Goal: Feedback & Contribution: Submit feedback/report problem

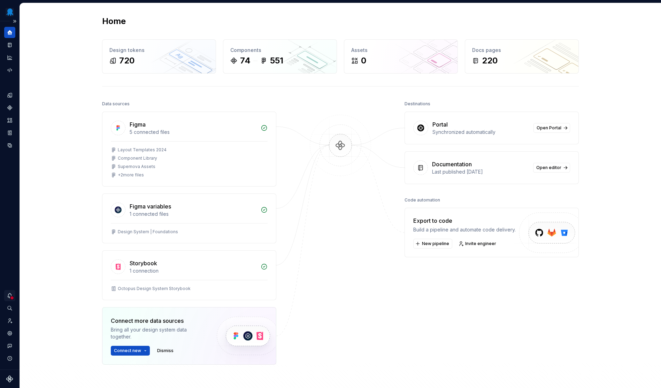
click at [11, 294] on icon "Notifications" at bounding box center [10, 295] width 4 height 5
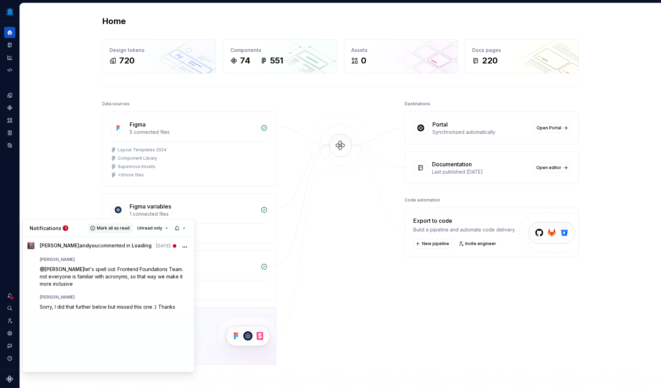
click at [112, 230] on span "Mark all as read" at bounding box center [113, 228] width 33 height 6
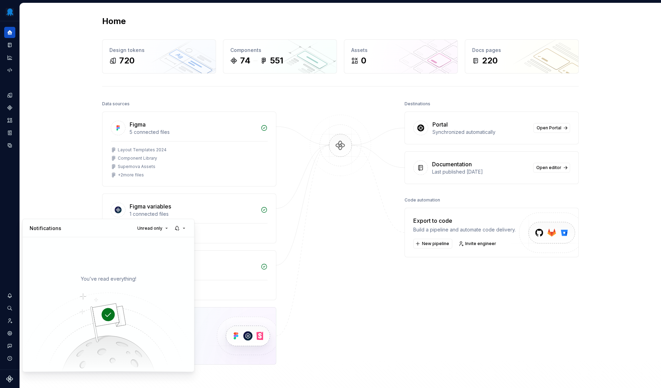
click at [306, 250] on html "Octopus Design System Design system data Home Design tokens 720 Components 74 5…" at bounding box center [330, 194] width 661 height 388
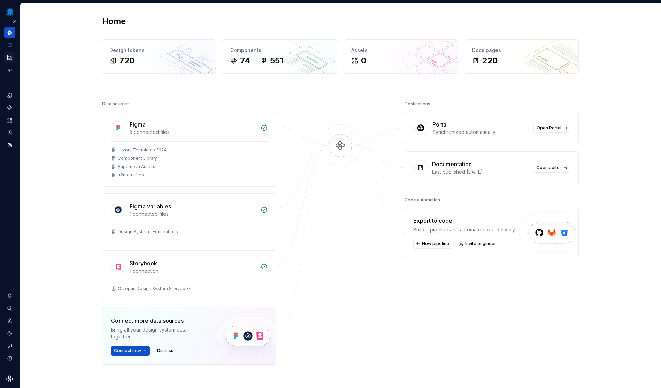
click at [8, 55] on icon "Analytics" at bounding box center [10, 57] width 6 height 6
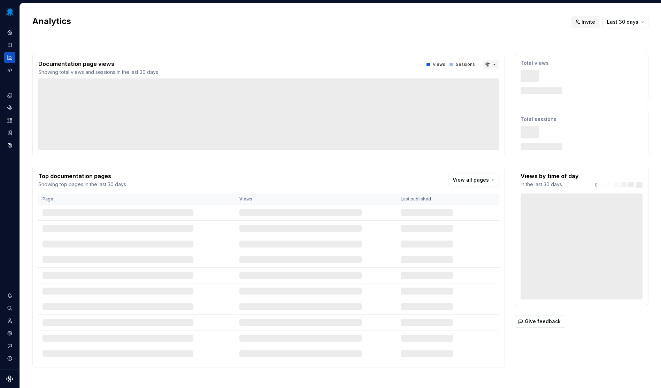
click at [486, 64] on button "button" at bounding box center [491, 65] width 16 height 10
click at [473, 32] on html "Octopus Design System Design system data Analytics Invite Last 30 days Document…" at bounding box center [330, 194] width 661 height 388
click at [629, 19] on span "Last 30 days" at bounding box center [622, 21] width 31 height 7
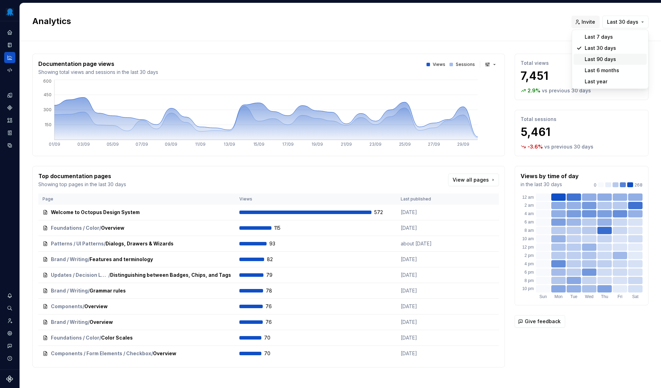
click at [616, 60] on div "Last 90 days" at bounding box center [614, 59] width 59 height 7
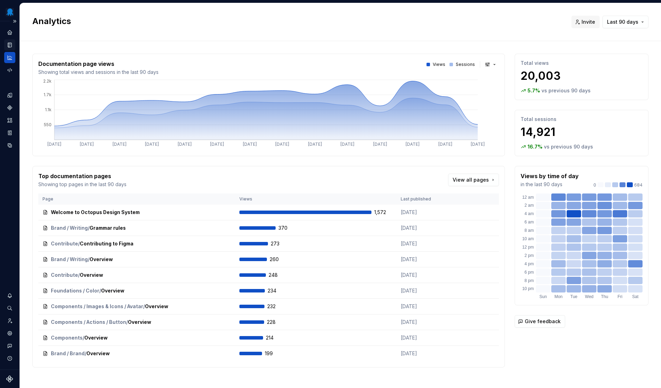
click at [11, 44] on icon "Documentation" at bounding box center [10, 45] width 3 height 4
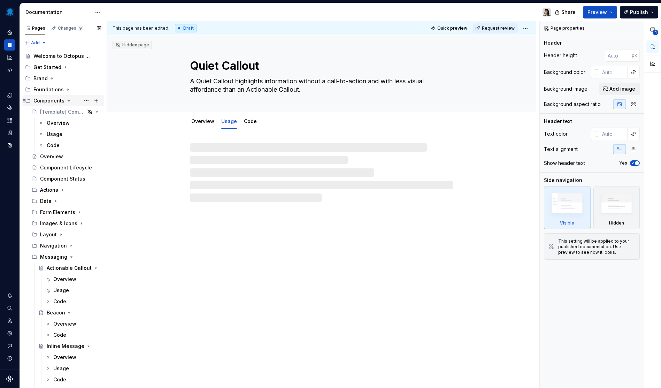
click at [67, 100] on icon "Page tree" at bounding box center [69, 101] width 6 height 6
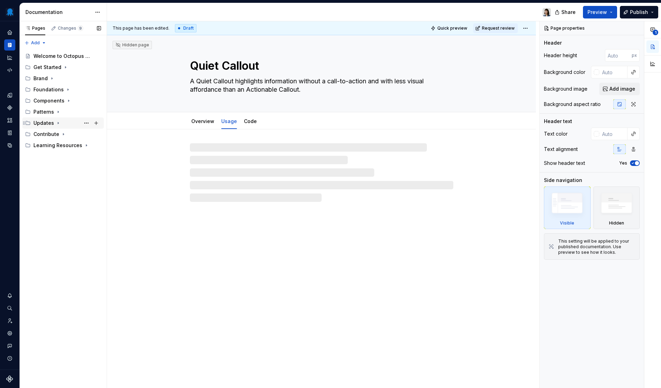
click at [48, 124] on div "Updates" at bounding box center [43, 123] width 21 height 7
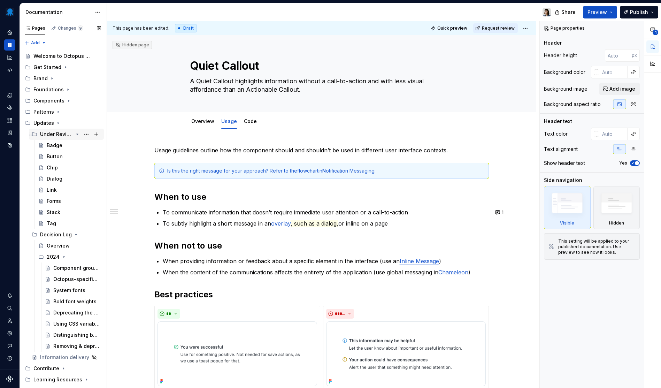
click at [77, 135] on icon "Page tree" at bounding box center [78, 134] width 2 height 1
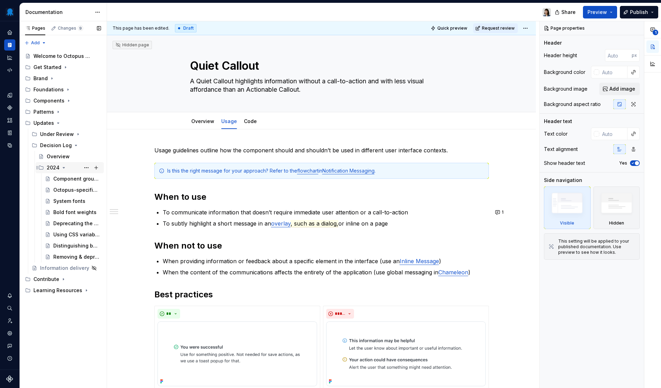
click at [61, 167] on icon "Page tree" at bounding box center [64, 168] width 6 height 6
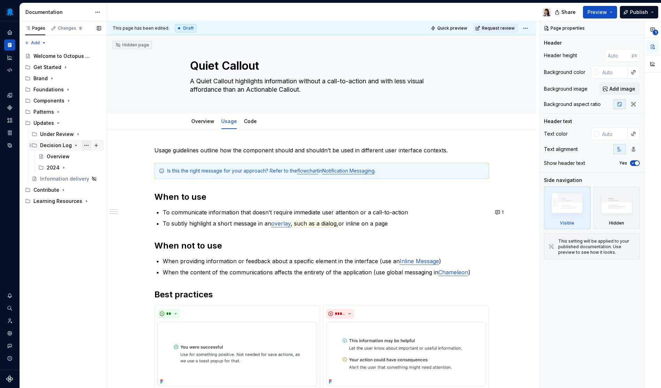
click at [85, 146] on button "Page tree" at bounding box center [87, 145] width 10 height 10
click at [36, 281] on div "Pages Changes 9 Add Accessibility guide for tree Page tree. Navigate the tree w…" at bounding box center [63, 204] width 87 height 367
click at [96, 146] on button "Page tree" at bounding box center [96, 145] width 10 height 10
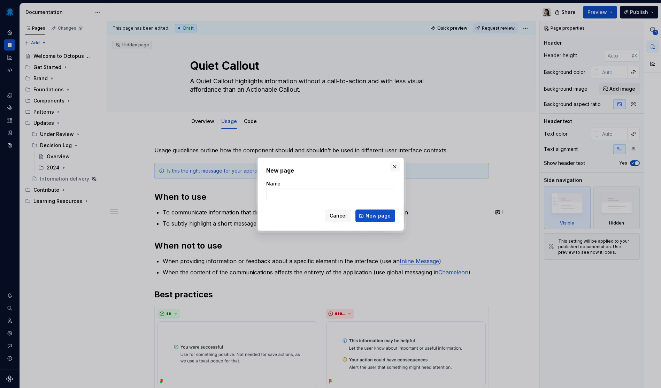
click at [392, 167] on button "button" at bounding box center [395, 167] width 10 height 10
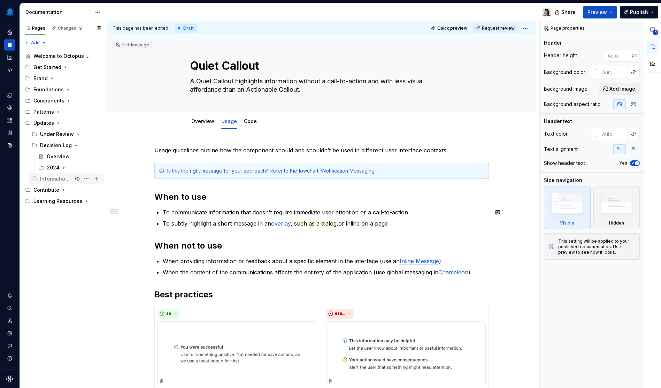
click at [56, 179] on div "Information delivery" at bounding box center [56, 178] width 32 height 7
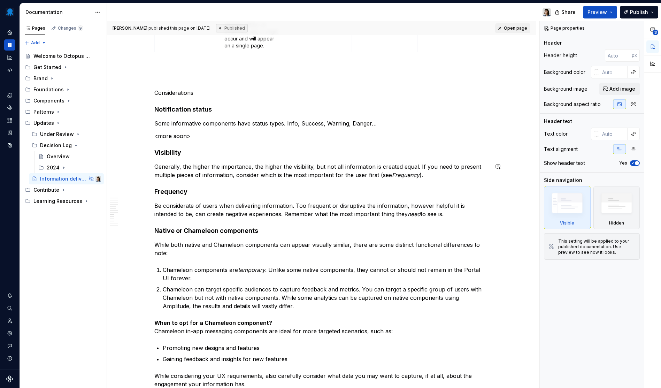
scroll to position [979, 0]
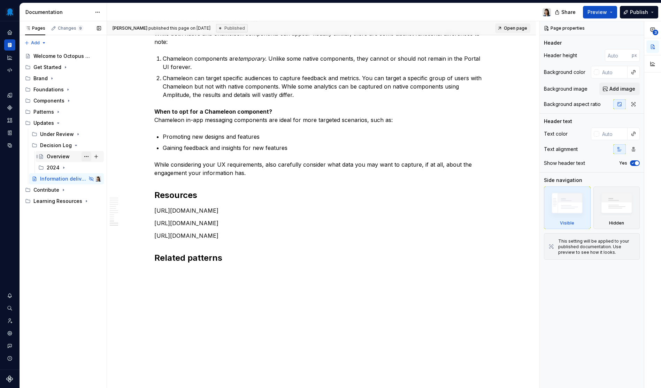
click at [88, 155] on button "Page tree" at bounding box center [87, 157] width 10 height 10
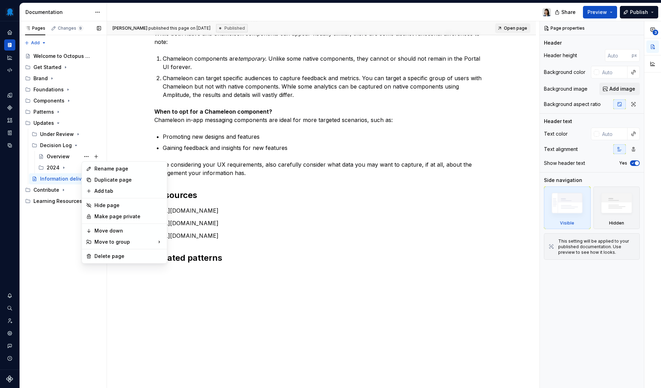
click at [25, 251] on div "Pages Changes 9 Add Accessibility guide for tree Page tree. Navigate the tree w…" at bounding box center [63, 204] width 87 height 367
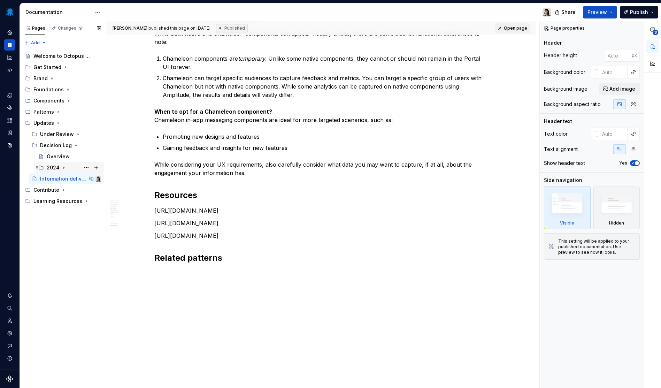
click at [64, 165] on div "2024" at bounding box center [74, 168] width 54 height 10
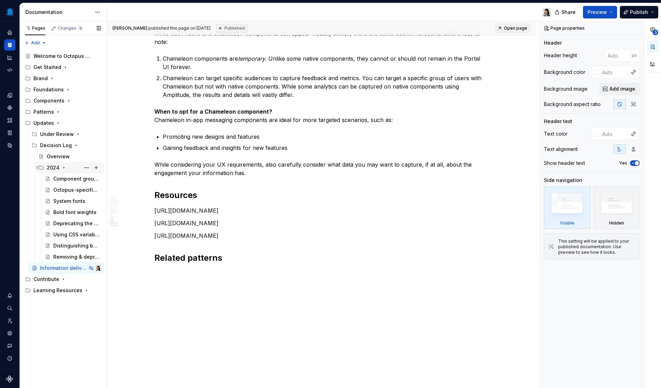
click at [63, 167] on icon "Page tree" at bounding box center [64, 168] width 6 height 6
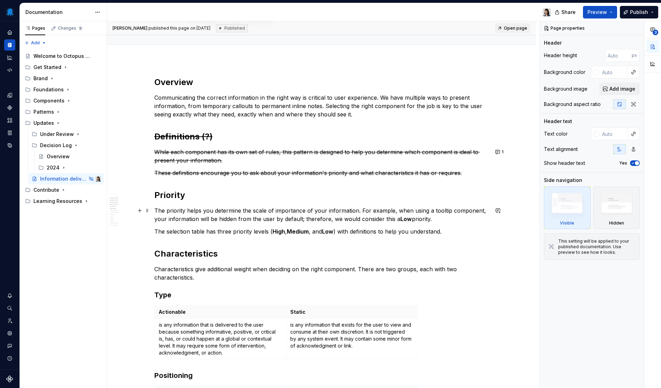
scroll to position [0, 0]
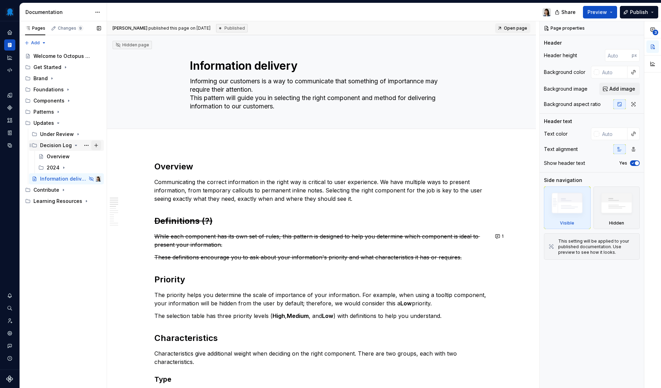
click at [95, 145] on button "Page tree" at bounding box center [96, 145] width 10 height 10
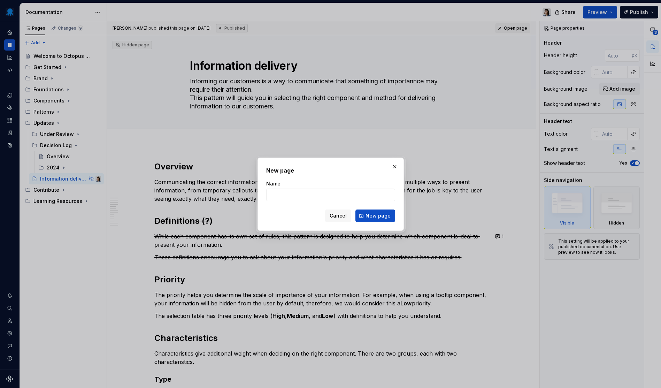
type textarea "*"
type input "C"
type textarea "*"
type input "Component documentation in [GEOGRAPHIC_DATA]"
click at [379, 215] on span "New page" at bounding box center [378, 215] width 25 height 7
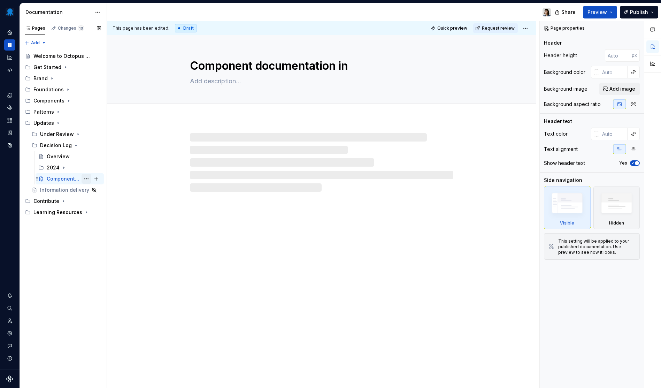
click at [88, 180] on button "Page tree" at bounding box center [87, 179] width 10 height 10
click at [57, 305] on div "Pages Changes 10 Add Accessibility guide for tree Page tree. Navigate the tree …" at bounding box center [63, 204] width 87 height 367
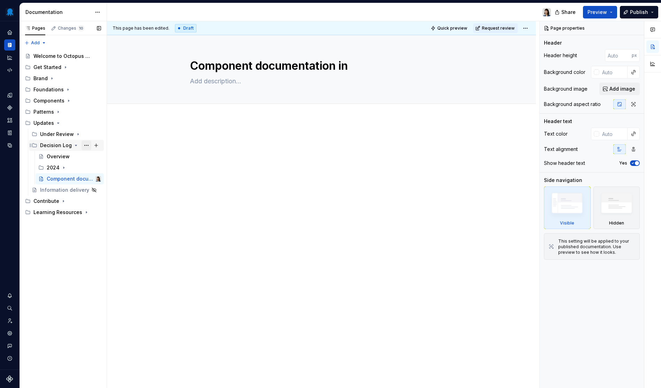
click at [84, 146] on button "Page tree" at bounding box center [87, 145] width 10 height 10
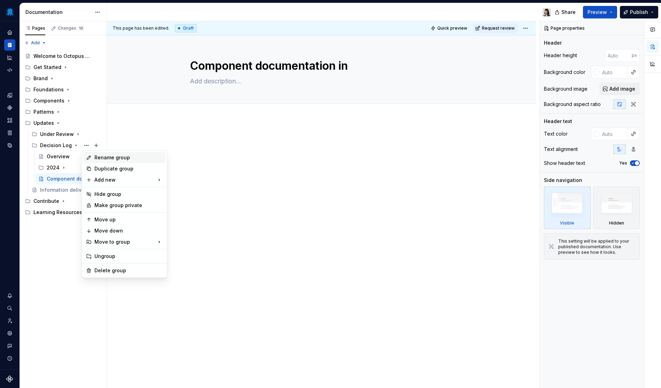
type textarea "*"
click at [206, 193] on div "New group" at bounding box center [200, 193] width 45 height 7
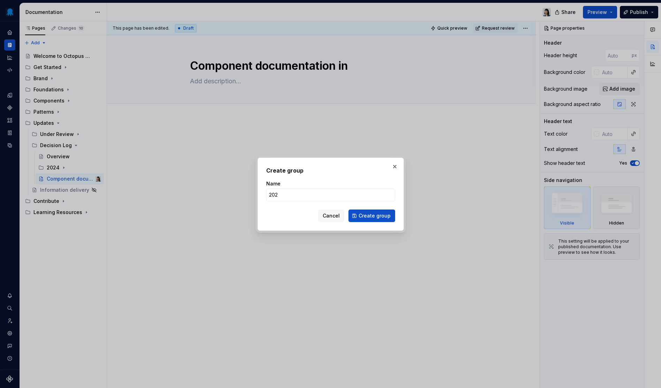
type input "2025"
click button "Create group" at bounding box center [371, 215] width 47 height 13
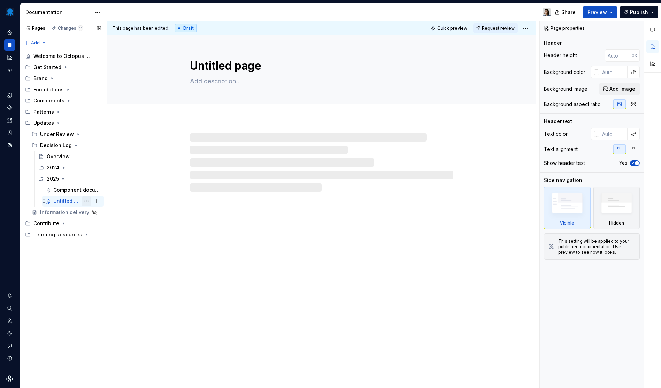
click at [86, 202] on button "Page tree" at bounding box center [87, 201] width 10 height 10
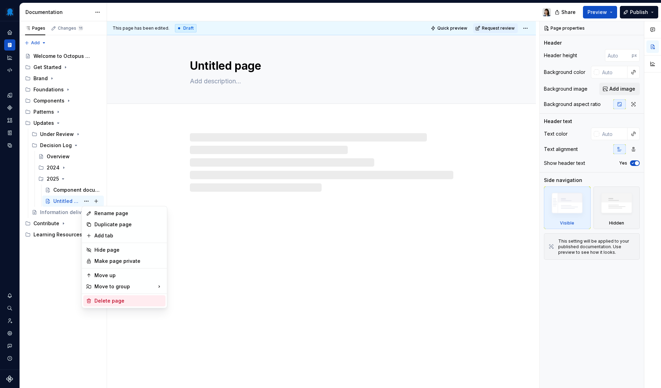
click at [115, 298] on div "Delete page" at bounding box center [128, 300] width 68 height 7
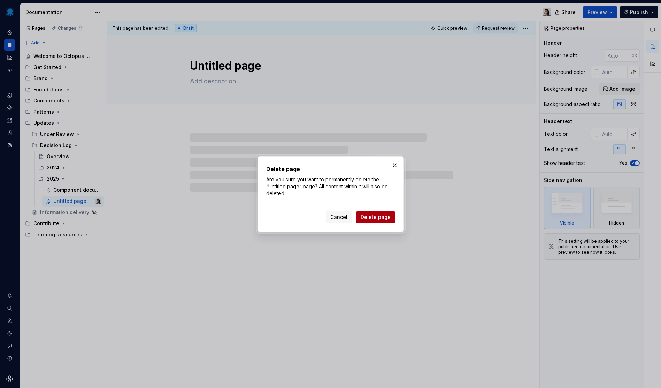
click at [386, 216] on span "Delete page" at bounding box center [376, 217] width 30 height 7
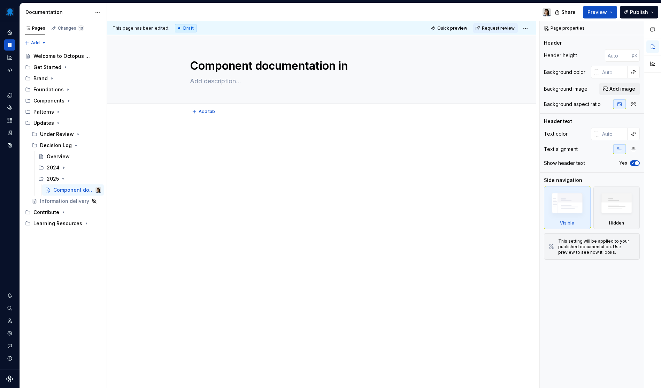
type textarea "*"
click at [234, 126] on div at bounding box center [321, 203] width 429 height 168
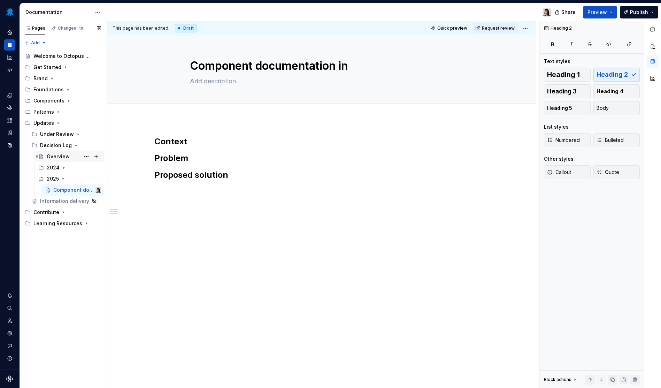
click at [61, 156] on div "Overview" at bounding box center [58, 156] width 23 height 7
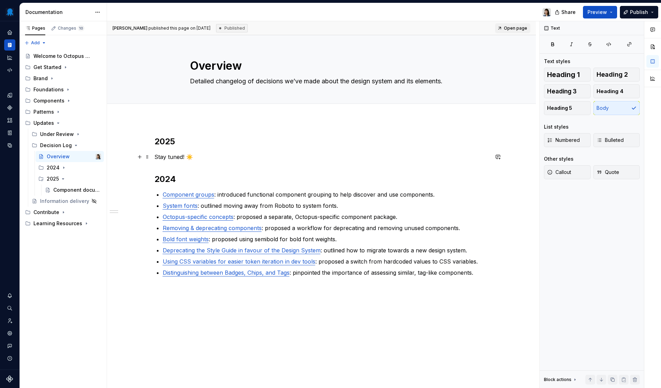
type textarea "*"
drag, startPoint x: 201, startPoint y: 160, endPoint x: 144, endPoint y: 155, distance: 57.4
click at [154, 155] on div "2025 Stay tuned! ☀️ 2024 Component groups : introduced functional component gro…" at bounding box center [321, 219] width 335 height 166
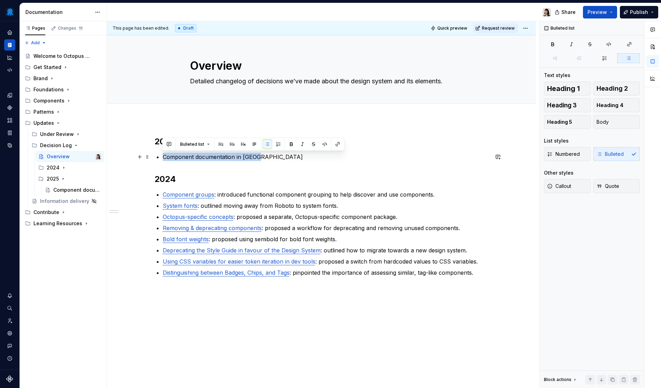
drag, startPoint x: 280, startPoint y: 158, endPoint x: 160, endPoint y: 158, distance: 120.2
click at [163, 158] on li "Component documentation in [GEOGRAPHIC_DATA]" at bounding box center [326, 157] width 326 height 8
type textarea "*"
click at [630, 46] on icon "button" at bounding box center [630, 44] width 6 height 6
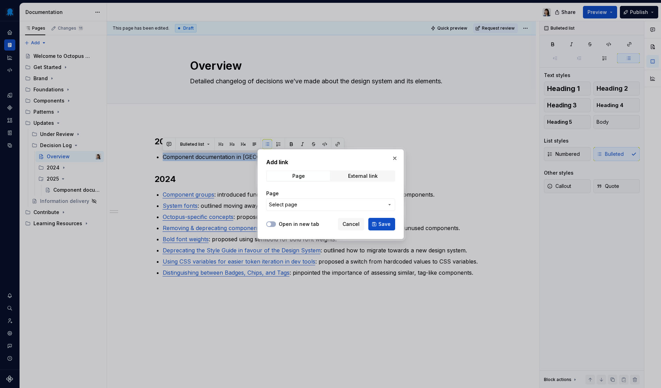
click at [311, 205] on span "Select page" at bounding box center [326, 204] width 115 height 7
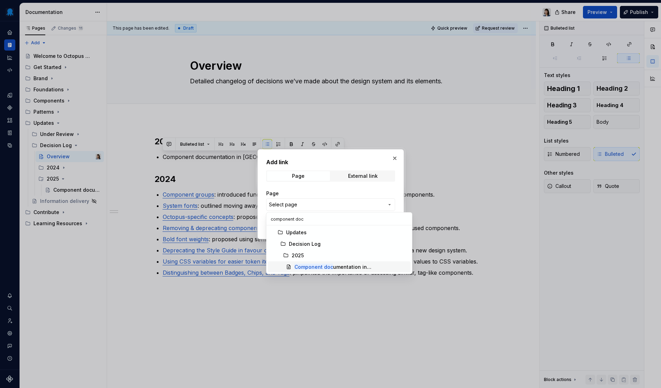
type input "component doc"
click at [350, 267] on div "Component doc umentation in Figma" at bounding box center [351, 266] width 114 height 7
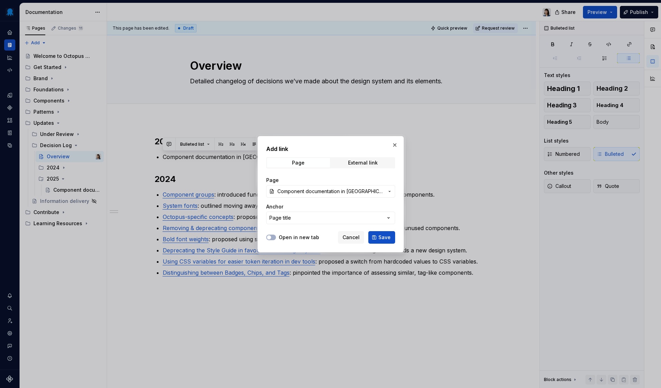
click at [387, 231] on div "Open in new tab Cancel Save" at bounding box center [330, 235] width 129 height 15
click at [384, 236] on span "Save" at bounding box center [384, 237] width 12 height 7
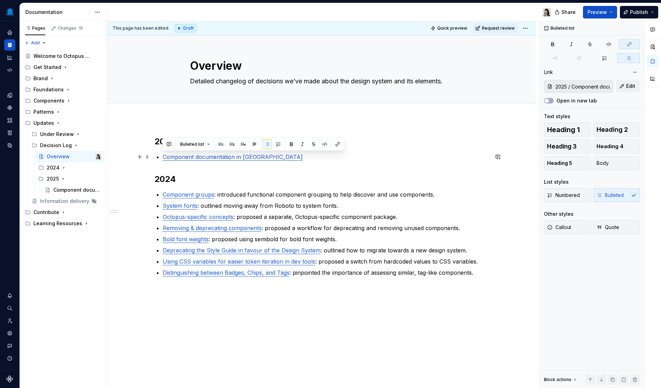
click at [301, 157] on p "Component documentation in [GEOGRAPHIC_DATA]" at bounding box center [326, 157] width 326 height 8
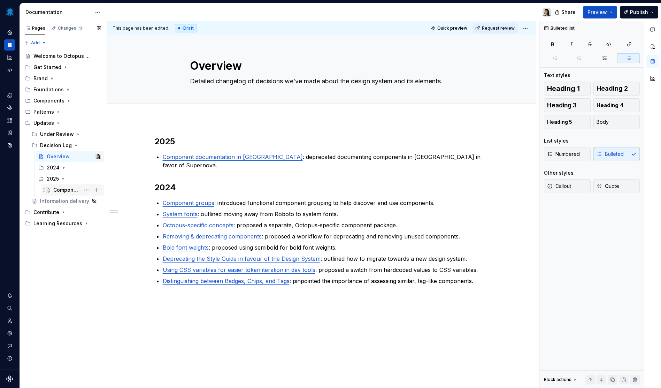
click at [63, 192] on div "Component documentation in [GEOGRAPHIC_DATA]" at bounding box center [66, 189] width 27 height 7
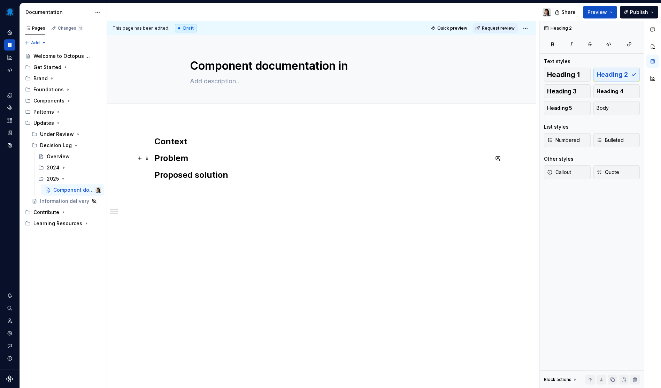
click at [258, 157] on h2 "Problem" at bounding box center [321, 158] width 335 height 11
type textarea "*"
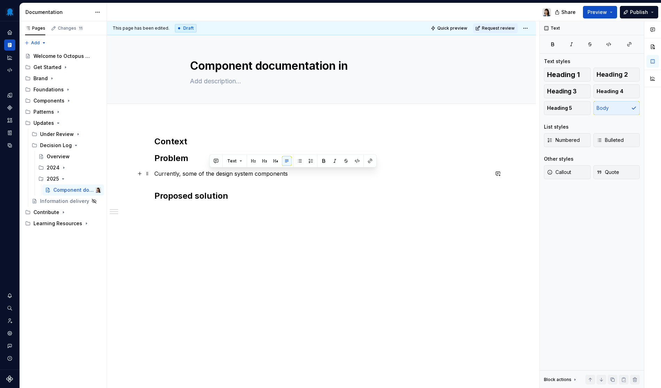
drag, startPoint x: 302, startPoint y: 172, endPoint x: 211, endPoint y: 174, distance: 90.6
click at [211, 174] on p "Currently, some of the design system components" at bounding box center [321, 173] width 335 height 8
click at [307, 179] on div "Context Problem Currently, some of the design system components Proposed soluti…" at bounding box center [321, 169] width 335 height 66
drag, startPoint x: 391, startPoint y: 171, endPoint x: 285, endPoint y: 172, distance: 105.9
click at [285, 172] on p "Currently, some of the design system components are documented in Figma, includ…" at bounding box center [321, 173] width 335 height 8
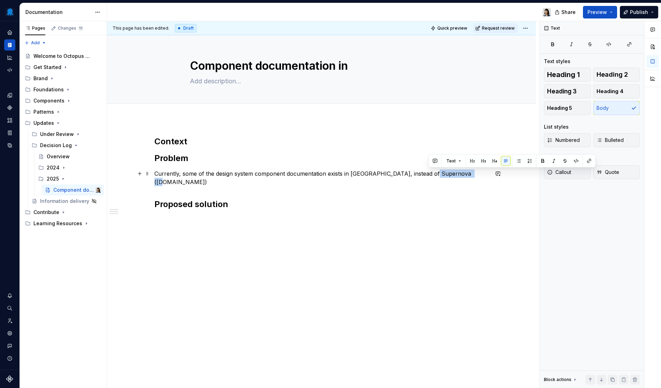
drag, startPoint x: 469, startPoint y: 173, endPoint x: 430, endPoint y: 175, distance: 39.1
click at [430, 175] on p "Currently, some of the design system component documentation exists in Figma, i…" at bounding box center [321, 177] width 335 height 17
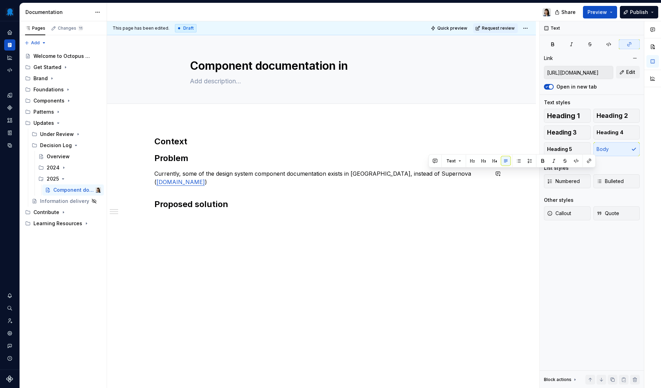
click at [482, 174] on p "Currently, some of the design system component documentation exists in Figma, i…" at bounding box center [321, 177] width 335 height 17
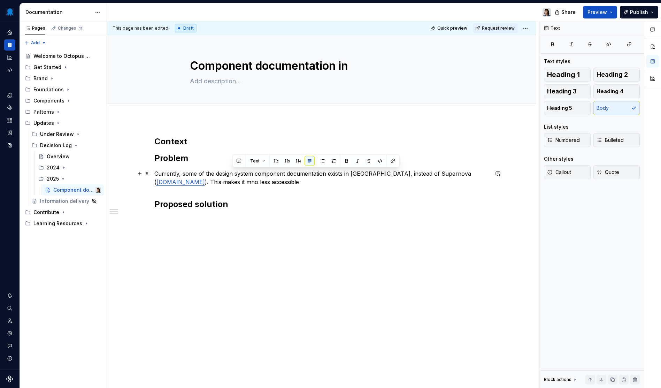
drag, startPoint x: 410, startPoint y: 180, endPoint x: 474, endPoint y: 171, distance: 64.4
click at [474, 171] on p "Currently, some of the design system component documentation exists in Figma, i…" at bounding box center [321, 177] width 335 height 17
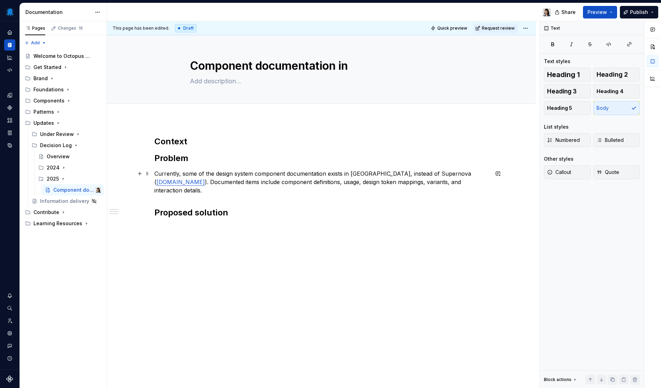
click at [365, 174] on p "Currently, some of the design system component documentation exists in Figma, i…" at bounding box center [321, 181] width 335 height 25
click at [235, 193] on p "Currently, some of the design system component documentation exists in Figma Co…" at bounding box center [321, 181] width 335 height 25
click at [254, 194] on div "Context Problem Currently, some of the design system component documentation ex…" at bounding box center [321, 177] width 335 height 82
click at [275, 191] on p "Currently, some of the design system component documentation exists in Figma Co…" at bounding box center [321, 181] width 335 height 25
click at [273, 191] on p "Currently, some of the design system component documentation exists in Figma Co…" at bounding box center [321, 181] width 335 height 25
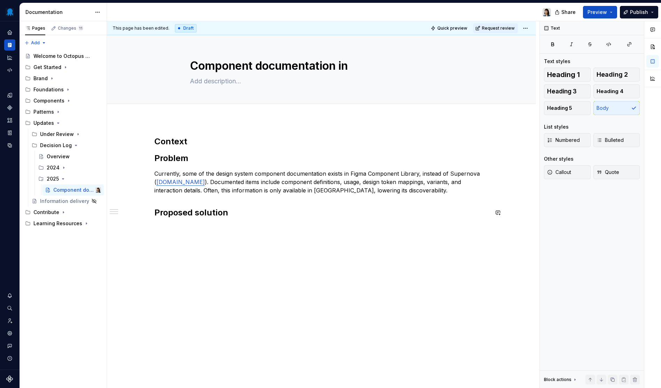
click at [288, 229] on div "Context Problem Currently, some of the design system component documentation ex…" at bounding box center [321, 231] width 429 height 224
click at [407, 193] on p "Currently, some of the design system component documentation exists in Figma Co…" at bounding box center [321, 181] width 335 height 25
click at [175, 190] on p "Currently, some of the design system component documentation exists in Figma Co…" at bounding box center [321, 185] width 335 height 33
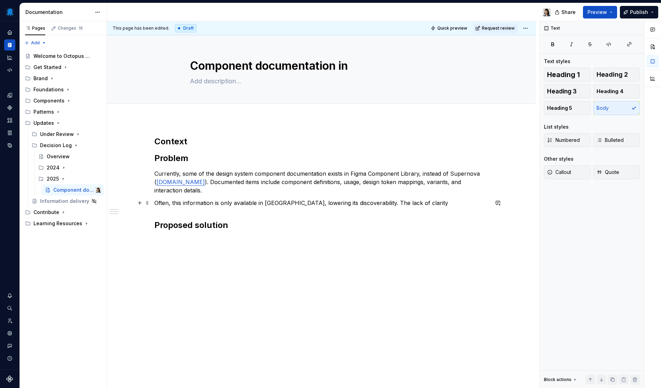
click at [435, 202] on p "Often, this information is only available in Figma, lowering its discoverabilit…" at bounding box center [321, 203] width 335 height 8
click at [419, 201] on p "Often, this information is only available in Figma, lowering its discoverabilit…" at bounding box center [321, 203] width 335 height 8
click at [432, 203] on p "Often, this information is only available in Figma, lowering its discoverabilit…" at bounding box center [321, 203] width 335 height 8
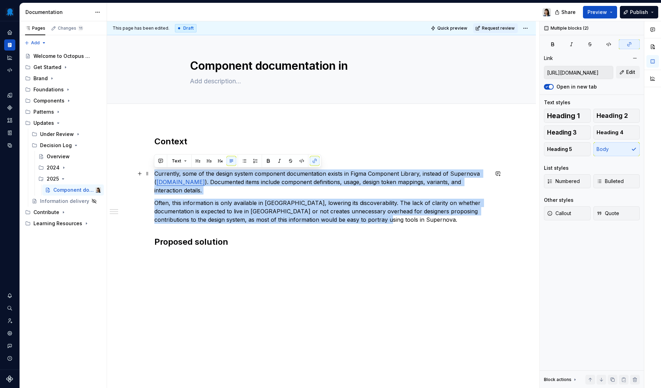
drag, startPoint x: 355, startPoint y: 220, endPoint x: 151, endPoint y: 177, distance: 208.7
click at [151, 177] on div "Context Problem Currently, some of the design system component documentation ex…" at bounding box center [321, 252] width 429 height 267
copy div "Currently, some of the design system component documentation exists in Figma Co…"
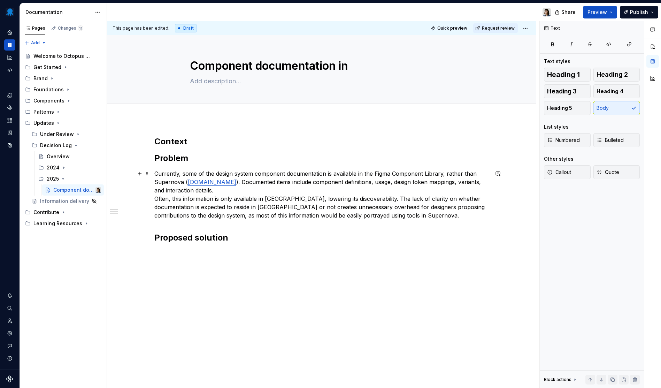
click at [256, 189] on p "Currently, some of the design system component documentation is available in th…" at bounding box center [321, 194] width 335 height 50
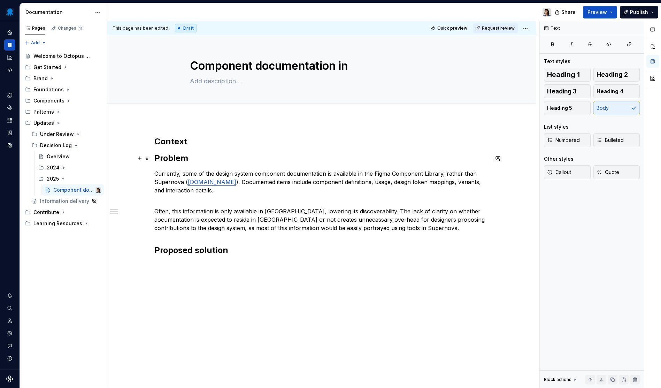
click at [202, 156] on h2 "Problem" at bounding box center [321, 158] width 335 height 11
click at [204, 139] on h2 "Context" at bounding box center [321, 141] width 335 height 11
click at [229, 192] on p "Currently, some of the design system component documentation is available in th…" at bounding box center [321, 181] width 335 height 25
click at [208, 140] on h2 "Context" at bounding box center [321, 141] width 335 height 11
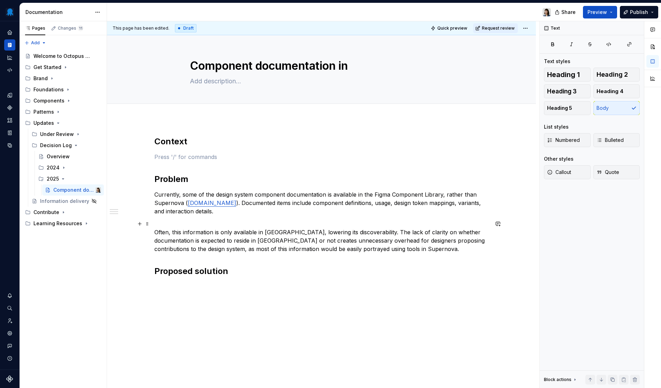
scroll to position [27, 0]
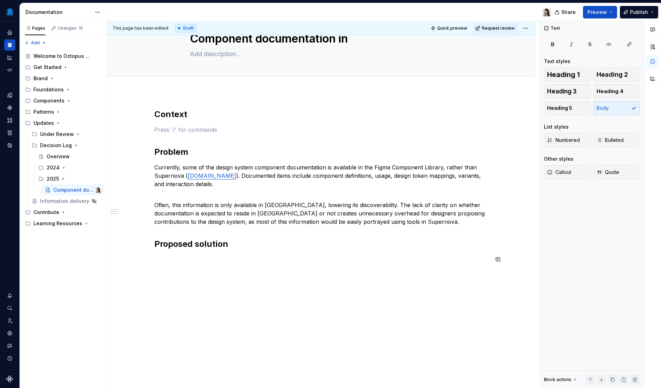
click at [239, 271] on div "Context Problem Currently, some of the design system component documentation is…" at bounding box center [321, 190] width 335 height 163
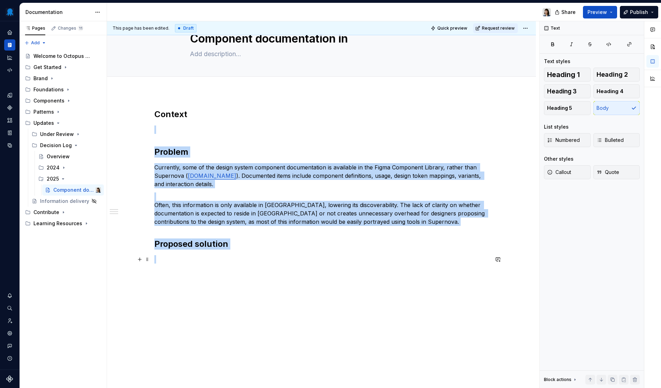
click at [243, 260] on p at bounding box center [321, 259] width 335 height 8
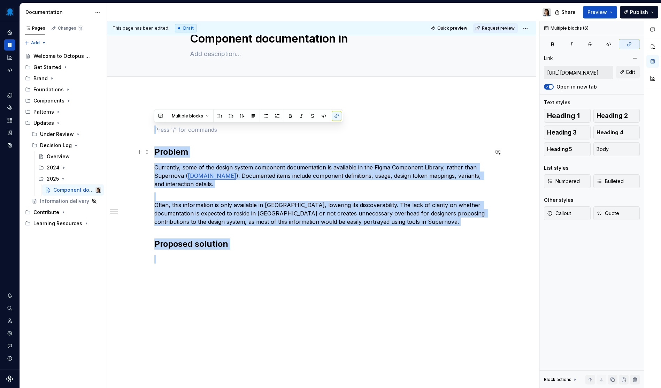
click at [243, 147] on h2 "Problem" at bounding box center [321, 151] width 335 height 11
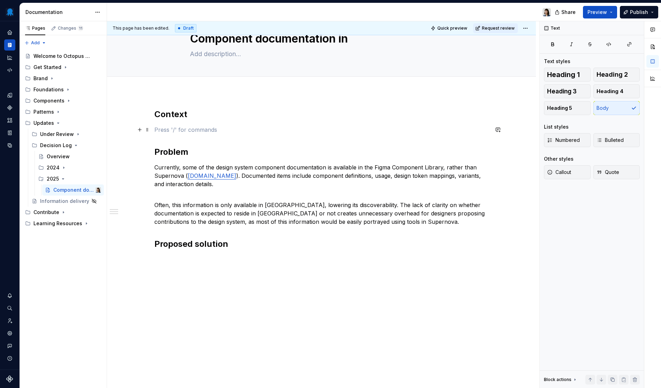
click at [176, 129] on p at bounding box center [321, 129] width 335 height 8
click at [205, 131] on p at bounding box center [321, 129] width 335 height 8
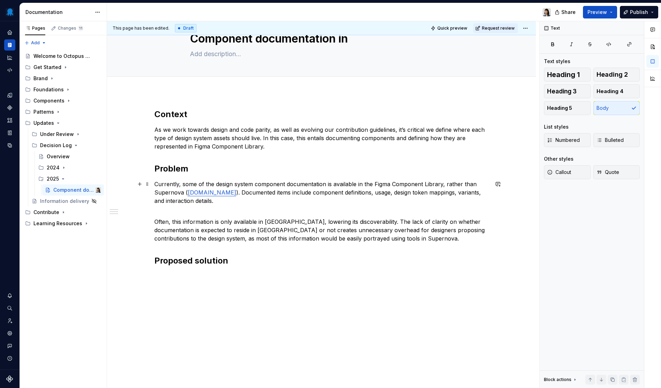
click at [234, 203] on p "Currently, some of the design system component documentation is available in th…" at bounding box center [321, 192] width 335 height 25
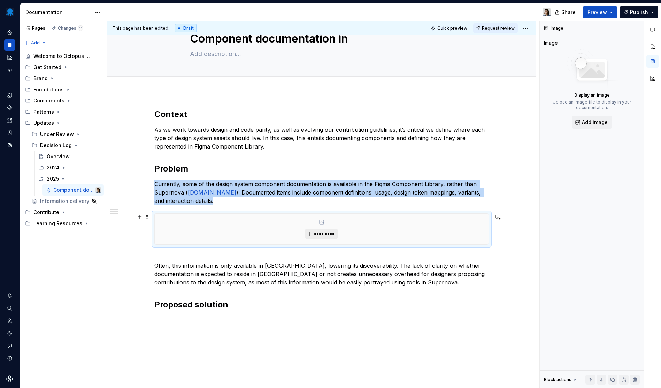
click at [331, 231] on button "*********" at bounding box center [321, 234] width 33 height 10
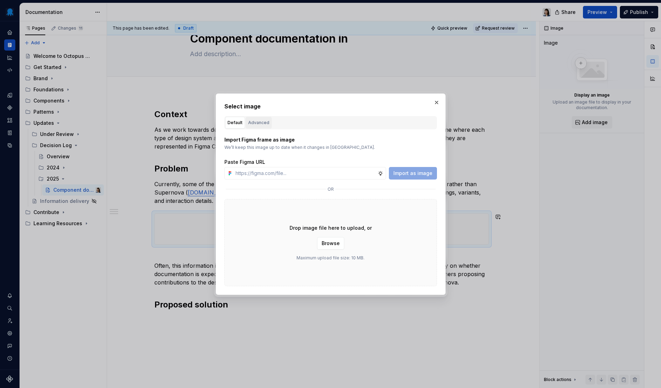
click at [256, 122] on div "Advanced" at bounding box center [258, 122] width 21 height 7
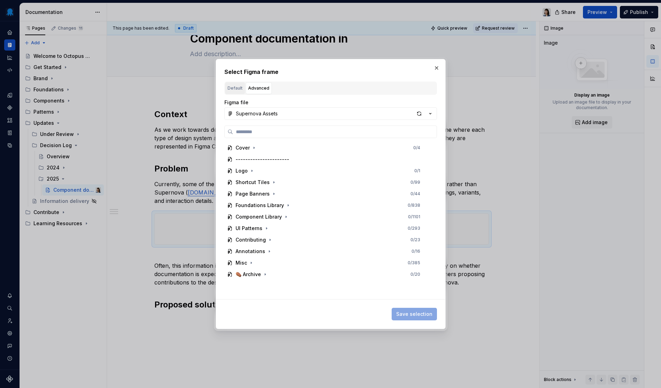
click at [237, 87] on div "Default" at bounding box center [235, 88] width 15 height 7
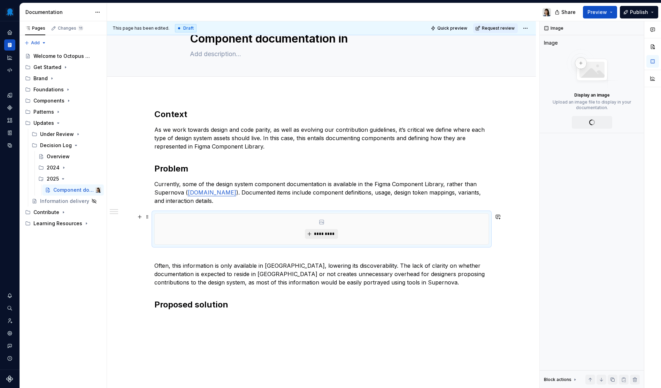
click at [327, 235] on span "*********" at bounding box center [324, 234] width 21 height 6
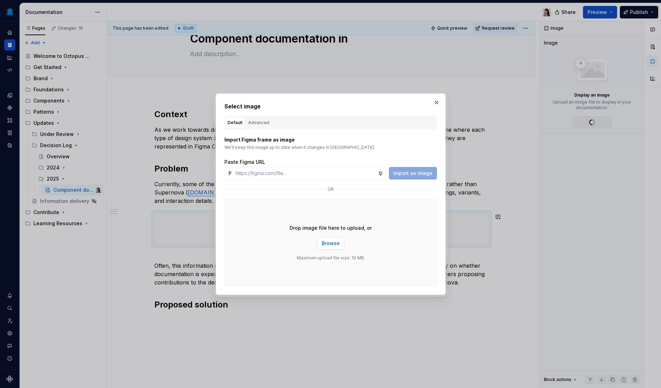
click at [328, 243] on span "Browse" at bounding box center [331, 243] width 18 height 7
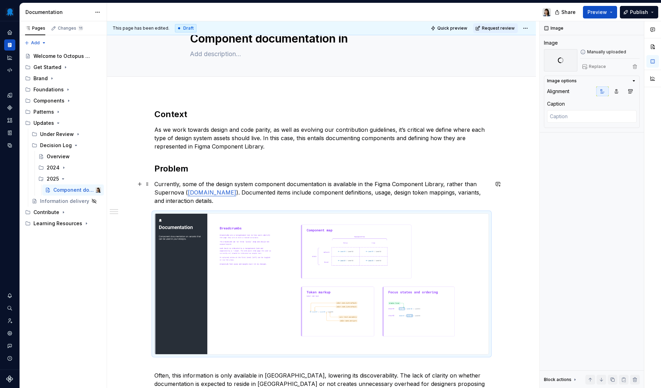
click at [220, 202] on p "Currently, some of the design system component documentation is available in th…" at bounding box center [321, 192] width 335 height 25
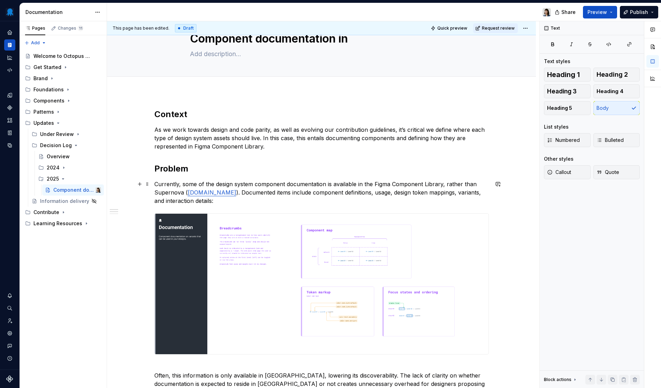
scroll to position [133, 0]
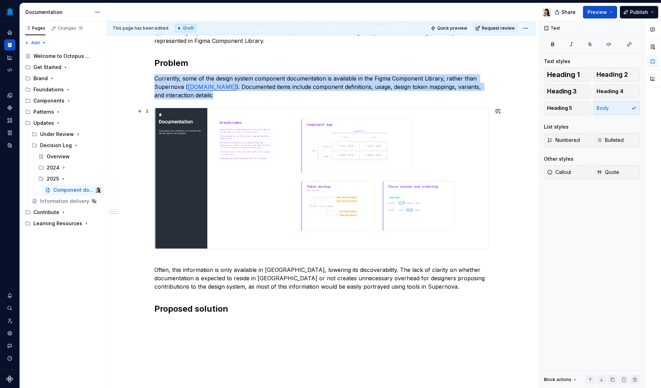
click at [308, 204] on img at bounding box center [322, 178] width 334 height 140
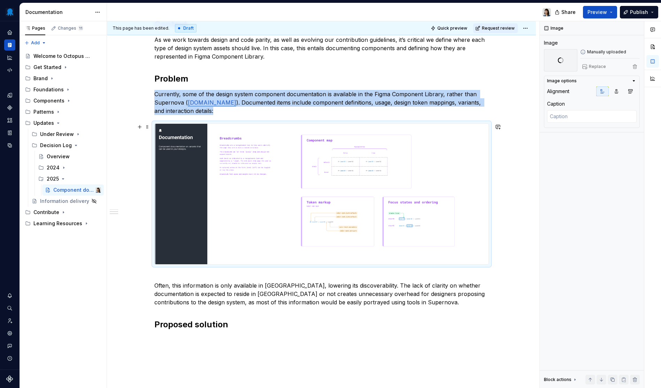
scroll to position [93, 0]
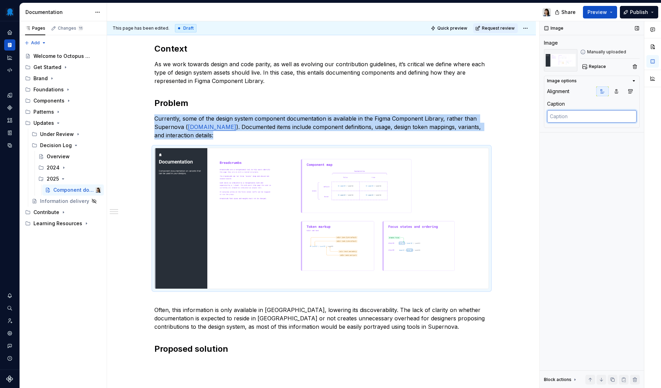
click at [584, 118] on textarea at bounding box center [592, 116] width 90 height 13
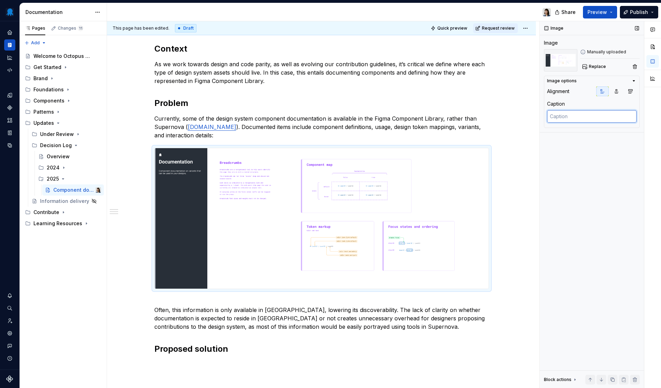
type textarea "*"
type textarea "E"
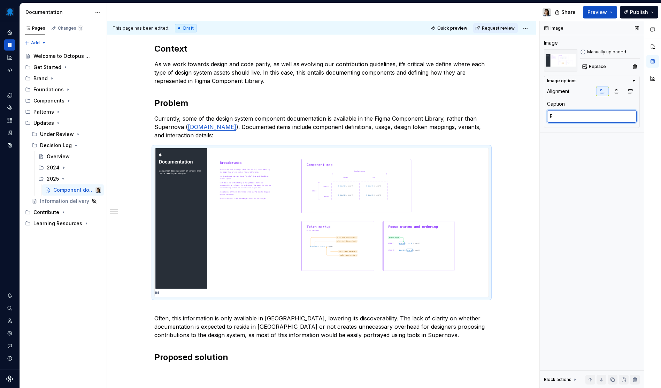
type textarea "*"
type textarea "Ex"
type textarea "*"
type textarea "Exa"
type textarea "*"
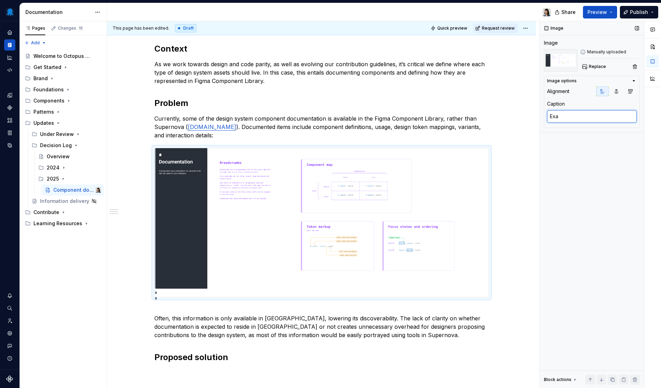
type textarea "Exam"
type textarea "*"
type textarea "Examp"
type textarea "*"
type textarea "Exampl"
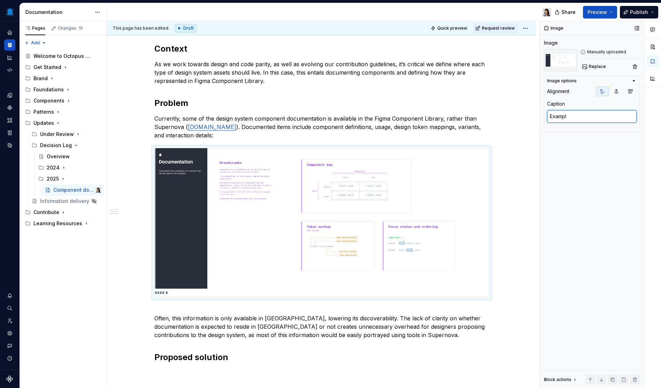
type textarea "*"
type textarea "Example"
type textarea "*"
type textarea "Example o"
type textarea "*"
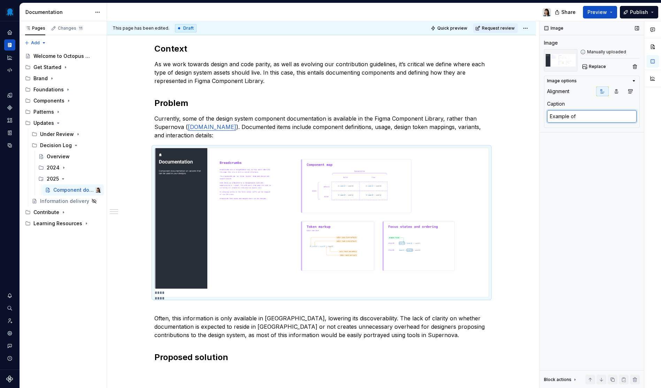
type textarea "Example of"
type textarea "*"
type textarea "Example of c"
type textarea "*"
type textarea "Example of co"
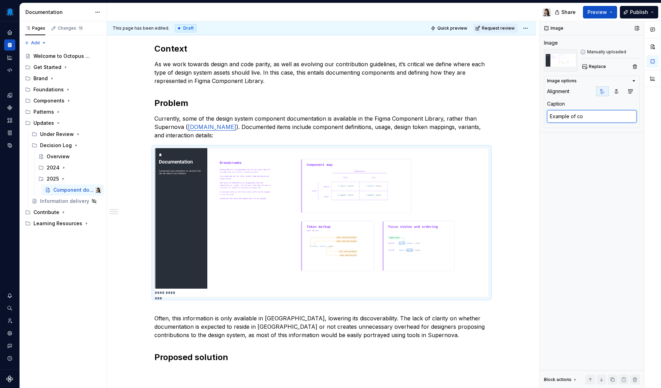
type textarea "*"
type textarea "Example of c"
type textarea "*"
type textarea "Example of cu"
type textarea "*"
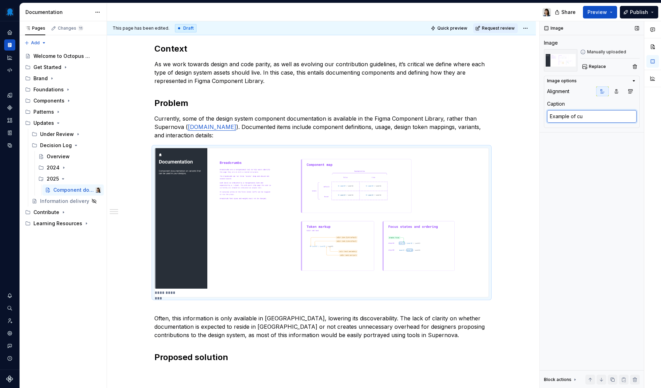
type textarea "Example of cur"
type textarea "*"
type textarea "Example of curr"
type textarea "*"
type textarea "Example of curre"
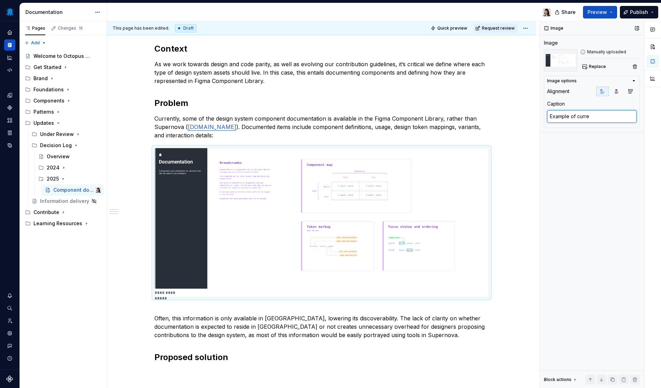
type textarea "*"
type textarea "Example of curren"
type textarea "*"
type textarea "Example of current"
type textarea "*"
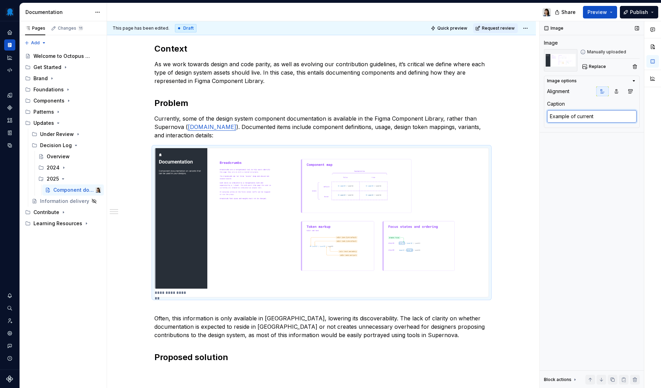
type textarea "Example of current"
type textarea "*"
type textarea "Example of current c"
type textarea "*"
type textarea "Example of current co"
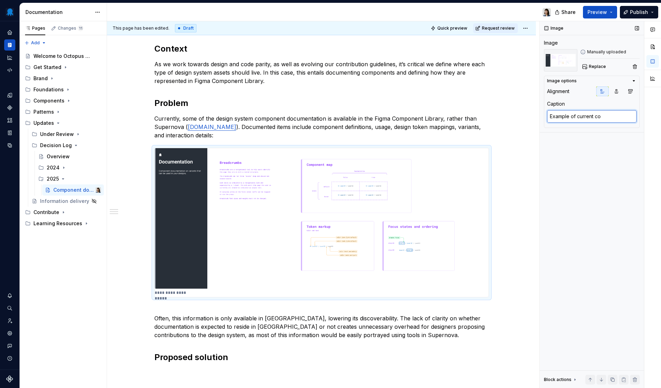
type textarea "*"
type textarea "Example of current com"
type textarea "*"
type textarea "Example of current comp"
type textarea "*"
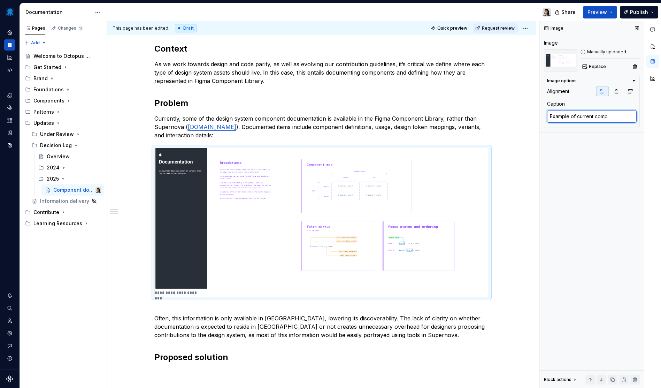
type textarea "Example of current compo"
type textarea "*"
type textarea "Example of current compon"
type textarea "*"
type textarea "Example of current compone"
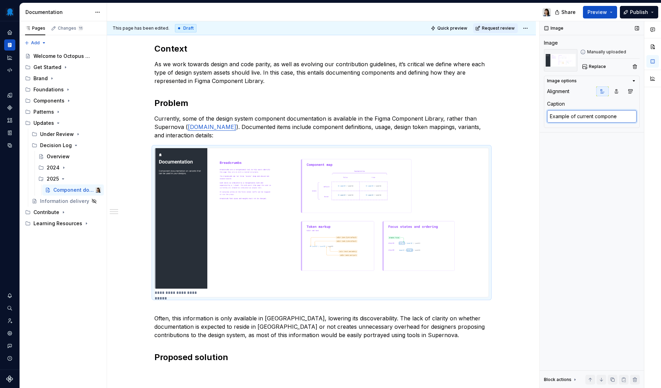
type textarea "*"
type textarea "Example of current component"
type textarea "*"
type textarea "Example of current component"
type textarea "*"
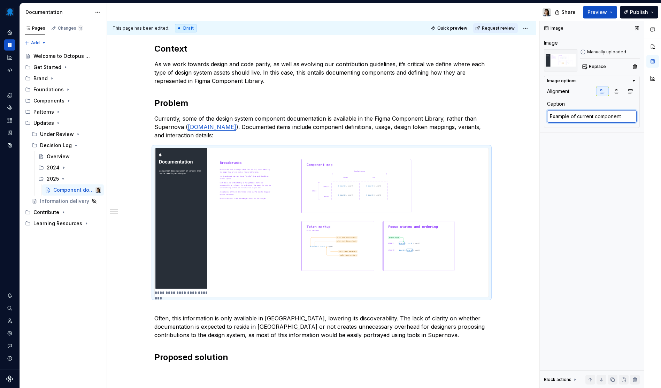
type textarea "Example of current component d"
type textarea "*"
type textarea "Example of current component do"
type textarea "*"
type textarea "Example of current component doc"
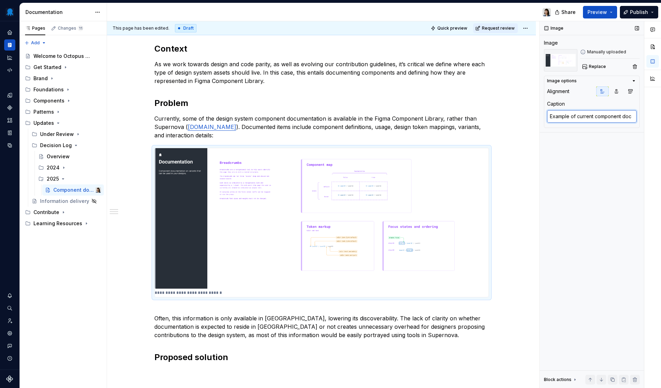
type textarea "*"
type textarea "Example of current component docu"
type textarea "*"
type textarea "Example of current component docume"
type textarea "*"
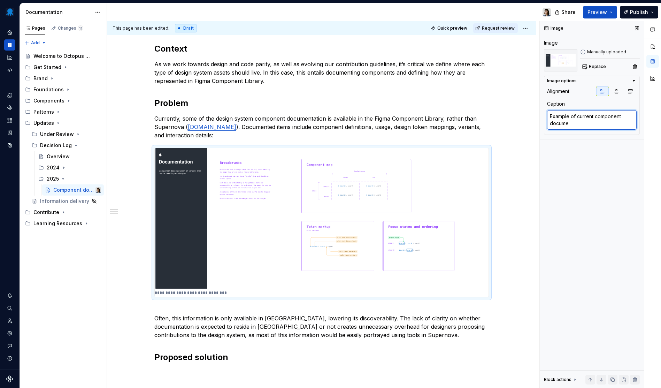
type textarea "Example of current component documen"
type textarea "*"
type textarea "Example of current component document"
type textarea "*"
type textarea "Example of current component documenta"
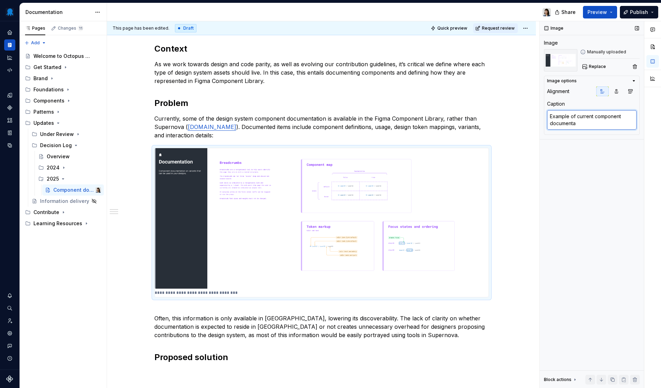
type textarea "*"
type textarea "Example of current component documentat"
type textarea "*"
type textarea "Example of current component documentati"
type textarea "*"
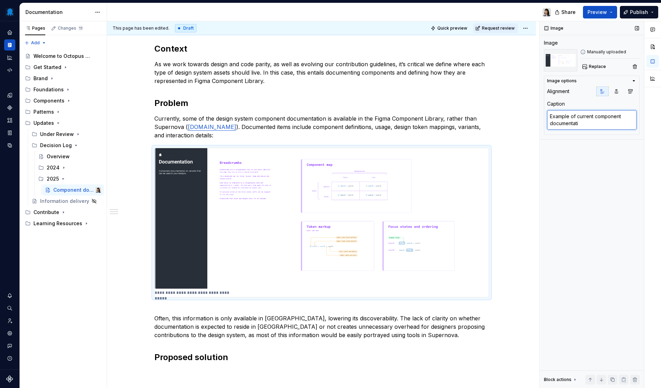
type textarea "Example of current component documentatio"
type textarea "*"
type textarea "Example of current component documentation"
type textarea "*"
type textarea "Example of current component documentation,"
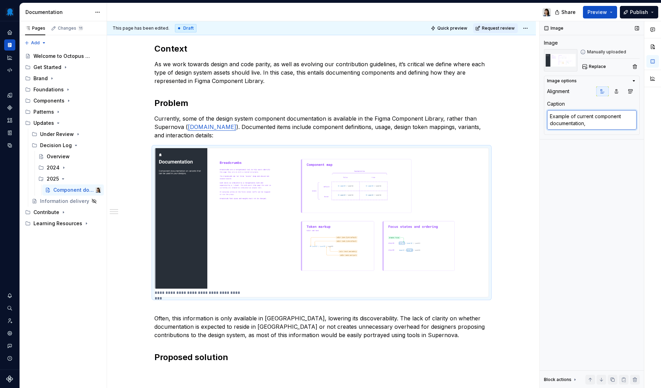
type textarea "*"
type textarea "Example of current component documentation, i"
type textarea "*"
type textarea "Example of current component documentation, in"
type textarea "*"
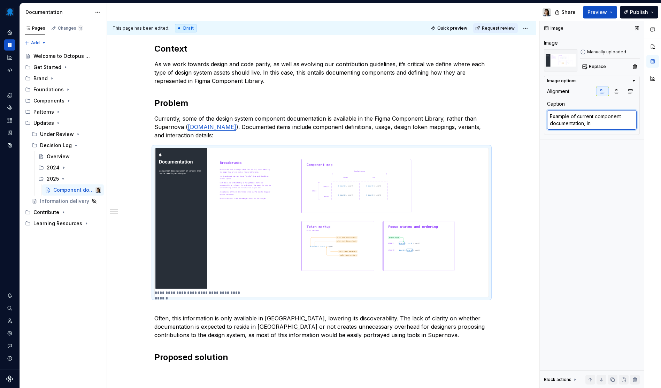
type textarea "Example of current component documentation, inc"
type textarea "*"
type textarea "Example of current component documentation, incl"
type textarea "*"
type textarea "Example of current component documentation, inclu"
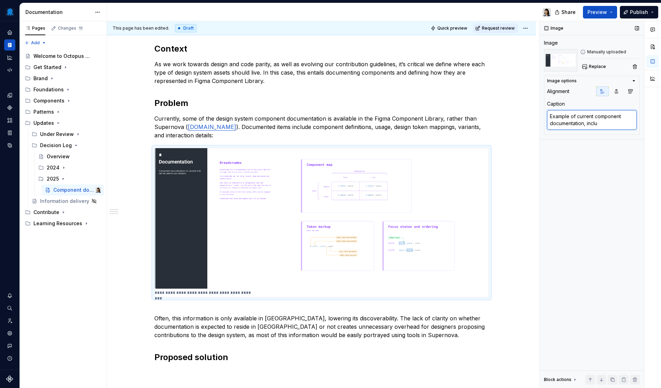
type textarea "*"
type textarea "Example of current component documentation, includi"
type textarea "*"
type textarea "Example of current component documentation, includio"
type textarea "*"
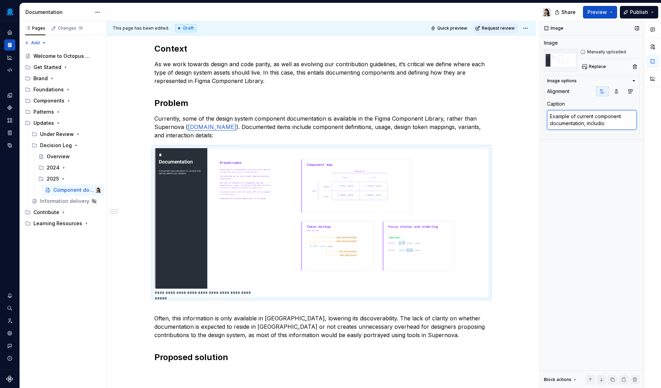
type textarea "Example of current component documentation, includion"
type textarea "*"
type textarea "Example of current component documentation, includiong"
type textarea "*"
type textarea "Example of current component documentation, includiong"
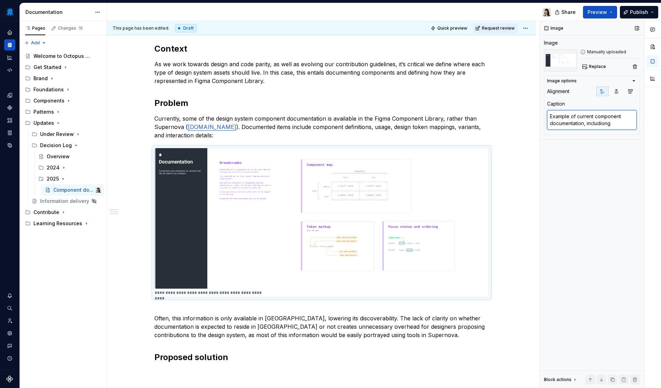
type textarea "*"
type textarea "Example of current component documentation, includiong"
type textarea "*"
type textarea "Example of current component documentation, includion"
type textarea "*"
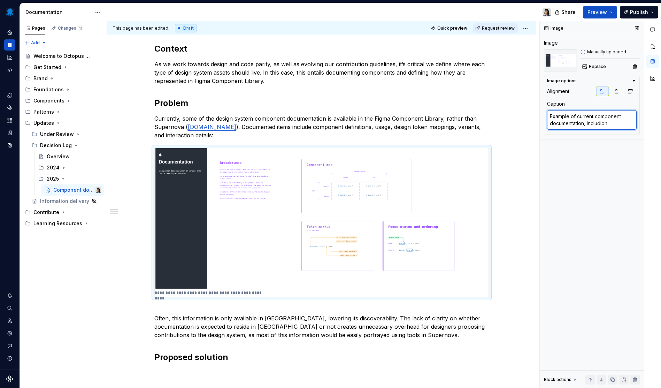
type textarea "Example of current component documentation, includio"
type textarea "*"
type textarea "Example of current component documentation, includi"
type textarea "*"
type textarea "Example of current component documentation, includin"
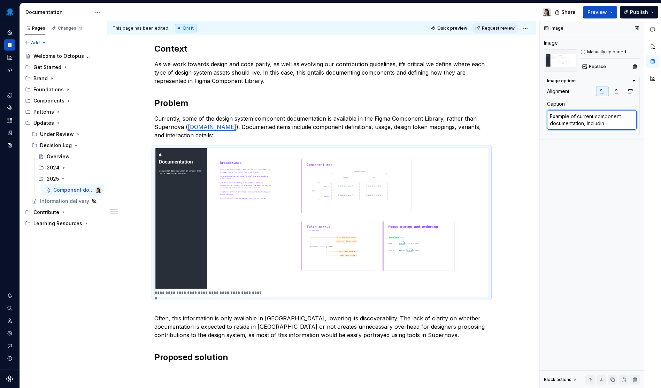
type textarea "*"
type textarea "Example of current component documentation, including"
type textarea "*"
type textarea "Example of current component documentation, including"
type textarea "*"
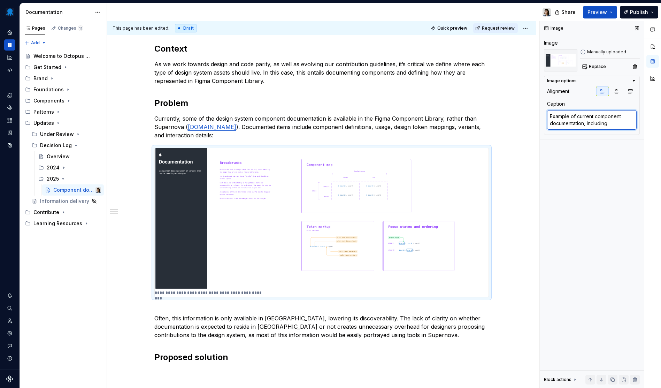
type textarea "Example of current component documentation, including c"
type textarea "*"
type textarea "Example of current component documentation, including co"
type textarea "*"
type textarea "Example of current component documentation, including com"
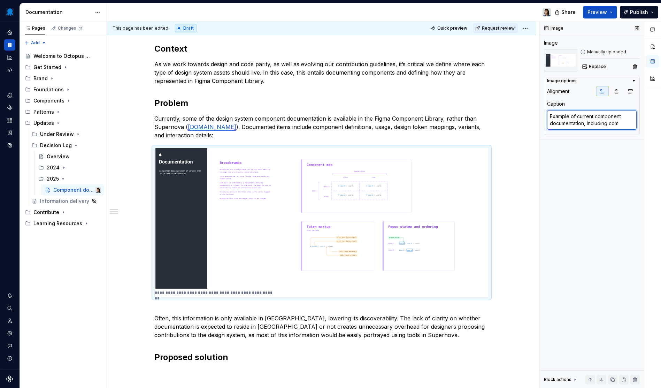
type textarea "*"
type textarea "Example of current component documentation, including comp"
type textarea "*"
type textarea "Example of current component documentation, including compo"
type textarea "*"
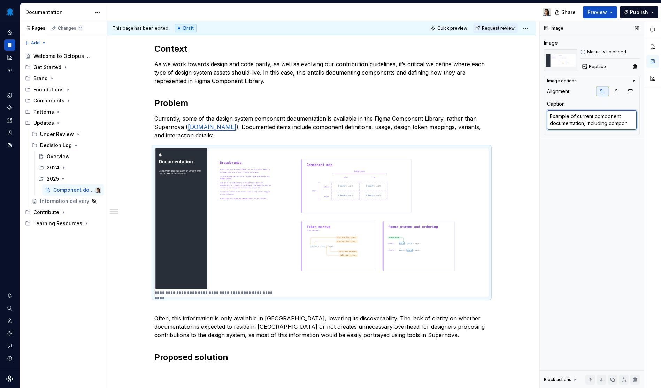
type textarea "Example of current component documentation, including compone"
type textarea "*"
type textarea "Example of current component documentation, including component"
type textarea "*"
type textarea "Example of current component documentation, including component"
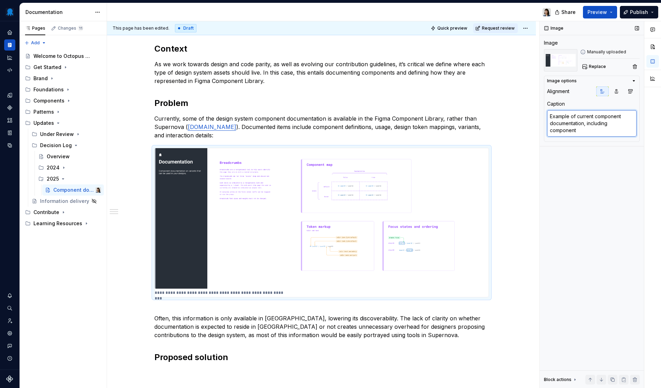
type textarea "*"
type textarea "Example of current component documentation, including component p"
type textarea "*"
type textarea "Example of current component documentation, including component pu"
type textarea "*"
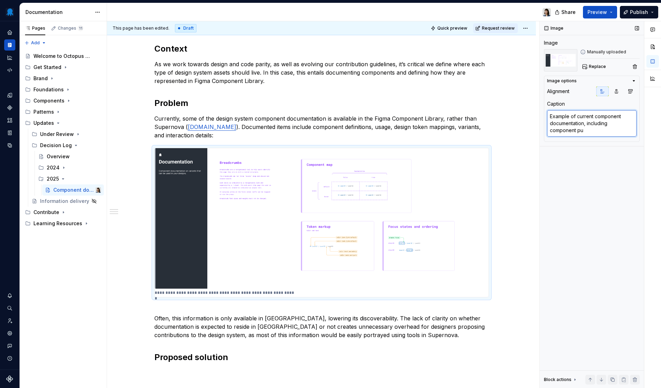
type textarea "Example of current component documentation, including component pur"
type textarea "*"
type textarea "Example of current component documentation, including component purp"
type textarea "*"
type textarea "Example of current component documentation, including component purpo"
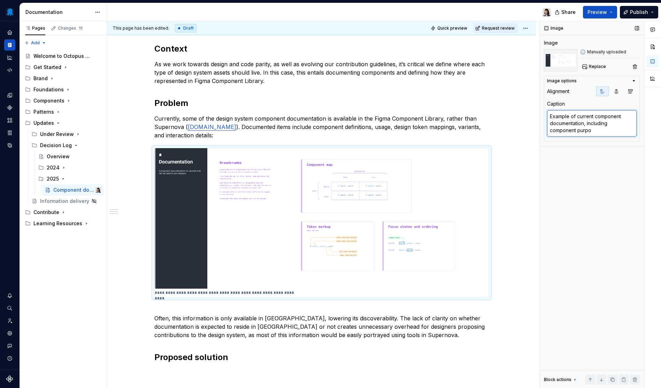
type textarea "*"
type textarea "Example of current component documentation, including component purpos"
type textarea "*"
type textarea "Example of current component documentation, including component purpose"
type textarea "*"
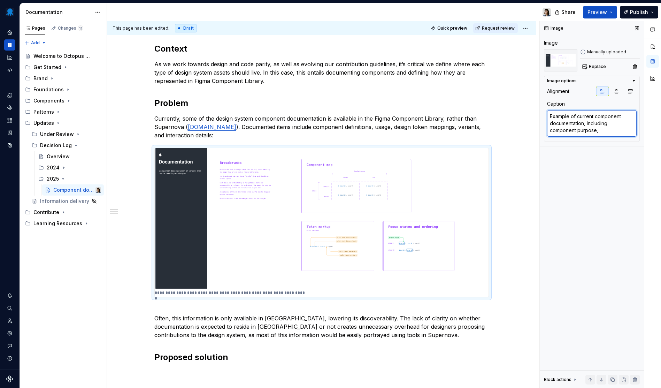
type textarea "Example of current component documentation, including component purpose,"
type textarea "*"
type textarea "Example of current component documentation, including component purpose, s"
type textarea "*"
type textarea "Example of current component documentation, including component purpose, st"
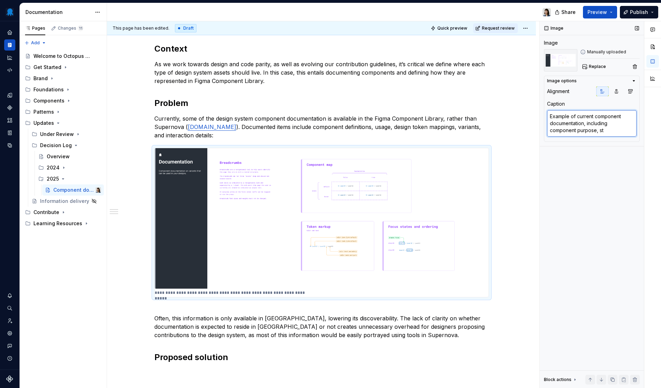
type textarea "*"
type textarea "Example of current component documentation, including component purpose, sta"
type textarea "*"
type textarea "Example of current component documentation, including component purpose, stat"
type textarea "*"
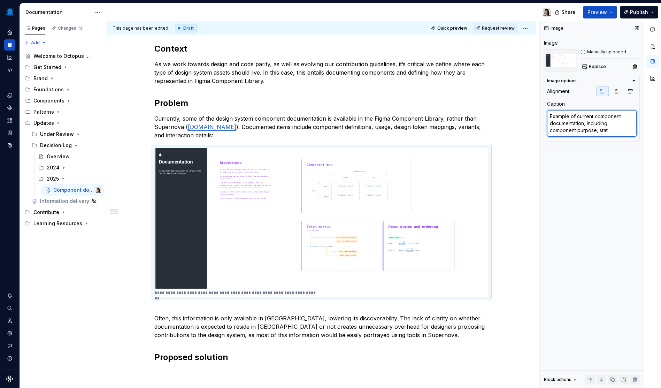
type textarea "Example of current component documentation, including component purpose, state"
type textarea "*"
type textarea "Example of current component documentation, including component purpose, states"
type textarea "*"
type textarea "Example of current component documentation, including component purpose, states,"
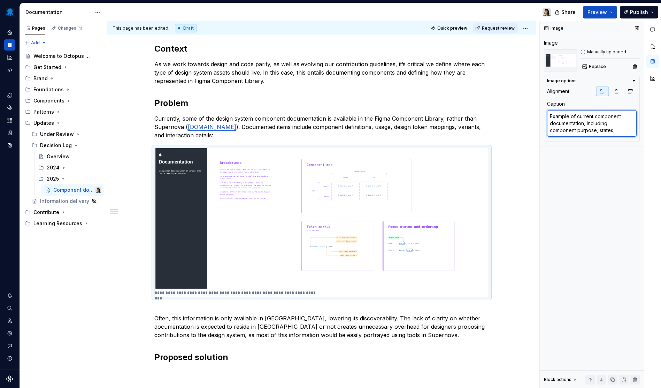
type textarea "*"
type textarea "Example of current component documentation, including component purpose, states,"
type textarea "*"
type textarea "Example of current component documentation, including component purpose, states…"
type textarea "*"
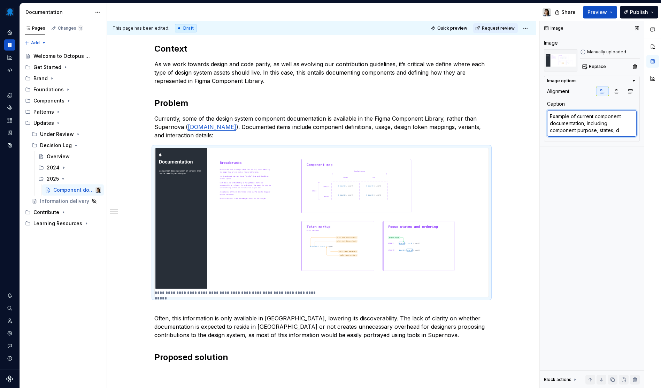
type textarea "Example of current component documentation, including component purpose, states…"
type textarea "*"
type textarea "Example of current component documentation, including component purpose, states…"
type textarea "*"
type textarea "Example of current component documentation, including component purpose, states…"
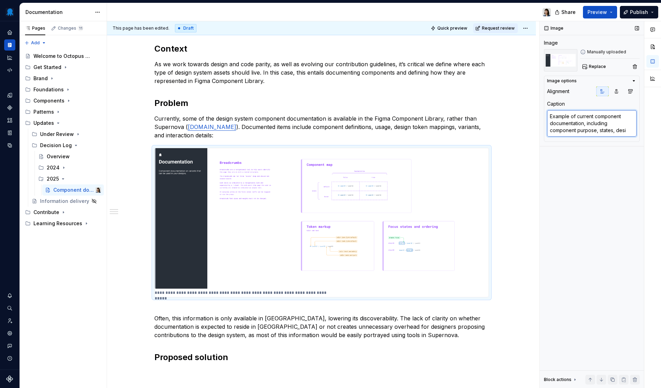
type textarea "*"
type textarea "Example of current component documentation, including component purpose, states…"
type textarea "*"
type textarea "Example of current component documentation, including component purpose, states…"
type textarea "*"
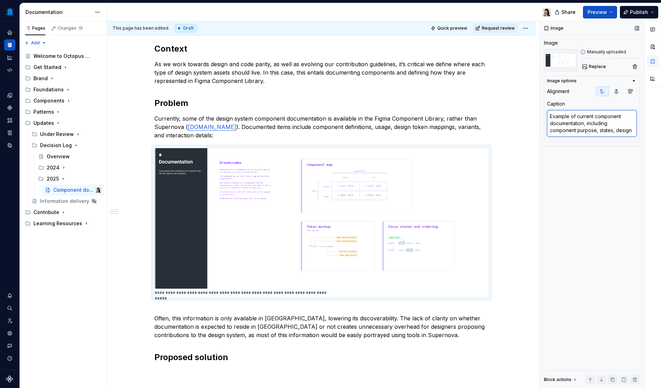
type textarea "Example of current component documentation, including component purpose, states…"
type textarea "*"
type textarea "Example of current component documentation, including component purpose, states…"
type textarea "*"
type textarea "Example of current component documentation, including component purpose, states…"
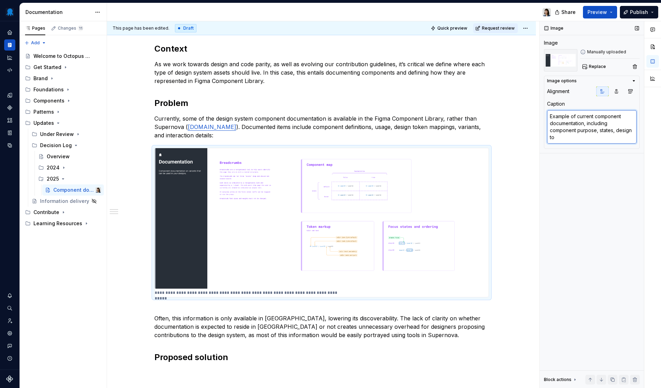
type textarea "*"
type textarea "Example of current component documentation, including component purpose, states…"
type textarea "*"
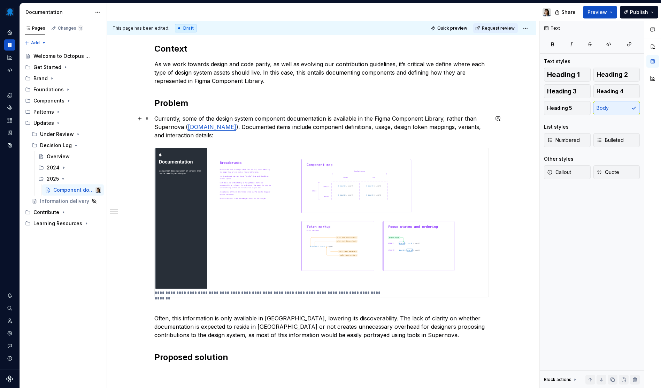
click at [487, 121] on p "Currently, some of the design system component documentation is available in th…" at bounding box center [321, 126] width 335 height 25
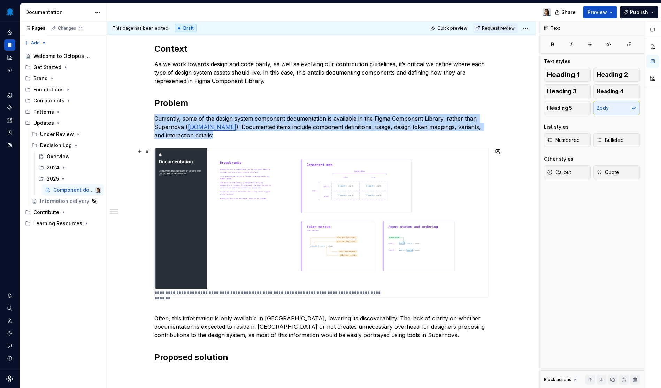
click at [345, 221] on img at bounding box center [322, 218] width 334 height 140
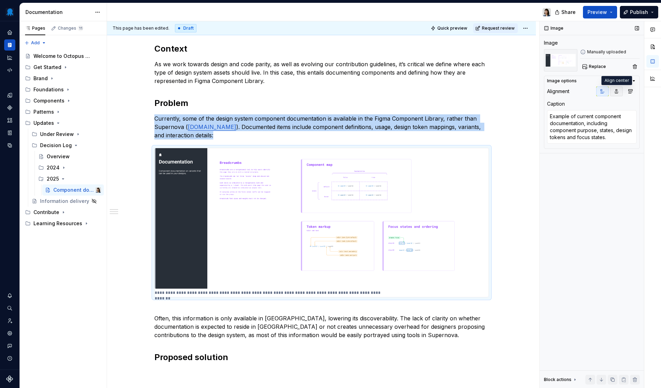
click at [618, 92] on icon "button" at bounding box center [617, 92] width 6 height 6
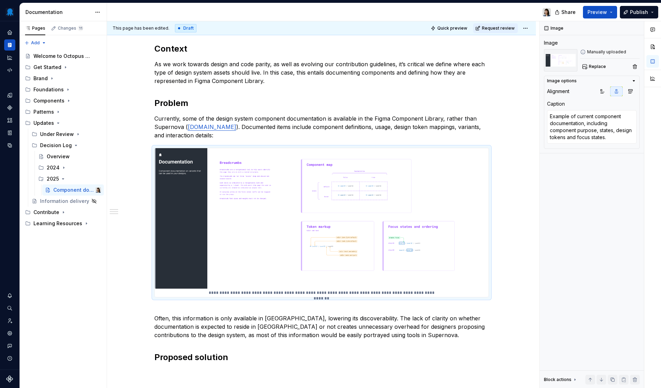
click at [434, 97] on div "**********" at bounding box center [321, 209] width 335 height 333
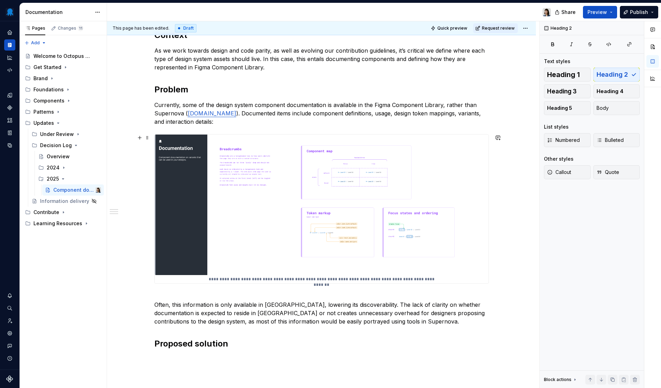
scroll to position [41, 0]
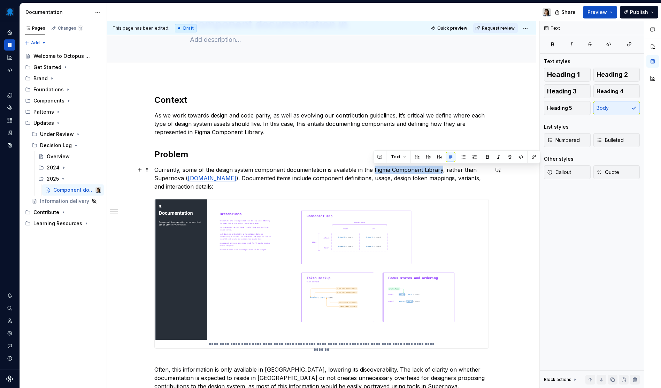
drag, startPoint x: 374, startPoint y: 169, endPoint x: 441, endPoint y: 167, distance: 67.6
click at [441, 167] on p "Currently, some of the design system component documentation is available in th…" at bounding box center [321, 178] width 335 height 25
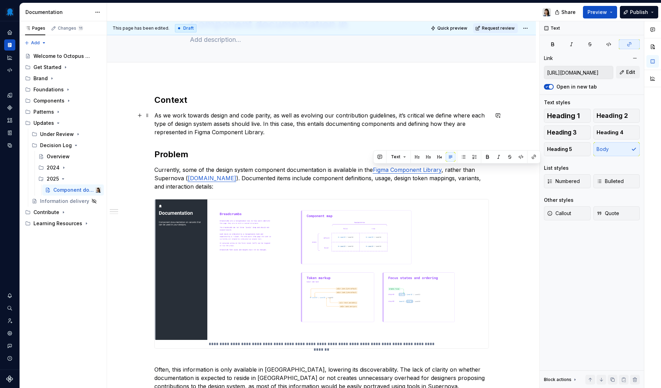
click at [289, 122] on p "As we work towards design and code parity, as well as evolving our contribution…" at bounding box center [321, 123] width 335 height 25
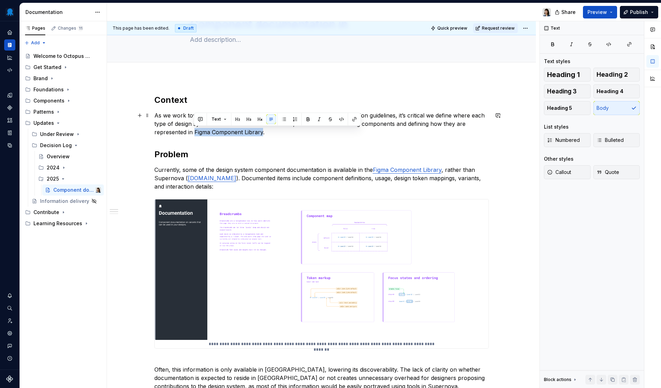
drag, startPoint x: 195, startPoint y: 132, endPoint x: 261, endPoint y: 133, distance: 66.2
click at [261, 133] on p "As we work towards design and code parity, as well as evolving our contribution…" at bounding box center [321, 123] width 335 height 25
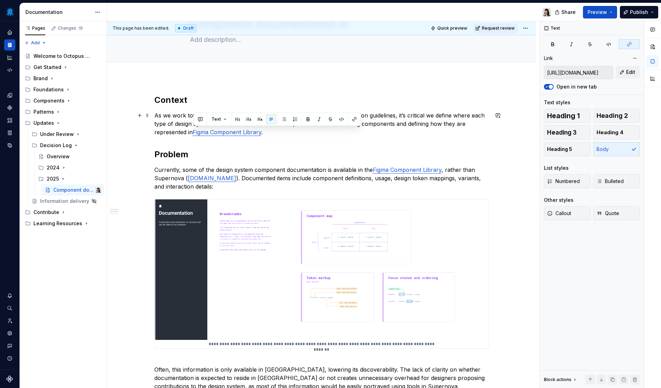
click at [293, 135] on p "As we work towards design and code parity, as well as evolving our contribution…" at bounding box center [321, 123] width 335 height 25
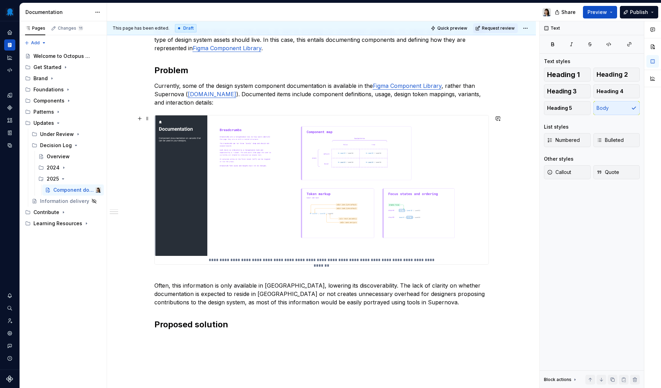
scroll to position [0, 0]
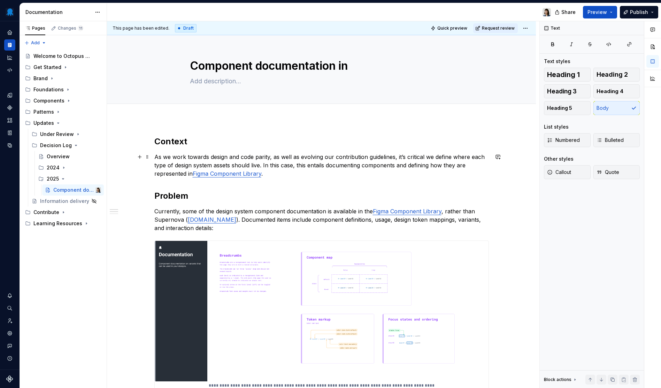
click at [288, 171] on p "As we work towards design and code parity, as well as evolving our contribution…" at bounding box center [321, 165] width 335 height 25
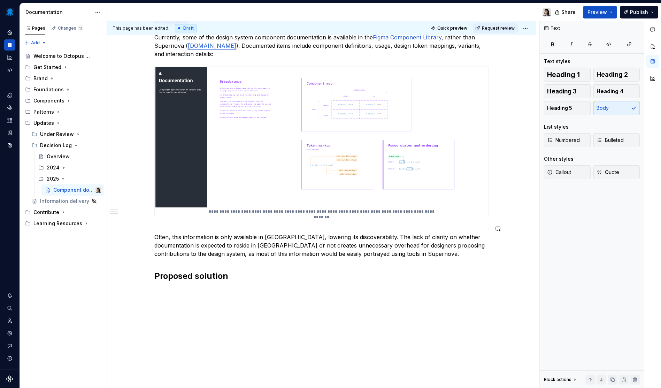
scroll to position [188, 0]
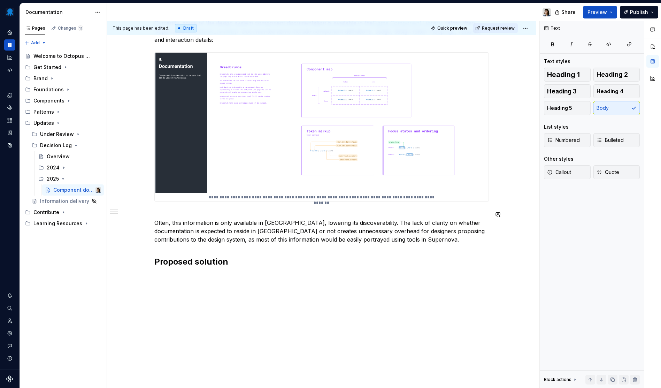
click at [226, 287] on div "**********" at bounding box center [321, 119] width 335 height 342
click at [241, 268] on div "**********" at bounding box center [321, 114] width 335 height 333
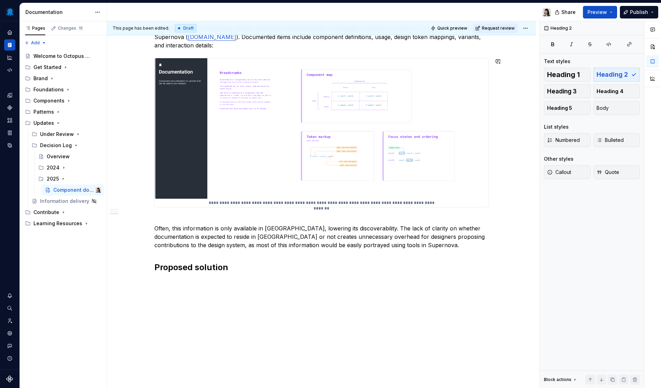
scroll to position [0, 0]
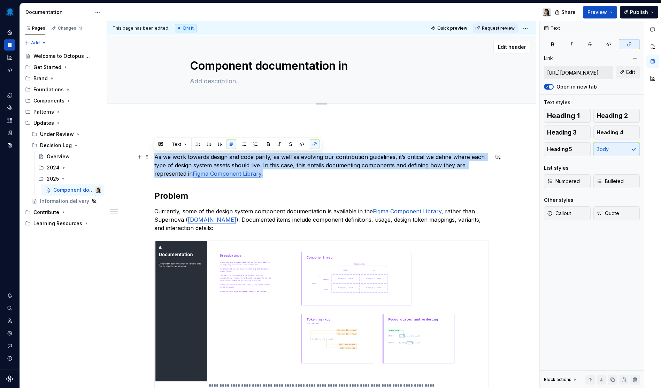
drag, startPoint x: 254, startPoint y: 166, endPoint x: 224, endPoint y: 96, distance: 75.9
click at [134, 158] on div "**********" at bounding box center [321, 356] width 429 height 475
copy p "As we work towards design and code parity, as well as evolving our contribution…"
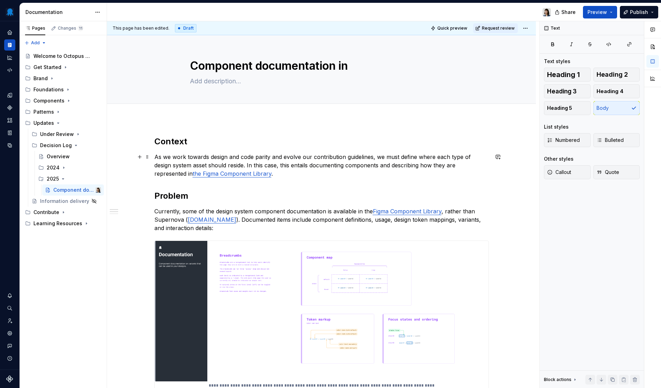
click at [294, 171] on p "As we work towards design and code parity and evolve our contribution guideline…" at bounding box center [321, 165] width 335 height 25
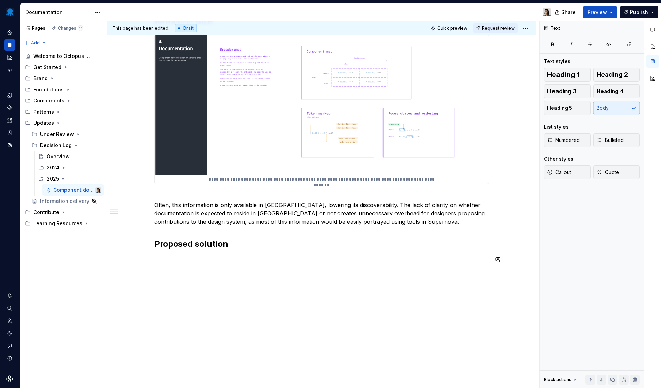
click at [268, 273] on div "**********" at bounding box center [321, 150] width 429 height 475
drag, startPoint x: 338, startPoint y: 260, endPoint x: 281, endPoint y: 261, distance: 56.5
click at [281, 261] on p "We propose that all component documentation should be present" at bounding box center [321, 259] width 335 height 8
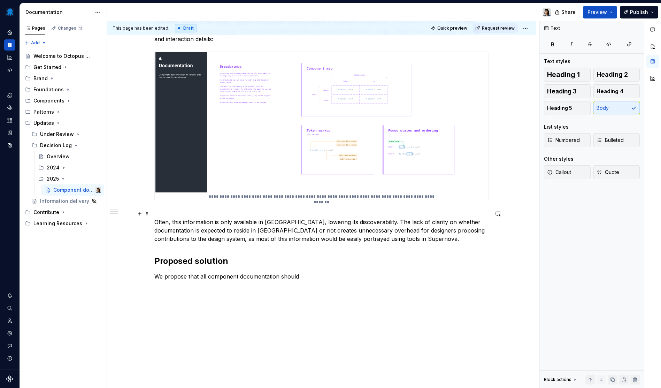
scroll to position [194, 0]
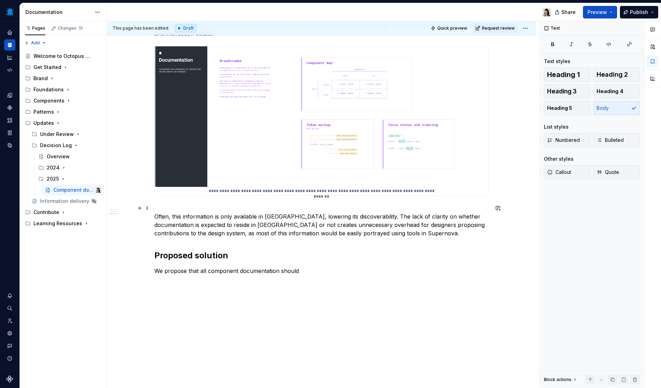
click at [388, 235] on p "Often, this information is only available in [GEOGRAPHIC_DATA], lowering its di…" at bounding box center [321, 220] width 335 height 33
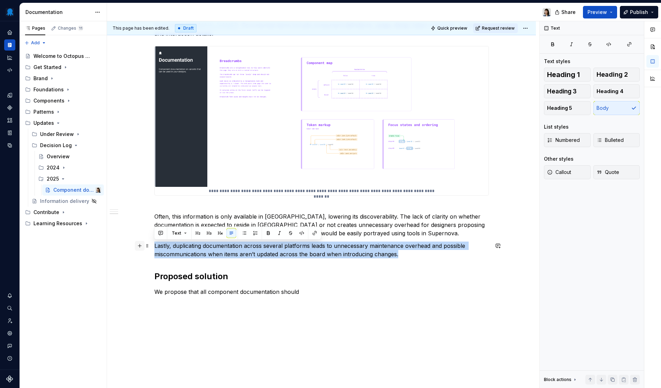
drag, startPoint x: 412, startPoint y: 252, endPoint x: 144, endPoint y: 244, distance: 267.7
click at [154, 244] on div "**********" at bounding box center [321, 122] width 335 height 363
copy p "Lastly, duplicating documentation across several platforms leads to unnecessary…"
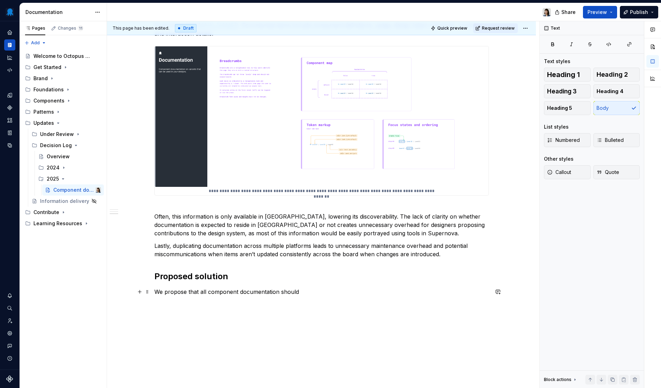
click at [315, 293] on p "We propose that all component documentation should" at bounding box center [321, 291] width 335 height 8
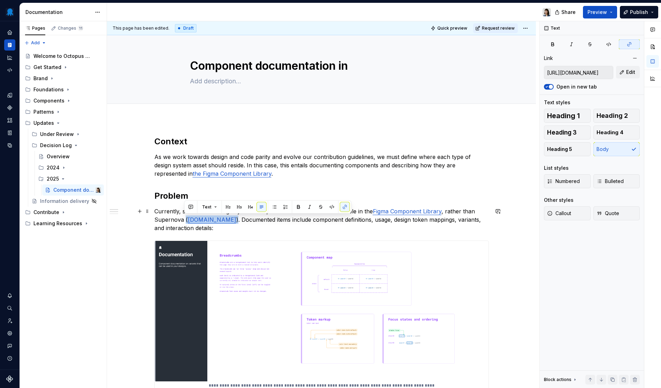
drag, startPoint x: 229, startPoint y: 219, endPoint x: 185, endPoint y: 220, distance: 43.9
click at [185, 220] on p "Currently, some of the design system component documentation is available in th…" at bounding box center [321, 219] width 335 height 25
copy p "( octopus.design )"
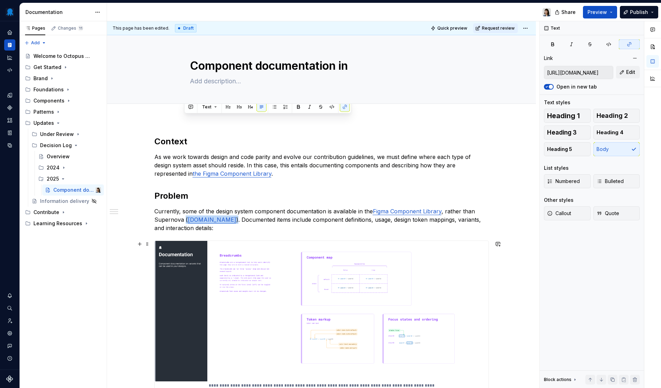
scroll to position [227, 0]
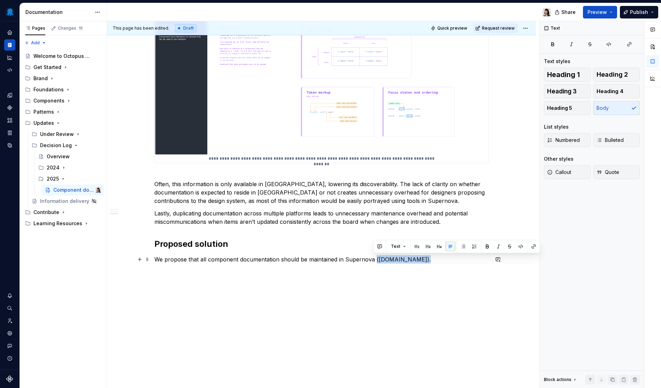
drag, startPoint x: 418, startPoint y: 259, endPoint x: 373, endPoint y: 261, distance: 44.6
click at [373, 261] on p "We propose that all component documentation should be maintained in Supernova (…" at bounding box center [321, 259] width 335 height 8
click at [412, 274] on div "**********" at bounding box center [321, 140] width 429 height 496
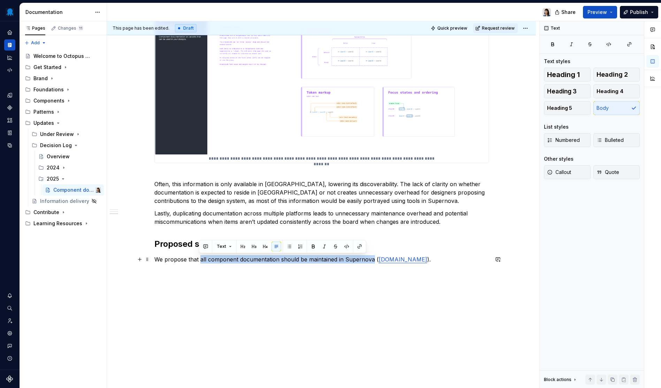
drag, startPoint x: 199, startPoint y: 260, endPoint x: 371, endPoint y: 260, distance: 172.1
click at [371, 260] on p "We propose that all component documentation should be maintained in Supernova (…" at bounding box center [321, 259] width 335 height 8
click at [461, 261] on p "We propose that all component documentation should be maintained in Supernova (…" at bounding box center [321, 259] width 335 height 8
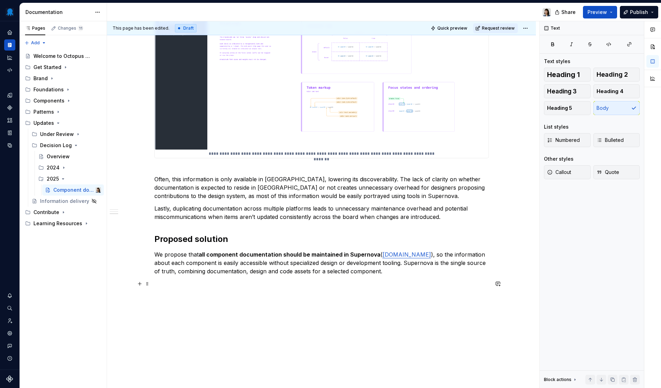
scroll to position [256, 0]
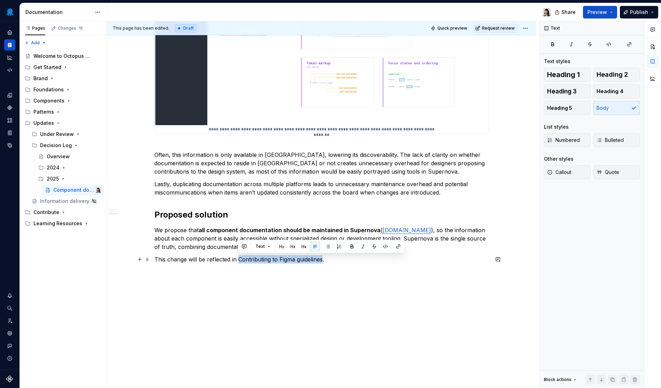
drag, startPoint x: 238, startPoint y: 259, endPoint x: 323, endPoint y: 261, distance: 85.1
click at [323, 261] on p "This change will be reflected in Contributing to Figma guidelines." at bounding box center [321, 259] width 335 height 8
click at [394, 248] on button "button" at bounding box center [398, 246] width 10 height 10
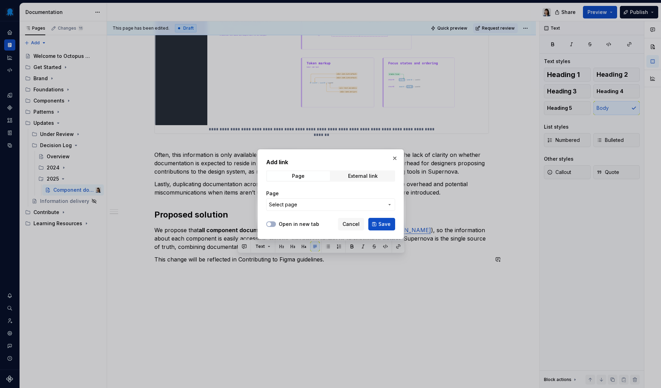
click at [348, 194] on div "Page" at bounding box center [330, 193] width 129 height 7
click at [346, 199] on button "Select page" at bounding box center [330, 204] width 129 height 13
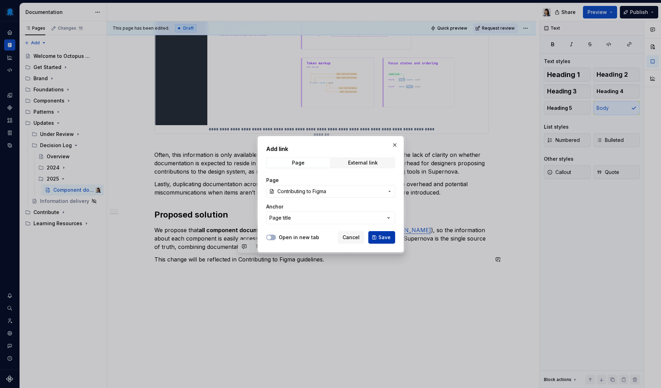
click at [386, 236] on span "Save" at bounding box center [384, 237] width 12 height 7
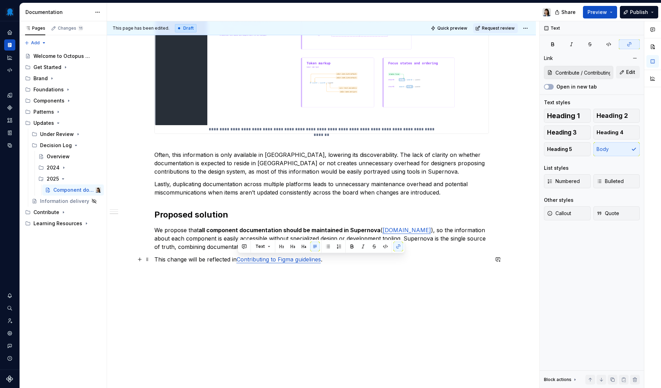
click at [358, 261] on p "This change will be reflected in Contributing to Figma guidelines ." at bounding box center [321, 259] width 335 height 8
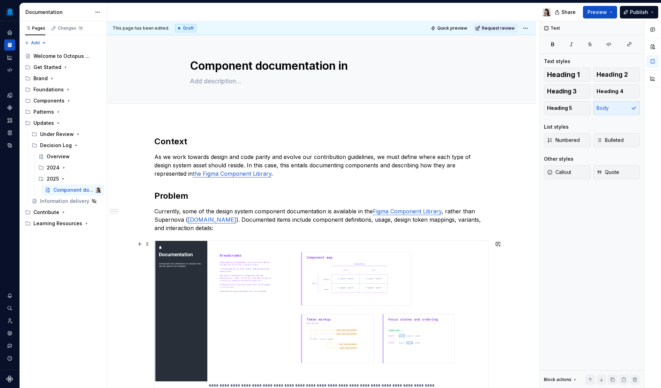
scroll to position [269, 0]
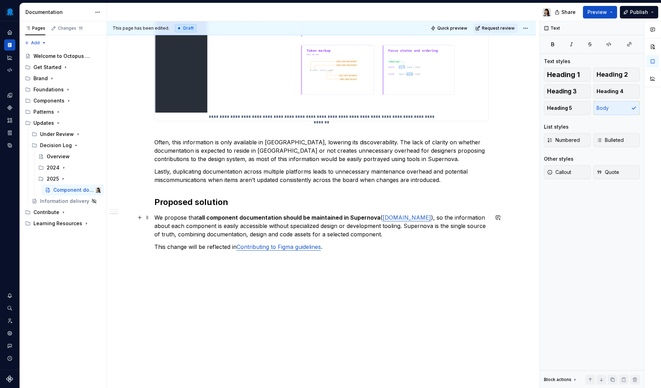
click at [400, 235] on p "We propose that all component documentation should be maintained in Supernova (…" at bounding box center [321, 225] width 335 height 25
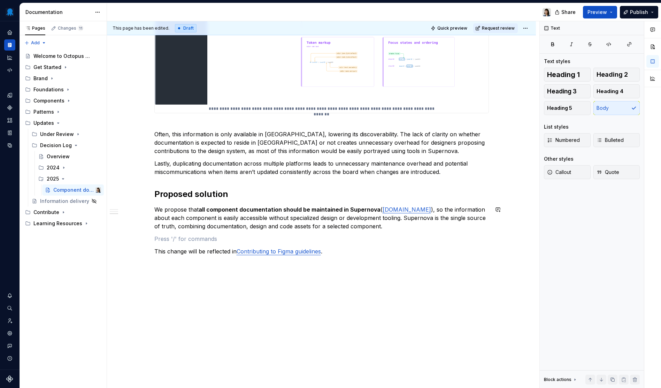
scroll to position [281, 0]
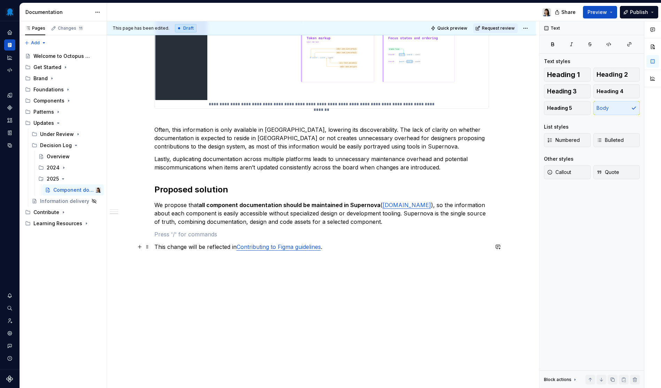
click at [369, 250] on p "This change will be reflected in Contributing to Figma guidelines ." at bounding box center [321, 247] width 335 height 8
click at [428, 276] on div "**********" at bounding box center [321, 113] width 429 height 550
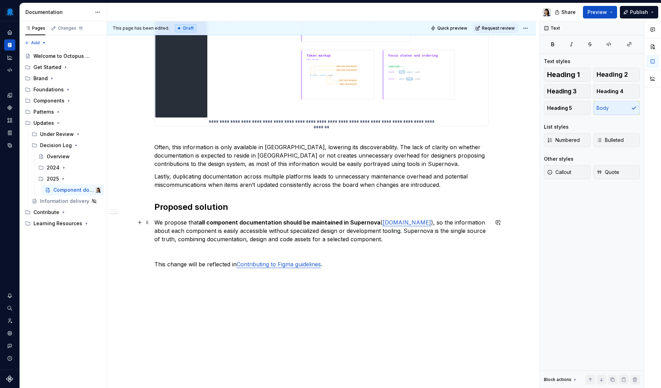
click at [405, 239] on p "We propose that all component documentation should be maintained in Supernova (…" at bounding box center [321, 230] width 335 height 25
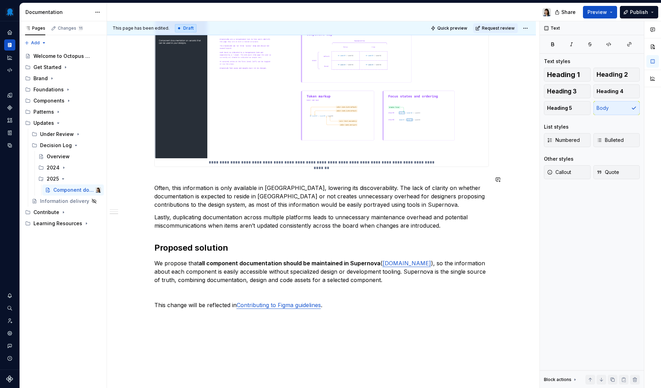
scroll to position [260, 0]
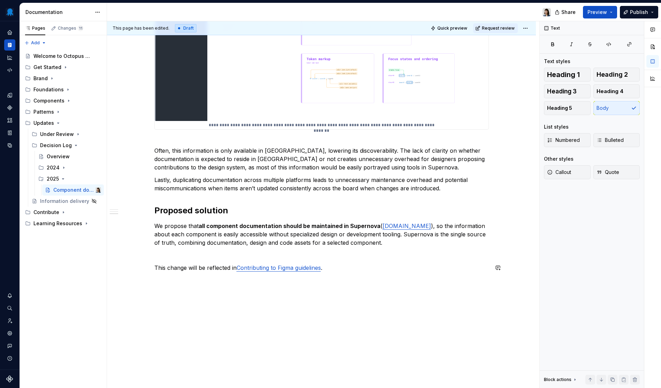
click at [351, 269] on p "This change will be reflected in Contributing to Figma guidelines ." at bounding box center [321, 267] width 335 height 8
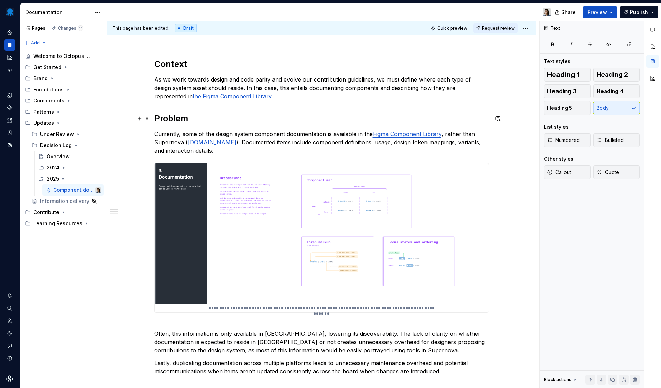
scroll to position [0, 0]
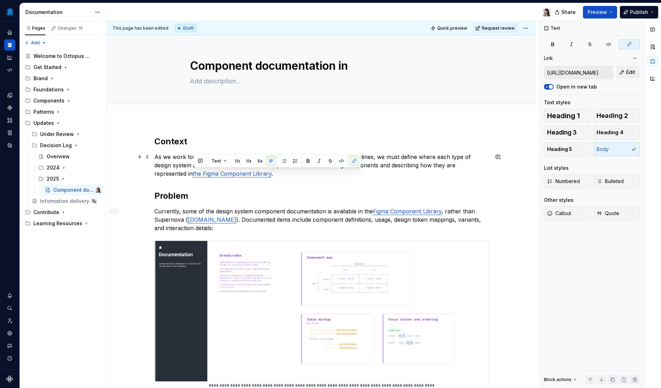
drag, startPoint x: 272, startPoint y: 175, endPoint x: 193, endPoint y: 175, distance: 78.8
click at [193, 175] on p "As we work towards design and code parity and evolve our contribution guideline…" at bounding box center [321, 165] width 335 height 25
copy p "the Figma Component Library"
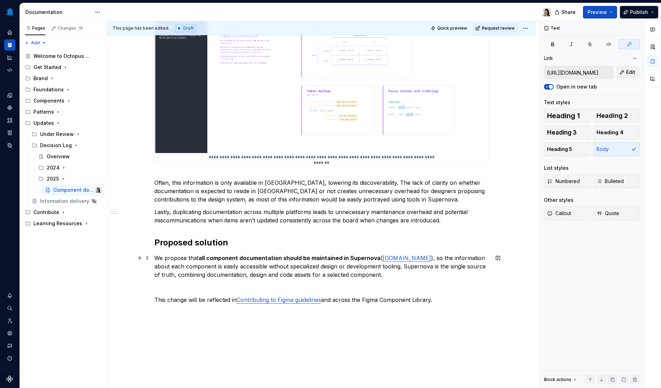
scroll to position [281, 0]
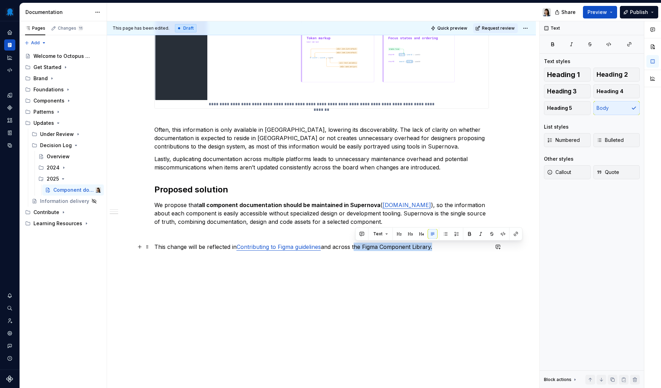
drag, startPoint x: 429, startPoint y: 245, endPoint x: 356, endPoint y: 247, distance: 73.2
click at [356, 247] on p "This change will be reflected in Contributing to Figma guidelines and across th…" at bounding box center [321, 247] width 335 height 8
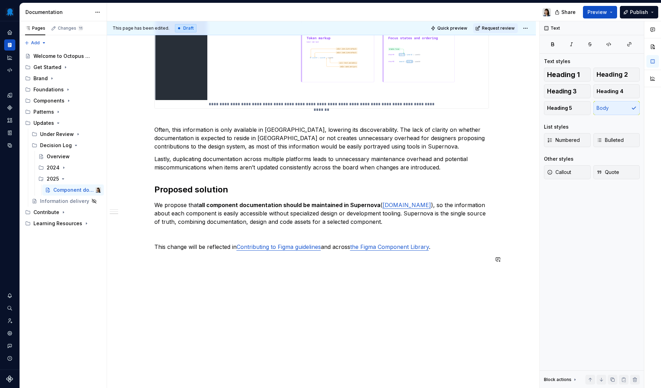
click at [423, 265] on div "**********" at bounding box center [321, 63] width 335 height 417
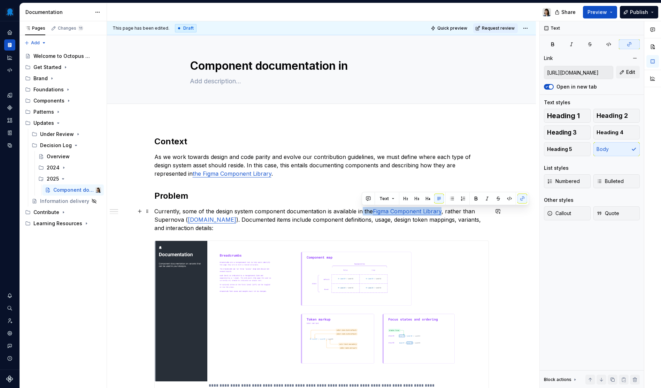
drag, startPoint x: 442, startPoint y: 211, endPoint x: 362, endPoint y: 210, distance: 79.5
click at [362, 210] on p "Currently, some of the design system component documentation is available in th…" at bounding box center [321, 219] width 335 height 25
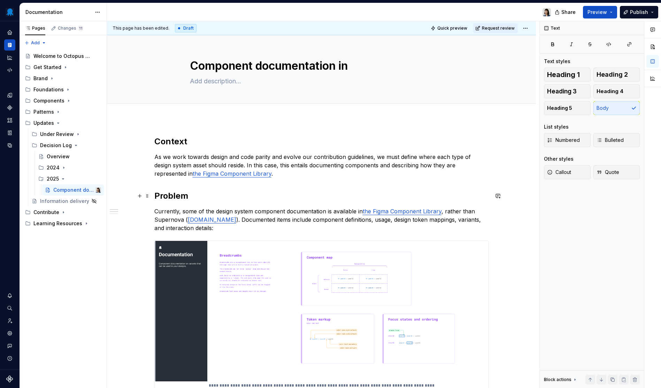
click at [392, 192] on h2 "Problem" at bounding box center [321, 195] width 335 height 11
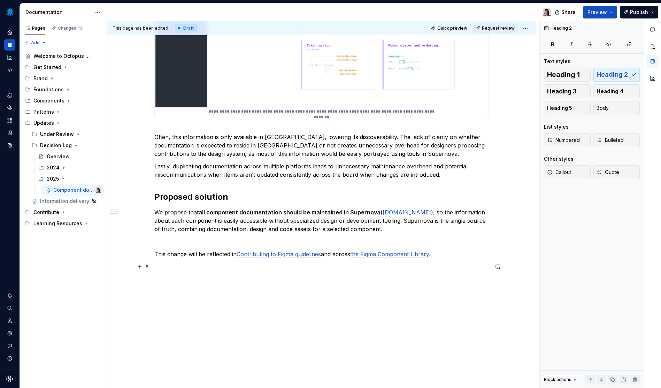
scroll to position [281, 0]
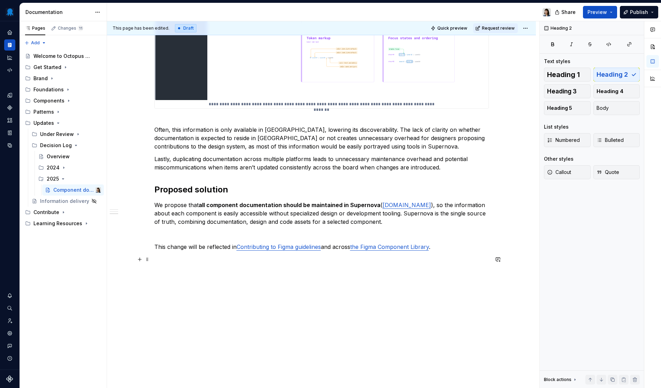
click at [448, 260] on p at bounding box center [321, 259] width 335 height 8
click at [410, 227] on div "**********" at bounding box center [321, 59] width 335 height 409
click at [393, 224] on p "We propose that all component documentation should be maintained in Supernova (…" at bounding box center [321, 213] width 335 height 25
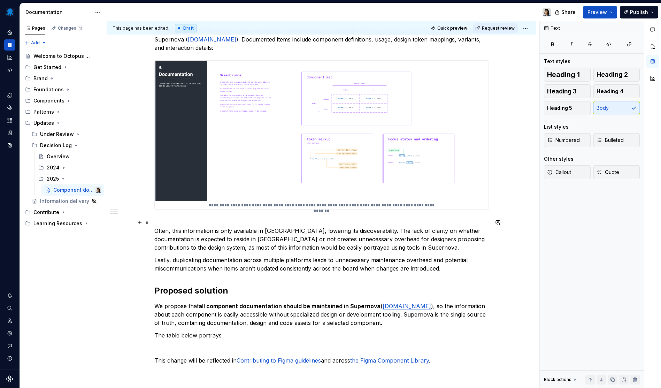
scroll to position [294, 0]
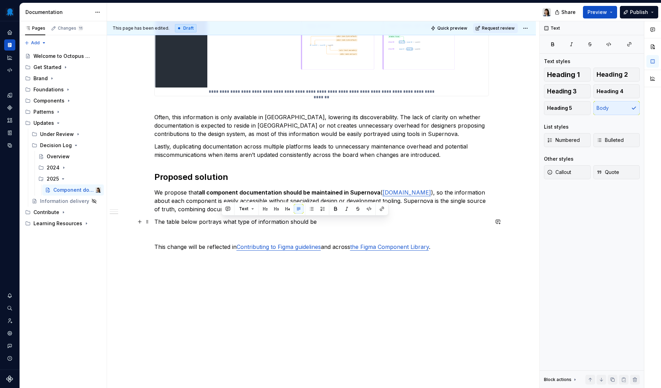
drag, startPoint x: 222, startPoint y: 221, endPoint x: 326, endPoint y: 221, distance: 103.5
click at [326, 221] on p "The table below portrays what type of information should be" at bounding box center [321, 221] width 335 height 8
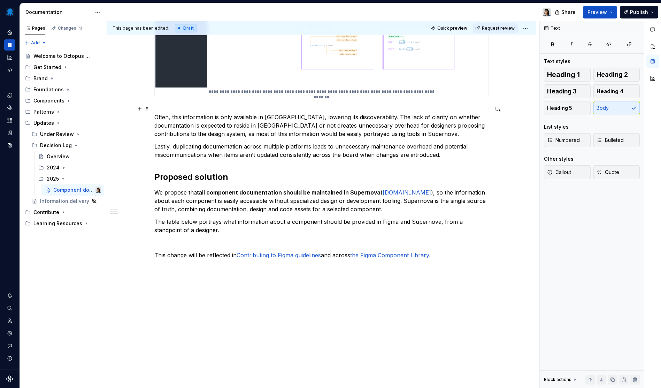
scroll to position [0, 0]
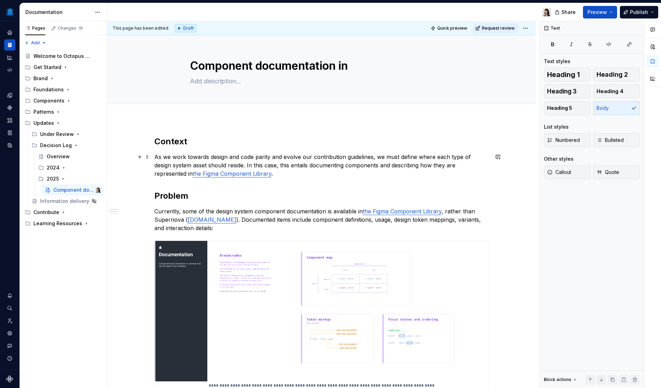
click at [306, 166] on p "As we work towards design and code parity and evolve our contribution guideline…" at bounding box center [321, 165] width 335 height 25
click at [308, 168] on p "As we work towards design and code parity and evolve our contribution guideline…" at bounding box center [321, 165] width 335 height 25
click at [309, 176] on p "As we work towards design and code parity and evolve our contribution guideline…" at bounding box center [321, 165] width 335 height 25
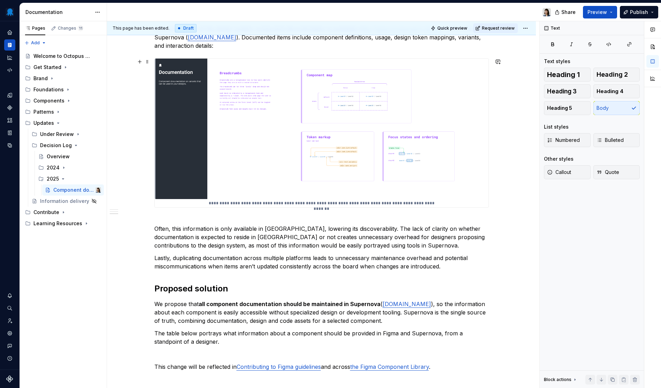
scroll to position [302, 0]
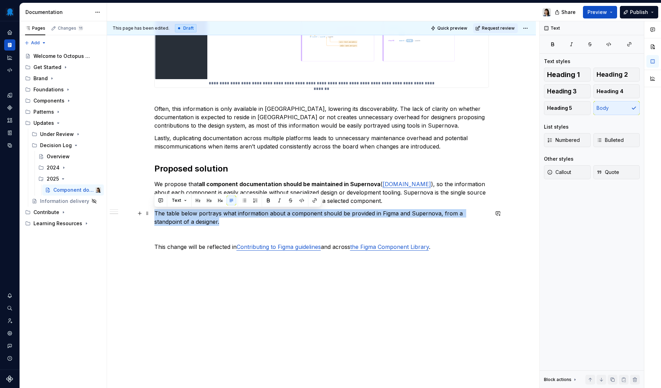
drag, startPoint x: 198, startPoint y: 224, endPoint x: 154, endPoint y: 214, distance: 44.4
click at [154, 214] on p "The table below portrays what information about a component should be provided …" at bounding box center [321, 217] width 335 height 17
copy p "The table below portrays what information about a component should be provided …"
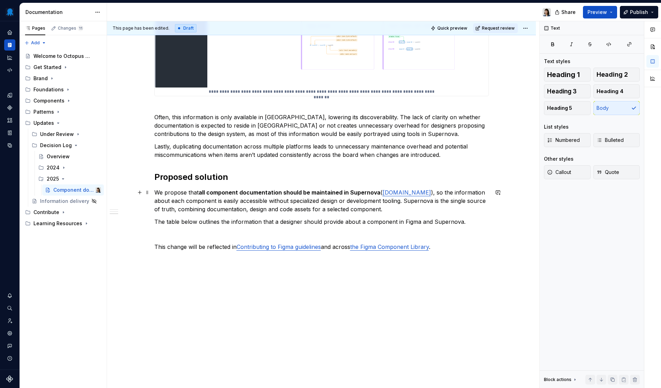
scroll to position [294, 0]
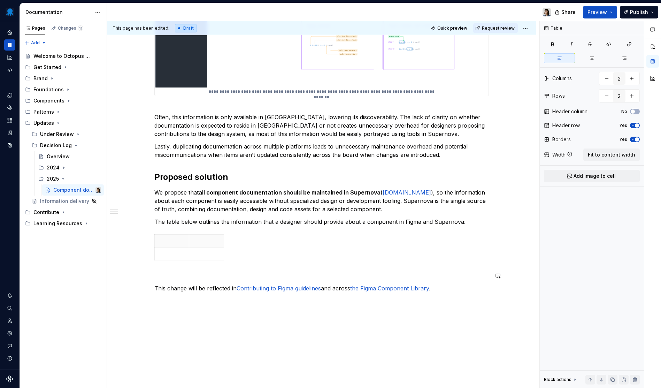
click at [192, 265] on div "**********" at bounding box center [321, 73] width 335 height 463
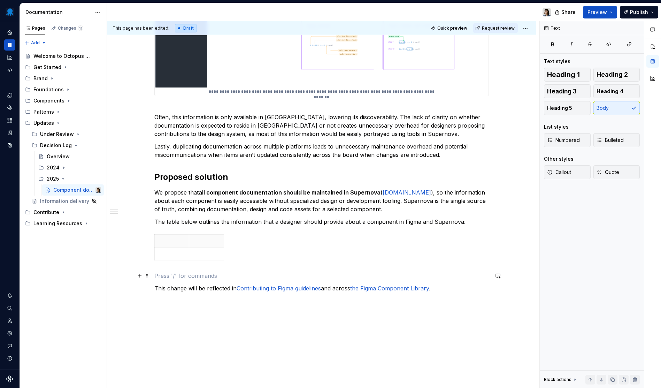
click at [179, 275] on p at bounding box center [321, 275] width 335 height 8
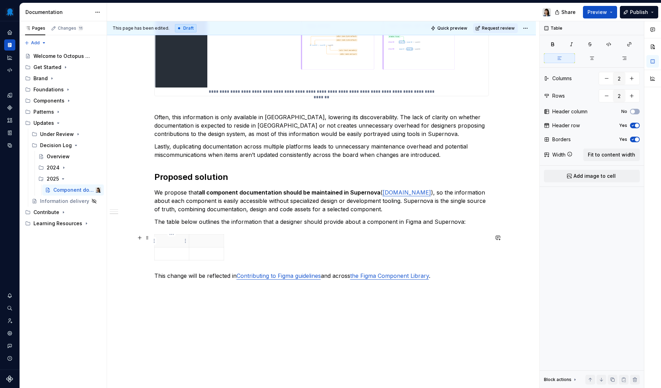
click at [166, 241] on p at bounding box center [172, 240] width 26 height 7
click at [611, 153] on span "Fit to content width" at bounding box center [611, 154] width 47 height 7
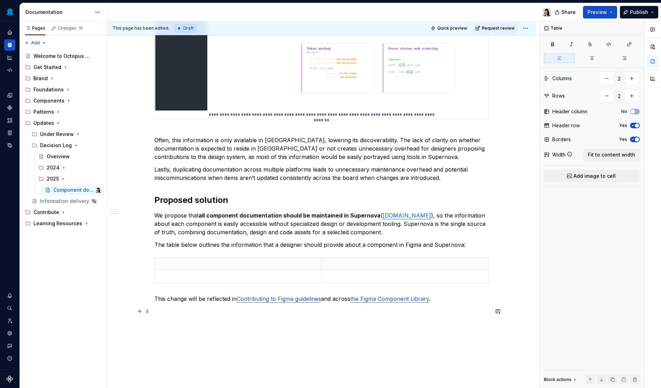
scroll to position [315, 0]
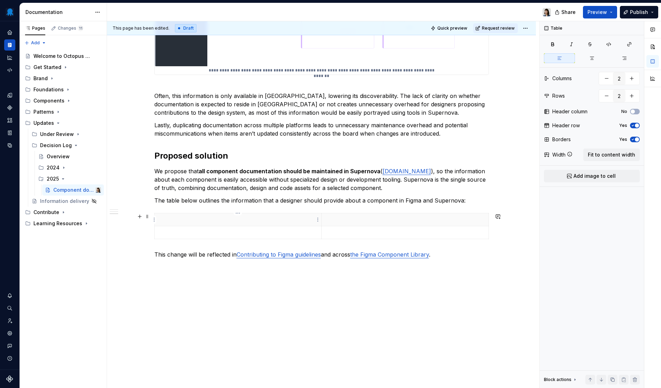
click at [257, 223] on p at bounding box center [238, 219] width 159 height 7
click at [245, 232] on p at bounding box center [238, 232] width 159 height 7
click at [222, 231] on p "Component" at bounding box center [238, 232] width 159 height 7
click at [321, 239] on icon "button" at bounding box center [321, 238] width 3 height 3
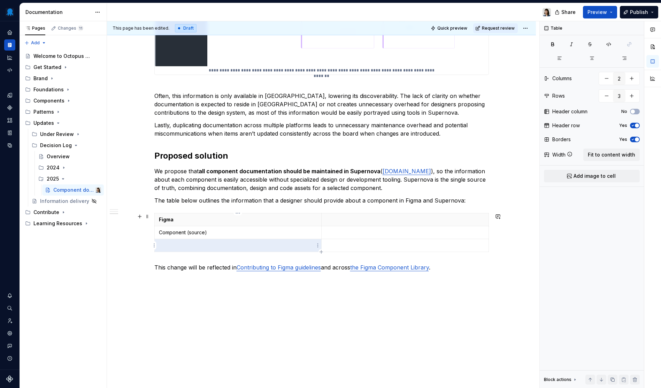
click at [225, 243] on p at bounding box center [238, 245] width 159 height 7
click at [322, 251] on icon "button" at bounding box center [322, 252] width 6 height 6
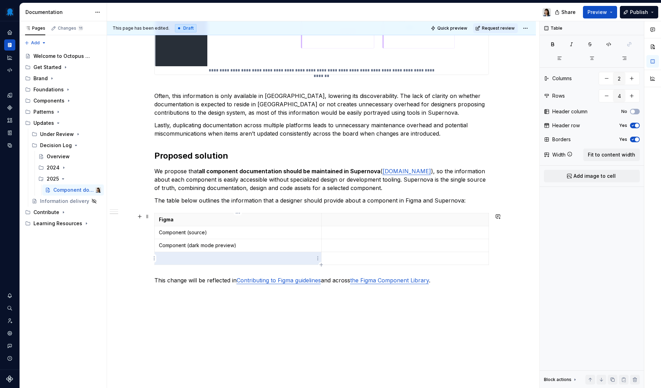
click at [274, 258] on p at bounding box center [238, 258] width 159 height 7
click at [229, 259] on p at bounding box center [238, 258] width 159 height 7
click at [251, 260] on p "Component description" at bounding box center [238, 258] width 159 height 7
click at [319, 265] on icon "button" at bounding box center [322, 265] width 6 height 6
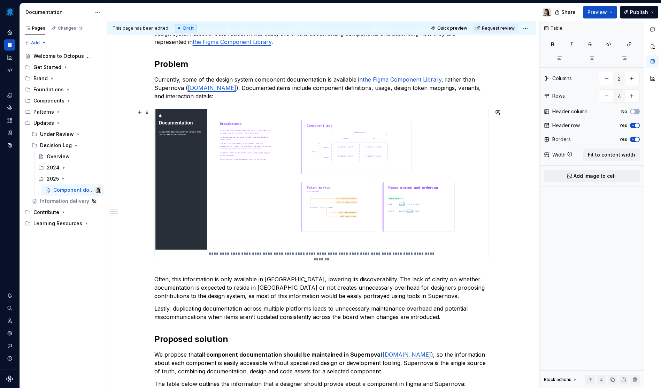
scroll to position [323, 0]
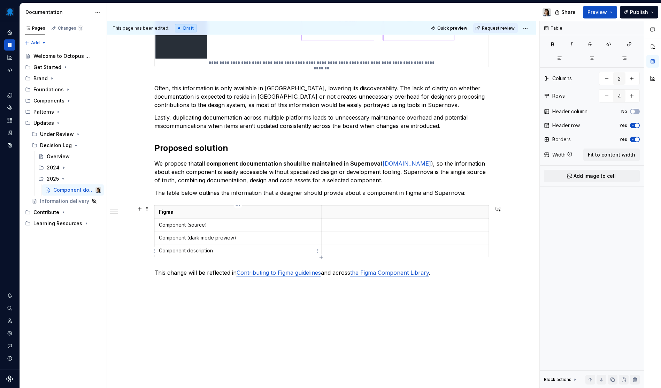
click at [231, 250] on p "Component description" at bounding box center [238, 250] width 159 height 7
click at [321, 257] on icon "button" at bounding box center [321, 256] width 3 height 3
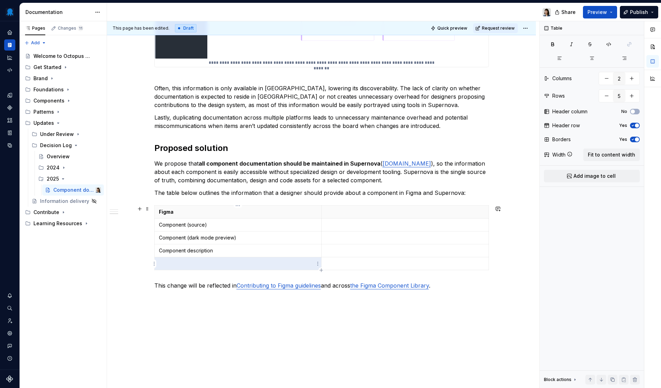
click at [251, 267] on p at bounding box center [238, 263] width 159 height 7
click at [388, 218] on th at bounding box center [405, 212] width 167 height 13
click at [386, 224] on p at bounding box center [405, 224] width 159 height 7
click at [219, 225] on p "Component (source)" at bounding box center [238, 224] width 159 height 7
click at [154, 244] on td "Component (dark mode preview)" at bounding box center [237, 237] width 167 height 13
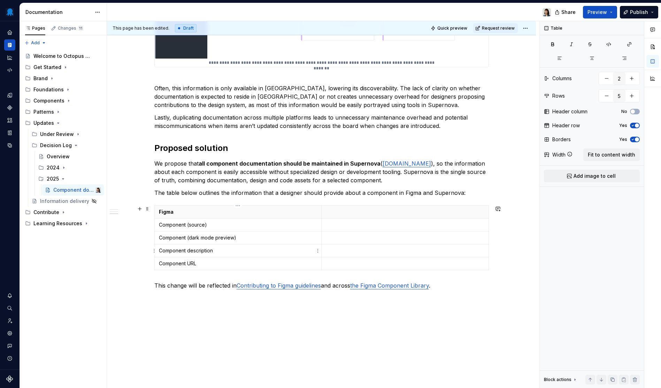
click at [168, 246] on td "Component description" at bounding box center [237, 250] width 167 height 13
click at [155, 239] on html "Octopus Design System Design system data Documentation Share Preview Publish Pa…" at bounding box center [330, 194] width 661 height 388
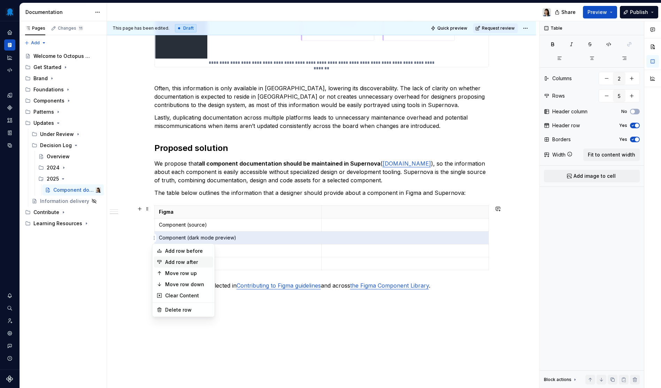
click at [166, 260] on div "Add row after" at bounding box center [187, 262] width 45 height 7
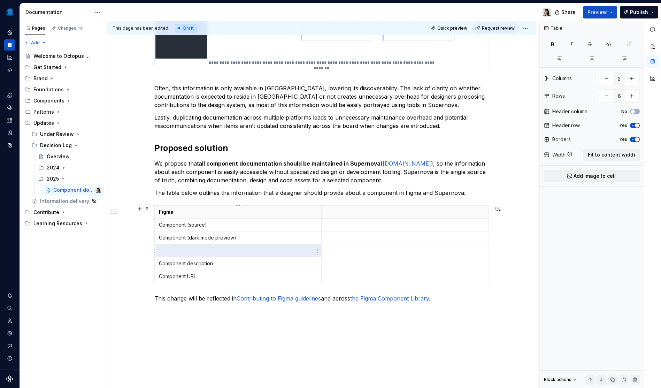
click at [183, 254] on p at bounding box center [238, 250] width 159 height 7
click at [352, 214] on p at bounding box center [405, 211] width 159 height 7
click at [347, 227] on p at bounding box center [405, 224] width 159 height 7
click at [346, 236] on p at bounding box center [405, 237] width 159 height 7
click at [383, 226] on p "Component Variants" at bounding box center [405, 224] width 159 height 7
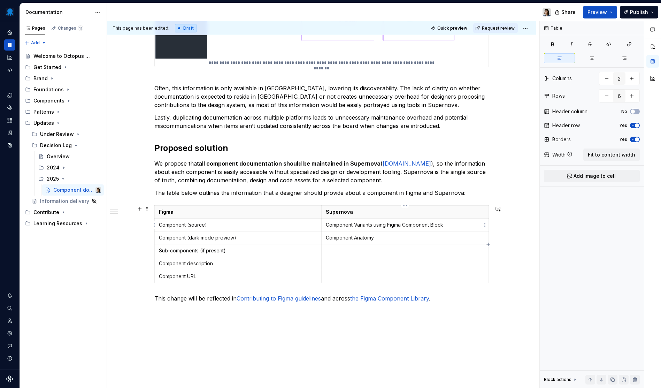
click at [373, 224] on p "Component Variants using Figma Component Block" at bounding box center [405, 224] width 159 height 7
click at [375, 225] on p "Component Variants using Figma Component Block" at bounding box center [405, 224] width 159 height 7
drag, startPoint x: 390, startPoint y: 225, endPoint x: 446, endPoint y: 225, distance: 56.1
click at [446, 225] on p "Component Variants (using Figma Component Block)" at bounding box center [405, 224] width 159 height 7
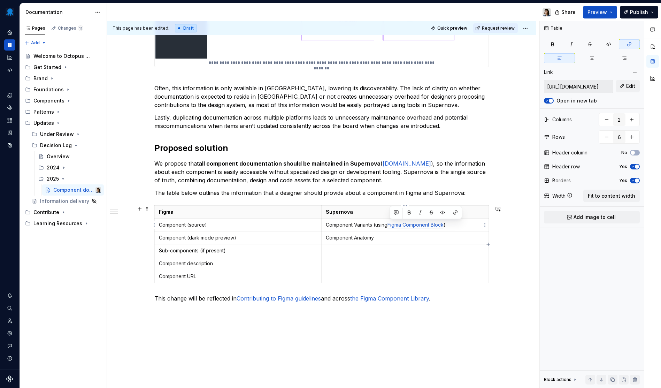
click at [467, 224] on p "Component Variants (using Figma Component Block )" at bounding box center [405, 224] width 159 height 7
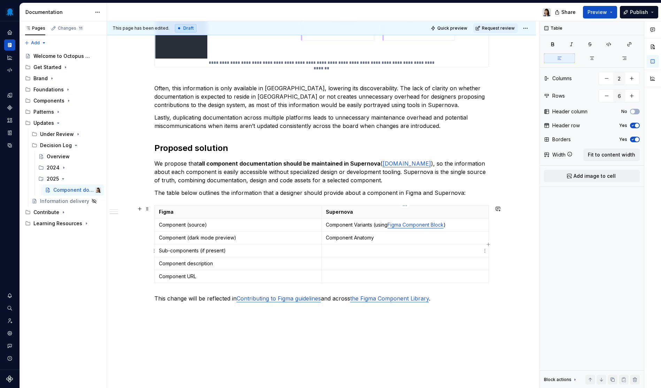
click at [360, 255] on td at bounding box center [405, 250] width 167 height 13
drag, startPoint x: 396, startPoint y: 252, endPoint x: 476, endPoint y: 253, distance: 80.8
click at [476, 253] on p "Component Properties (using Figma Component Properties block)" at bounding box center [405, 250] width 159 height 7
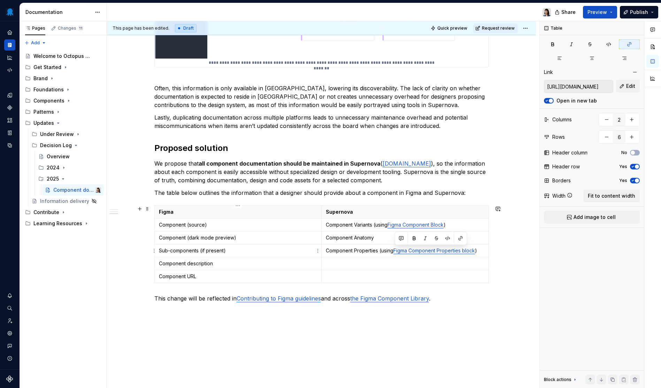
click at [236, 250] on p "Sub-components (if present)" at bounding box center [238, 250] width 159 height 7
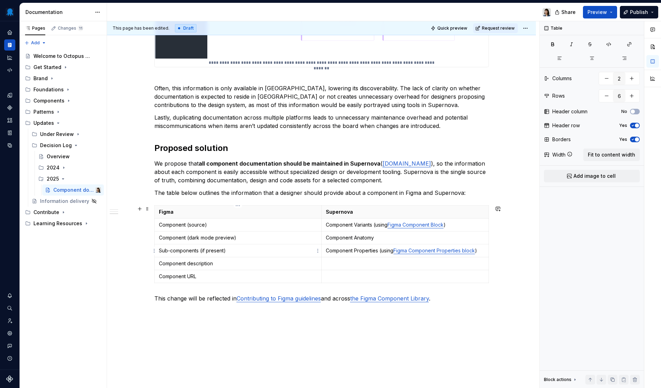
click at [224, 252] on p "Sub-components (if present)" at bounding box center [238, 250] width 159 height 7
click at [238, 341] on div "**********" at bounding box center [321, 117] width 429 height 643
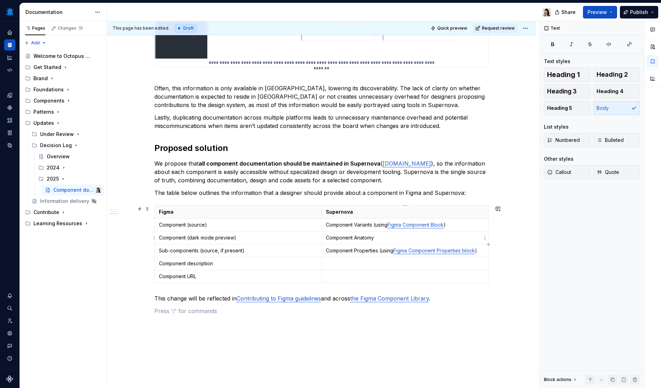
click at [389, 240] on p "Component Anatomy" at bounding box center [405, 237] width 159 height 7
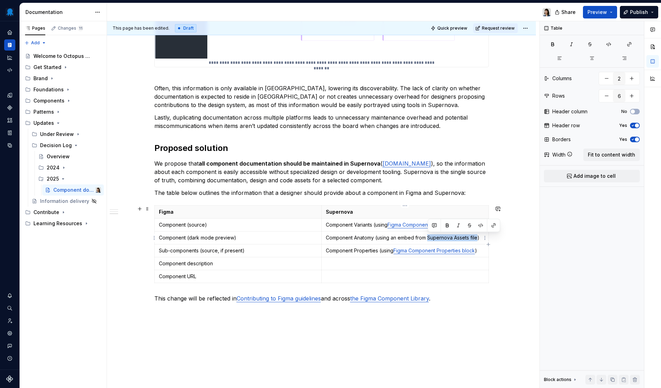
drag, startPoint x: 428, startPoint y: 237, endPoint x: 478, endPoint y: 239, distance: 50.2
click at [478, 239] on p "Component Anatomy (using an embed from Supernova Assets file)" at bounding box center [405, 237] width 159 height 7
click at [437, 269] on td at bounding box center [405, 263] width 167 height 13
click at [353, 266] on p at bounding box center [405, 263] width 159 height 7
drag, startPoint x: 355, startPoint y: 264, endPoint x: 327, endPoint y: 267, distance: 29.1
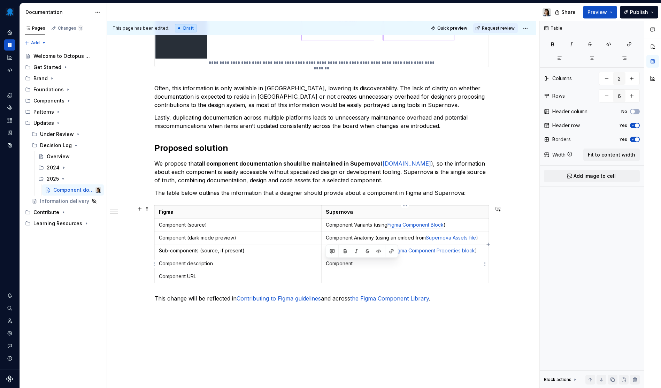
click at [327, 267] on p "Component" at bounding box center [405, 263] width 159 height 7
click at [322, 364] on div "**********" at bounding box center [321, 117] width 429 height 643
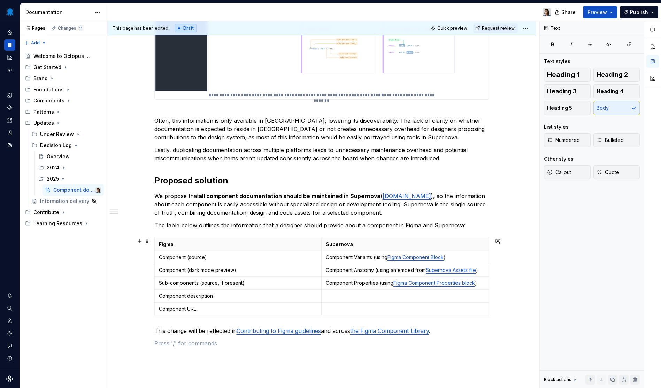
scroll to position [291, 0]
click at [358, 274] on td "Component Anatomy (using an embed from Supernova Assets file )" at bounding box center [405, 269] width 167 height 13
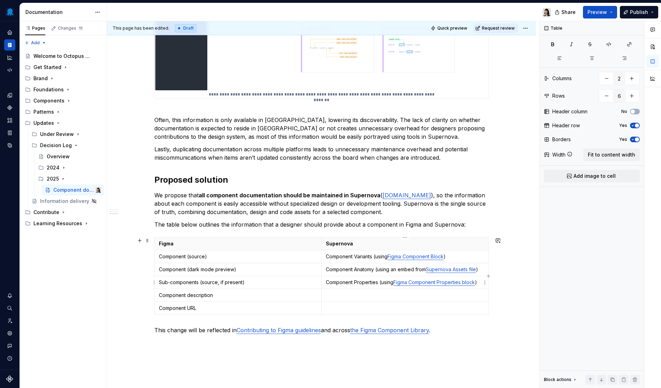
click at [364, 285] on p "Component Properties (using Figma Component Properties block )" at bounding box center [405, 282] width 159 height 7
click at [368, 299] on p at bounding box center [405, 295] width 159 height 7
click at [332, 297] on p "Component usage or specific interactions" at bounding box center [405, 295] width 159 height 7
click at [503, 283] on div "**********" at bounding box center [321, 149] width 429 height 643
click at [220, 297] on p "Component description" at bounding box center [238, 295] width 159 height 7
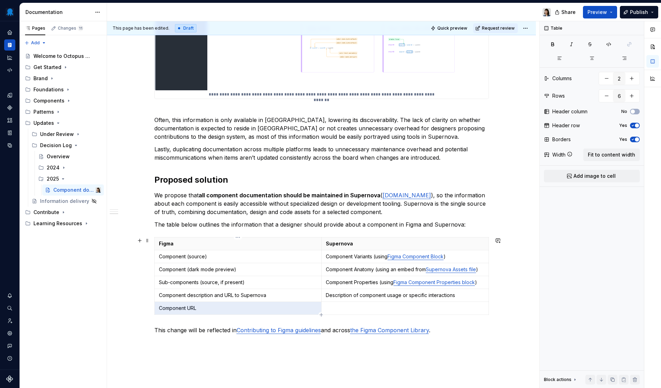
drag, startPoint x: 211, startPoint y: 309, endPoint x: 151, endPoint y: 305, distance: 60.5
click at [154, 305] on div "Figma Supernova Component (source) Component Variants (using Figma Component Bl…" at bounding box center [321, 277] width 335 height 80
click at [174, 298] on p "Component description and URL to Supernova" at bounding box center [238, 295] width 159 height 7
click at [200, 294] on p "Component description and URL to Supernova" at bounding box center [238, 295] width 159 height 7
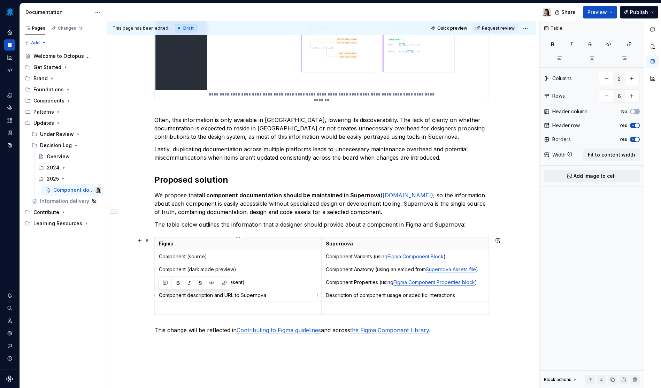
click at [277, 293] on p "Component description and URL to Supernova" at bounding box center [238, 295] width 159 height 7
click at [291, 297] on p "Component description and URL to Supernova" at bounding box center [238, 295] width 159 height 7
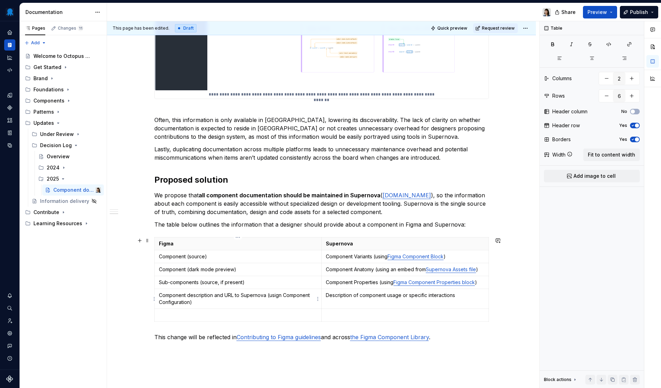
click at [273, 294] on p "Component description and URL to Supernova (usign Component Configuration)" at bounding box center [238, 299] width 159 height 14
drag, startPoint x: 284, startPoint y: 296, endPoint x: 190, endPoint y: 304, distance: 94.4
click at [190, 304] on p "Component description and URL to Supernova (using Component Configuration)" at bounding box center [238, 299] width 159 height 14
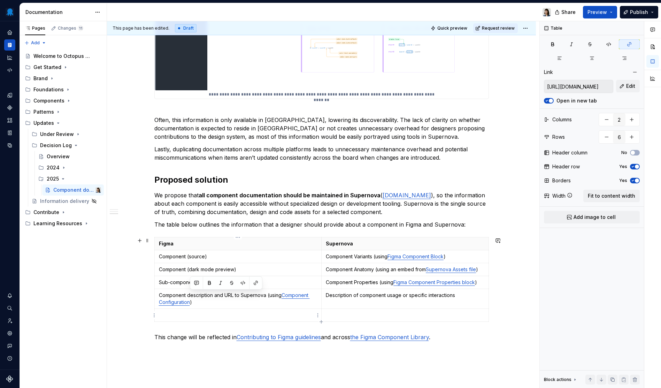
click at [213, 318] on p at bounding box center [238, 315] width 159 height 7
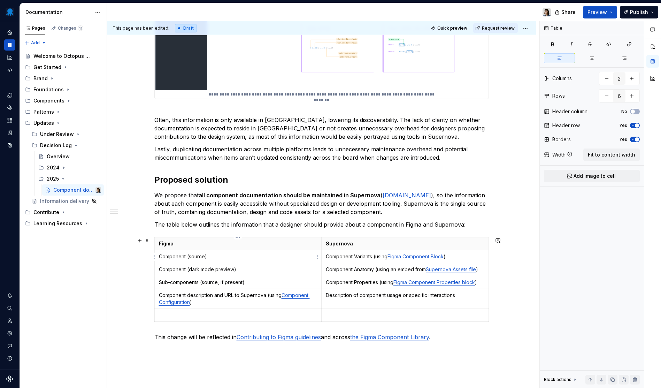
click at [225, 256] on p "Component (source)" at bounding box center [238, 256] width 159 height 7
click at [187, 318] on p at bounding box center [238, 315] width 159 height 7
click at [458, 297] on p "Description of component usage or specific interactions" at bounding box center [405, 295] width 159 height 7
click at [208, 302] on p "Component description and URL to Supernova (using Component Configuration )" at bounding box center [238, 299] width 159 height 14
click at [255, 283] on p "Sub-components (source, if present)" at bounding box center [238, 282] width 159 height 7
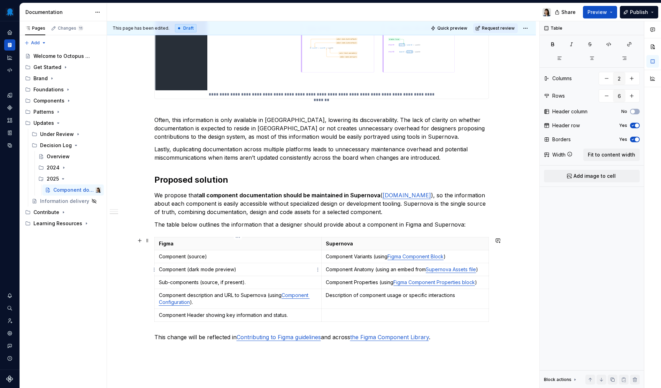
click at [236, 268] on p "Component (dark mode preview)" at bounding box center [238, 269] width 159 height 7
click at [234, 258] on p "Component (source)" at bounding box center [238, 256] width 159 height 7
drag, startPoint x: 458, startPoint y: 260, endPoint x: 464, endPoint y: 263, distance: 7.1
click at [458, 260] on p "Component Variants (using Figma Component Block )" at bounding box center [405, 256] width 159 height 7
click at [480, 270] on p "Component Anatomy (using an embed from Supernova Assets file )" at bounding box center [405, 269] width 159 height 7
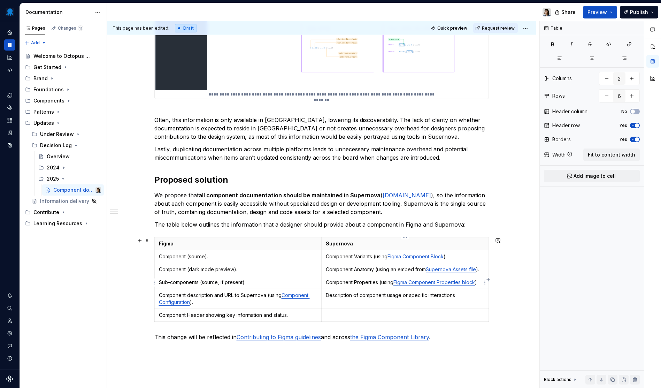
click at [481, 282] on p "Component Properties (using Figma Component Properties block )" at bounding box center [405, 282] width 159 height 7
click at [463, 294] on p "Description of component usage or specific interactions" at bounding box center [405, 295] width 159 height 7
drag, startPoint x: 255, startPoint y: 271, endPoint x: 148, endPoint y: 269, distance: 106.3
click at [154, 269] on div "Figma Supernova Component (source). Component Variants (using Figma Component B…" at bounding box center [321, 280] width 335 height 87
click at [215, 269] on p at bounding box center [238, 269] width 159 height 7
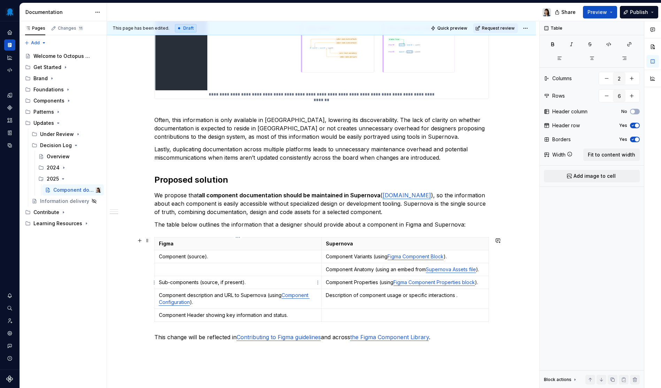
click at [254, 283] on p "Sub-components (source, if present)." at bounding box center [238, 282] width 159 height 7
click at [241, 267] on p at bounding box center [238, 269] width 159 height 7
click at [207, 302] on p "Component description and URL to Supernova (using Component Configuration )." at bounding box center [238, 299] width 159 height 14
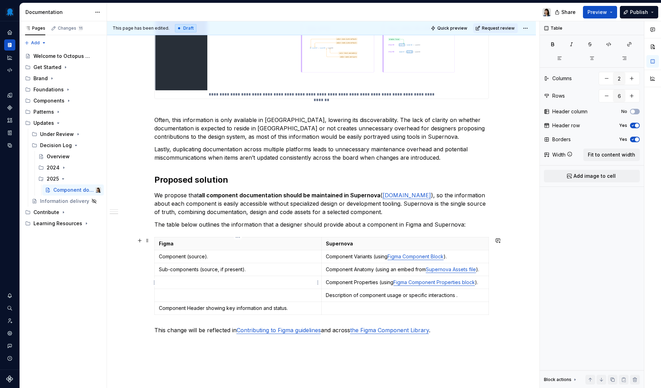
click at [257, 285] on p at bounding box center [238, 282] width 159 height 7
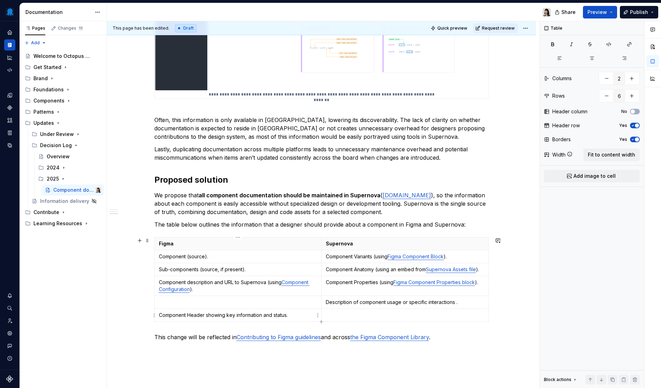
click at [205, 316] on p "Component Header showing key information and status." at bounding box center [238, 315] width 159 height 7
click at [258, 305] on p at bounding box center [238, 302] width 159 height 7
click at [131, 300] on div "**********" at bounding box center [321, 153] width 429 height 650
click at [189, 354] on div "**********" at bounding box center [321, 103] width 335 height 517
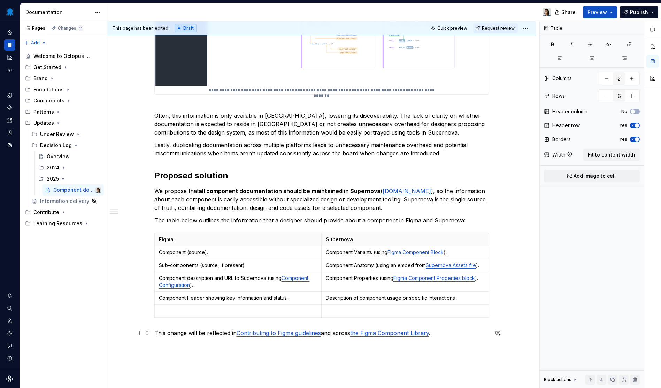
scroll to position [381, 0]
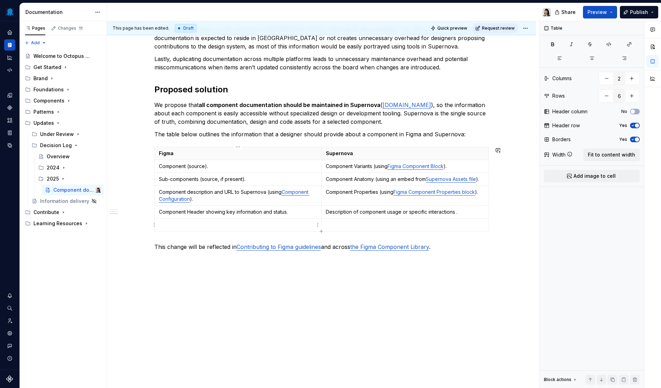
click at [210, 228] on p at bounding box center [238, 224] width 159 height 7
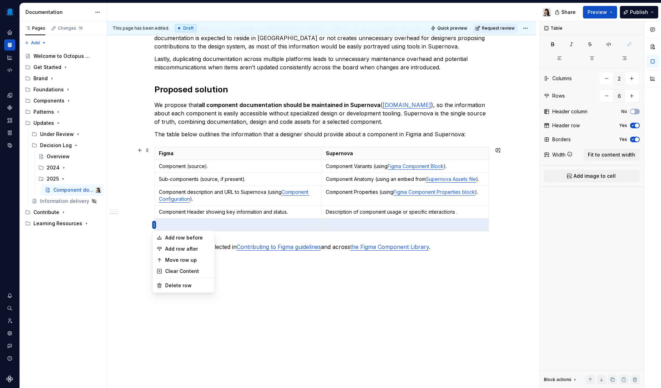
click at [155, 225] on html "Octopus Design System Design system data Documentation Share Preview Publish Pa…" at bounding box center [330, 194] width 661 height 388
click at [176, 284] on div "Delete row" at bounding box center [187, 285] width 45 height 7
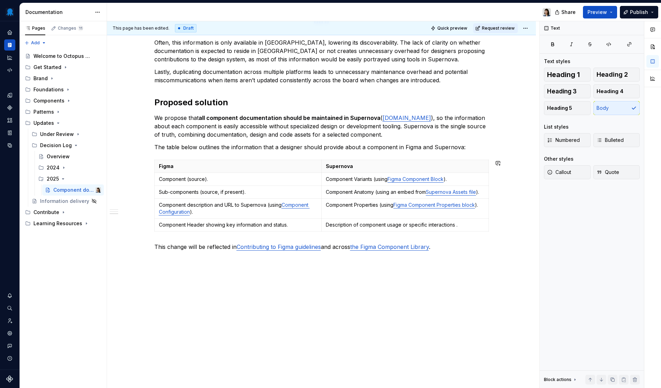
scroll to position [368, 0]
click at [493, 228] on div "**********" at bounding box center [321, 69] width 429 height 637
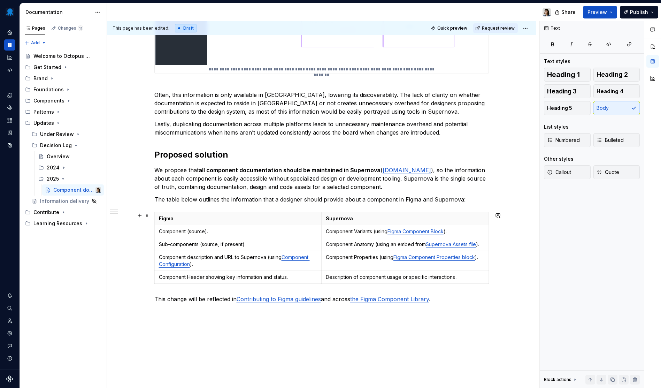
click at [494, 283] on div "**********" at bounding box center [321, 121] width 429 height 637
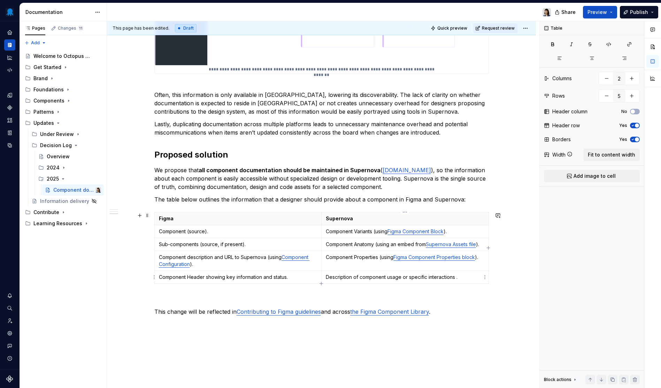
click at [456, 277] on p "Description of component usage or specific interactions ." at bounding box center [405, 277] width 159 height 7
click at [220, 156] on h2 "Proposed solution" at bounding box center [321, 154] width 335 height 11
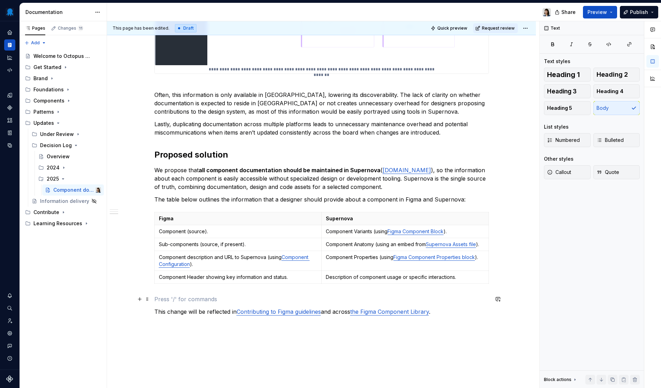
click at [164, 301] on p at bounding box center [321, 299] width 335 height 8
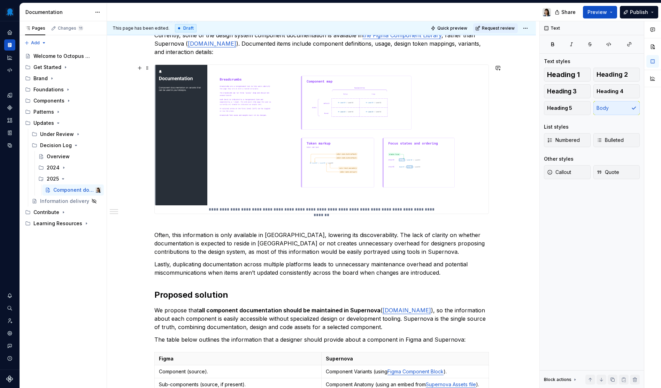
scroll to position [82, 0]
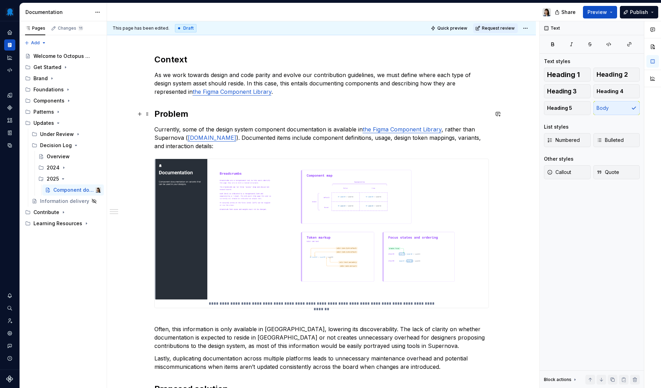
click at [177, 116] on h2 "Problem" at bounding box center [321, 113] width 335 height 11
click at [163, 59] on h2 "Context" at bounding box center [321, 59] width 335 height 11
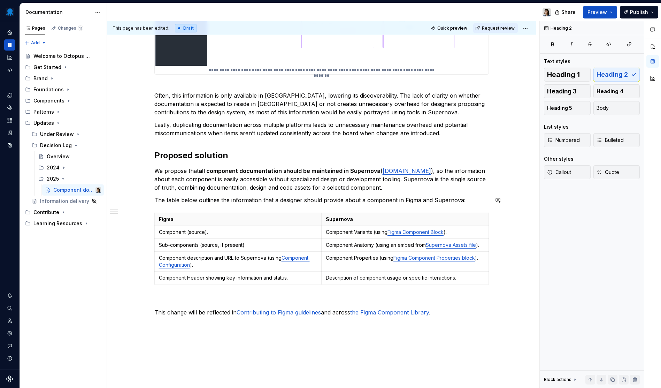
scroll to position [381, 0]
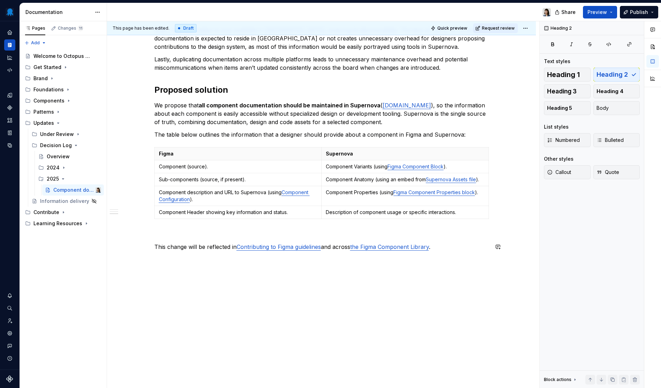
click at [182, 229] on div "**********" at bounding box center [321, 9] width 335 height 508
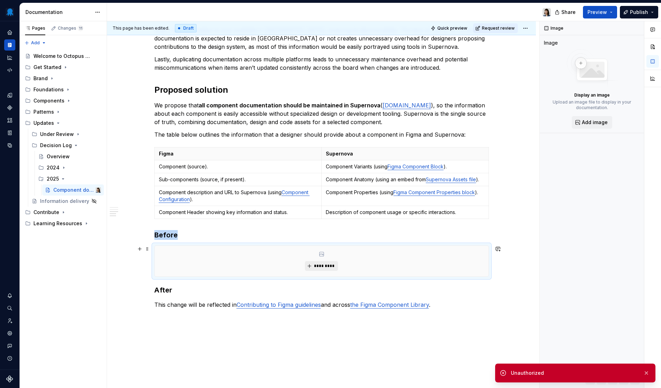
click at [316, 266] on span "*********" at bounding box center [324, 266] width 21 height 6
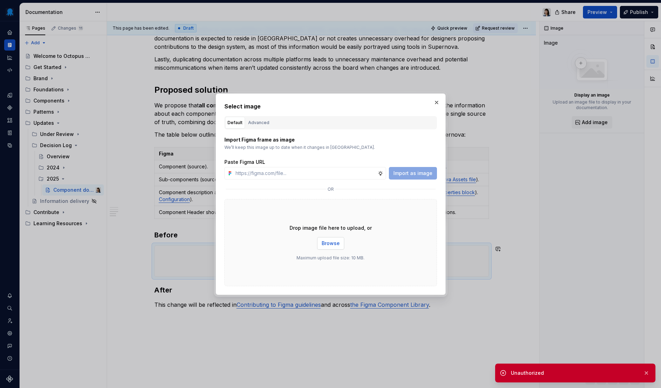
click at [336, 245] on span "Browse" at bounding box center [331, 243] width 18 height 7
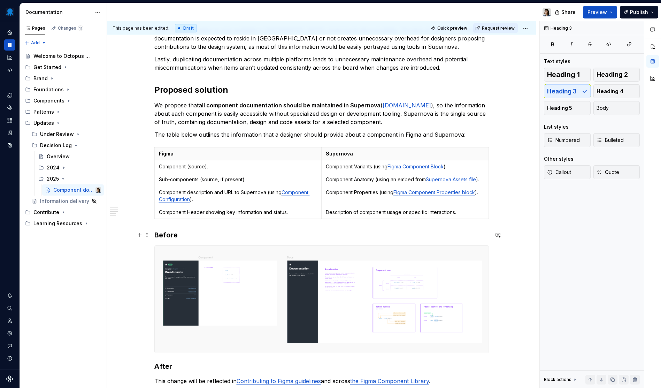
click at [195, 239] on h3 "Before" at bounding box center [321, 235] width 335 height 10
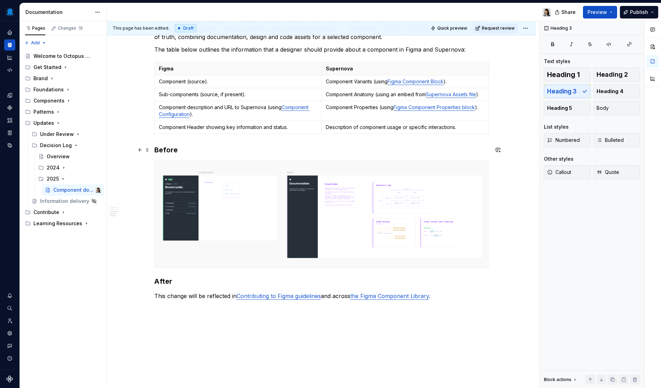
scroll to position [471, 0]
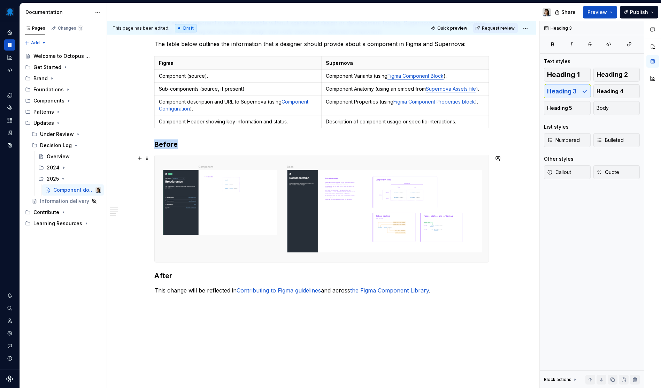
click at [340, 226] on img at bounding box center [322, 208] width 334 height 107
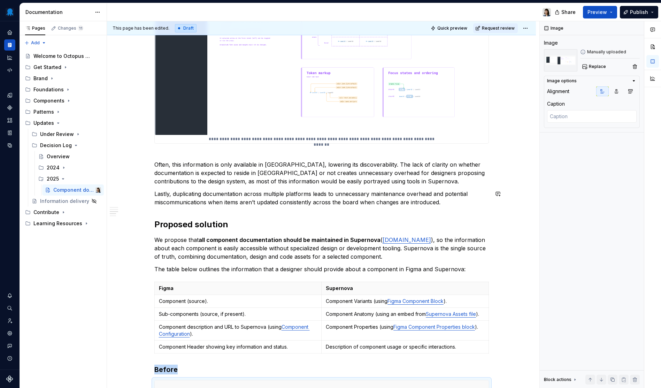
scroll to position [252, 0]
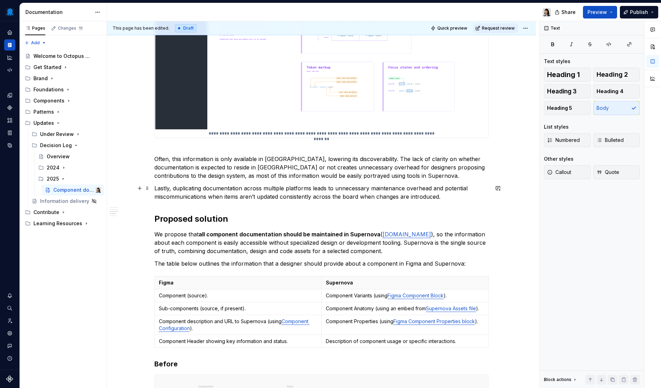
click at [293, 190] on p "Lastly, duplicating documentation across multiple platforms leads to unnecessar…" at bounding box center [321, 192] width 335 height 17
click at [214, 189] on p "Lastly, duplicating documentation across multiple platforms leads to unnecessar…" at bounding box center [321, 192] width 335 height 17
click at [283, 193] on p "Lastly, duplicating information across multiple platforms leads to unnecessary …" at bounding box center [321, 192] width 335 height 17
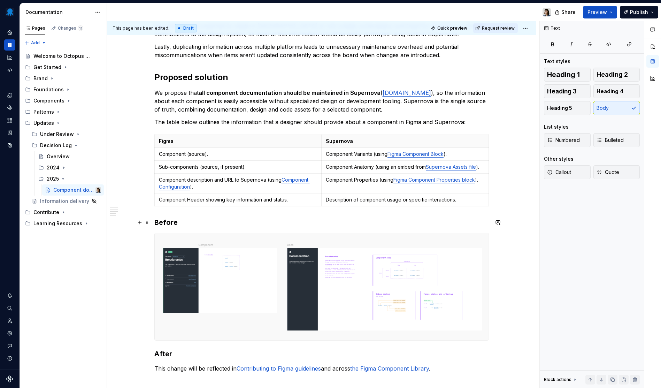
scroll to position [498, 0]
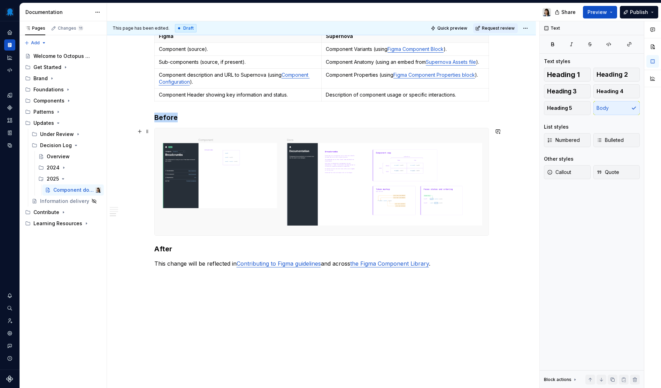
click at [324, 212] on img at bounding box center [322, 181] width 334 height 107
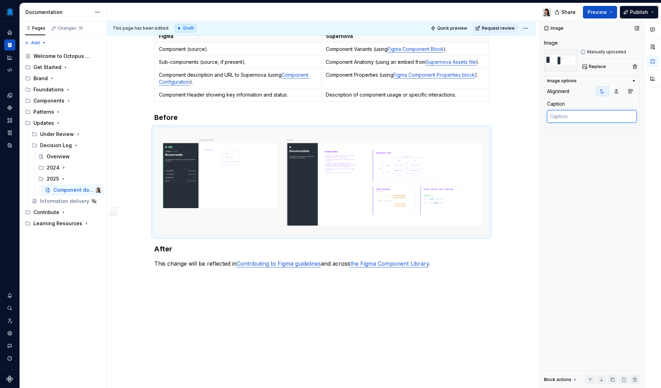
click at [588, 113] on textarea at bounding box center [592, 116] width 90 height 13
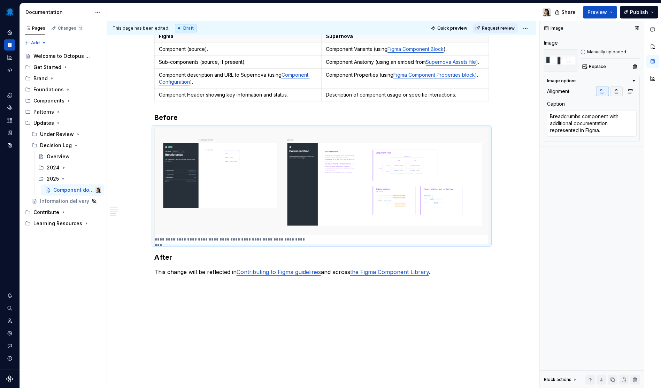
click at [618, 91] on icon "button" at bounding box center [617, 92] width 6 height 6
click at [288, 331] on div "**********" at bounding box center [321, 17] width 429 height 792
click at [201, 120] on h3 "Before" at bounding box center [321, 118] width 335 height 10
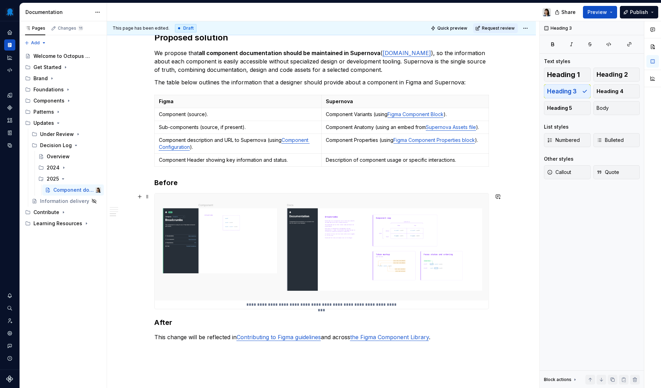
scroll to position [463, 0]
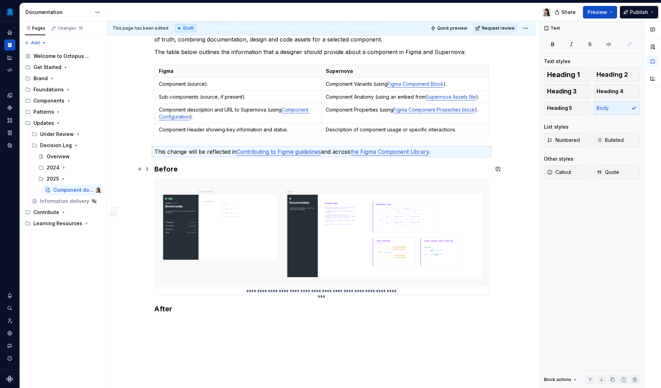
click at [276, 171] on h3 "Before" at bounding box center [321, 169] width 335 height 10
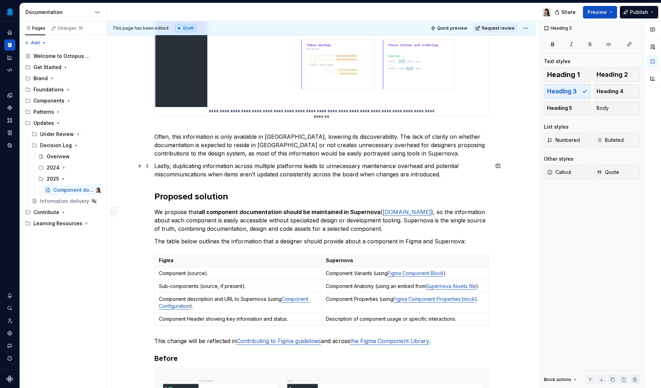
scroll to position [506, 0]
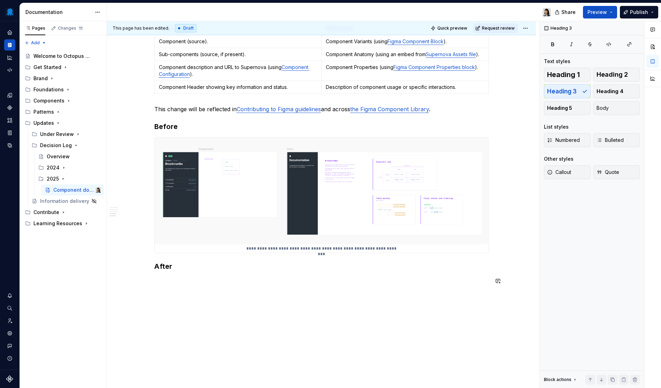
click at [313, 318] on div "**********" at bounding box center [321, 11] width 429 height 797
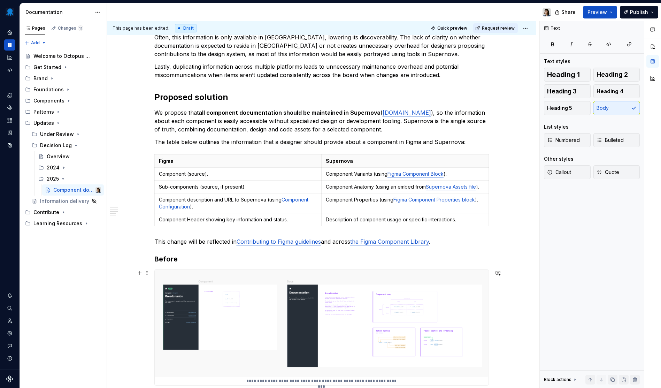
scroll to position [409, 0]
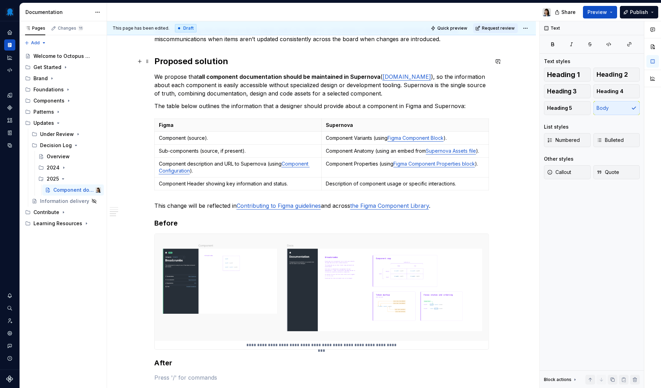
click at [240, 62] on h2 "Proposed solution" at bounding box center [321, 61] width 335 height 11
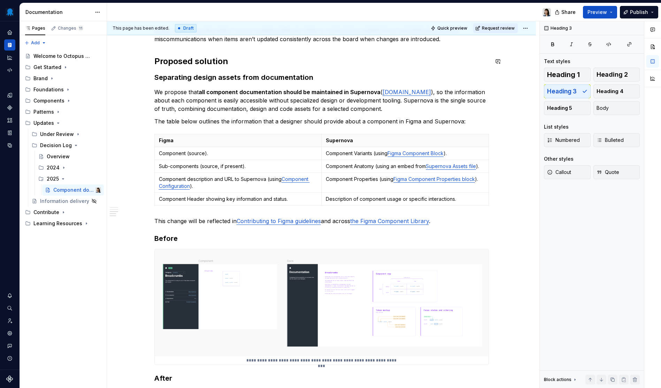
drag, startPoint x: 199, startPoint y: 54, endPoint x: 199, endPoint y: 60, distance: 5.9
click at [199, 54] on div "**********" at bounding box center [321, 61] width 335 height 670
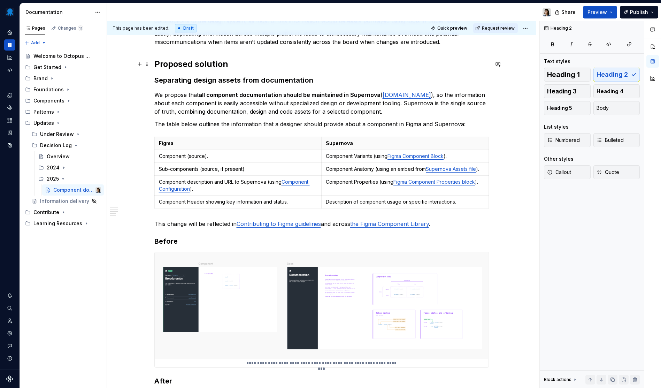
click at [199, 64] on h2 "Proposed solution" at bounding box center [321, 64] width 335 height 11
click at [202, 76] on h3 "Separating design assets from documentation" at bounding box center [321, 80] width 335 height 10
click at [202, 79] on h3 "Separating design assets from documentation" at bounding box center [321, 80] width 335 height 10
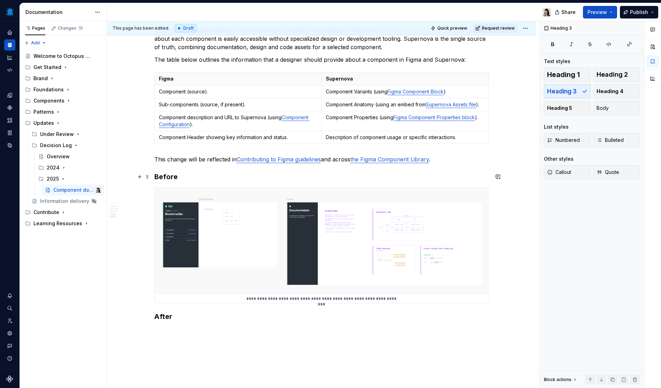
click at [176, 179] on h3 "Before" at bounding box center [321, 177] width 335 height 10
click at [183, 315] on h3 "After" at bounding box center [321, 315] width 335 height 10
click at [189, 175] on h4 "Before" at bounding box center [321, 176] width 335 height 8
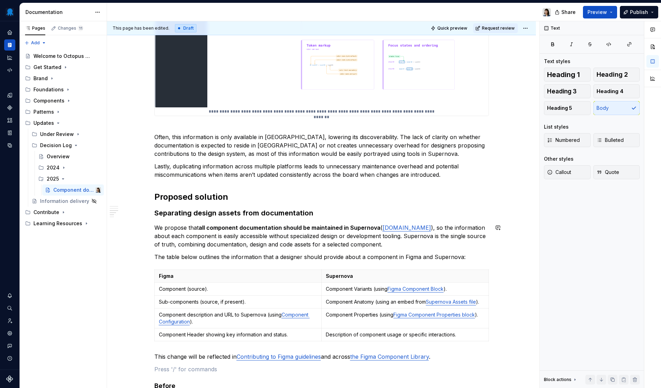
scroll to position [432, 0]
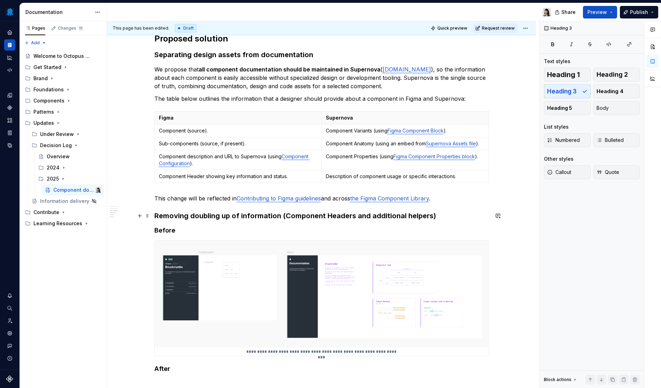
click at [459, 218] on h3 "Removing doubling up of information (Component Headers and additional helpers)" at bounding box center [321, 216] width 335 height 10
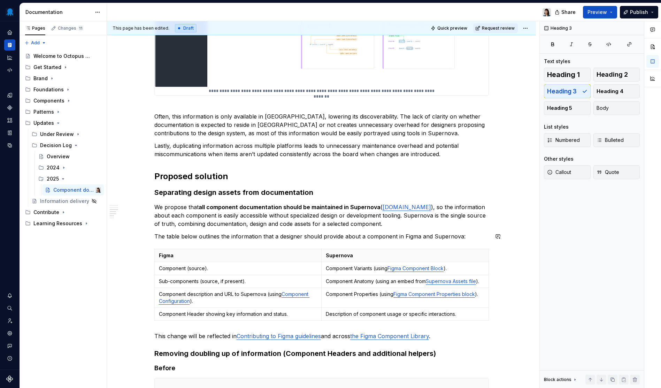
scroll to position [434, 0]
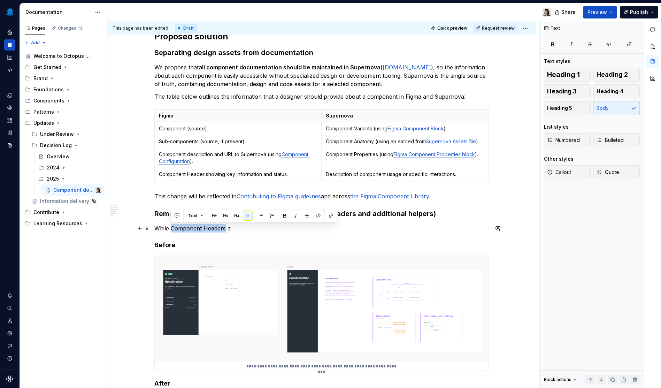
drag, startPoint x: 171, startPoint y: 229, endPoint x: 224, endPoint y: 229, distance: 53.3
click at [224, 229] on p "While Component Headers a" at bounding box center [321, 228] width 335 height 8
click at [238, 229] on p "While Component Headers a" at bounding box center [321, 228] width 335 height 8
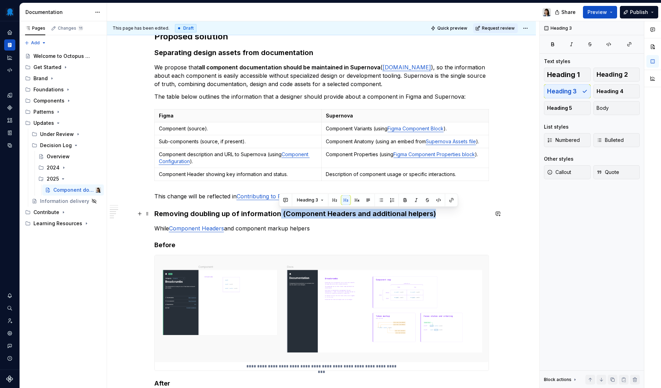
drag, startPoint x: 280, startPoint y: 213, endPoint x: 443, endPoint y: 215, distance: 163.5
click at [443, 215] on h3 "Removing doubling up of information (Component Headers and additional helpers)" at bounding box center [321, 214] width 335 height 10
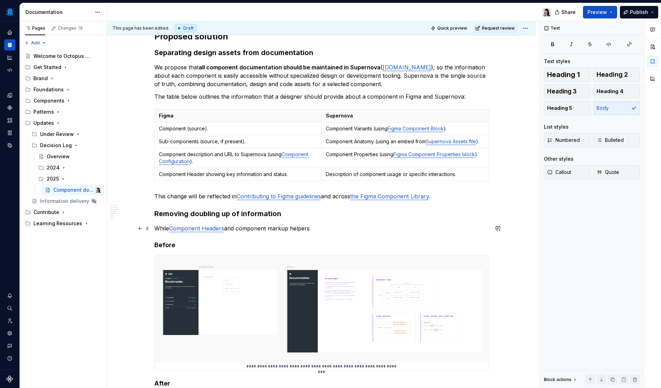
click at [319, 228] on p "While Component Headers and component markup helpers" at bounding box center [321, 228] width 335 height 8
drag, startPoint x: 239, startPoint y: 229, endPoint x: 313, endPoint y: 229, distance: 73.5
click at [313, 229] on p "While Component Headers and component markup helpers" at bounding box center [321, 228] width 335 height 8
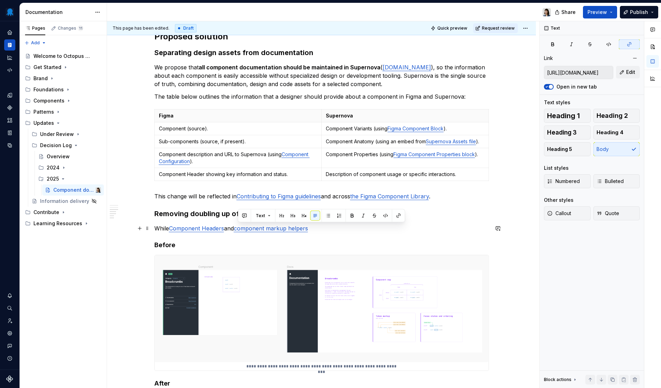
click at [324, 229] on p "While Component Headers and component markup helpers" at bounding box center [321, 228] width 335 height 8
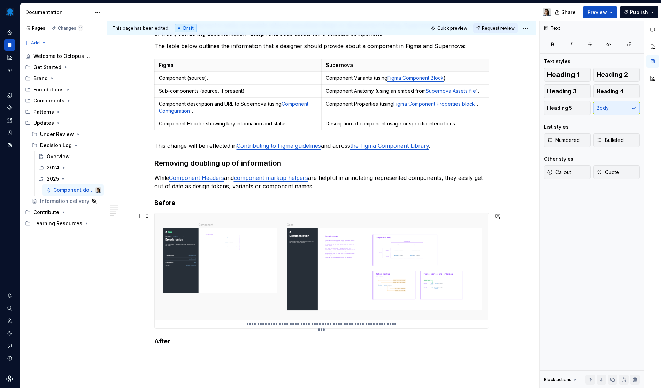
scroll to position [490, 0]
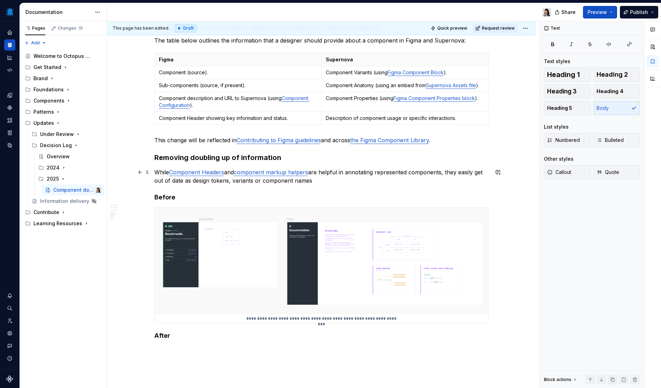
click at [345, 183] on p "While Component Headers and component markup helpers are helpful in annotating …" at bounding box center [321, 176] width 335 height 17
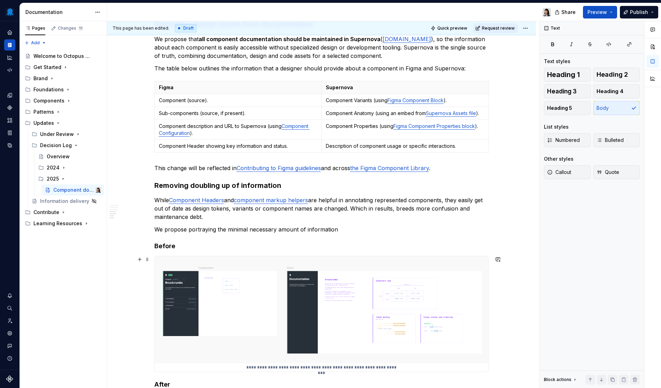
scroll to position [470, 0]
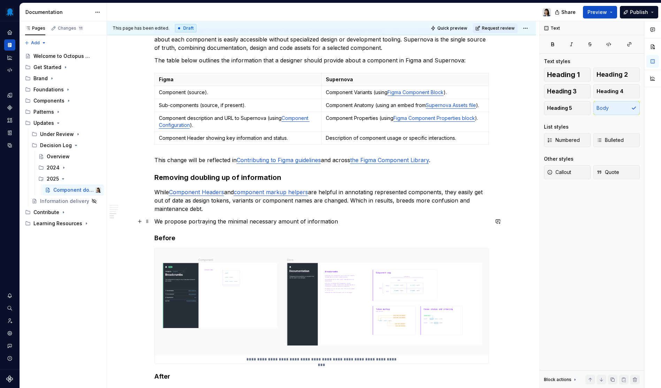
click at [283, 222] on p "We propose portraying the minimal necessary amount of information" at bounding box center [321, 221] width 335 height 8
click at [286, 222] on p "We propose portraying the minimal necessary amount of information" at bounding box center [321, 221] width 335 height 8
click at [266, 221] on p "We propose portraying the minimal necessary amount of information" at bounding box center [321, 221] width 335 height 8
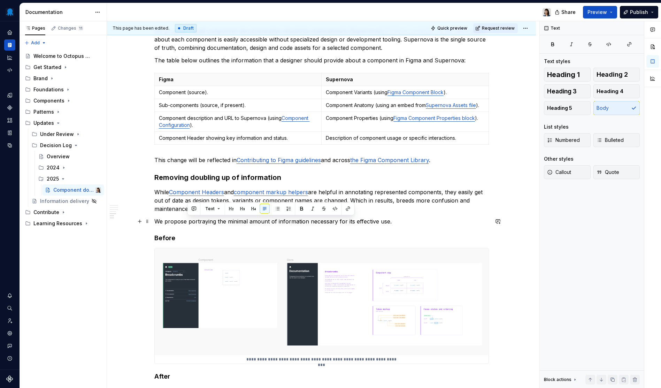
drag, startPoint x: 188, startPoint y: 222, endPoint x: 391, endPoint y: 222, distance: 203.5
click at [391, 222] on p "We propose portraying the minimal amount of information necessary for its effec…" at bounding box center [321, 221] width 335 height 8
click at [425, 223] on p "We propose portraying the minimal amount of information necessary for its effec…" at bounding box center [321, 221] width 335 height 8
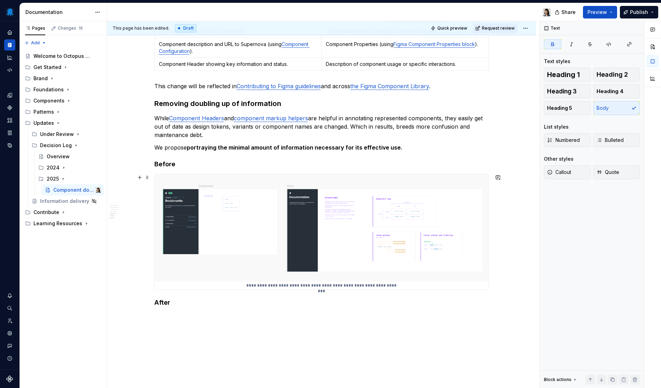
scroll to position [504, 0]
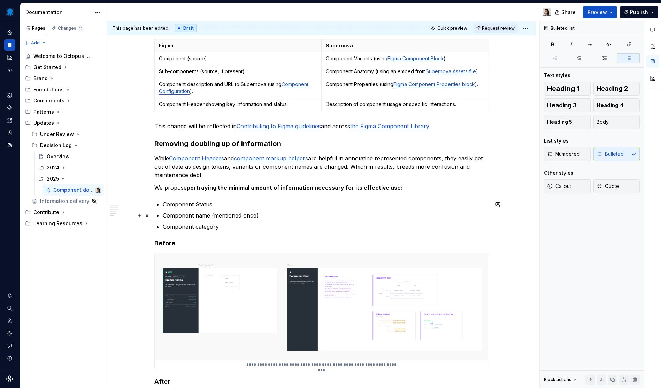
click at [247, 215] on p "Component name (mentioned once)" at bounding box center [326, 215] width 326 height 8
click at [298, 229] on p "Component category" at bounding box center [326, 226] width 326 height 8
click at [197, 205] on p "Component Status" at bounding box center [326, 204] width 326 height 8
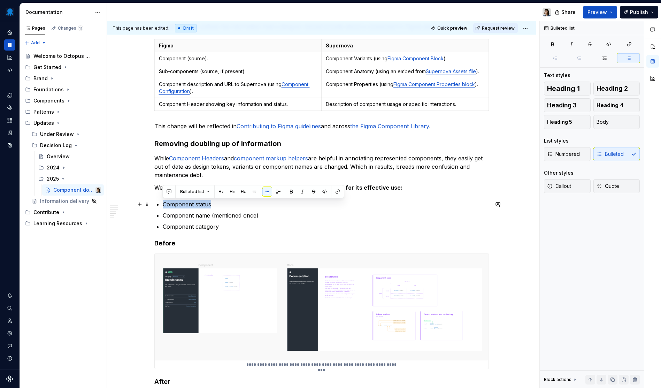
drag, startPoint x: 190, startPoint y: 201, endPoint x: 155, endPoint y: 204, distance: 34.9
click at [155, 204] on div "**********" at bounding box center [321, 16] width 335 height 768
click at [334, 194] on button "button" at bounding box center [338, 192] width 10 height 10
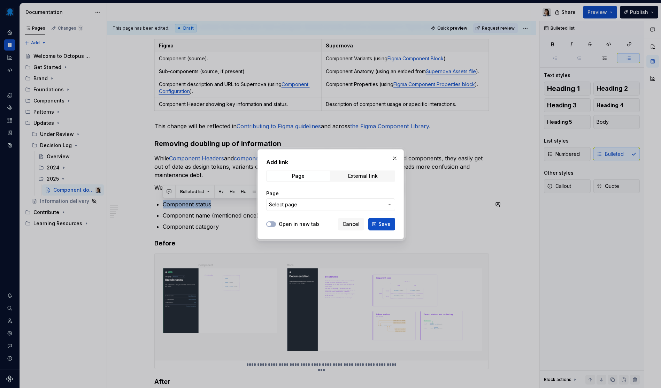
click at [343, 205] on span "Select page" at bounding box center [326, 204] width 115 height 7
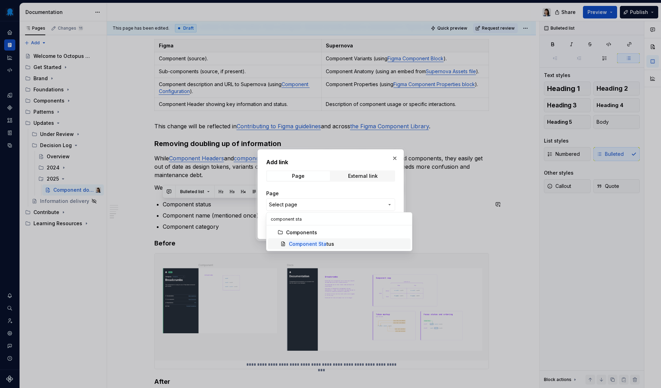
click at [348, 244] on div "Component Sta tus" at bounding box center [348, 243] width 119 height 7
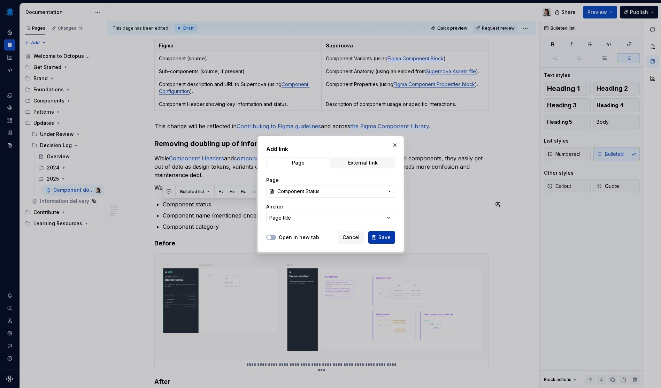
click at [375, 235] on button "Save" at bounding box center [381, 237] width 27 height 13
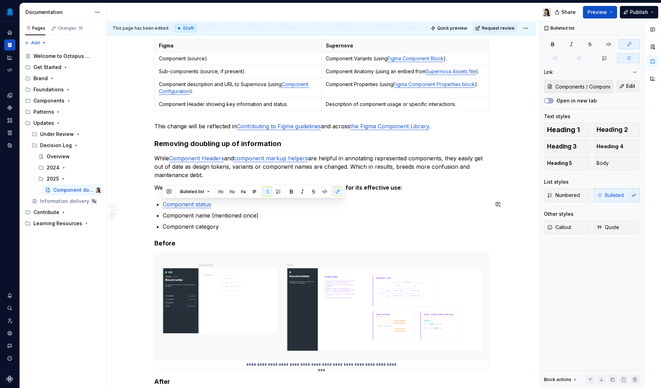
click at [266, 234] on div "**********" at bounding box center [321, 16] width 335 height 768
click at [196, 204] on link "Component status" at bounding box center [187, 204] width 48 height 7
click at [225, 191] on button "button" at bounding box center [230, 190] width 10 height 10
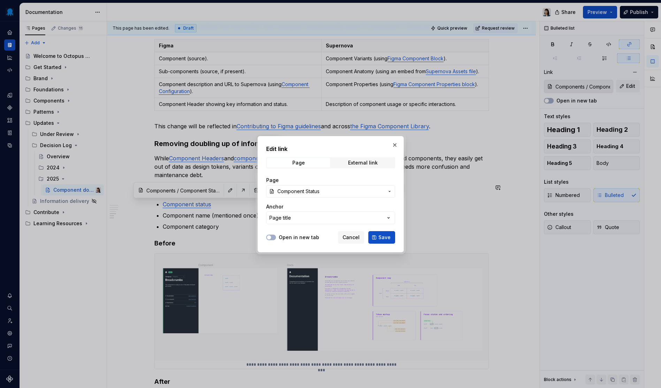
click at [329, 192] on span "Component Status" at bounding box center [330, 191] width 107 height 7
click at [331, 227] on span "Component Lifec ycle" at bounding box center [339, 230] width 143 height 11
click at [386, 234] on span "Save" at bounding box center [384, 237] width 12 height 7
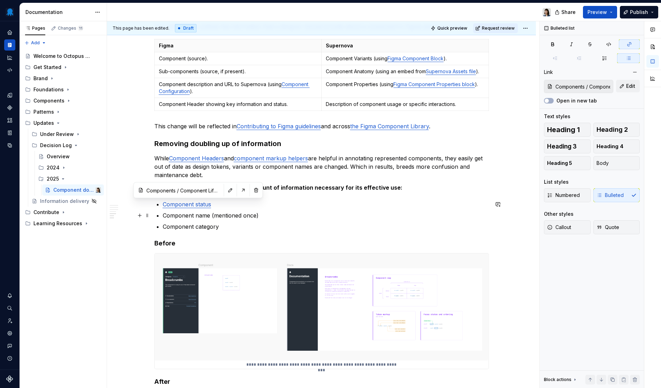
click at [266, 219] on p "Component name (mentioned once)" at bounding box center [326, 215] width 326 height 8
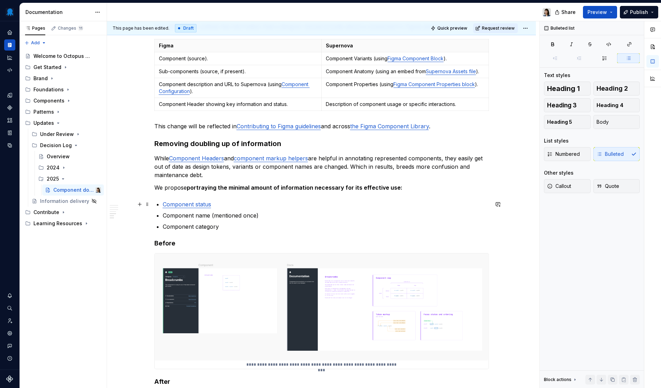
click at [234, 207] on p "Component status" at bounding box center [326, 204] width 326 height 8
click at [334, 221] on ul "Component status Component name (mentioned once) Component category" at bounding box center [326, 215] width 326 height 31
click at [257, 231] on p "Component category" at bounding box center [326, 226] width 326 height 8
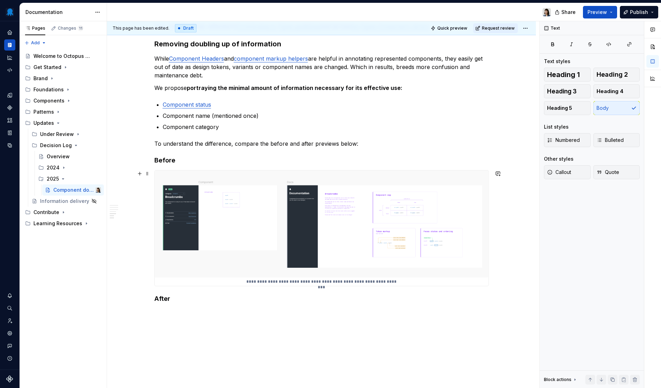
scroll to position [455, 0]
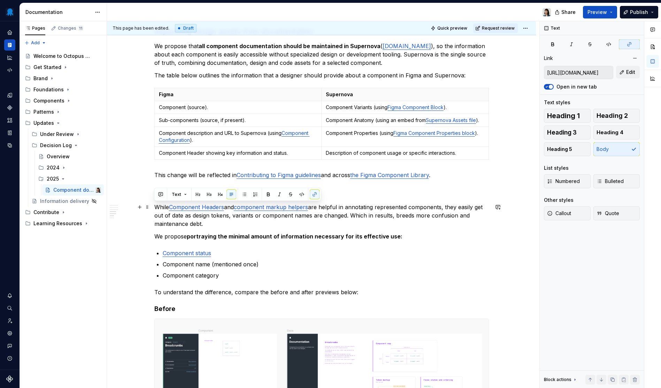
drag, startPoint x: 216, startPoint y: 225, endPoint x: 134, endPoint y: 209, distance: 83.4
click at [134, 209] on div "**********" at bounding box center [321, 127] width 429 height 926
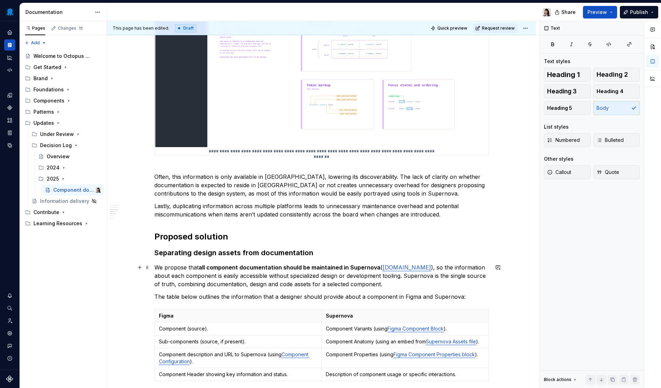
scroll to position [422, 0]
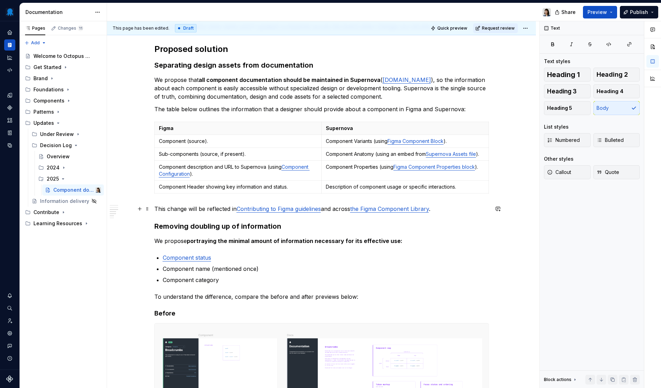
click at [453, 209] on p "This change will be reflected in Contributing to Figma guidelines and across th…" at bounding box center [321, 209] width 335 height 8
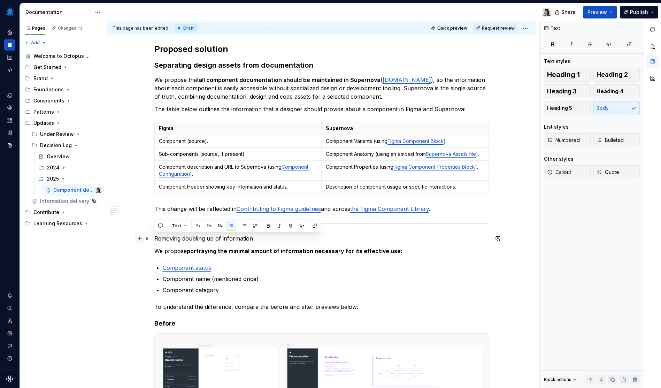
drag, startPoint x: 260, startPoint y: 241, endPoint x: 142, endPoint y: 238, distance: 118.2
click at [154, 238] on div "**********" at bounding box center [321, 101] width 335 height 774
click at [566, 91] on span "Heading 3" at bounding box center [562, 91] width 30 height 7
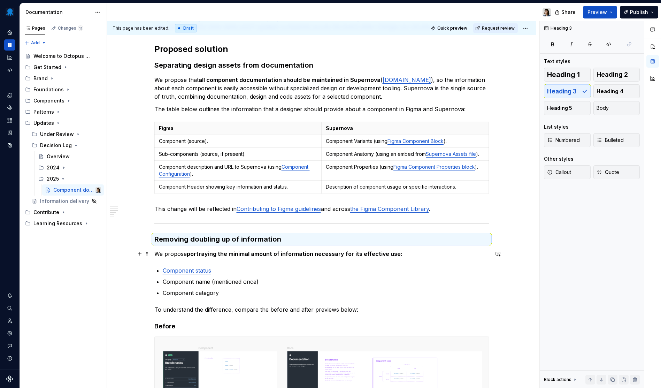
click at [223, 252] on strong "portraying the minimal amount of information necessary for its effective use:" at bounding box center [295, 253] width 216 height 7
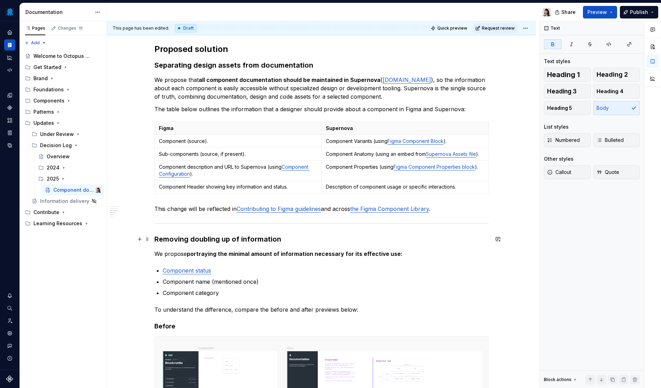
click at [156, 238] on h3 "Removing doubling up of information" at bounding box center [321, 239] width 335 height 10
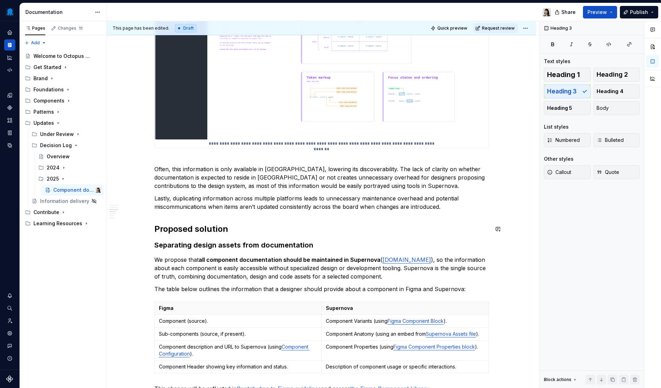
scroll to position [184, 0]
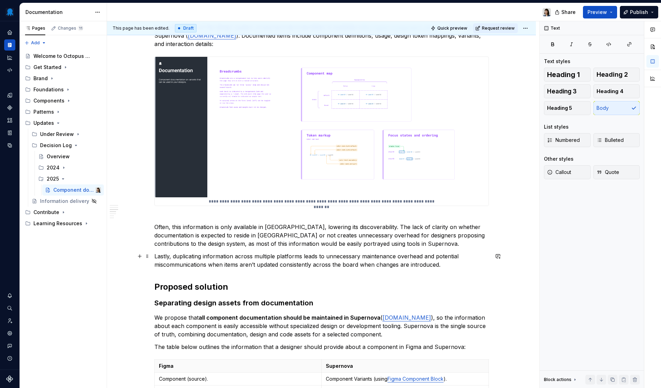
click at [444, 262] on p "Lastly, duplicating information across multiple platforms leads to unnecessary …" at bounding box center [321, 260] width 335 height 17
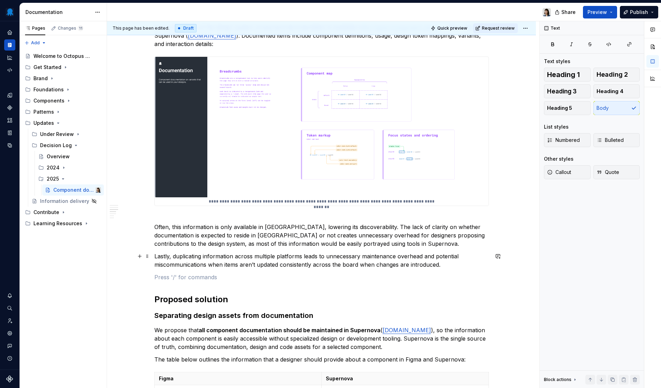
click at [445, 262] on p "Lastly, duplicating information across multiple platforms leads to unnecessary …" at bounding box center [321, 260] width 335 height 17
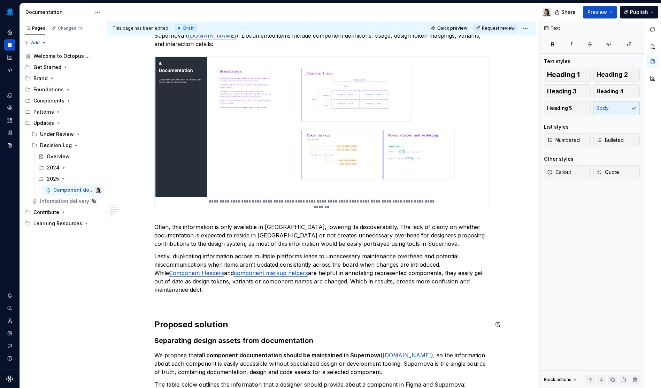
click at [212, 313] on div "**********" at bounding box center [321, 355] width 335 height 806
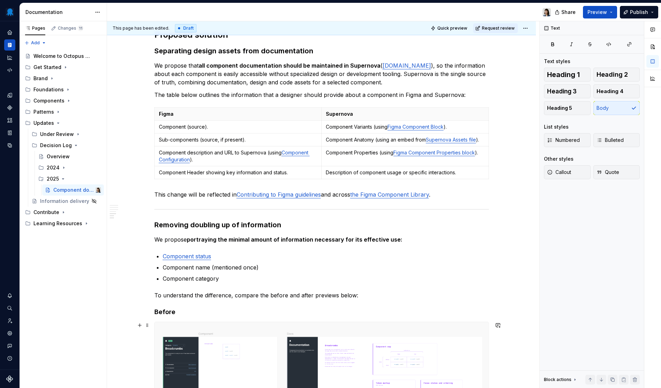
scroll to position [666, 0]
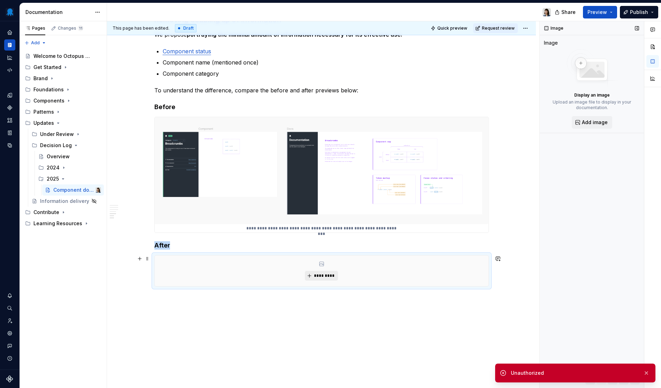
click at [312, 275] on button "*********" at bounding box center [321, 276] width 33 height 10
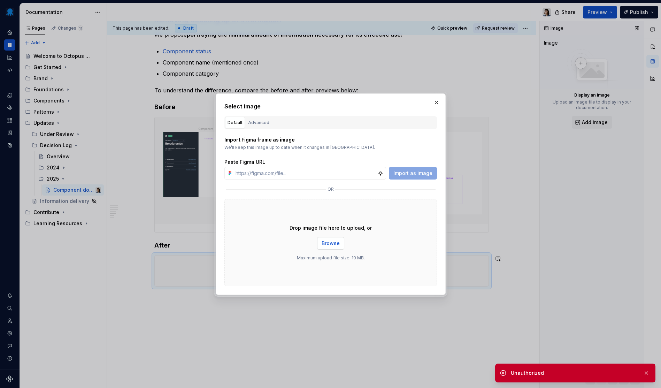
click at [332, 240] on span "Browse" at bounding box center [331, 243] width 18 height 7
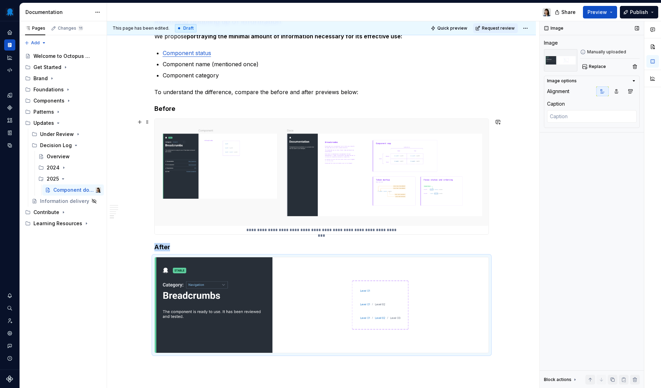
scroll to position [754, 0]
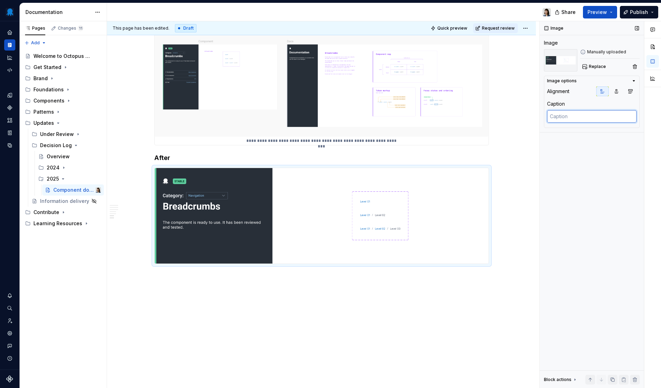
click at [570, 123] on textarea at bounding box center [592, 116] width 90 height 13
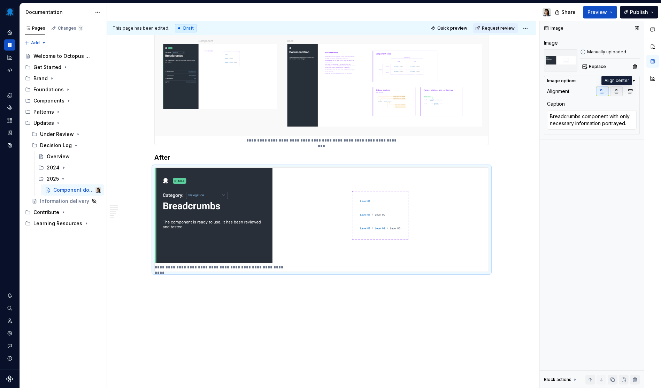
click at [616, 90] on icon "button" at bounding box center [617, 92] width 4 height 4
click at [341, 302] on div "**********" at bounding box center [323, 204] width 432 height 367
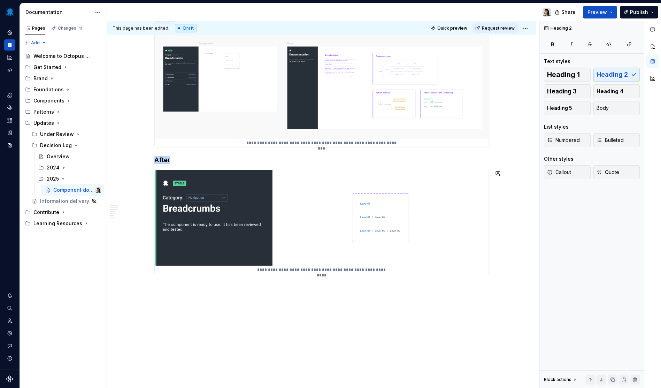
scroll to position [762, 0]
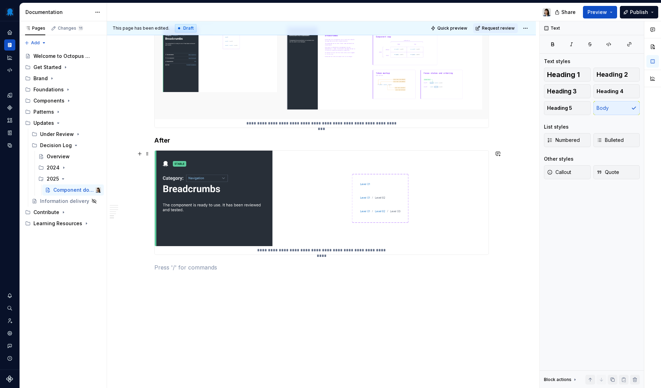
scroll to position [591, 0]
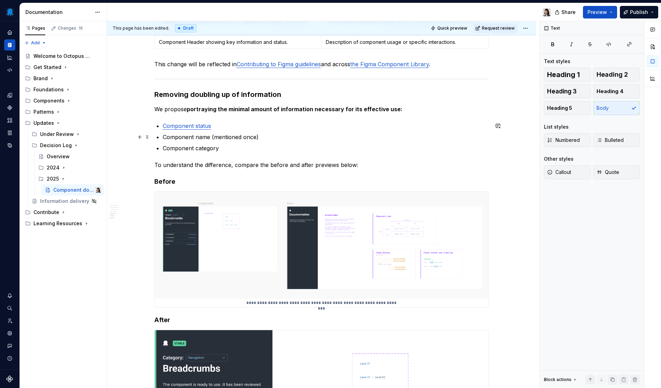
click at [249, 139] on p "Component name (mentioned once)" at bounding box center [326, 137] width 326 height 8
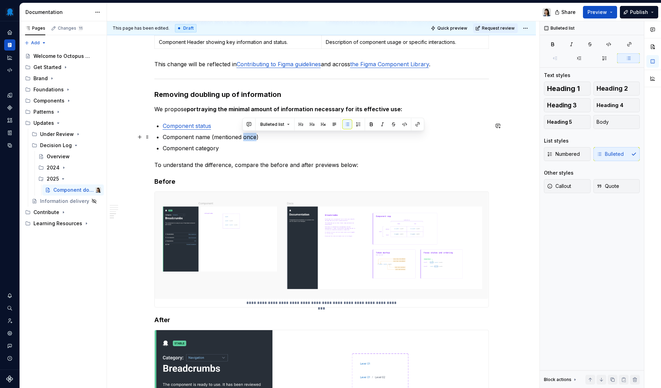
click at [249, 139] on p "Component name (mentioned once)" at bounding box center [326, 137] width 326 height 8
click at [295, 139] on p "Component name (mentioned once )" at bounding box center [326, 137] width 326 height 8
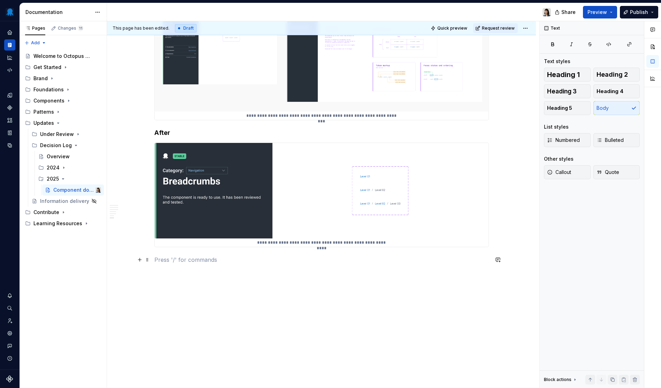
click at [312, 257] on p at bounding box center [321, 259] width 335 height 8
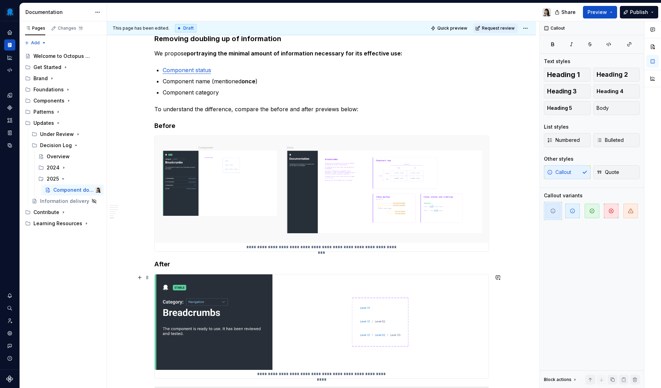
scroll to position [758, 0]
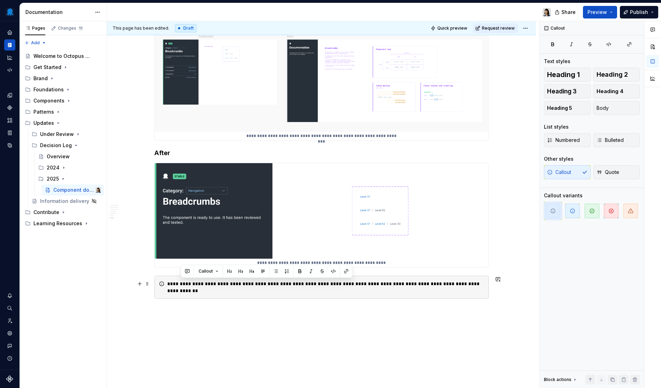
drag, startPoint x: 190, startPoint y: 290, endPoint x: 469, endPoint y: 284, distance: 279.5
click at [469, 284] on div "**********" at bounding box center [325, 287] width 317 height 14
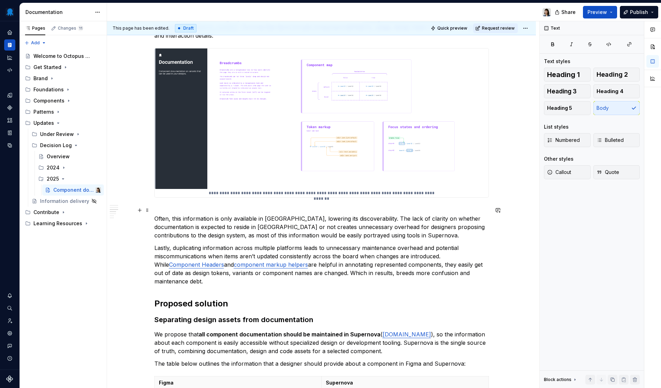
scroll to position [0, 0]
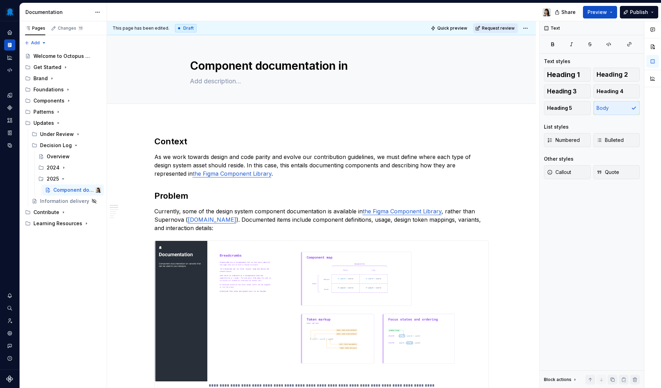
click at [505, 30] on span "Request review" at bounding box center [498, 28] width 33 height 6
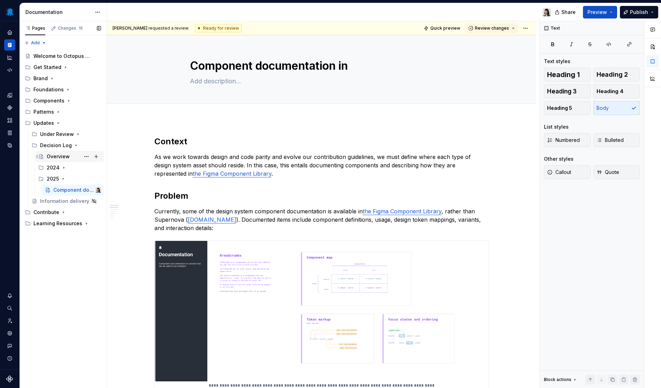
click at [63, 159] on div "Overview" at bounding box center [58, 156] width 23 height 7
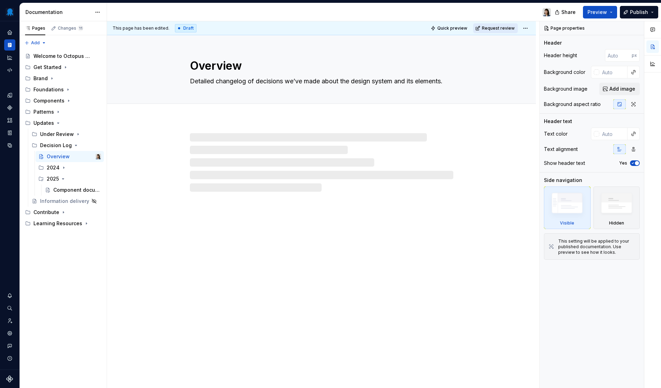
click at [503, 28] on span "Request review" at bounding box center [498, 28] width 33 height 6
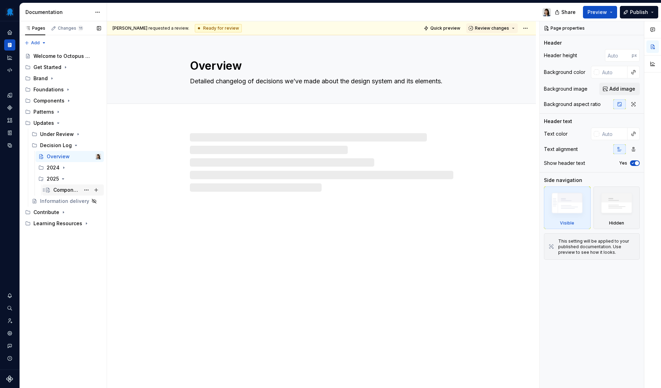
click at [60, 192] on div "Component documentation in [GEOGRAPHIC_DATA]" at bounding box center [66, 189] width 27 height 7
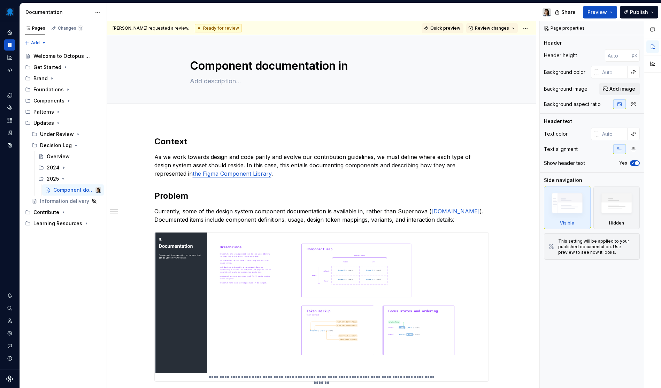
click at [440, 26] on span "Quick preview" at bounding box center [445, 28] width 30 height 6
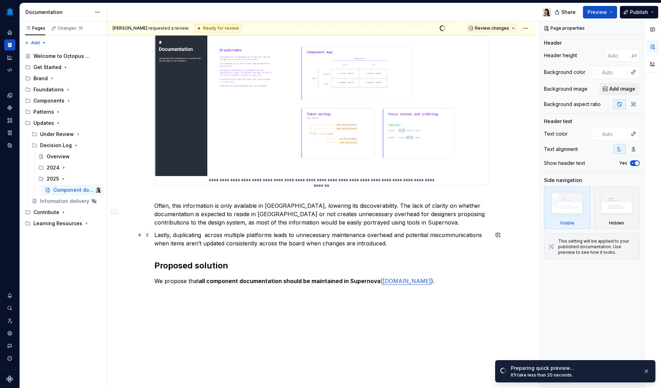
scroll to position [218, 0]
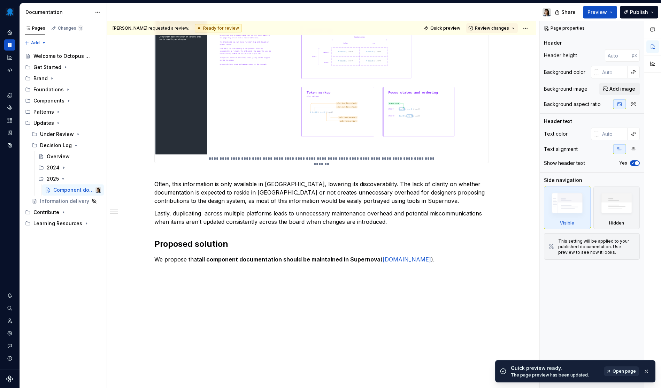
click at [628, 374] on link "Open page" at bounding box center [621, 371] width 35 height 10
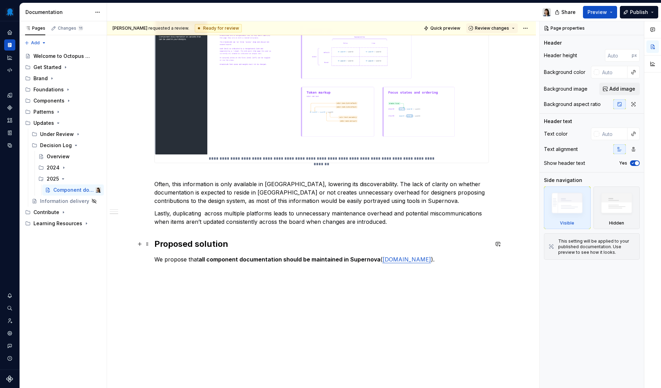
click at [303, 248] on h2 "Proposed solution" at bounding box center [321, 243] width 335 height 11
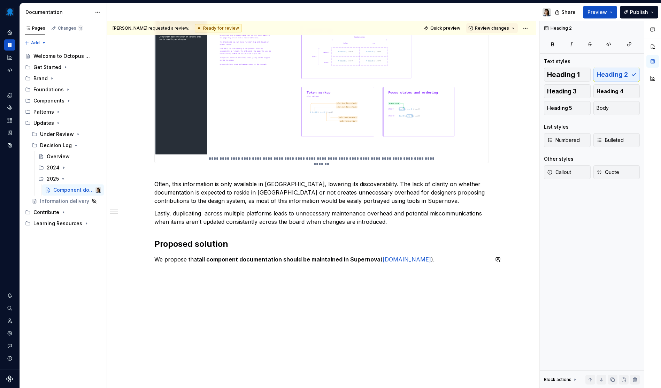
click at [253, 292] on div "**********" at bounding box center [321, 145] width 429 height 488
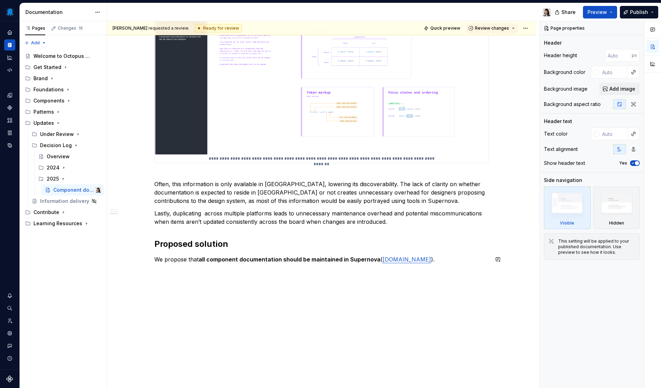
click at [314, 279] on div "**********" at bounding box center [321, 145] width 429 height 488
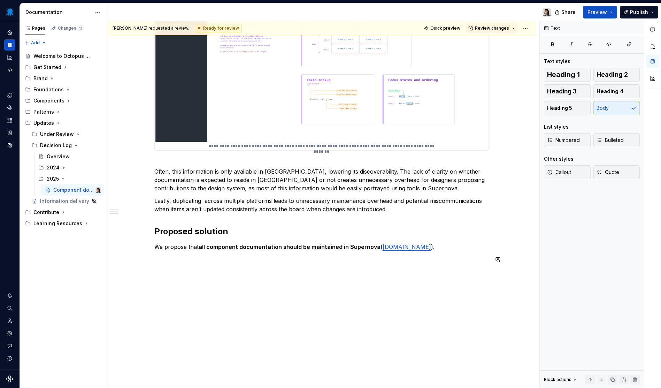
click at [284, 282] on div "**********" at bounding box center [321, 138] width 429 height 500
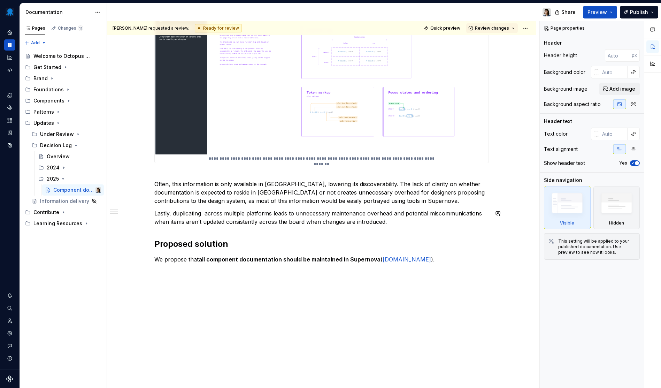
click at [282, 236] on div "**********" at bounding box center [321, 90] width 335 height 346
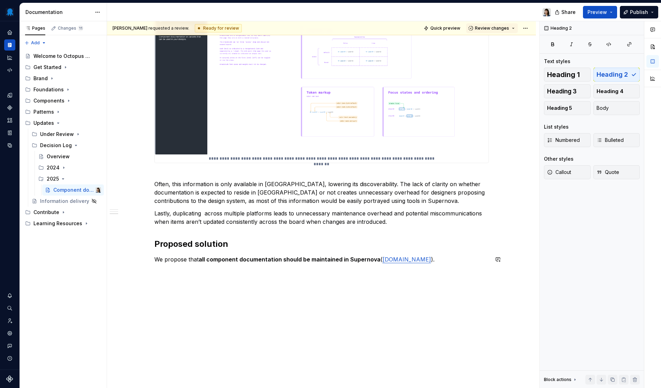
click at [288, 299] on div "**********" at bounding box center [321, 145] width 429 height 488
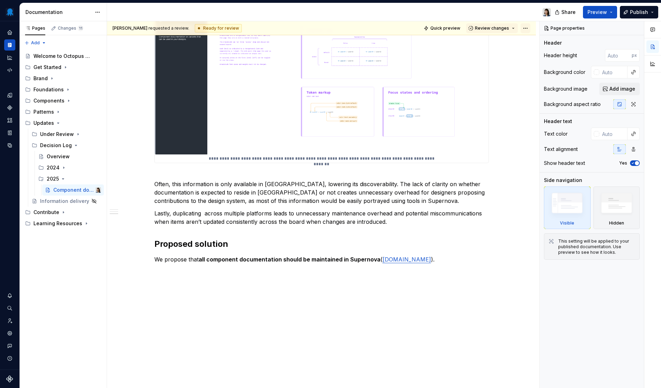
click at [527, 30] on html "Octopus Design System Design system data Documentation Share Preview Publish Pa…" at bounding box center [330, 194] width 661 height 388
click at [274, 292] on html "Octopus Design System Design system data Documentation Share Preview Publish Pa…" at bounding box center [330, 194] width 661 height 388
click at [269, 209] on p "Lastly, duplicating across multiple platforms leads to unnecessary maintenance …" at bounding box center [321, 217] width 335 height 17
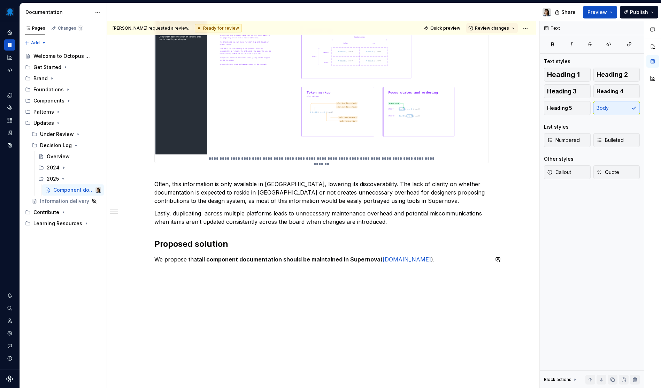
click at [311, 297] on div "**********" at bounding box center [321, 145] width 429 height 488
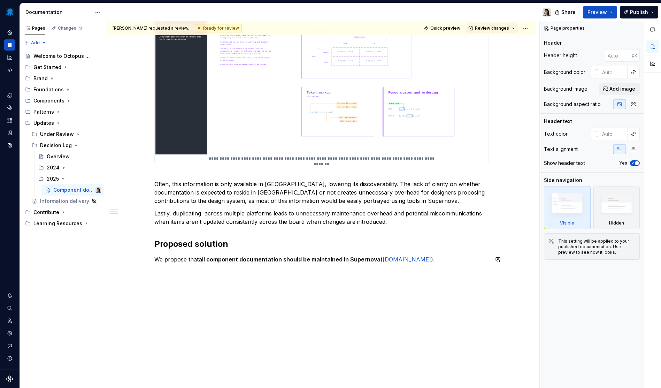
click at [218, 275] on div "**********" at bounding box center [321, 145] width 429 height 488
click at [304, 289] on div "**********" at bounding box center [321, 145] width 429 height 488
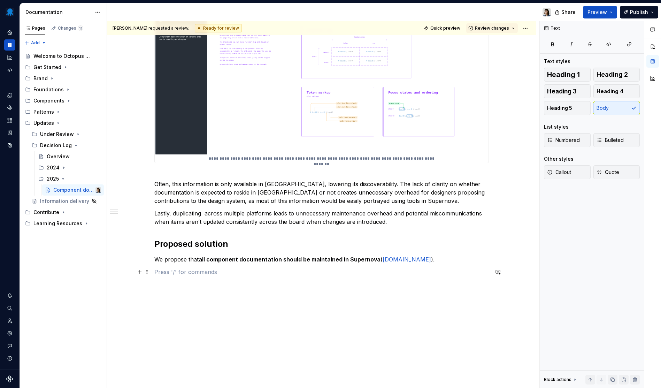
click at [334, 270] on p at bounding box center [321, 272] width 335 height 8
click at [611, 14] on button "Preview" at bounding box center [600, 12] width 34 height 13
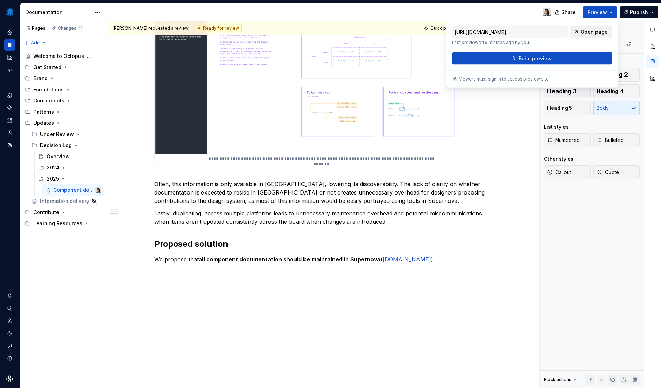
click at [575, 30] on link "Open page" at bounding box center [591, 32] width 42 height 13
click at [285, 309] on div "**********" at bounding box center [321, 151] width 429 height 500
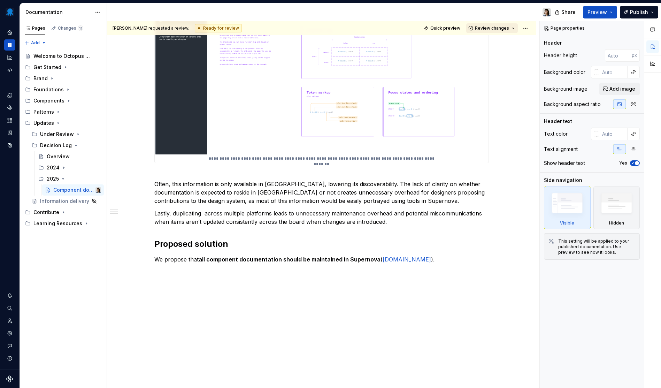
click at [515, 25] on button "Review changes" at bounding box center [492, 28] width 52 height 10
click at [497, 143] on div "**********" at bounding box center [321, 145] width 429 height 488
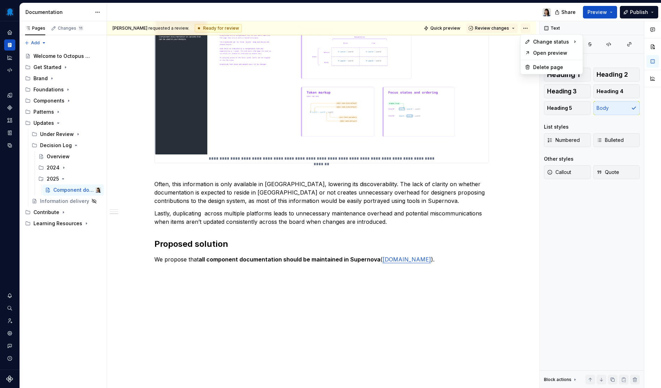
click at [528, 30] on html "Octopus Design System Design system data Documentation Share Preview Publish Pa…" at bounding box center [330, 194] width 661 height 388
click at [613, 47] on div "Draft" at bounding box center [627, 43] width 48 height 7
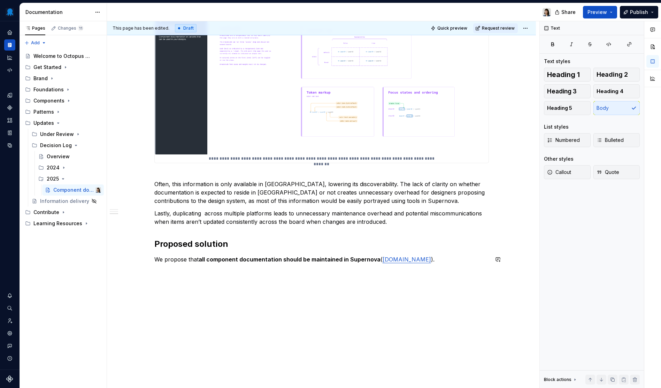
click at [438, 284] on div "**********" at bounding box center [321, 145] width 429 height 488
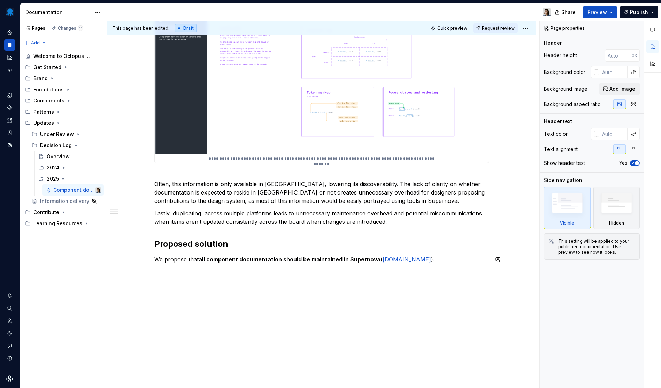
click at [330, 306] on div "**********" at bounding box center [321, 145] width 429 height 488
click at [258, 299] on div "**********" at bounding box center [321, 145] width 429 height 488
click at [334, 291] on div "**********" at bounding box center [321, 145] width 429 height 488
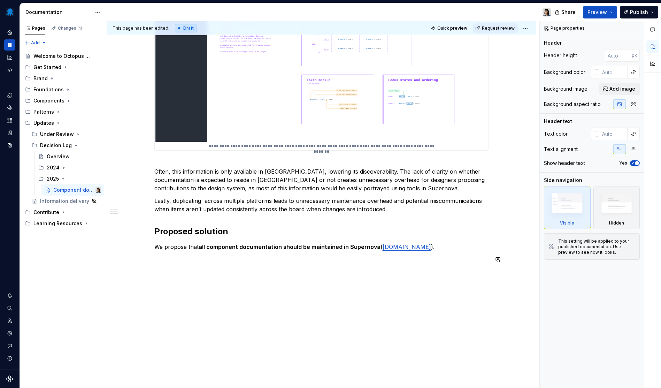
scroll to position [229, 0]
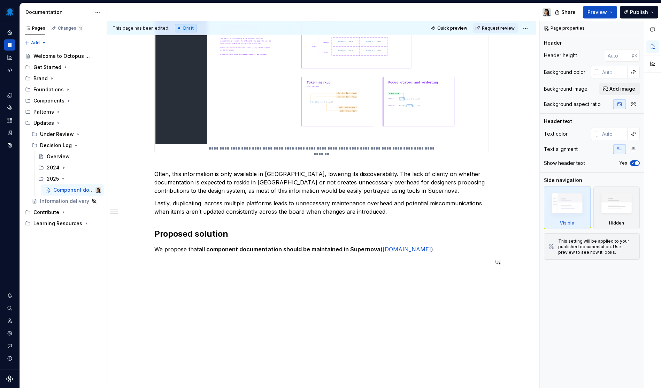
click at [407, 282] on div "**********" at bounding box center [321, 141] width 429 height 500
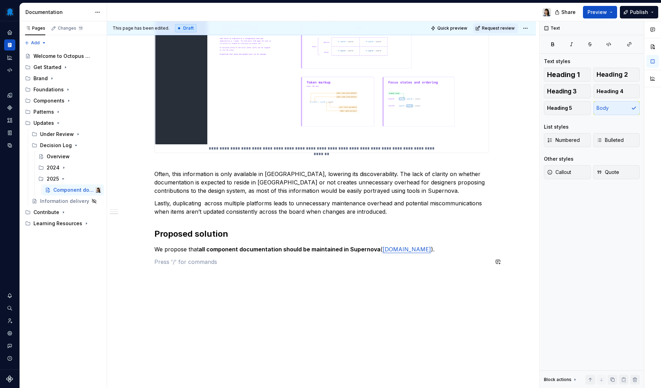
click at [261, 285] on div "**********" at bounding box center [321, 141] width 429 height 500
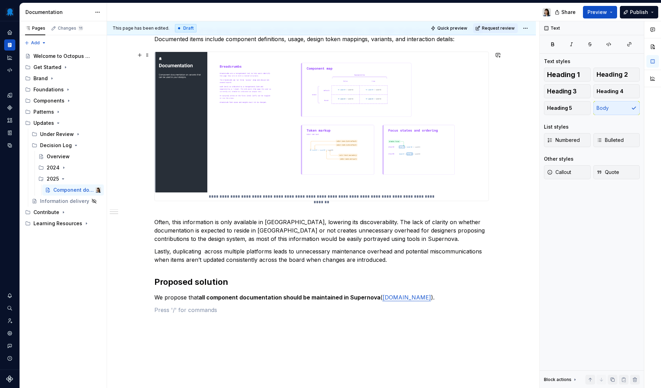
scroll to position [225, 0]
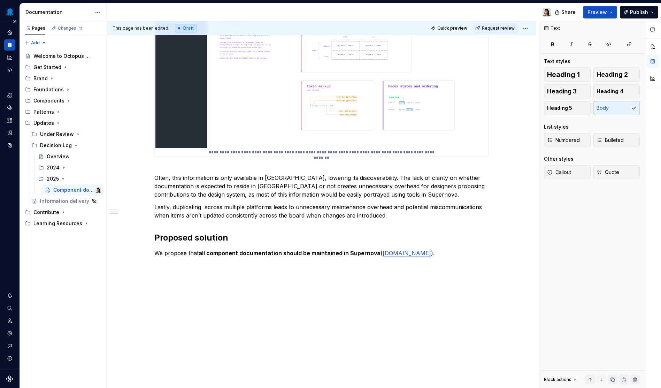
click at [8, 379] on icon "Supernova Logo" at bounding box center [9, 378] width 7 height 7
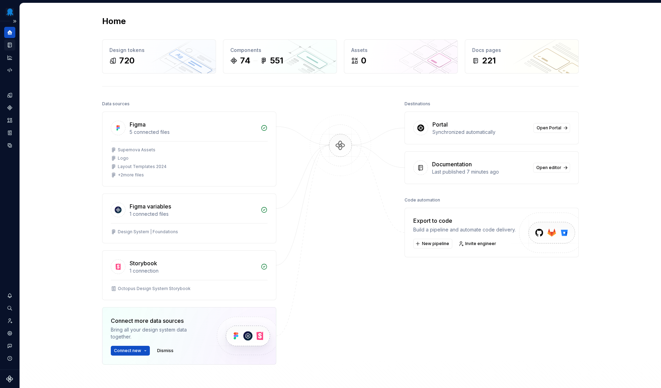
click at [11, 46] on icon "Documentation" at bounding box center [10, 45] width 3 height 4
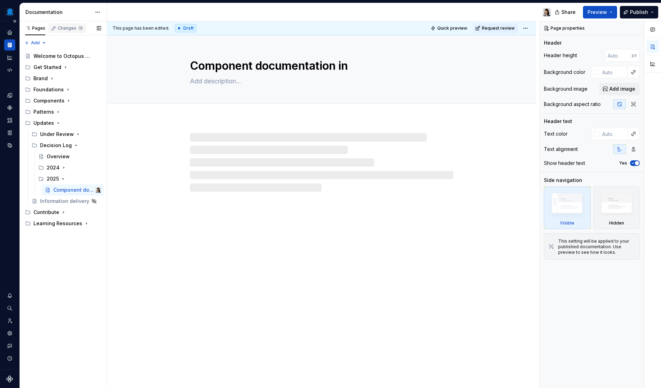
click at [68, 31] on div "Changes 11" at bounding box center [70, 28] width 25 height 6
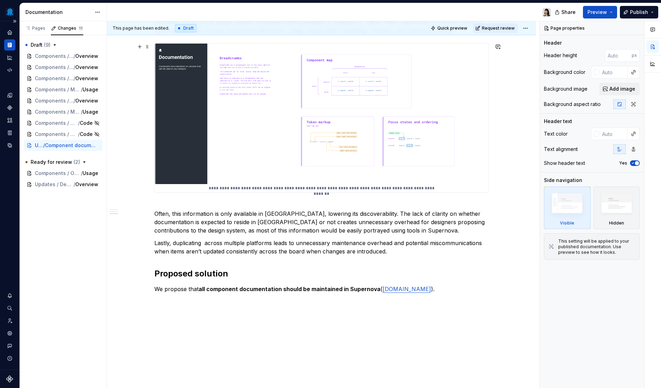
scroll to position [231, 0]
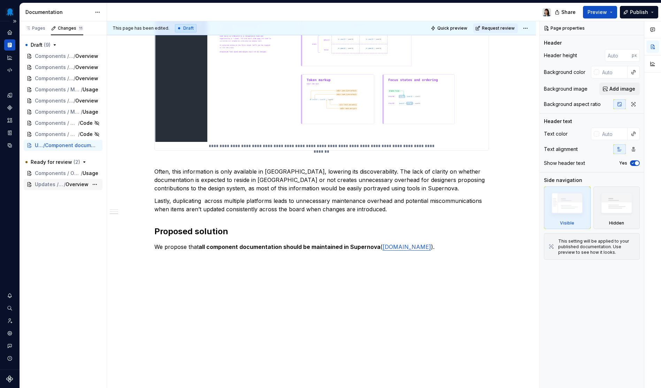
click at [78, 186] on span "Overview" at bounding box center [77, 184] width 23 height 7
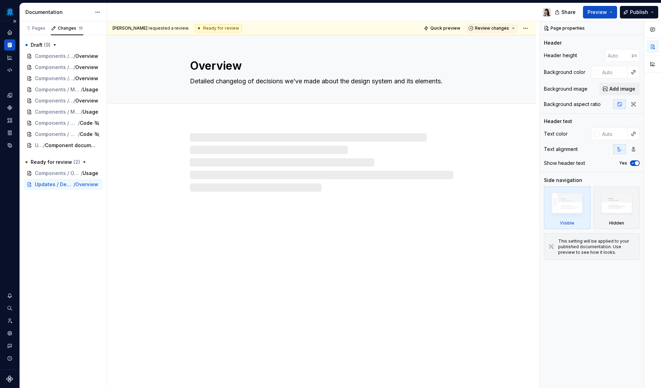
type textarea "*"
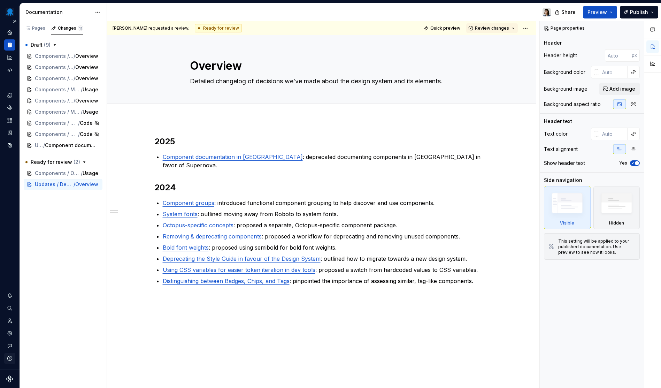
click at [11, 360] on icon "button" at bounding box center [9, 358] width 5 height 5
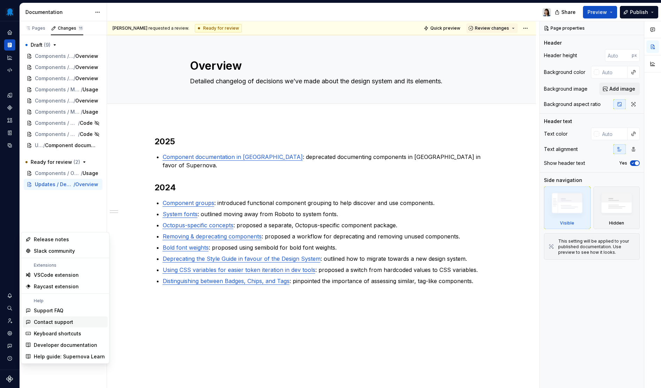
click at [51, 323] on div "Contact support" at bounding box center [53, 322] width 39 height 7
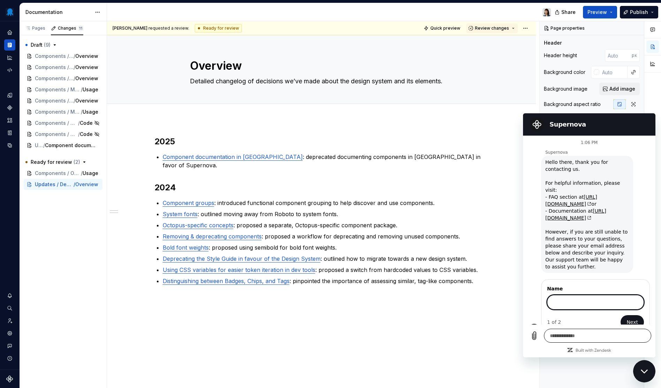
type textarea "*"
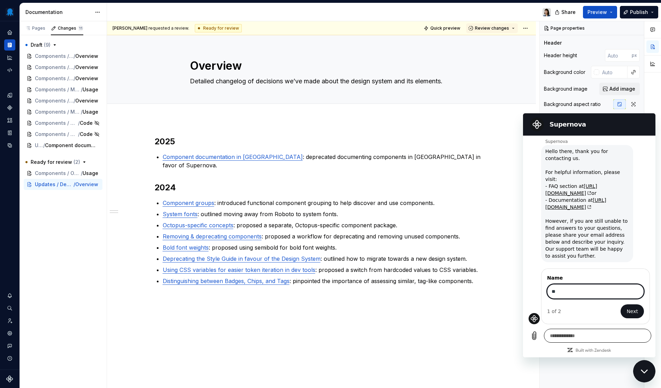
scroll to position [17, 0]
type input "********"
click at [621, 304] on button "Next" at bounding box center [632, 311] width 23 height 14
type textarea "*"
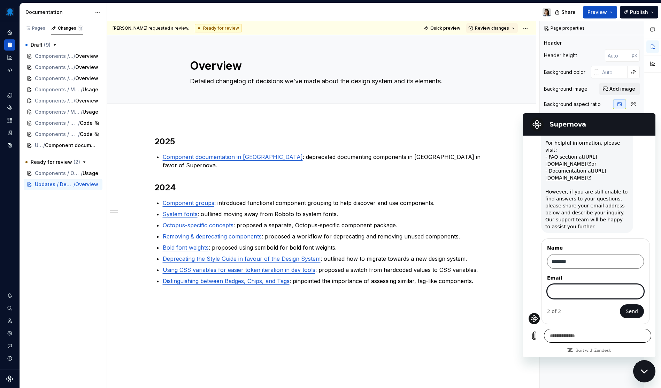
scroll to position [47, 0]
type input "**********"
click at [620, 304] on button "Send" at bounding box center [632, 311] width 24 height 14
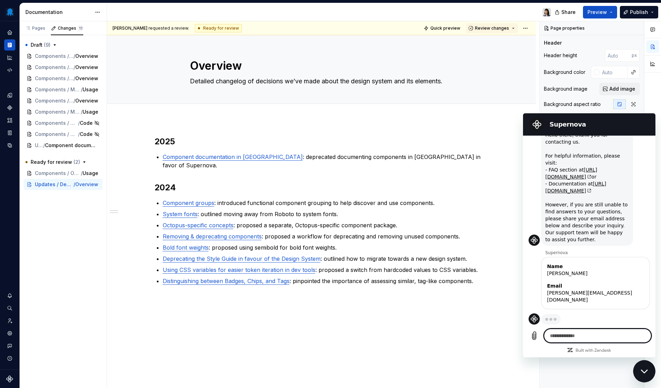
scroll to position [28, 0]
click at [601, 332] on textarea at bounding box center [597, 336] width 107 height 14
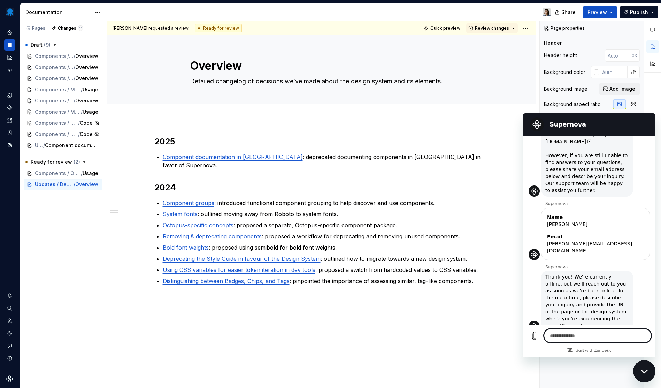
type textarea "*"
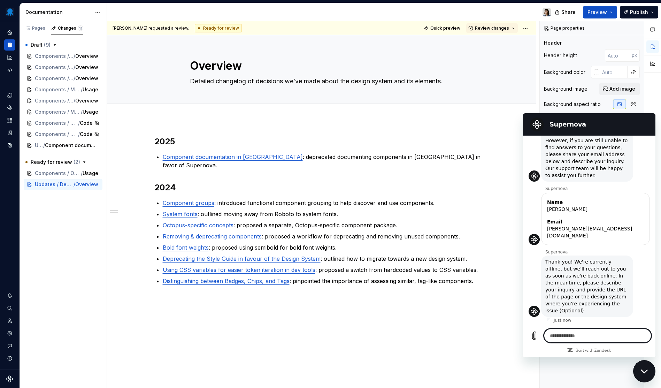
scroll to position [92, 0]
type textarea "*"
type textarea "**"
type textarea "*"
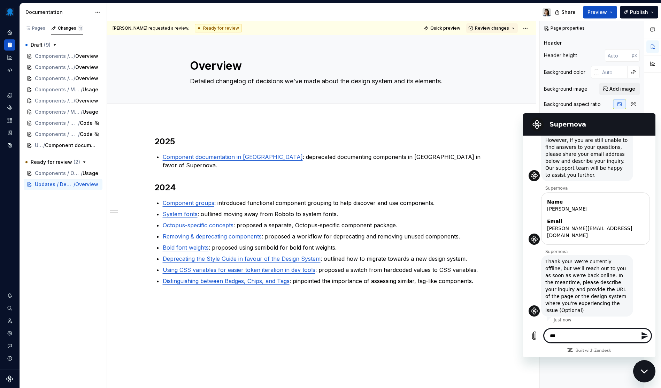
type textarea "***"
type textarea "*"
type textarea "*****"
type textarea "*"
type textarea "******"
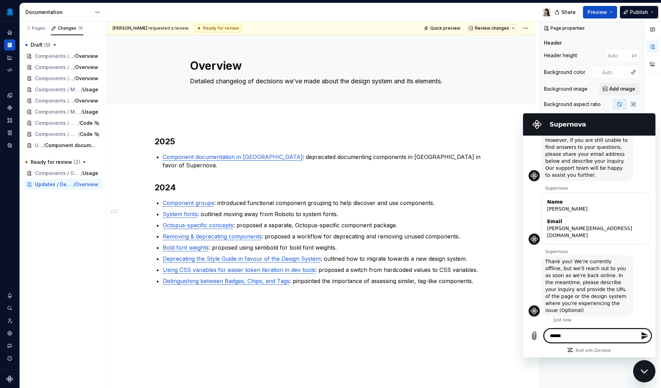
type textarea "*"
type textarea "*******"
type textarea "*"
type textarea "********"
type textarea "*"
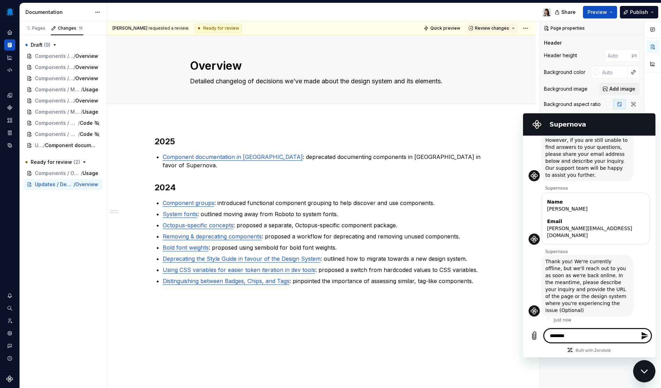
type textarea "*********"
type textarea "*"
type textarea "**********"
type textarea "*"
type textarea "**********"
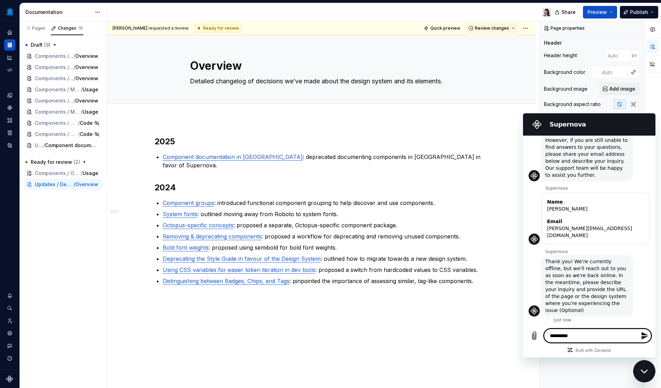
type textarea "*"
type textarea "**********"
type textarea "*"
type textarea "**********"
type textarea "*"
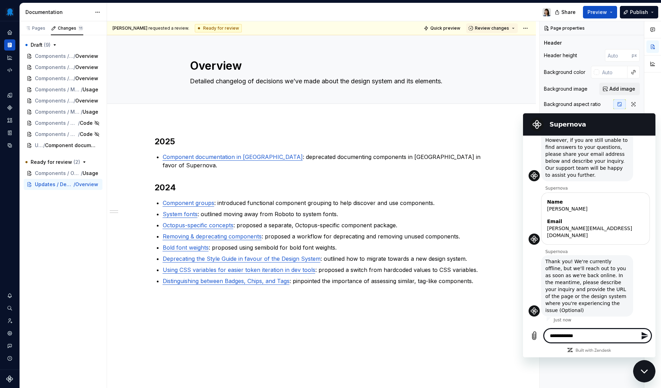
type textarea "**********"
type textarea "*"
type textarea "**********"
type textarea "*"
type textarea "**********"
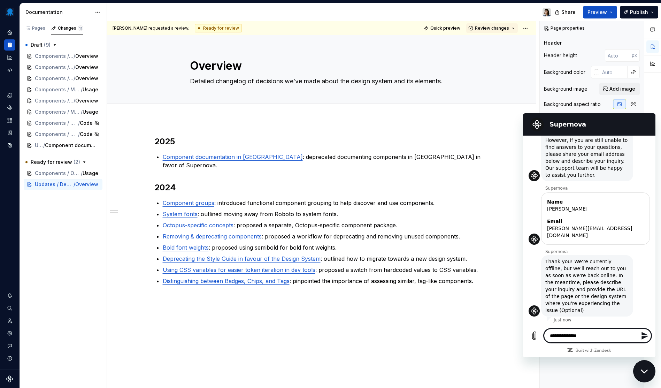
type textarea "*"
type textarea "**********"
type textarea "*"
type textarea "**********"
type textarea "*"
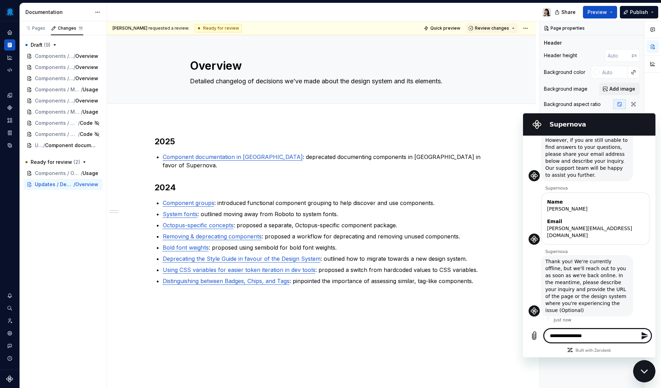
type textarea "**********"
type textarea "*"
type textarea "**********"
type textarea "*"
type textarea "**********"
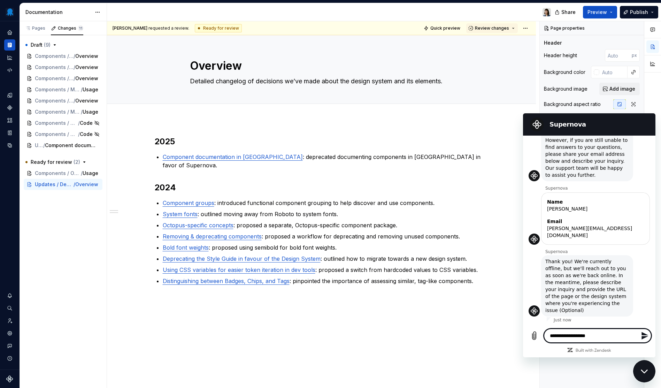
type textarea "*"
type textarea "**********"
type textarea "*"
type textarea "**********"
type textarea "*"
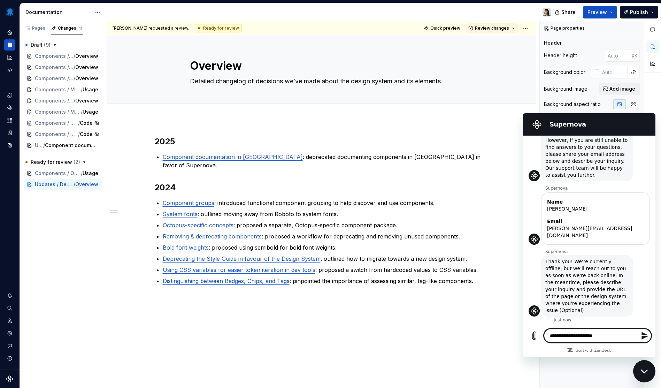
type textarea "**********"
type textarea "*"
type textarea "**********"
type textarea "*"
type textarea "**********"
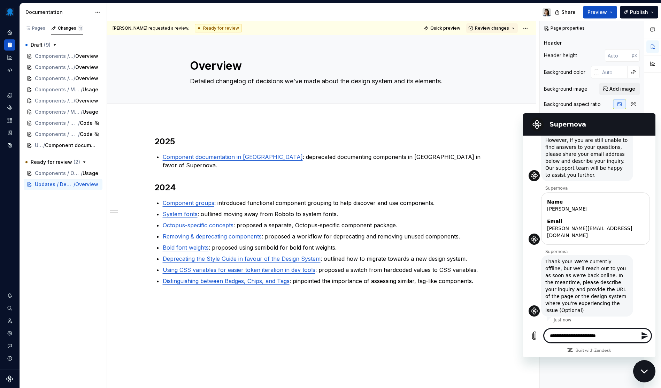
type textarea "*"
type textarea "**********"
type textarea "*"
type textarea "**********"
type textarea "*"
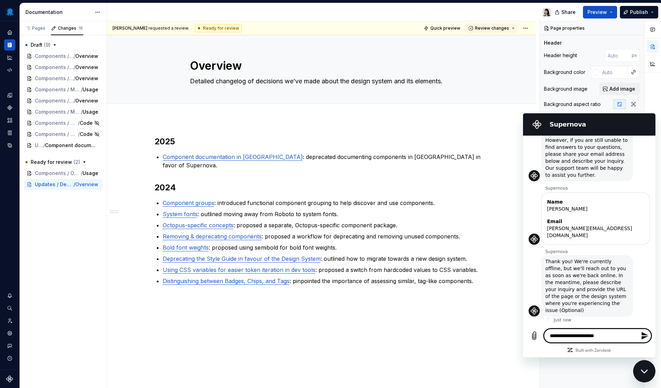
type textarea "**********"
type textarea "*"
type textarea "**********"
type textarea "*"
type textarea "**********"
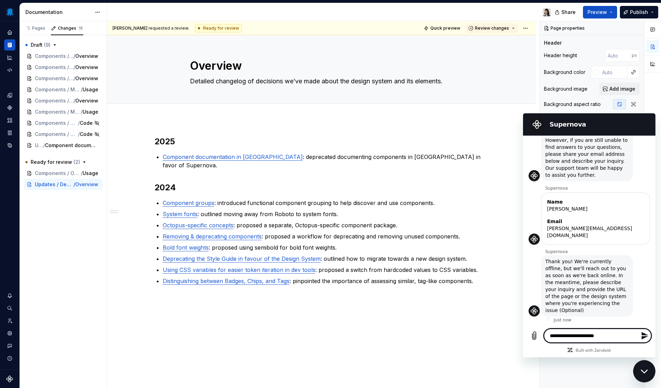
type textarea "*"
type textarea "**********"
type textarea "*"
type textarea "**********"
type textarea "*"
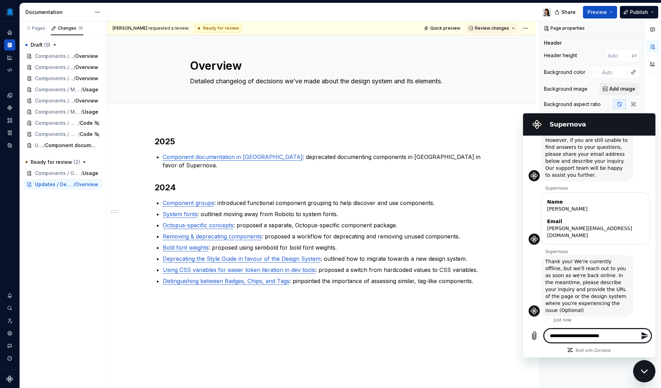
type textarea "**********"
type textarea "*"
type textarea "**********"
type textarea "*"
type textarea "**********"
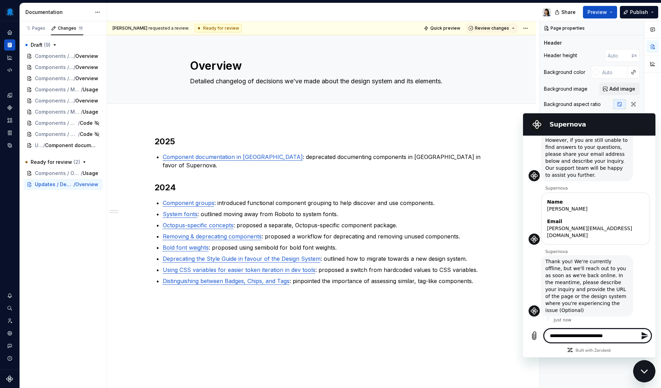
type textarea "*"
type textarea "**********"
type textarea "*"
type textarea "**********"
type textarea "*"
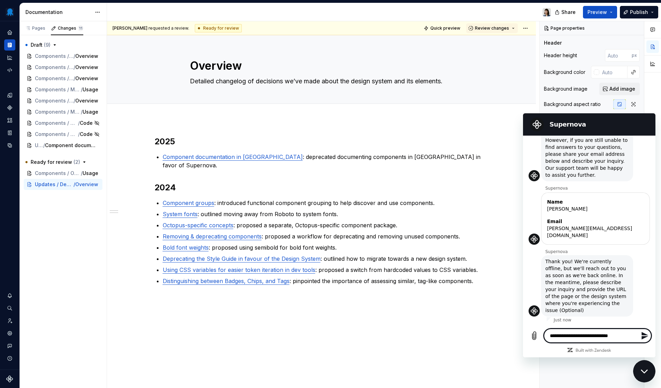
type textarea "**********"
type textarea "*"
type textarea "**********"
type textarea "*"
type textarea "**********"
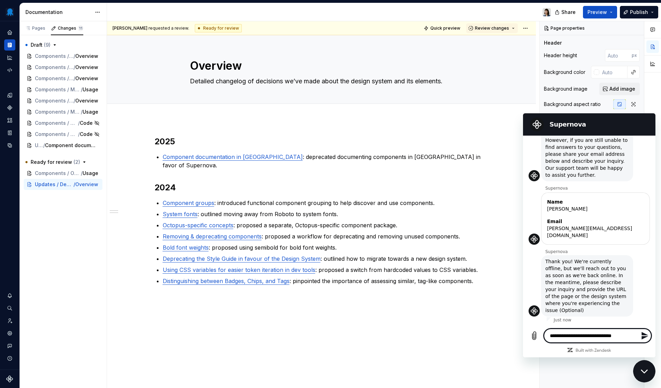
type textarea "*"
type textarea "**********"
type textarea "*"
type textarea "**********"
type textarea "*"
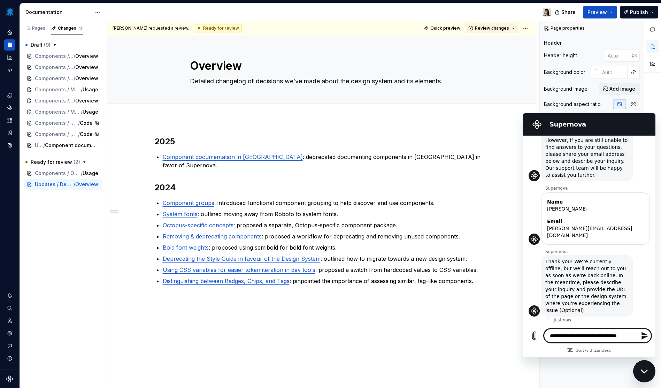
type textarea "**********"
type textarea "*"
type textarea "**********"
type textarea "*"
type textarea "**********"
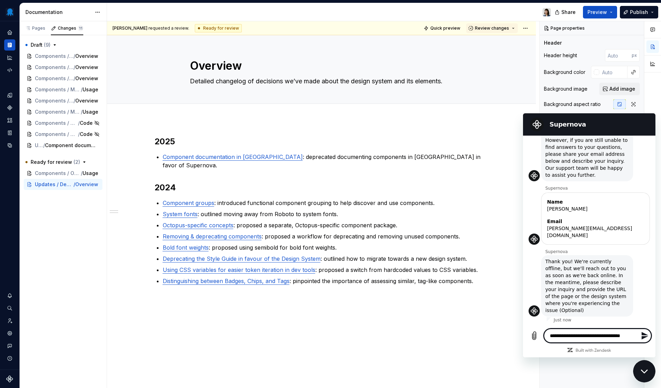
type textarea "*"
type textarea "**********"
type textarea "*"
type textarea "**********"
type textarea "*"
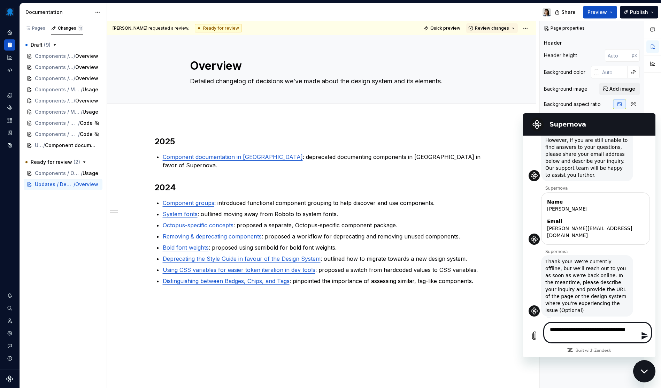
type textarea "**********"
type textarea "*"
type textarea "**********"
type textarea "*"
type textarea "**********"
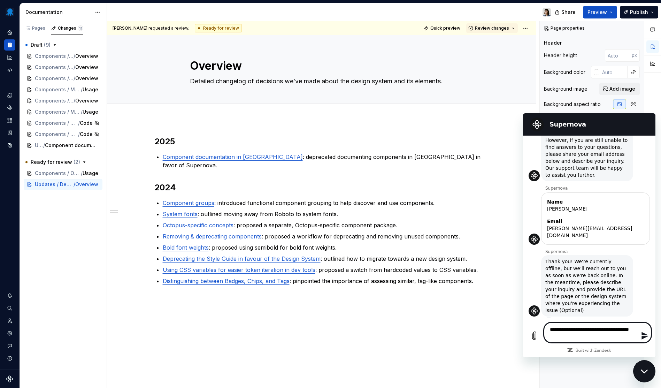
type textarea "*"
type textarea "**********"
type textarea "*"
type textarea "**********"
type textarea "*"
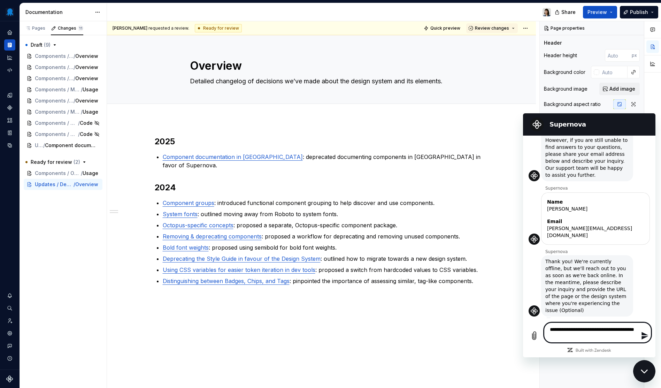
type textarea "**********"
type textarea "*"
type textarea "**********"
type textarea "*"
type textarea "**********"
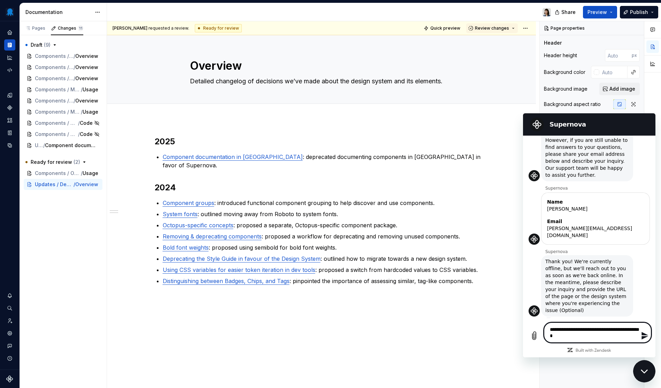
type textarea "*"
type textarea "**********"
type textarea "*"
type textarea "**********"
type textarea "*"
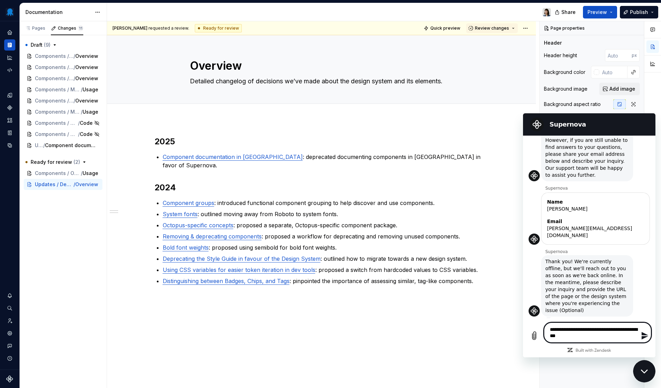
type textarea "**********"
type textarea "*"
type textarea "**********"
type textarea "*"
type textarea "**********"
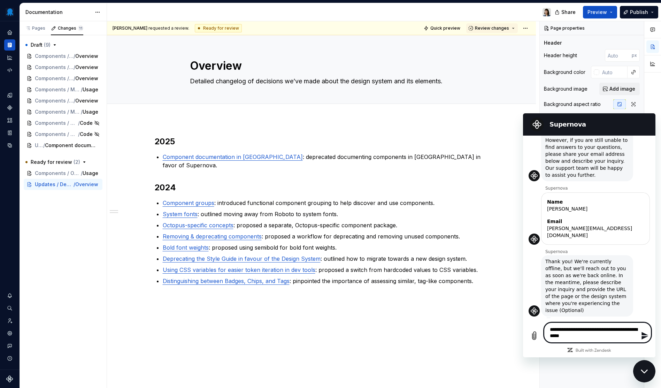
type textarea "*"
type textarea "**********"
type textarea "*"
type textarea "**********"
type textarea "*"
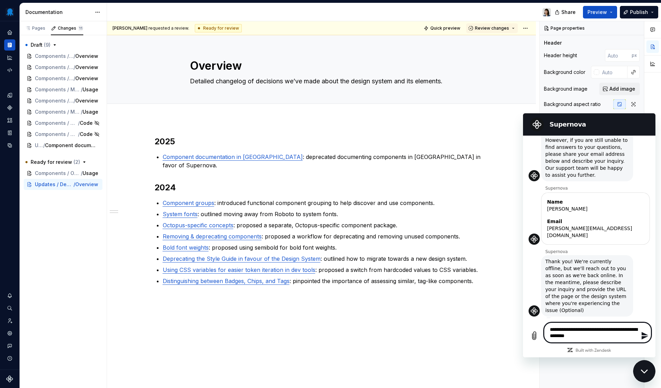
type textarea "**********"
type textarea "*"
type textarea "**********"
type textarea "*"
type textarea "**********"
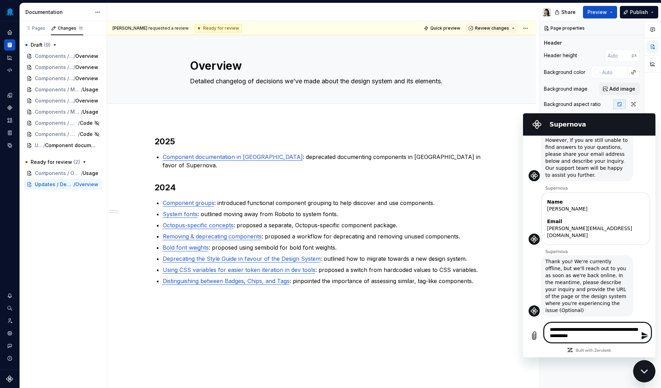
type textarea "*"
type textarea "**********"
type textarea "*"
type textarea "**********"
type textarea "*"
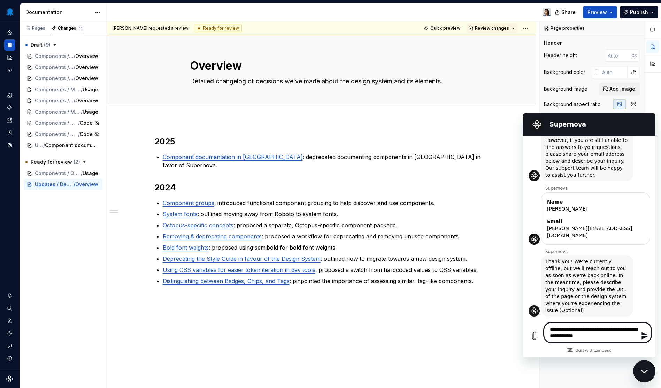
type textarea "**********"
type textarea "*"
type textarea "**********"
type textarea "*"
type textarea "**********"
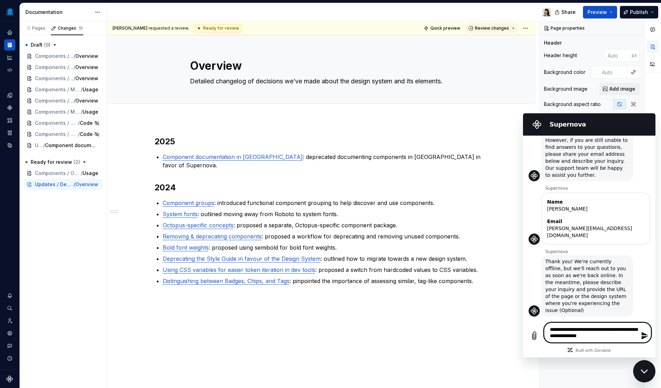
type textarea "*"
type textarea "**********"
type textarea "*"
type textarea "**********"
type textarea "*"
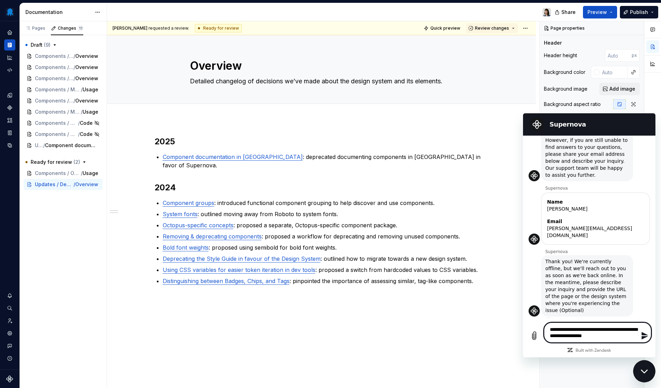
type textarea "**********"
type textarea "*"
type textarea "**********"
type textarea "*"
type textarea "**********"
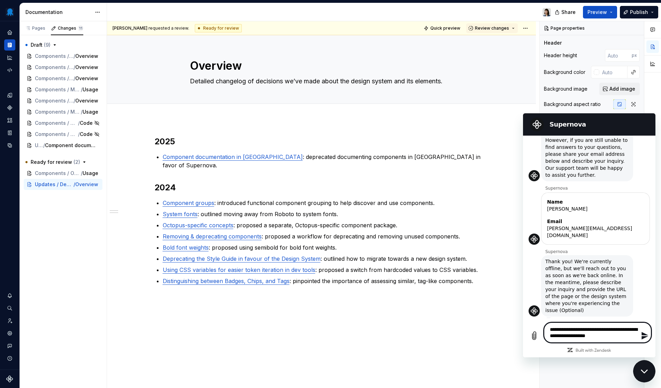
type textarea "*"
type textarea "**********"
type textarea "*"
type textarea "**********"
type textarea "*"
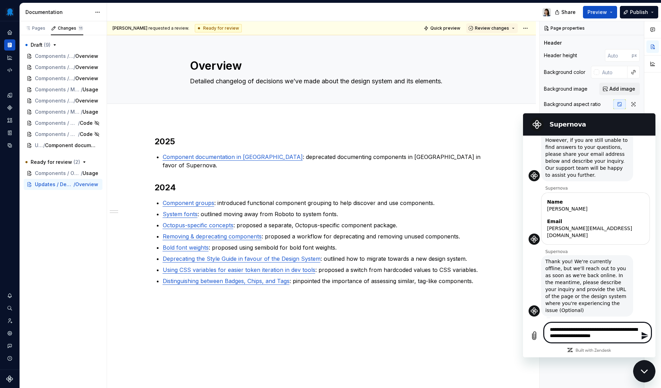
type textarea "**********"
type textarea "*"
type textarea "**********"
type textarea "*"
type textarea "**********"
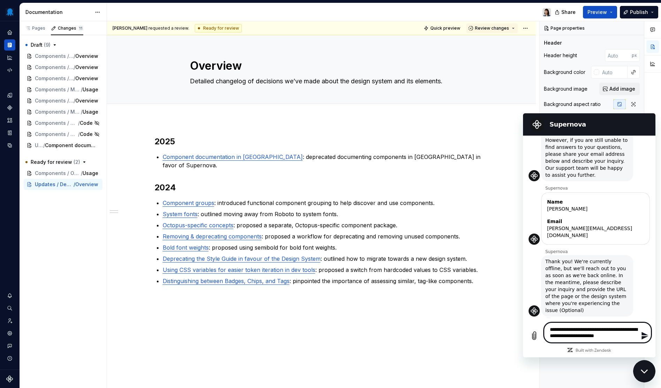
type textarea "*"
type textarea "**********"
type textarea "*"
type textarea "**********"
type textarea "*"
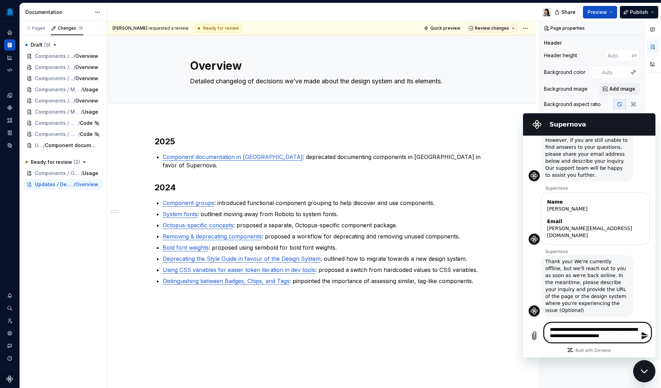
type textarea "**********"
type textarea "*"
type textarea "**********"
type textarea "*"
type textarea "**********"
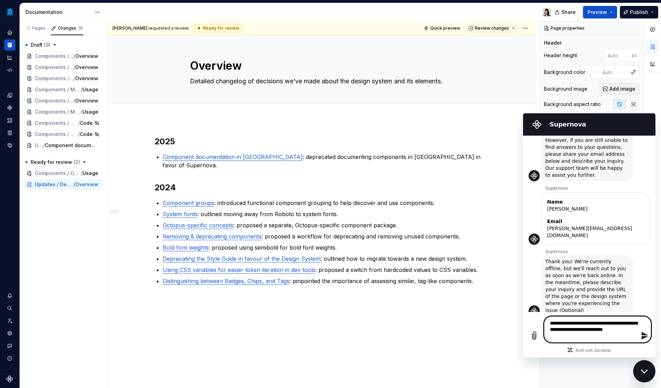
type textarea "*"
type textarea "**********"
type textarea "*"
type textarea "**********"
type textarea "*"
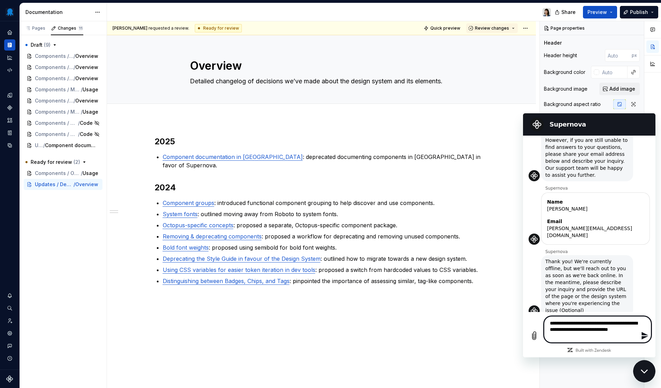
type textarea "**********"
type textarea "*"
type textarea "**********"
type textarea "*"
type textarea "**********"
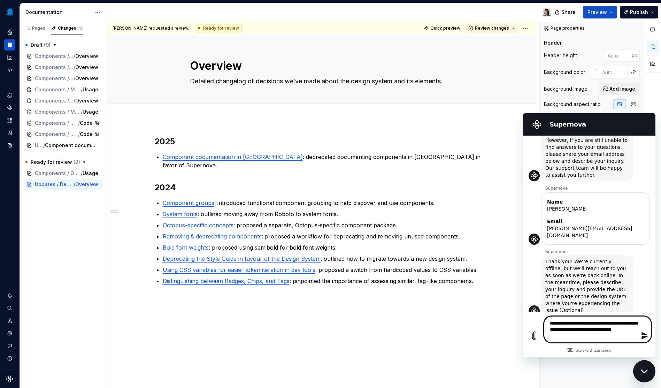
type textarea "*"
type textarea "**********"
type textarea "*"
type textarea "**********"
type textarea "*"
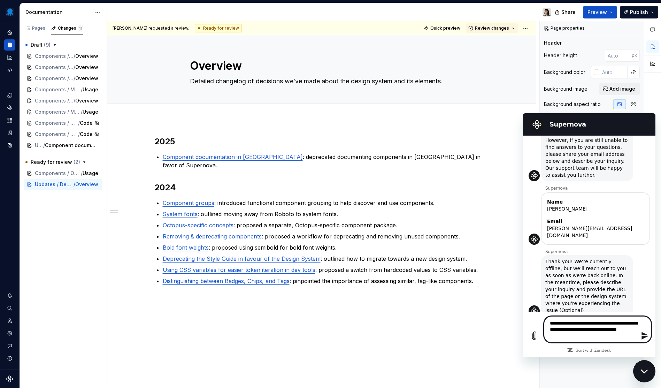
type textarea "**********"
type textarea "*"
type textarea "**********"
type textarea "*"
type textarea "**********"
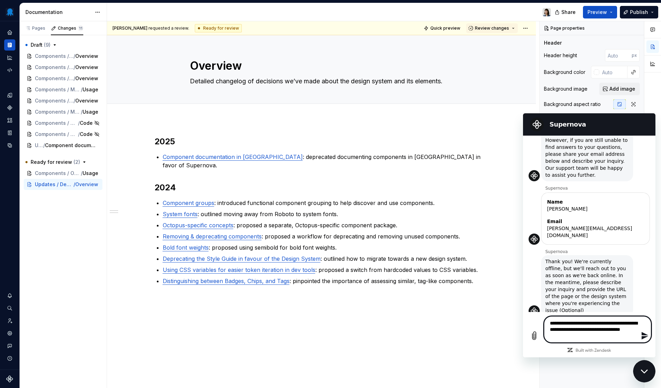
type textarea "*"
type textarea "**********"
type textarea "*"
type textarea "**********"
type textarea "*"
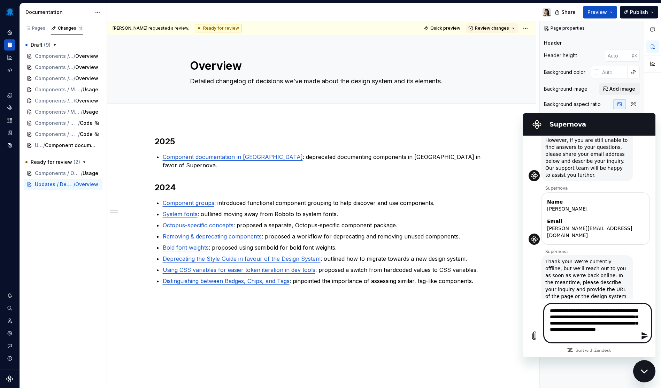
paste textarea "**********"
click at [645, 336] on icon "Send message" at bounding box center [645, 335] width 8 height 8
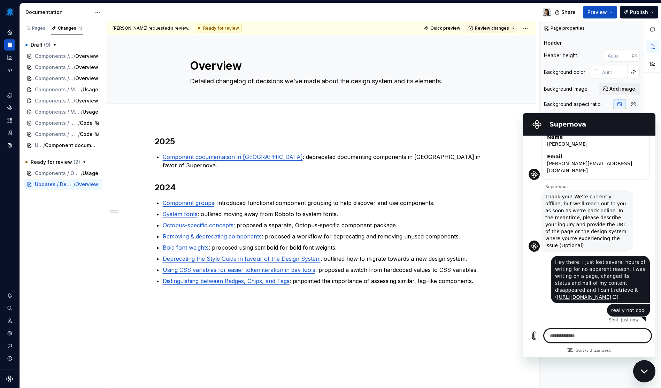
scroll to position [191, 0]
click at [640, 369] on div "Close messaging window" at bounding box center [644, 371] width 21 height 21
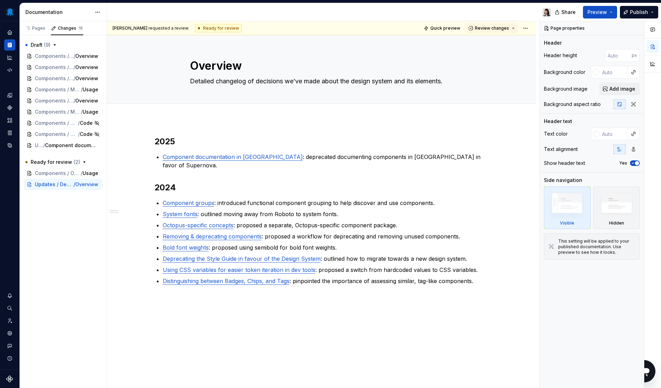
scroll to position [177, 0]
click at [68, 146] on span "Component documentation in [GEOGRAPHIC_DATA]" at bounding box center [67, 145] width 44 height 7
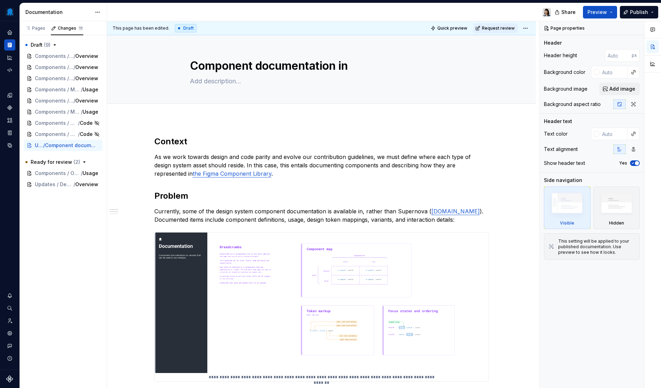
scroll to position [182, 0]
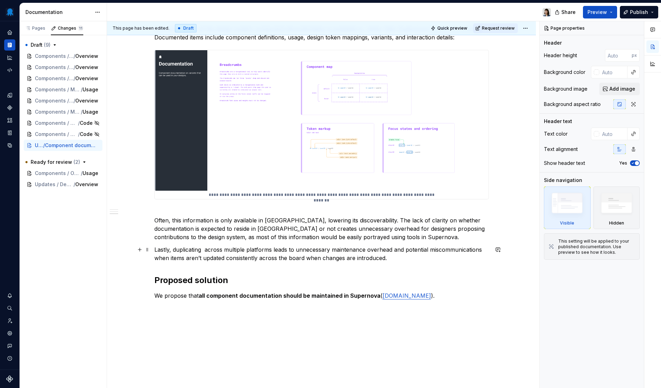
click at [390, 256] on p "Lastly, duplicating across multiple platforms leads to unnecessary maintenance …" at bounding box center [321, 253] width 335 height 17
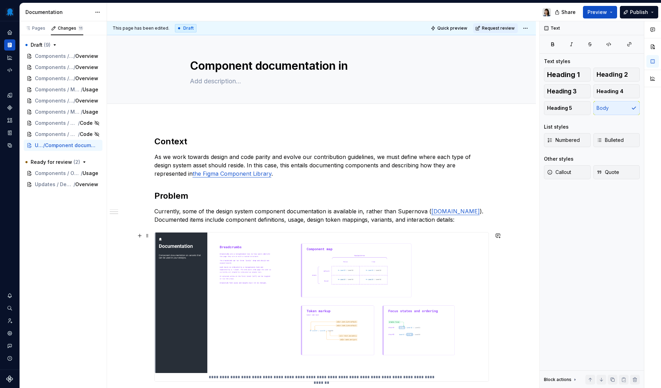
scroll to position [231, 0]
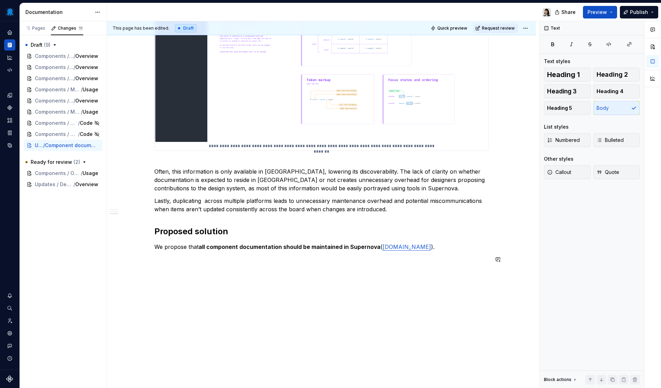
click at [296, 265] on div "**********" at bounding box center [321, 88] width 335 height 367
click at [349, 256] on p at bounding box center [321, 259] width 335 height 8
click at [443, 246] on p "We propose that all component documentation should be maintained in Supernova (…" at bounding box center [321, 247] width 335 height 8
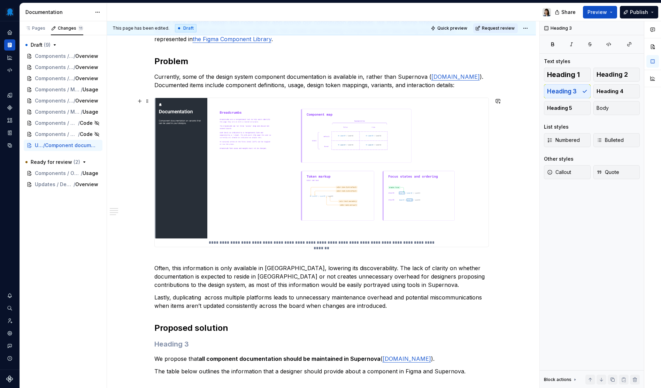
scroll to position [74, 0]
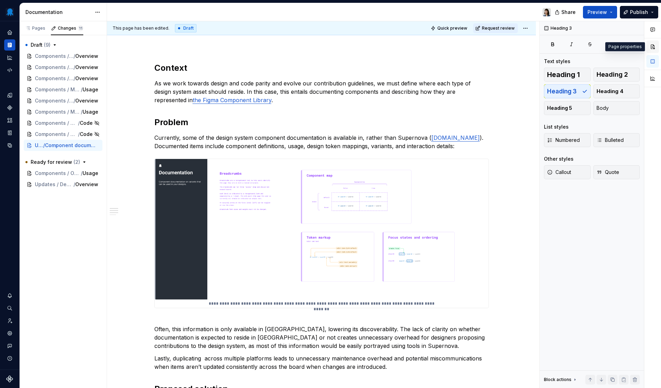
click at [652, 48] on button "button" at bounding box center [652, 46] width 13 height 13
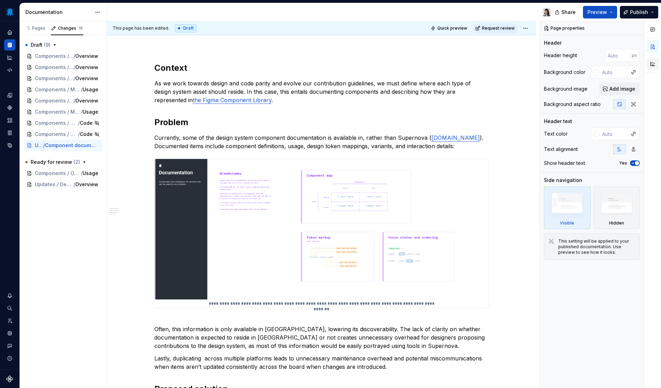
click at [654, 63] on button "button" at bounding box center [652, 63] width 13 height 13
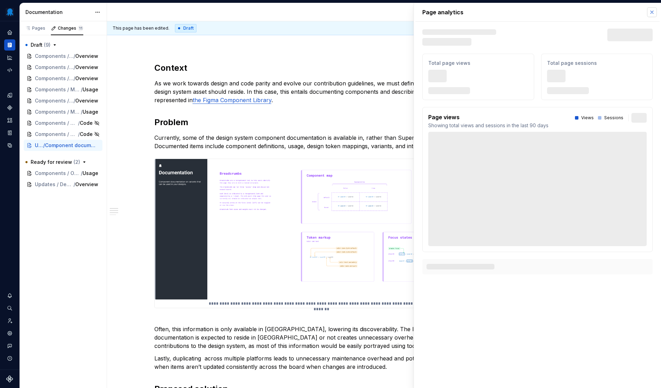
click at [651, 14] on button "button" at bounding box center [652, 12] width 10 height 10
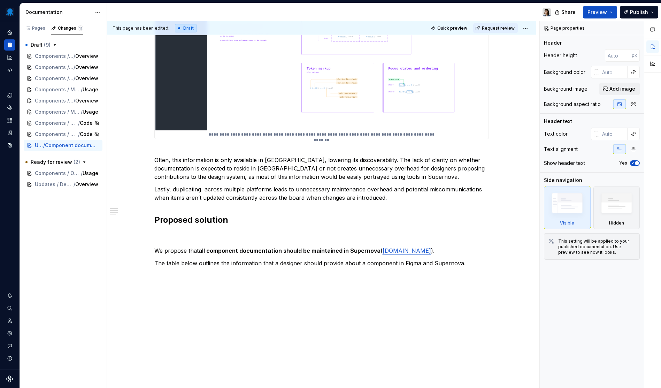
scroll to position [262, 0]
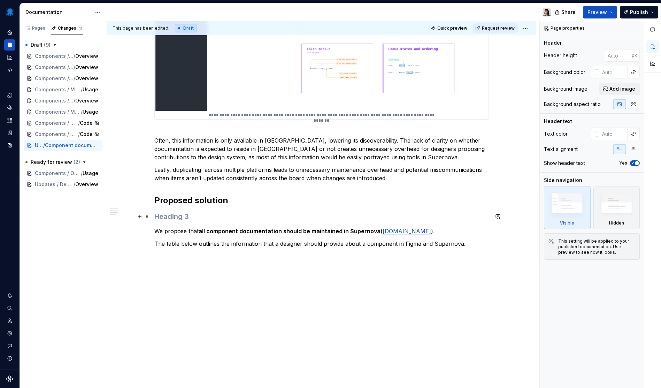
click at [217, 214] on h3 at bounding box center [321, 217] width 335 height 10
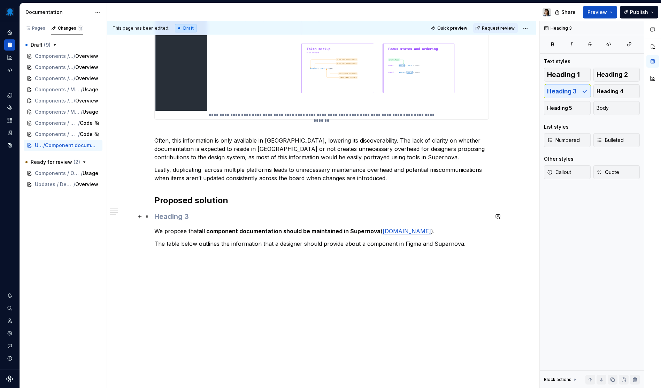
click at [217, 214] on h3 at bounding box center [321, 217] width 335 height 10
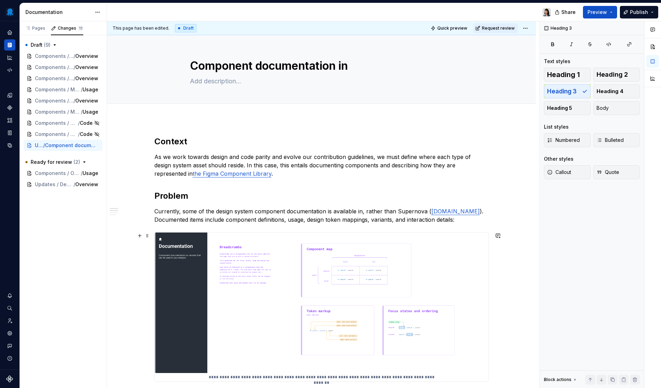
scroll to position [193, 0]
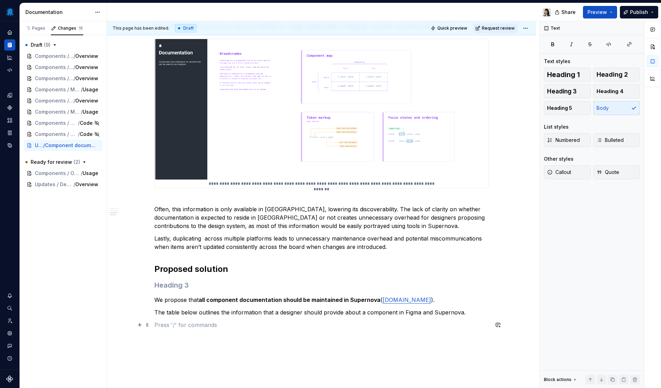
click at [258, 322] on p at bounding box center [321, 325] width 335 height 8
click at [242, 292] on div "**********" at bounding box center [321, 142] width 335 height 399
click at [207, 338] on p at bounding box center [321, 337] width 335 height 8
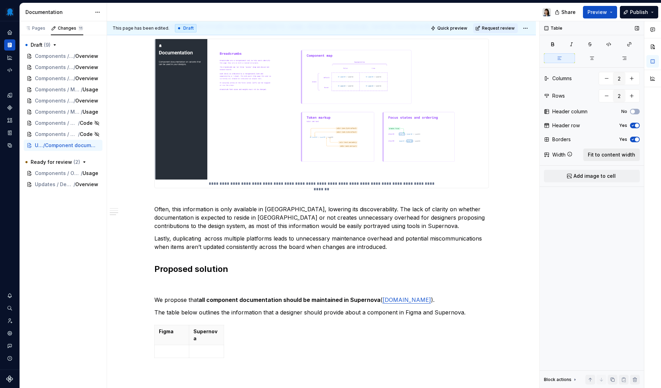
click at [612, 159] on button "Fit to content width" at bounding box center [611, 154] width 56 height 13
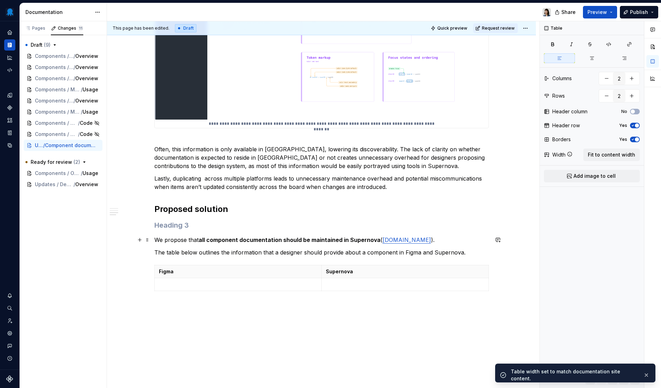
scroll to position [284, 0]
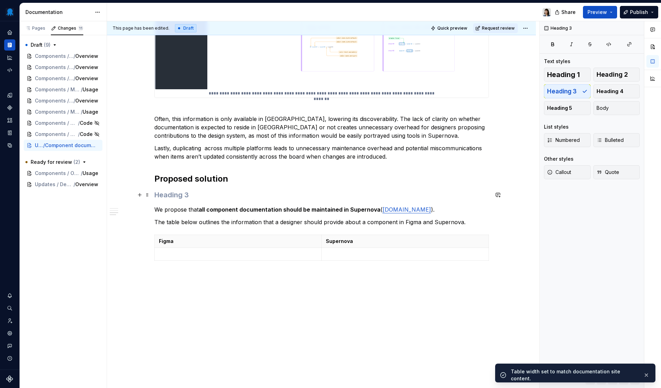
click at [206, 198] on h3 at bounding box center [321, 195] width 335 height 10
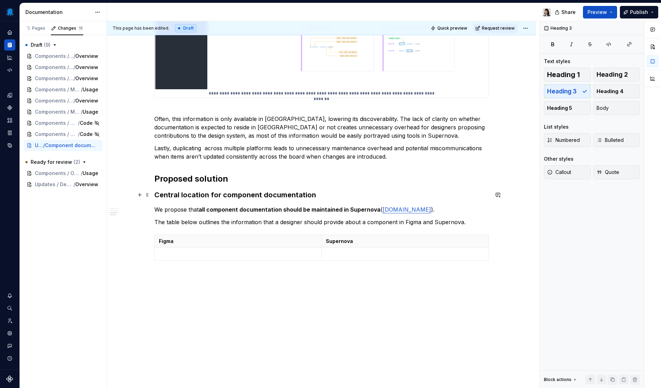
click at [172, 193] on h3 "Central location for component documentation" at bounding box center [321, 195] width 335 height 10
click at [309, 279] on div "**********" at bounding box center [323, 204] width 432 height 367
click at [325, 275] on div "**********" at bounding box center [321, 112] width 429 height 553
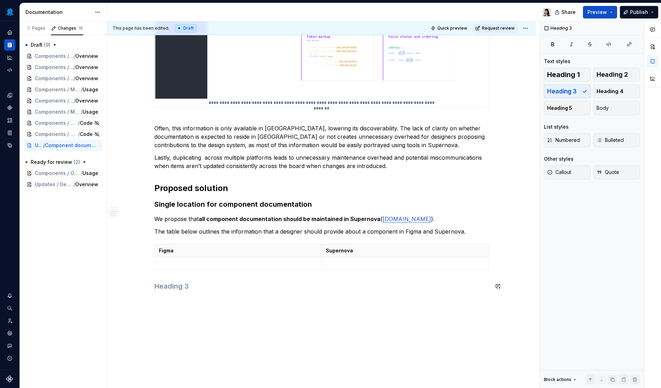
scroll to position [282, 0]
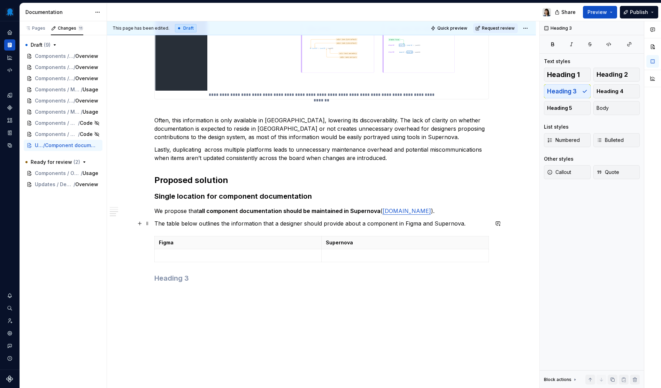
click at [461, 224] on p "The table below outlines the information that a designer should provide about a…" at bounding box center [321, 223] width 335 height 8
click at [188, 281] on h3 at bounding box center [321, 278] width 335 height 10
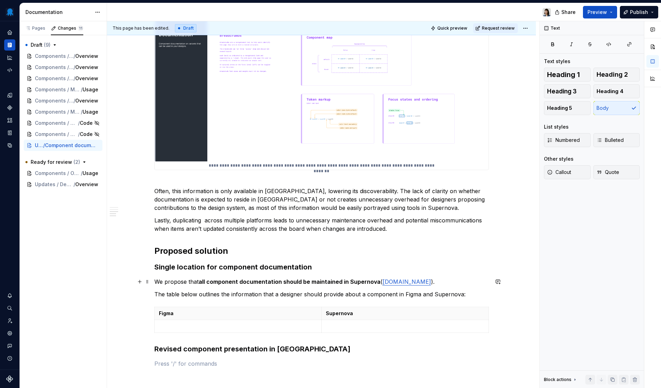
scroll to position [220, 0]
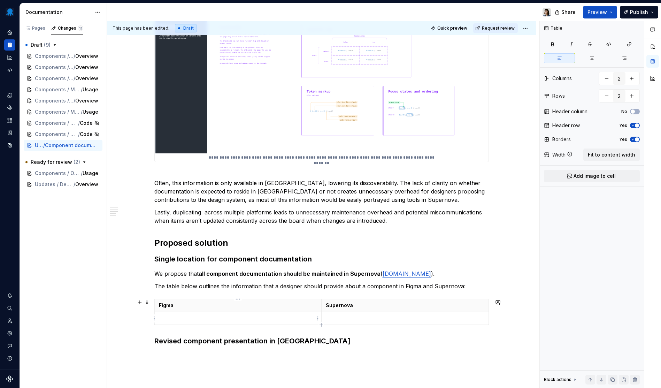
click at [205, 315] on td at bounding box center [237, 318] width 167 height 13
click at [358, 323] on td at bounding box center [405, 318] width 167 height 13
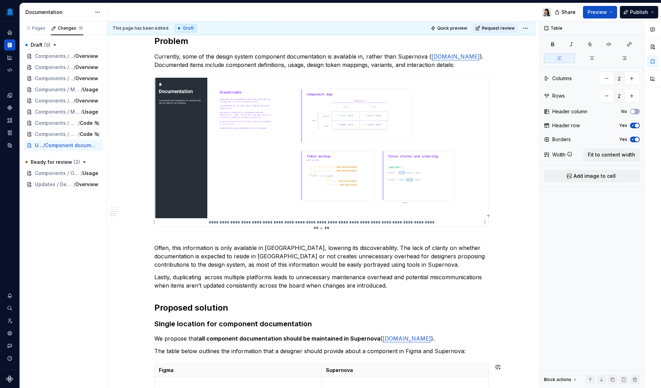
scroll to position [316, 0]
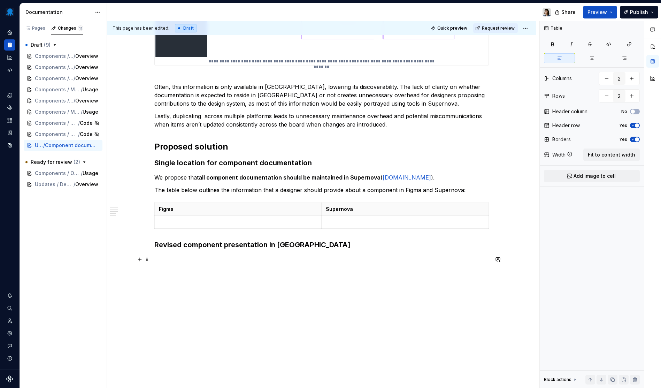
click at [372, 260] on p at bounding box center [321, 259] width 335 height 8
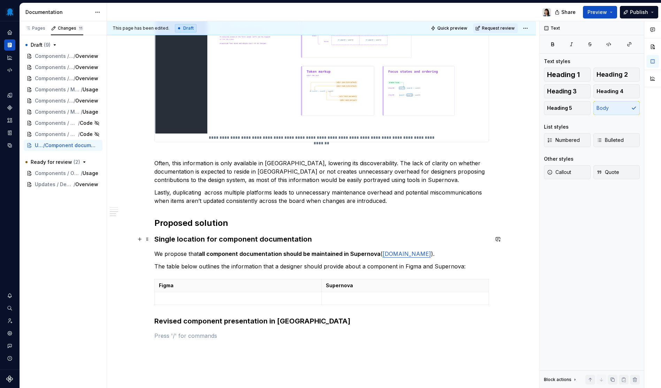
scroll to position [223, 0]
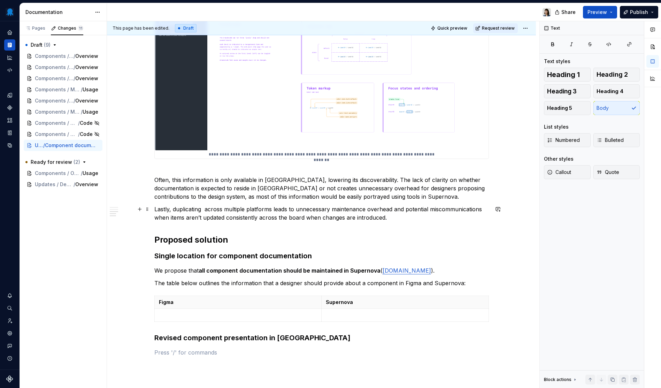
click at [201, 207] on p "Lastly, duplicating across multiple platforms leads to unnecessary maintenance …" at bounding box center [321, 213] width 335 height 17
click at [452, 218] on p "Lastly, duplicating information across multiple platforms leads to unnecessary …" at bounding box center [321, 213] width 335 height 17
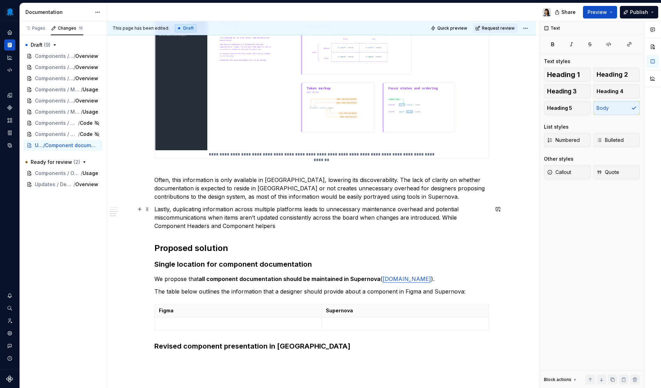
click at [190, 226] on p "Lastly, duplicating information across multiple platforms leads to unnecessary …" at bounding box center [321, 217] width 335 height 25
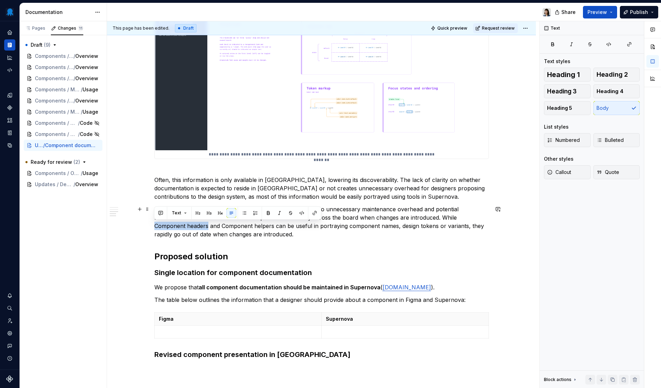
drag, startPoint x: 208, startPoint y: 226, endPoint x: 148, endPoint y: 227, distance: 59.9
click at [148, 227] on div "**********" at bounding box center [321, 197] width 429 height 601
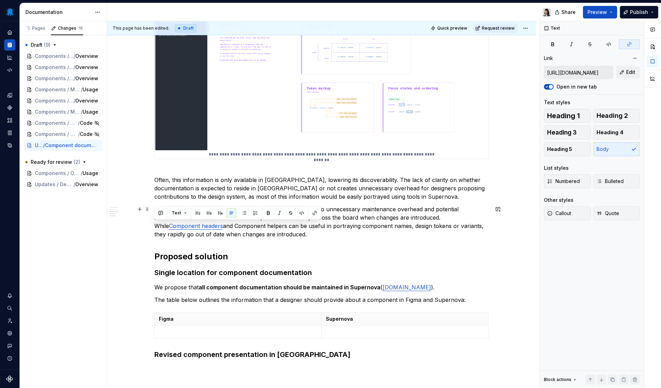
click at [251, 227] on p "Lastly, duplicating information across multiple platforms leads to unnecessary …" at bounding box center [321, 221] width 335 height 33
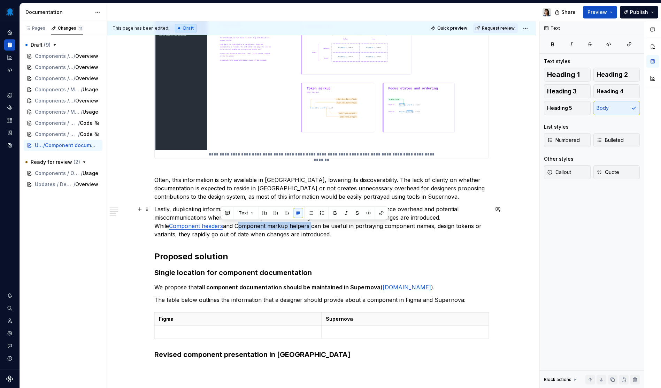
drag, startPoint x: 290, startPoint y: 226, endPoint x: 222, endPoint y: 226, distance: 67.6
click at [222, 226] on p "Lastly, duplicating information across multiple platforms leads to unnecessary …" at bounding box center [321, 221] width 335 height 33
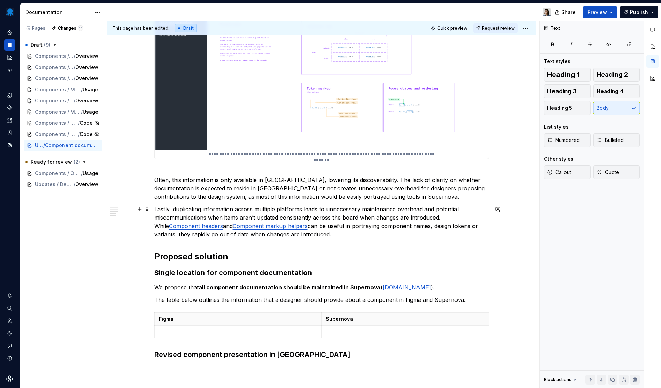
click at [351, 238] on p "Lastly, duplicating information across multiple platforms leads to unnecessary …" at bounding box center [321, 221] width 335 height 33
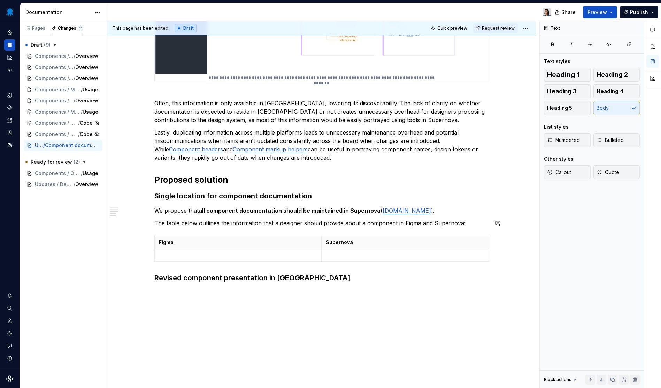
scroll to position [332, 0]
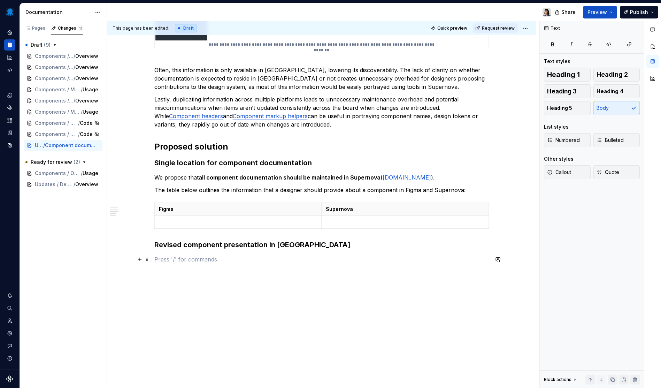
click at [304, 261] on p at bounding box center [321, 259] width 335 height 8
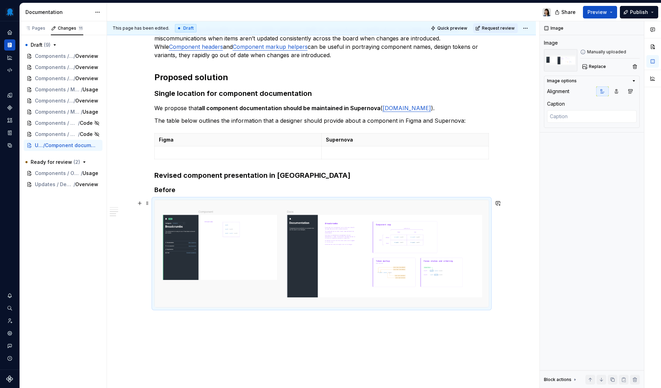
scroll to position [427, 0]
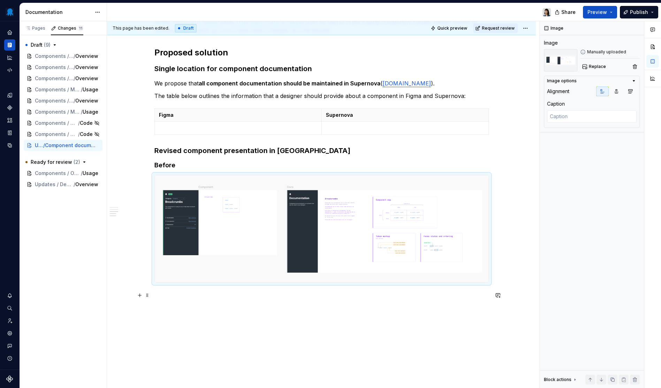
click at [185, 289] on div "**********" at bounding box center [321, 4] width 335 height 590
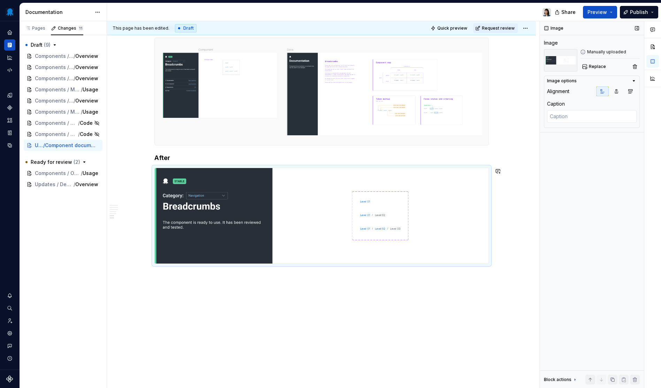
scroll to position [562, 0]
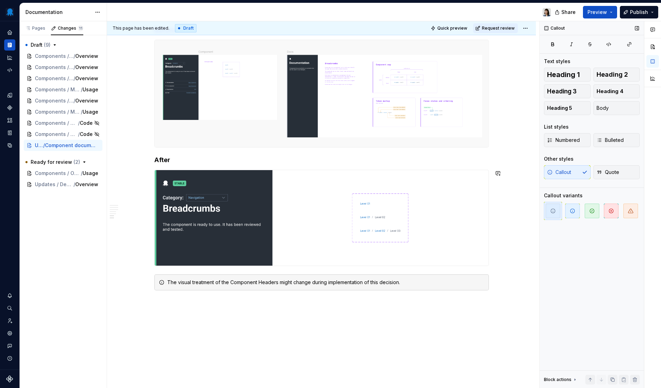
scroll to position [0, 0]
click at [322, 241] on img at bounding box center [322, 217] width 334 height 95
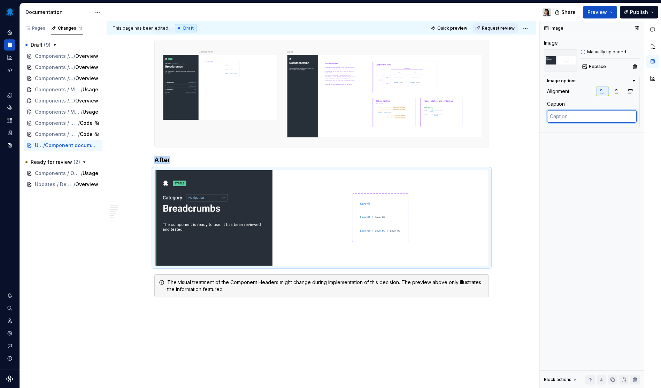
click at [577, 112] on textarea at bounding box center [592, 116] width 90 height 13
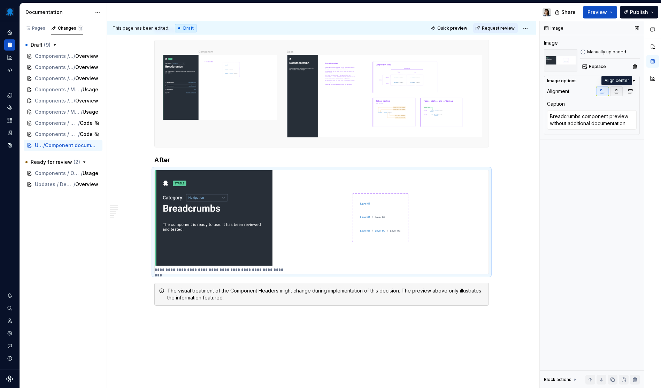
click at [617, 92] on icon "button" at bounding box center [617, 92] width 4 height 4
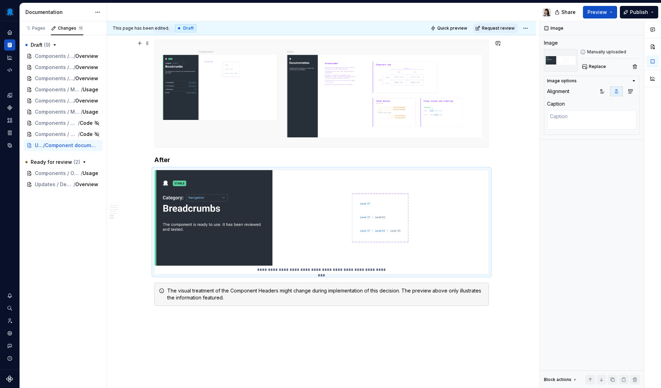
click at [333, 100] on img at bounding box center [322, 93] width 334 height 107
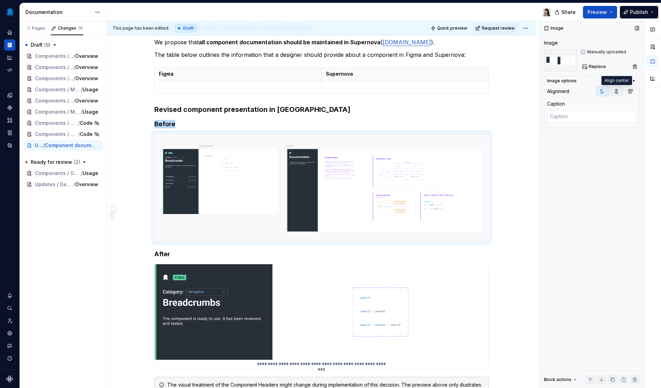
click at [616, 90] on icon "button" at bounding box center [617, 92] width 4 height 4
click at [590, 121] on textarea at bounding box center [592, 116] width 90 height 13
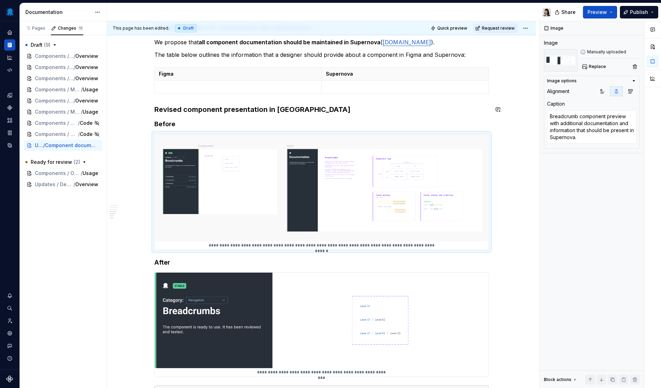
click at [375, 103] on div "**********" at bounding box center [321, 38] width 335 height 740
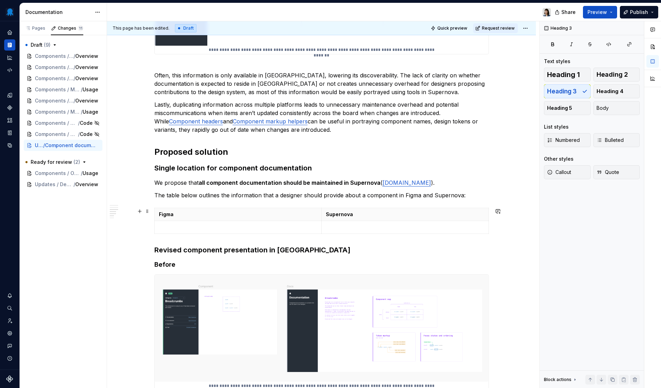
scroll to position [329, 0]
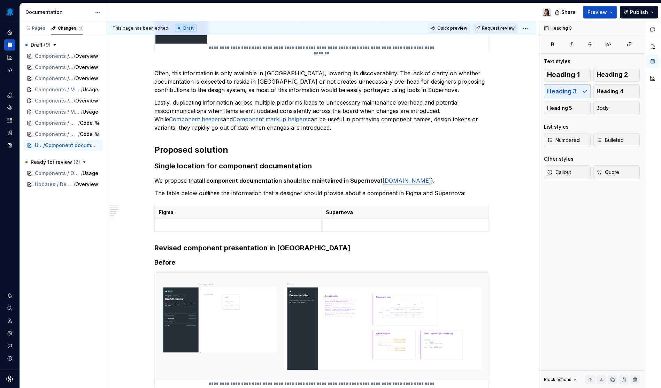
click at [452, 30] on span "Quick preview" at bounding box center [452, 28] width 30 height 6
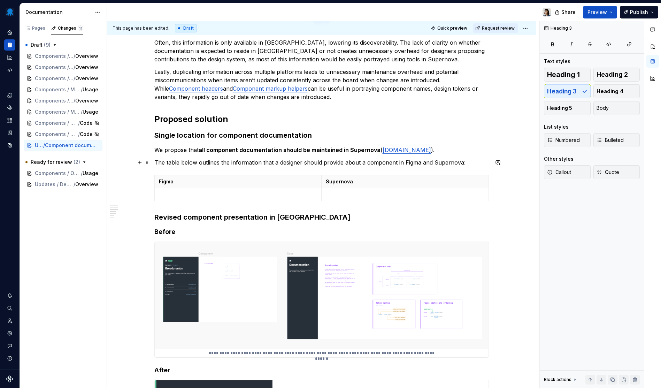
scroll to position [254, 0]
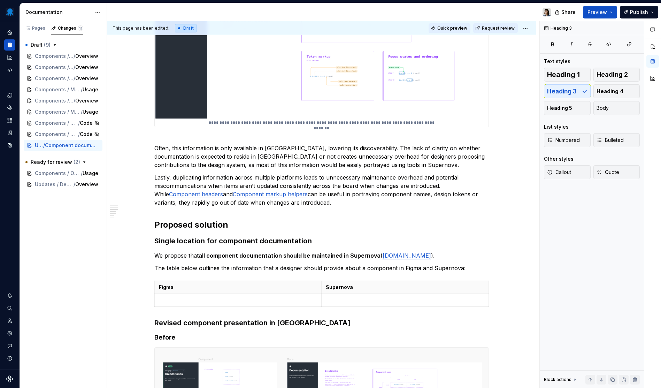
click at [456, 27] on span "Quick preview" at bounding box center [452, 28] width 30 height 6
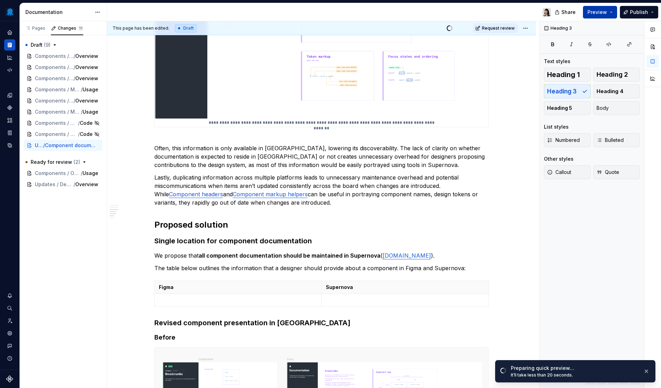
click at [615, 10] on button "Preview" at bounding box center [600, 12] width 34 height 13
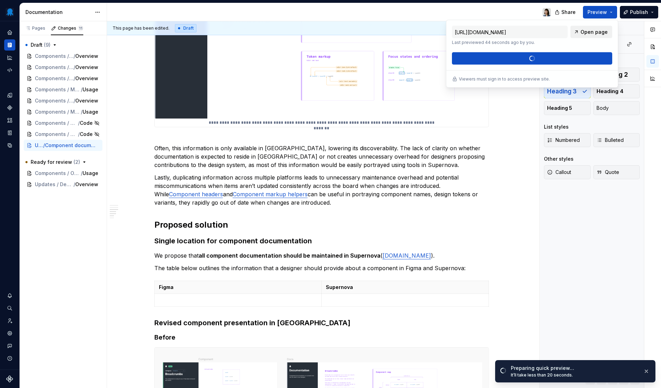
click at [600, 29] on span "Open page" at bounding box center [594, 32] width 27 height 7
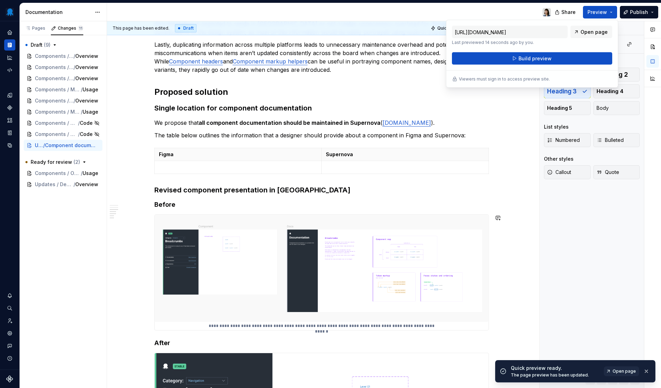
scroll to position [360, 0]
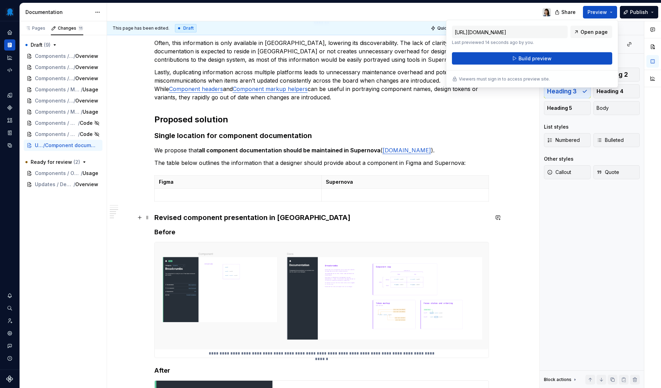
click at [318, 219] on h3 "Revised component presentation in [GEOGRAPHIC_DATA]" at bounding box center [321, 218] width 335 height 10
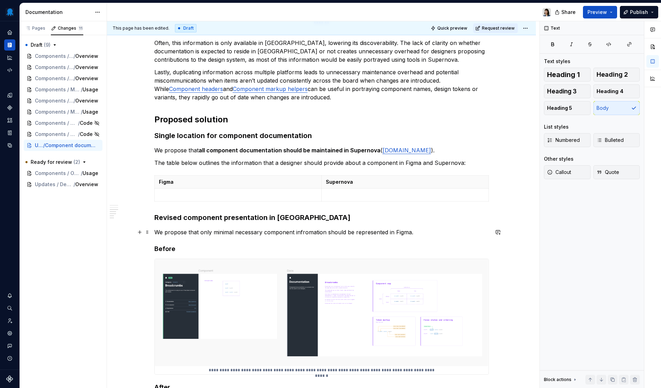
click at [222, 240] on div "**********" at bounding box center [321, 154] width 335 height 757
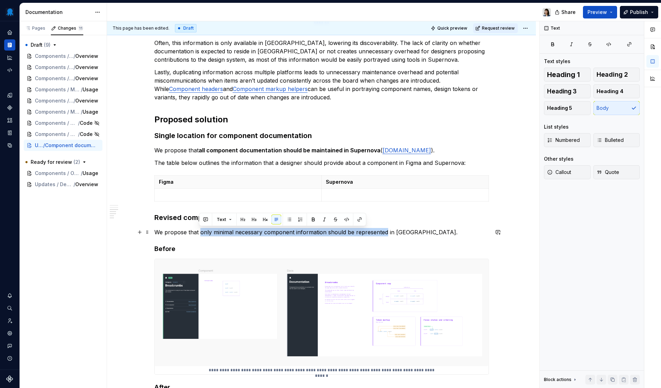
drag, startPoint x: 198, startPoint y: 232, endPoint x: 383, endPoint y: 235, distance: 184.7
click at [383, 235] on p "We propose that only minimal necessary component information should be represen…" at bounding box center [321, 232] width 335 height 8
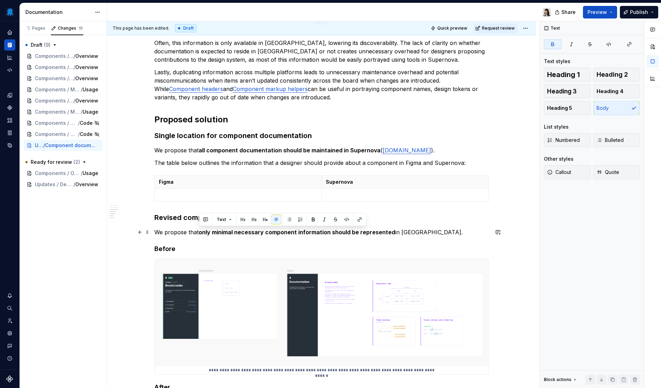
click at [447, 233] on p "We propose that only minimal necessary component information should be represen…" at bounding box center [321, 232] width 335 height 8
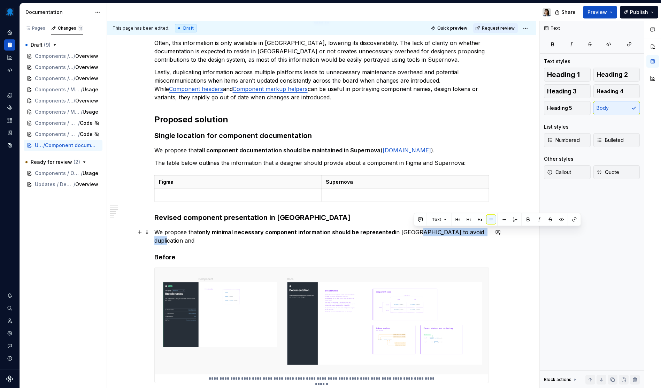
drag, startPoint x: 484, startPoint y: 234, endPoint x: 412, endPoint y: 234, distance: 71.8
click at [412, 234] on p "We propose that only minimal necessary component information should be represen…" at bounding box center [321, 236] width 335 height 17
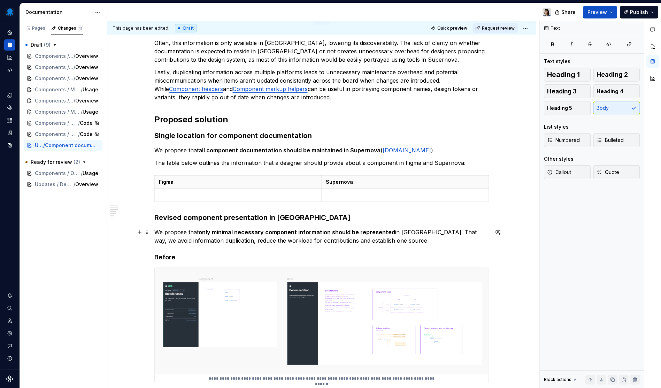
click at [409, 238] on p "We propose that only minimal necessary component information should be represen…" at bounding box center [321, 236] width 335 height 17
click at [408, 236] on p "We propose that only minimal necessary component information should be represen…" at bounding box center [321, 236] width 335 height 17
click at [391, 240] on p "We propose that only minimal necessary component information should be represen…" at bounding box center [321, 236] width 335 height 17
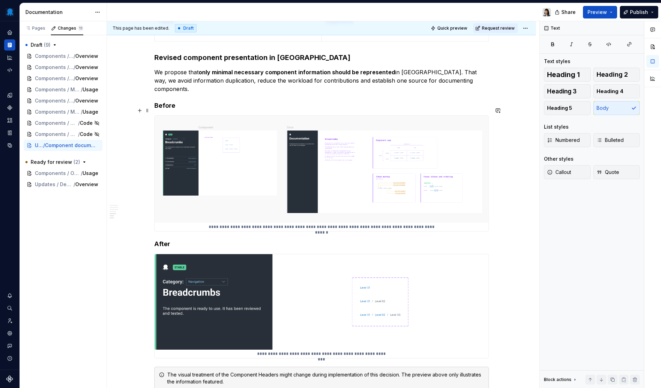
scroll to position [378, 0]
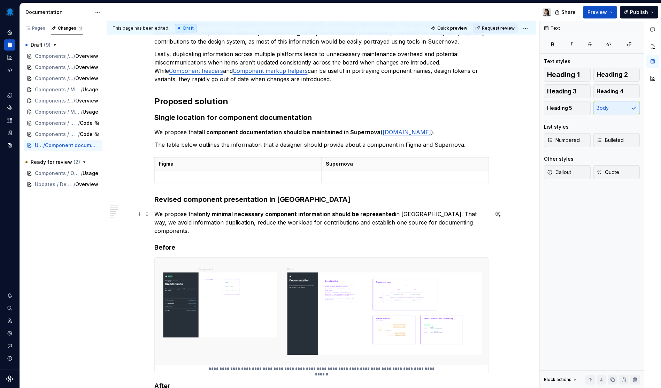
click at [418, 212] on p "We propose that only minimal necessary component information should be represen…" at bounding box center [321, 222] width 335 height 25
click at [475, 223] on p "We propose that only minimal necessary component information should be represen…" at bounding box center [321, 222] width 335 height 25
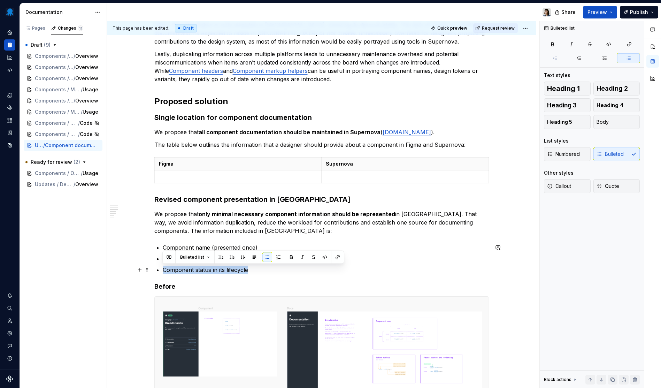
drag, startPoint x: 254, startPoint y: 270, endPoint x: 159, endPoint y: 271, distance: 95.1
click at [163, 271] on li "Component status in its lifecycle" at bounding box center [326, 270] width 326 height 8
click at [340, 259] on button "button" at bounding box center [338, 257] width 10 height 10
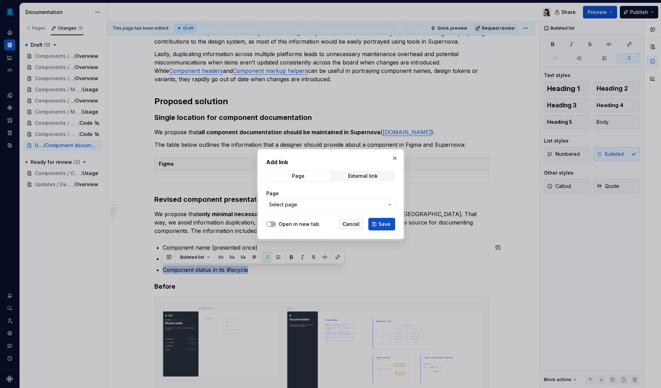
click at [361, 203] on span "Select page" at bounding box center [326, 204] width 115 height 7
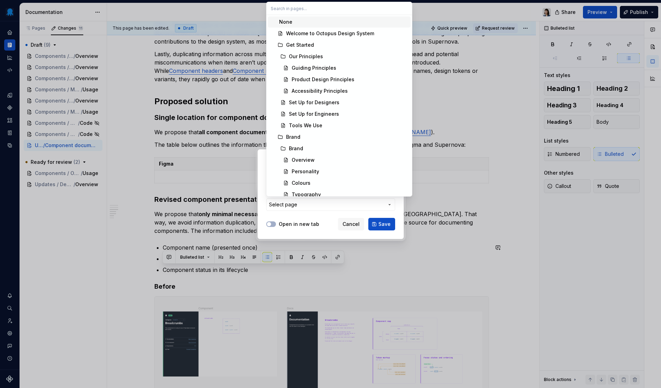
click at [344, 11] on input "text" at bounding box center [340, 8] width 146 height 13
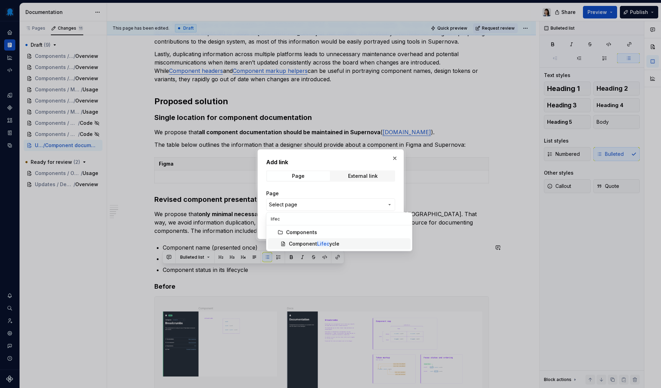
click at [333, 242] on div "Component Lifec ycle" at bounding box center [314, 243] width 51 height 7
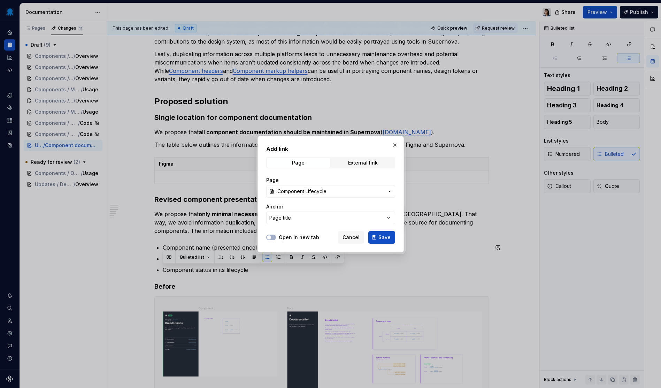
click at [381, 239] on span "Save" at bounding box center [384, 237] width 12 height 7
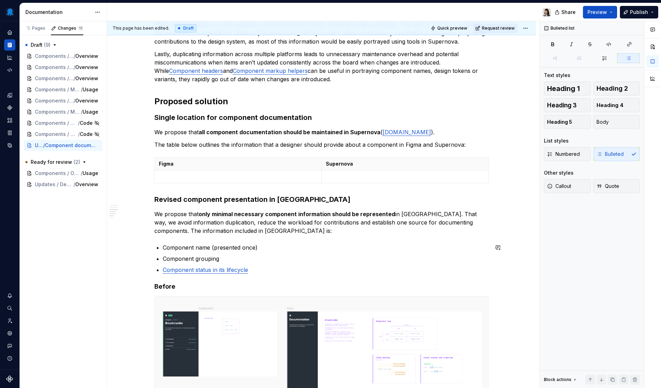
click at [269, 241] on div "**********" at bounding box center [321, 164] width 335 height 812
drag, startPoint x: 218, startPoint y: 261, endPoint x: 162, endPoint y: 260, distance: 56.1
click at [163, 260] on li "Component grouping" at bounding box center [326, 258] width 326 height 8
click at [339, 248] on button "button" at bounding box center [338, 246] width 10 height 10
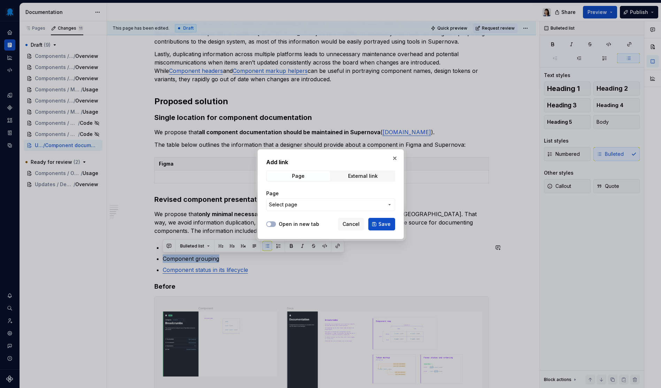
click at [329, 207] on span "Select page" at bounding box center [326, 204] width 115 height 7
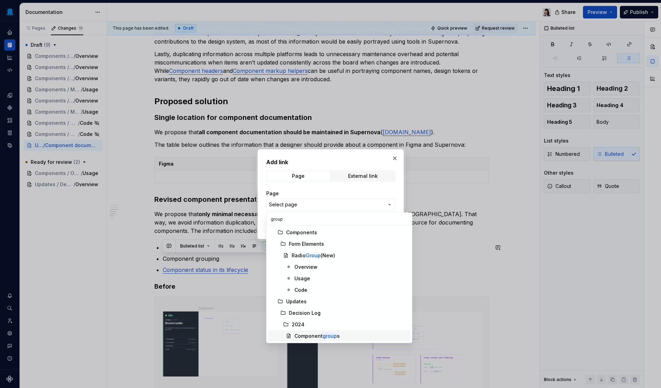
click at [332, 332] on div "Component group s" at bounding box center [316, 335] width 45 height 7
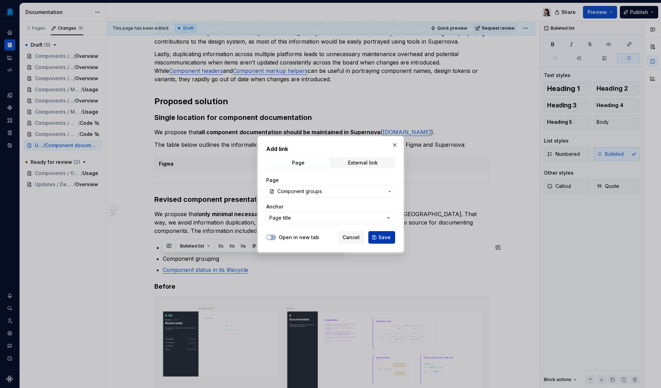
click at [380, 236] on span "Save" at bounding box center [384, 237] width 12 height 7
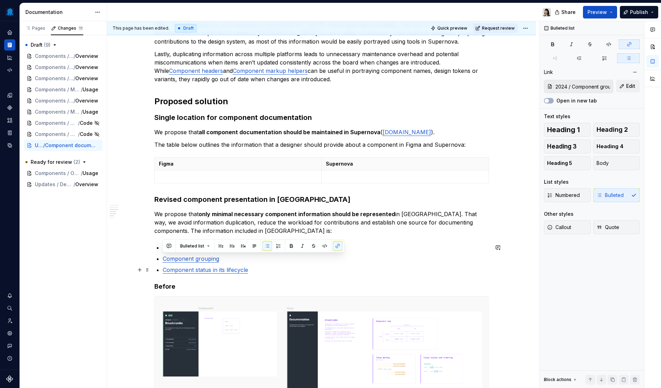
click at [305, 265] on ul "Component name (presented once) Component grouping Component status in its life…" at bounding box center [326, 258] width 326 height 31
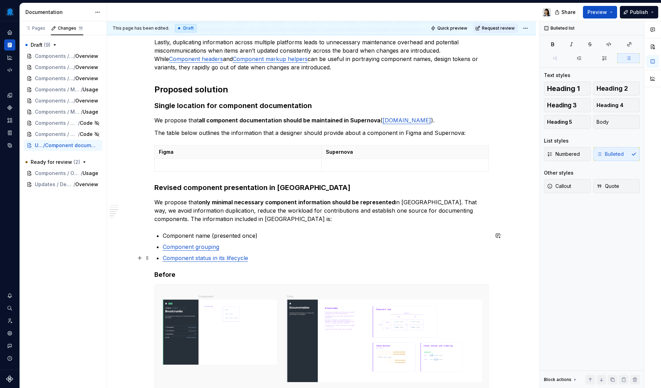
scroll to position [383, 0]
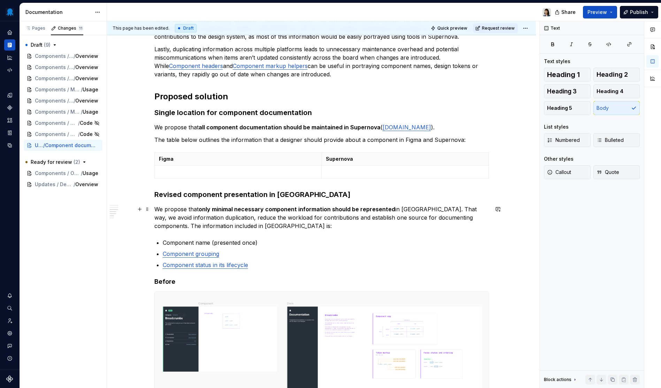
click at [298, 225] on p "We propose that only minimal necessary component information should be represen…" at bounding box center [321, 217] width 335 height 25
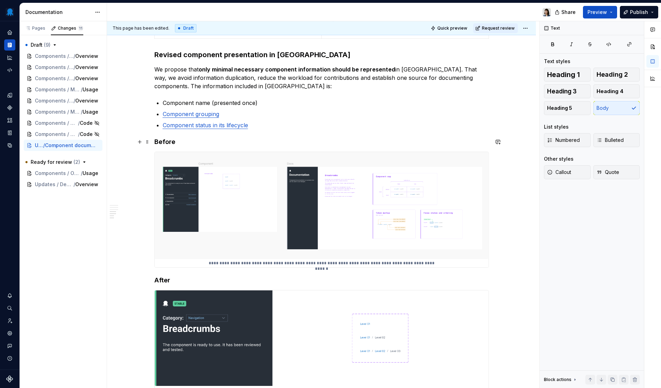
scroll to position [450, 0]
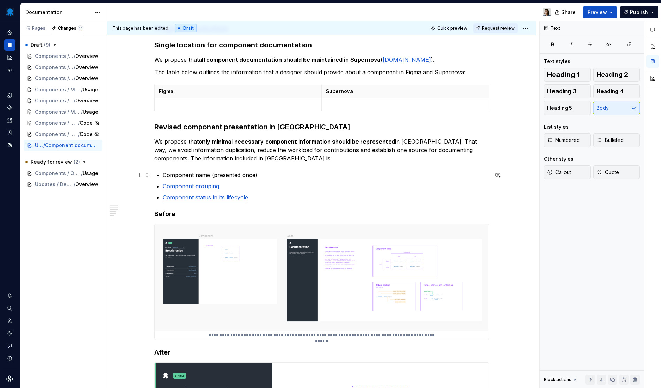
click at [305, 172] on p "Component name (presented once)" at bounding box center [326, 175] width 326 height 8
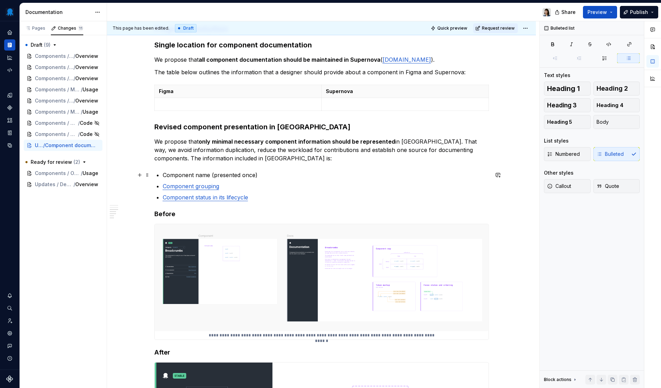
scroll to position [427, 0]
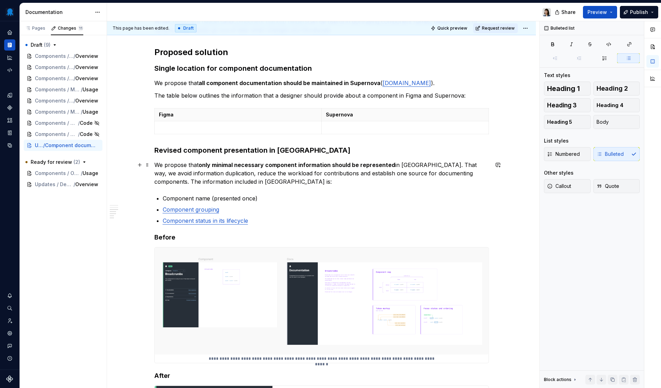
click at [282, 148] on h3 "Revised component presentation in [GEOGRAPHIC_DATA]" at bounding box center [321, 150] width 335 height 10
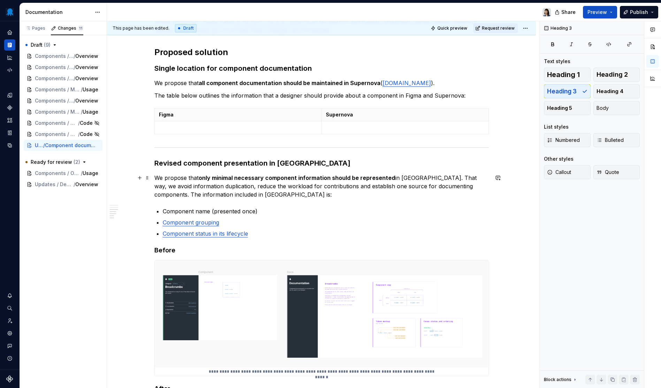
click at [345, 191] on p "We propose that only minimal necessary component information should be represen…" at bounding box center [321, 186] width 335 height 25
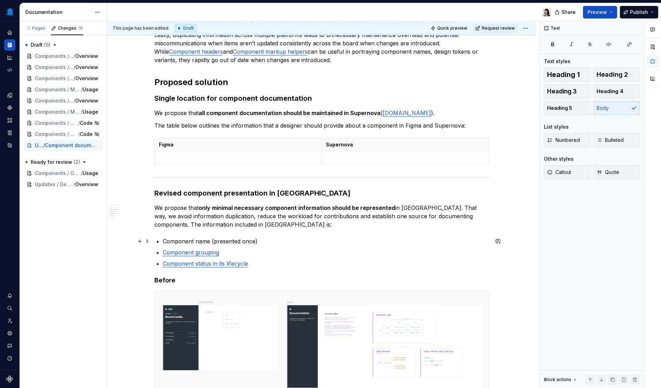
scroll to position [440, 0]
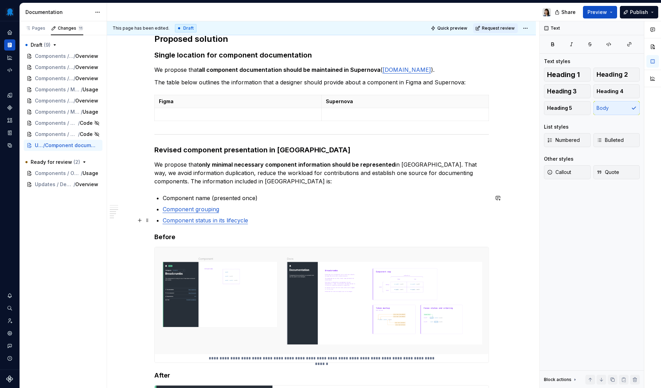
click at [296, 221] on p "Component status in its lifecycle" at bounding box center [326, 220] width 326 height 8
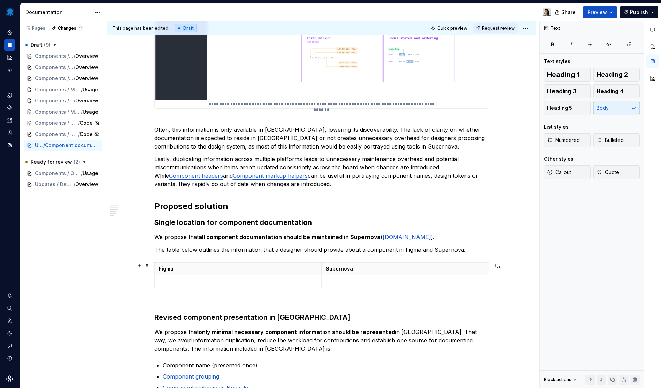
scroll to position [275, 0]
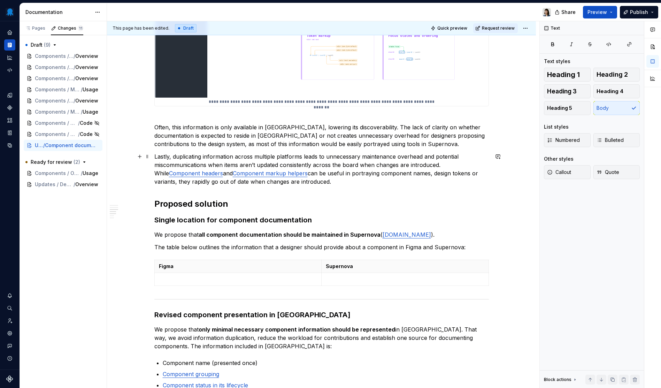
click at [208, 171] on p "Lastly, duplicating information across multiple platforms leads to unnecessary …" at bounding box center [321, 168] width 335 height 33
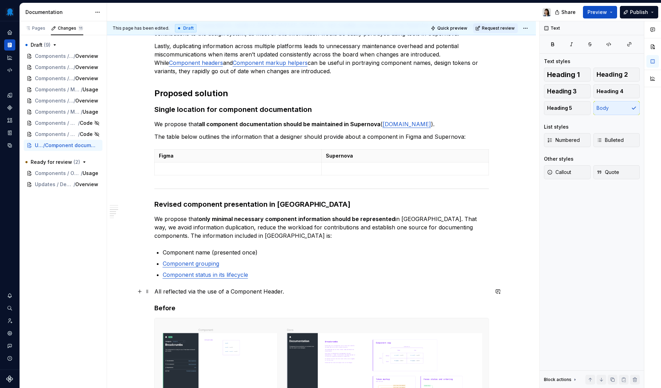
click at [265, 290] on p "All reflected via the use of a Component Header." at bounding box center [321, 291] width 335 height 8
drag, startPoint x: 280, startPoint y: 292, endPoint x: 229, endPoint y: 291, distance: 50.9
click at [229, 291] on p "All reflected via the use of a Component header." at bounding box center [321, 291] width 335 height 8
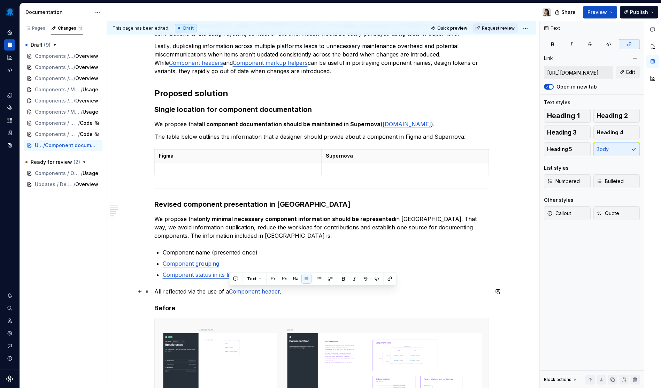
click at [290, 292] on p "All reflected via the use of a Component header ." at bounding box center [321, 291] width 335 height 8
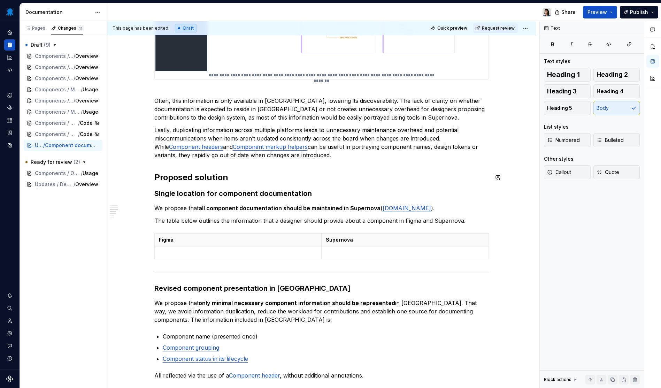
scroll to position [315, 0]
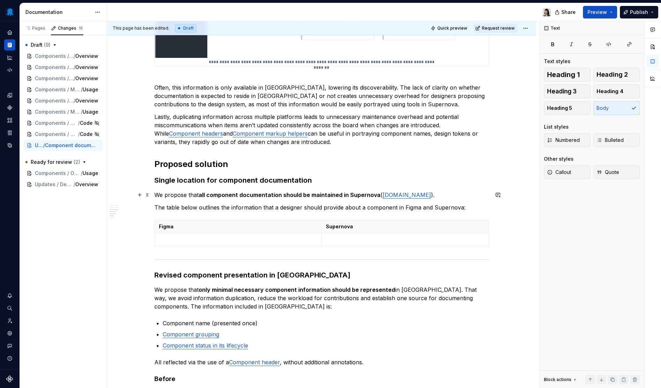
click at [325, 194] on strong "all component documentation should be maintained in Supernova" at bounding box center [290, 194] width 182 height 7
click at [436, 194] on p "We propose that all component documentation should be maintained in Supernova (…" at bounding box center [321, 195] width 335 height 8
click at [322, 212] on p "The table below outlines the information that a designer should provide about a…" at bounding box center [321, 207] width 335 height 8
click at [283, 238] on p at bounding box center [238, 239] width 159 height 7
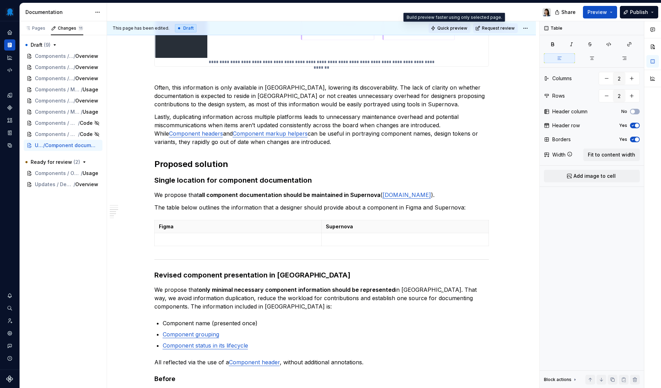
click at [450, 29] on span "Quick preview" at bounding box center [452, 28] width 30 height 6
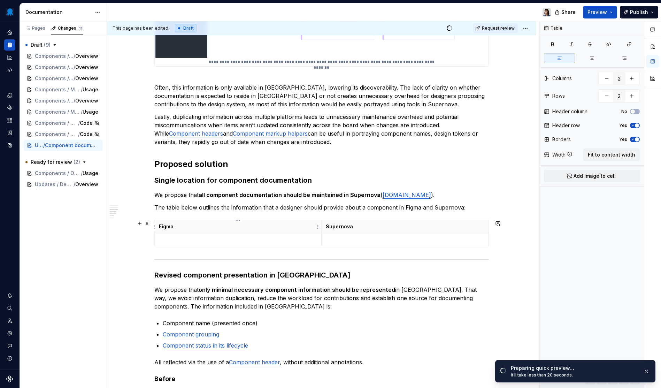
click at [260, 233] on tbody "Figma Supernova" at bounding box center [321, 233] width 334 height 26
click at [355, 238] on p at bounding box center [405, 239] width 159 height 7
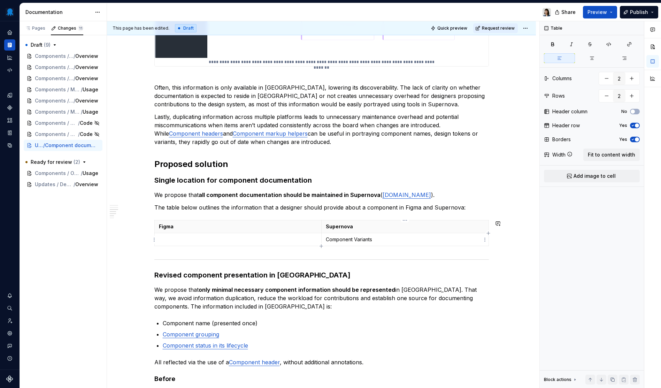
click at [352, 245] on td "Component Variants" at bounding box center [405, 239] width 167 height 13
click at [321, 247] on div "Figma Supernova Component Variants" at bounding box center [321, 234] width 335 height 29
click at [302, 239] on p at bounding box center [238, 239] width 159 height 7
click at [321, 246] on icon "button" at bounding box center [322, 246] width 6 height 6
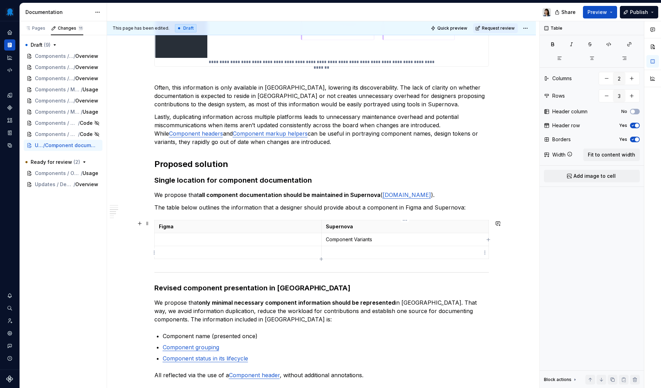
click at [334, 246] on td at bounding box center [405, 252] width 167 height 13
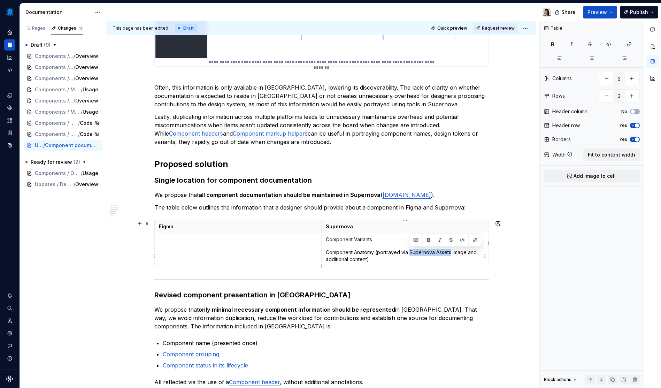
drag, startPoint x: 410, startPoint y: 253, endPoint x: 451, endPoint y: 254, distance: 41.5
click at [451, 254] on p "Component Anatomy (portrayed via Supernova Assets image and additional content)" at bounding box center [405, 256] width 159 height 14
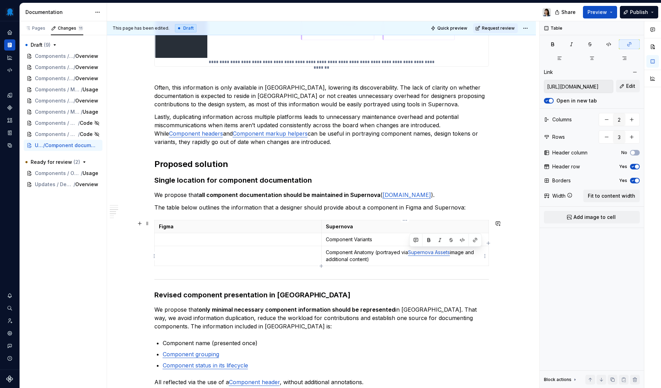
click at [425, 262] on p "Component Anatomy (portrayed via Supernova Assets image and additional content)" at bounding box center [405, 256] width 159 height 14
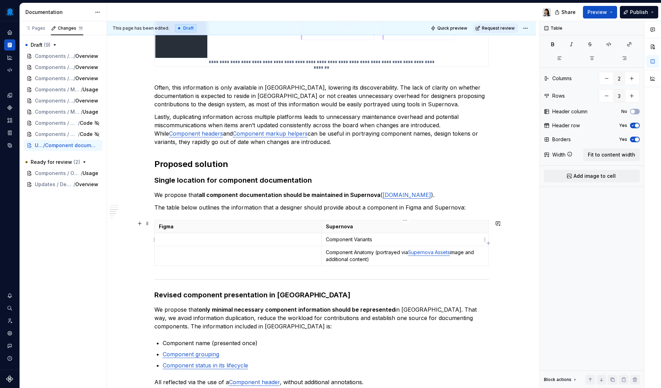
click at [382, 240] on p "Component Variants" at bounding box center [405, 239] width 159 height 7
drag, startPoint x: 322, startPoint y: 266, endPoint x: 333, endPoint y: 262, distance: 11.4
click at [322, 266] on icon "button" at bounding box center [322, 266] width 6 height 6
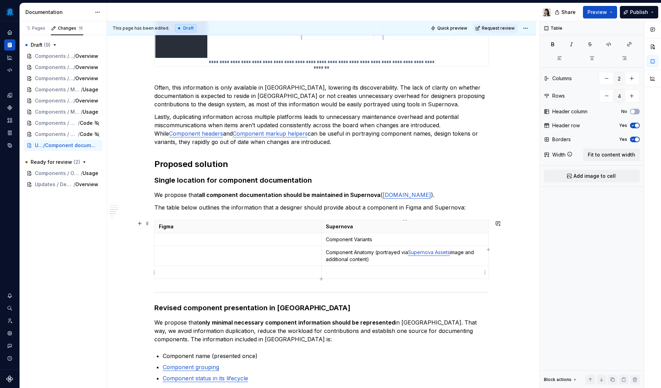
click at [363, 273] on p at bounding box center [405, 272] width 159 height 7
click at [269, 244] on td at bounding box center [237, 239] width 167 height 13
click at [266, 257] on td at bounding box center [237, 256] width 167 height 20
click at [248, 268] on td at bounding box center [237, 272] width 167 height 13
click at [127, 255] on div "**********" at bounding box center [321, 312] width 429 height 1016
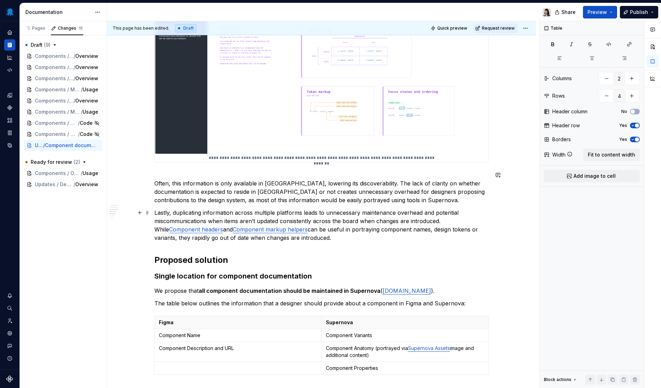
scroll to position [365, 0]
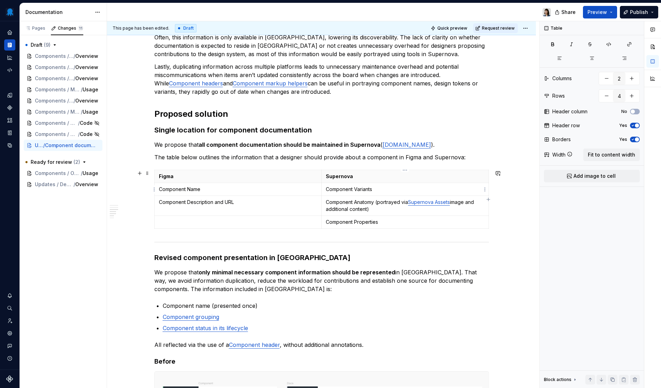
click at [375, 193] on td "Component Variants" at bounding box center [405, 189] width 167 height 13
drag, startPoint x: 390, startPoint y: 190, endPoint x: 432, endPoint y: 192, distance: 41.9
click at [432, 192] on p "Component Variants (using Figma Component block)" at bounding box center [405, 189] width 159 height 7
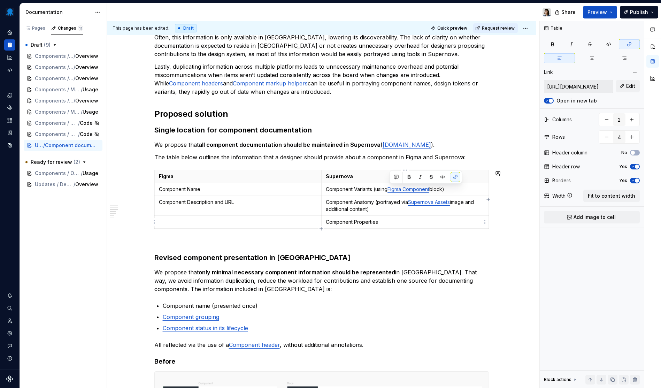
click at [370, 224] on p "Component Properties" at bounding box center [405, 221] width 159 height 7
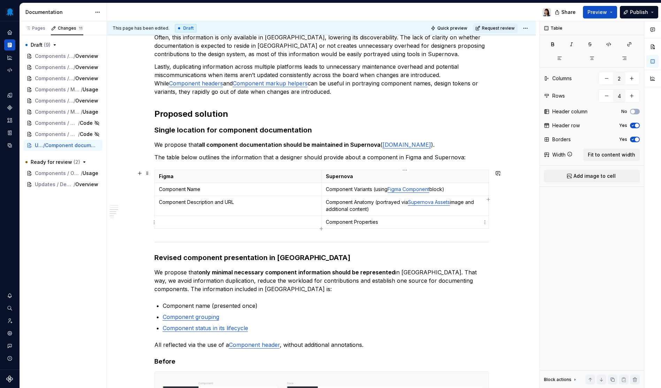
click at [387, 221] on p "Component Properties" at bounding box center [405, 221] width 159 height 7
drag, startPoint x: 395, startPoint y: 223, endPoint x: 461, endPoint y: 223, distance: 66.2
click at [461, 223] on p "Component Properties (using Figma Component Properties block)" at bounding box center [405, 221] width 159 height 7
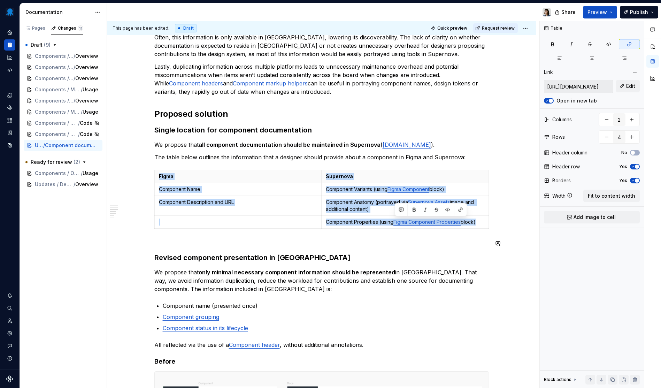
click at [444, 237] on div "**********" at bounding box center [321, 208] width 335 height 875
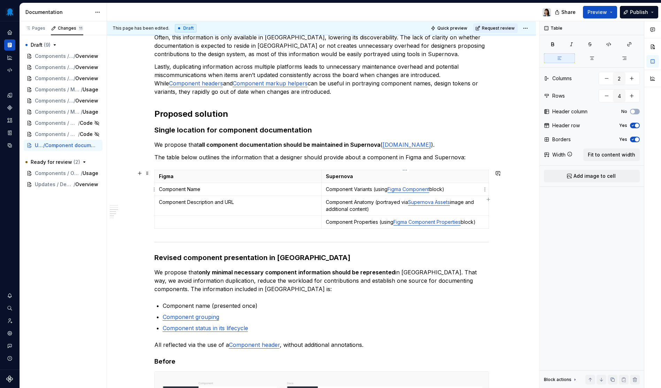
click at [331, 194] on td "Component Variants (using Figma Component block)" at bounding box center [405, 189] width 167 height 13
click at [332, 200] on p "Component Anatomy (portrayed via Supernova Assets image and additional content)" at bounding box center [405, 206] width 159 height 14
click at [331, 224] on p "Component Properties (using Figma Component Properties block)" at bounding box center [405, 221] width 159 height 7
click at [255, 206] on td "Component Description and URL" at bounding box center [237, 206] width 167 height 20
click at [259, 210] on td "Component Description and URL" at bounding box center [237, 206] width 167 height 20
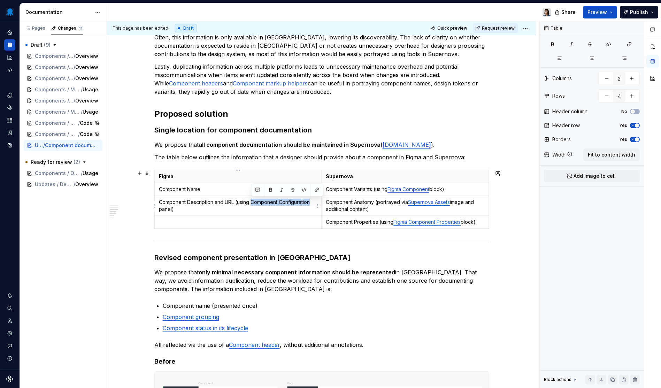
drag, startPoint x: 259, startPoint y: 202, endPoint x: 310, endPoint y: 204, distance: 50.9
click at [310, 204] on p "Component Description and URL (using Component Configuration panel)" at bounding box center [238, 206] width 159 height 14
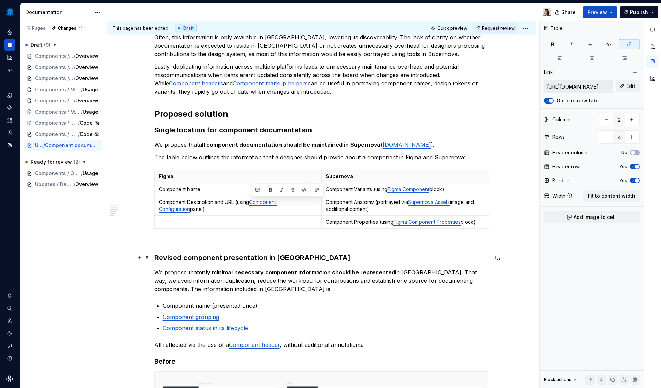
click at [393, 254] on h3 "Revised component presentation in [GEOGRAPHIC_DATA]" at bounding box center [321, 258] width 335 height 10
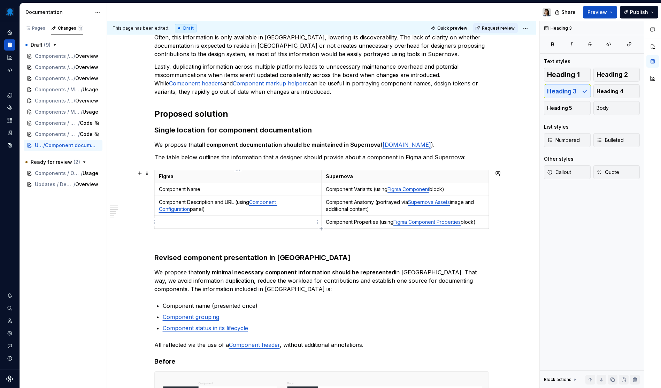
click at [241, 224] on p at bounding box center [238, 221] width 159 height 7
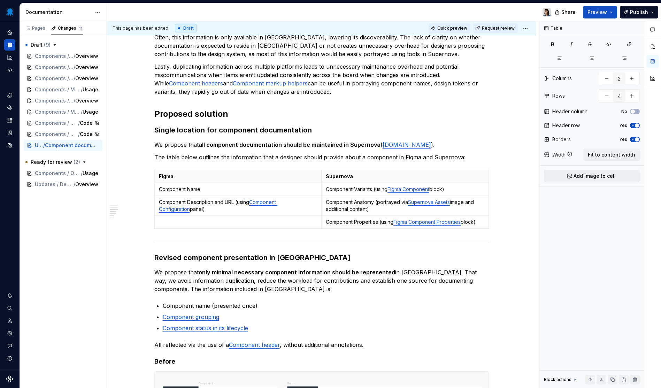
click at [453, 28] on span "Quick preview" at bounding box center [452, 28] width 30 height 6
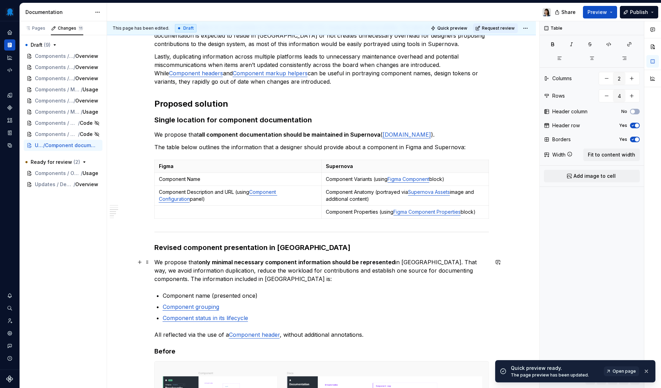
scroll to position [370, 0]
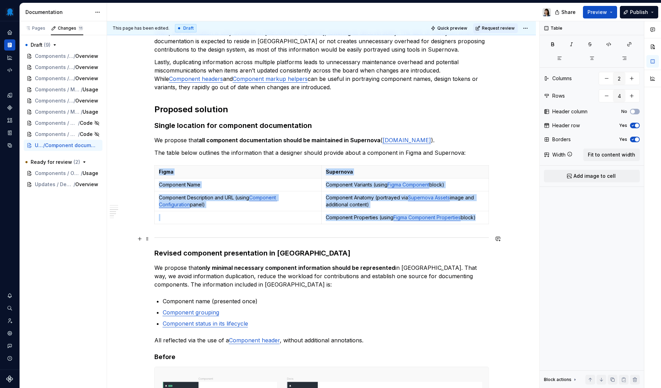
click at [230, 238] on div at bounding box center [321, 237] width 335 height 5
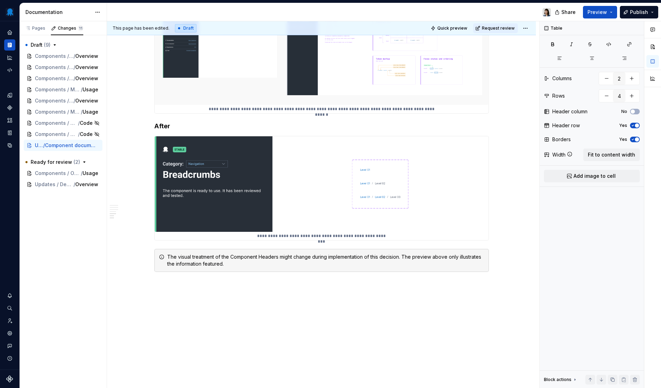
scroll to position [747, 0]
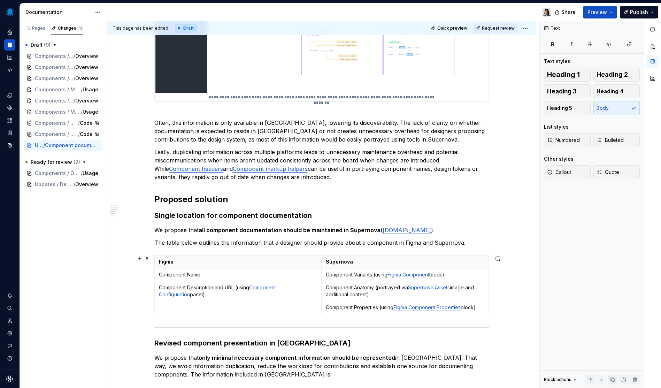
scroll to position [280, 0]
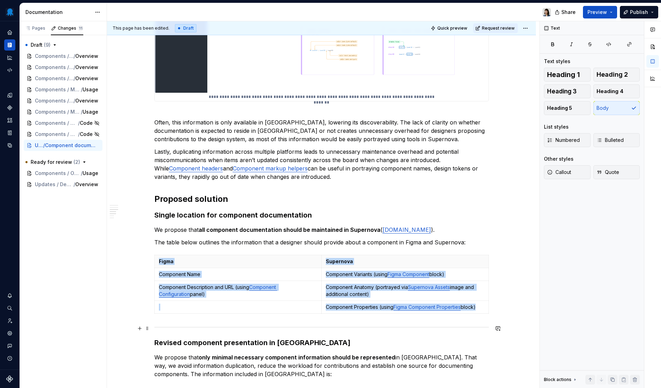
click at [208, 328] on div at bounding box center [321, 327] width 335 height 5
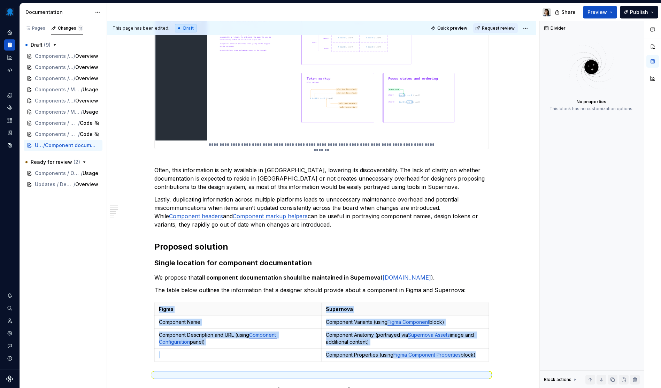
scroll to position [414, 0]
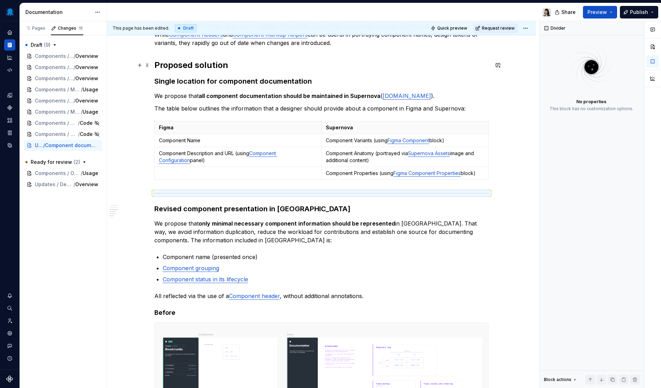
click at [233, 65] on h2 "Proposed solution" at bounding box center [321, 65] width 335 height 11
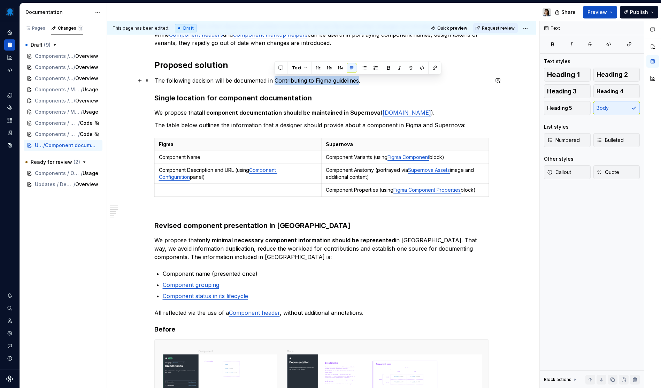
drag, startPoint x: 275, startPoint y: 80, endPoint x: 360, endPoint y: 82, distance: 85.4
click at [360, 82] on p "The following decision will be documented in Contributing to Figma guidelines." at bounding box center [321, 80] width 335 height 8
click at [432, 68] on button "button" at bounding box center [435, 68] width 10 height 10
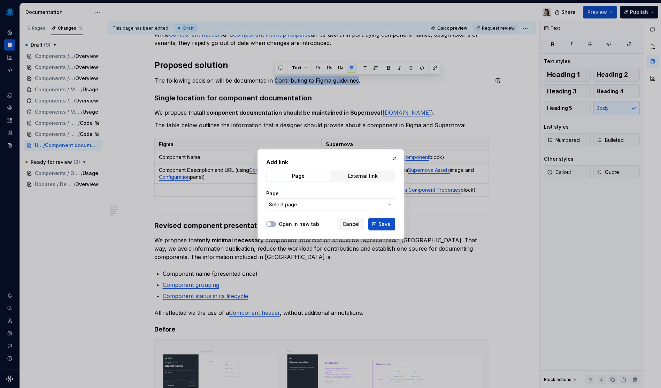
click at [331, 210] on button "Select page" at bounding box center [330, 204] width 129 height 13
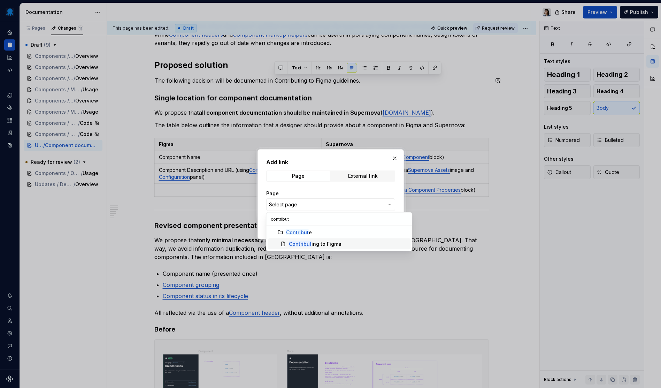
click at [346, 246] on div "Contribut ing to Figma" at bounding box center [348, 243] width 119 height 7
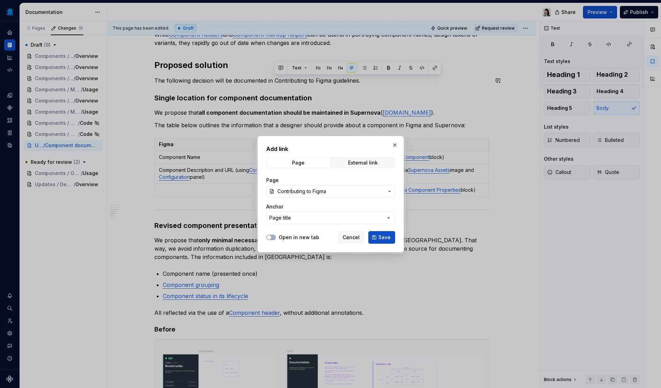
click at [378, 240] on button "Save" at bounding box center [381, 237] width 27 height 13
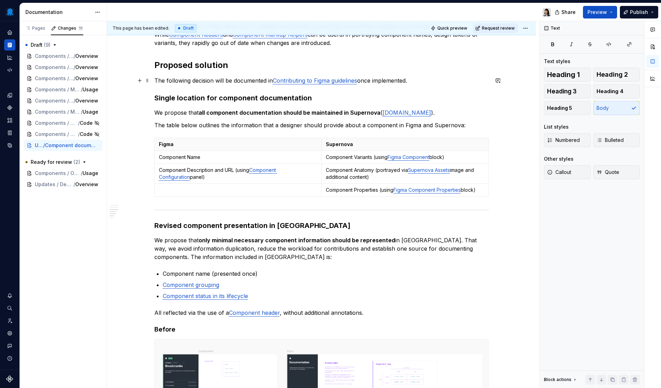
click at [207, 80] on p "The following decision will be documented in Contributing to Figma guidelines o…" at bounding box center [321, 80] width 335 height 8
click at [435, 83] on p "The following solutions will be documented in Contributing to Figma guidelines …" at bounding box center [321, 80] width 335 height 8
click at [355, 254] on p "We propose that only minimal necessary component information should be represen…" at bounding box center [321, 248] width 335 height 25
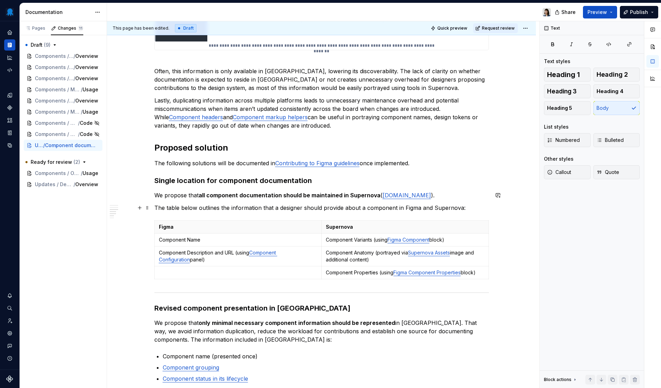
scroll to position [370, 0]
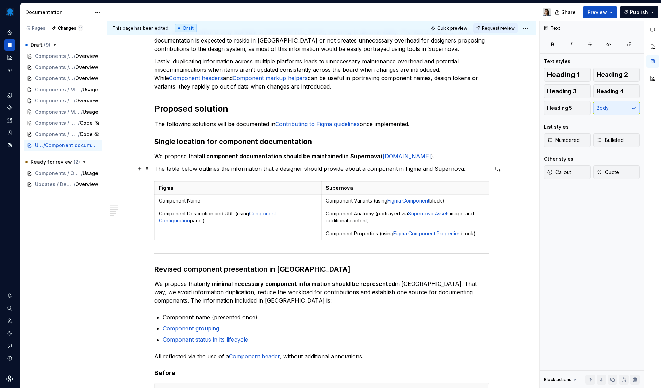
click at [331, 168] on p "The table below outlines the information that a designer should provide about a…" at bounding box center [321, 168] width 335 height 8
click at [241, 201] on p "Component Name" at bounding box center [238, 200] width 159 height 7
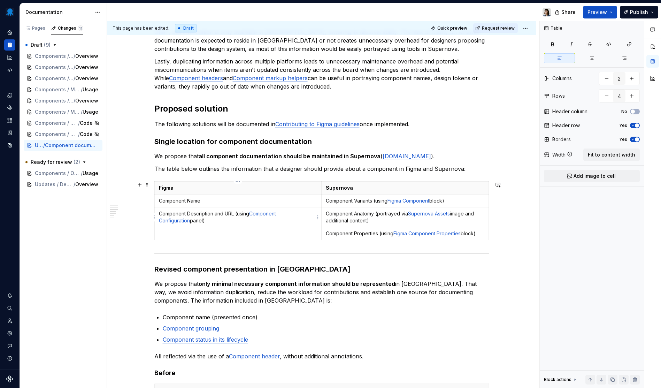
click at [204, 222] on p "Component Description and URL (using Component Configuration panel)" at bounding box center [238, 217] width 159 height 14
click at [347, 218] on p "Component Anatomy (portrayed via Supernova Assets image and additional content)" at bounding box center [405, 217] width 159 height 14
click at [355, 236] on p "Component Properties (using Figma Component Properties block)" at bounding box center [405, 233] width 159 height 7
click at [515, 250] on div "**********" at bounding box center [323, 204] width 432 height 367
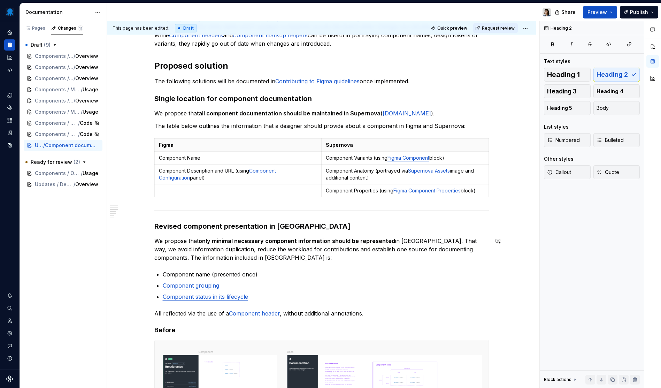
scroll to position [380, 0]
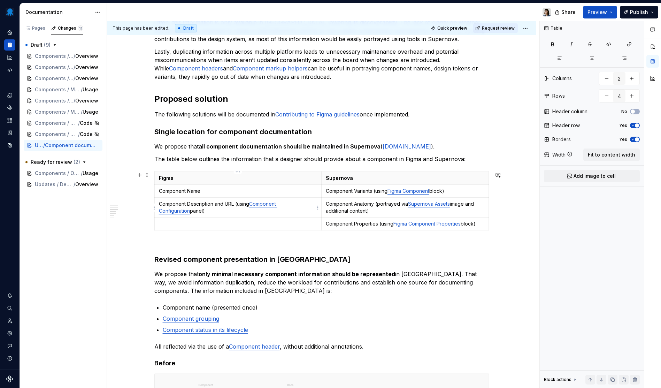
click at [208, 207] on p "Component Description and URL (using Component Configuration panel)" at bounding box center [238, 207] width 159 height 14
click at [206, 210] on p "Component Description and URL (using Component Configuration panel)" at bounding box center [238, 207] width 159 height 14
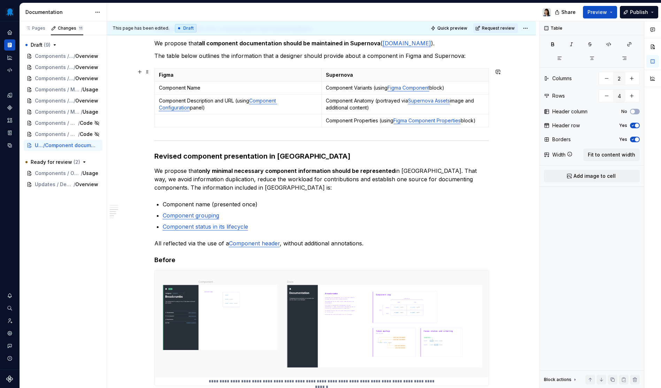
scroll to position [321, 0]
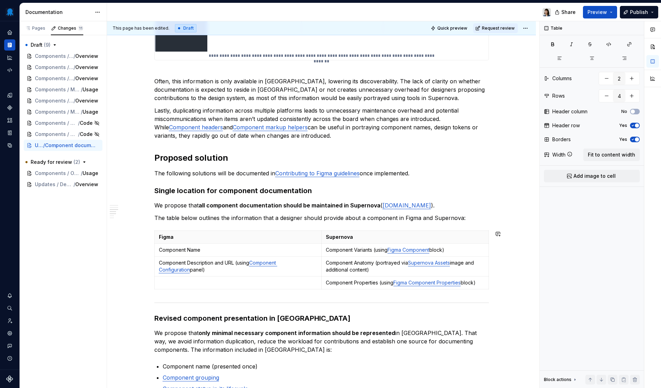
click at [216, 293] on div "**********" at bounding box center [321, 269] width 335 height 908
click at [314, 293] on div "**********" at bounding box center [321, 269] width 335 height 908
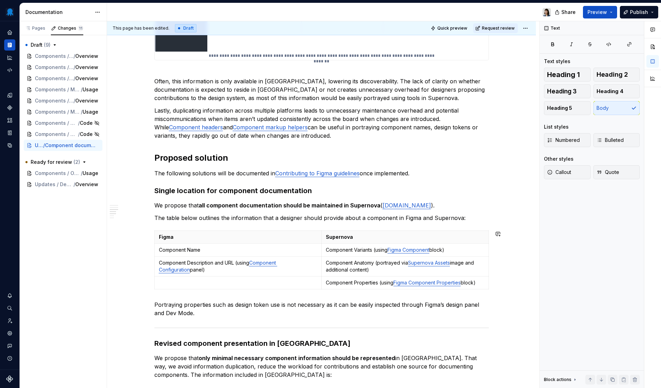
click at [335, 319] on div "**********" at bounding box center [321, 281] width 335 height 933
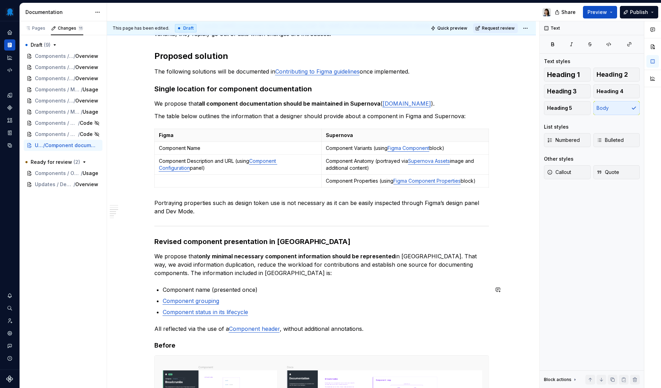
scroll to position [435, 0]
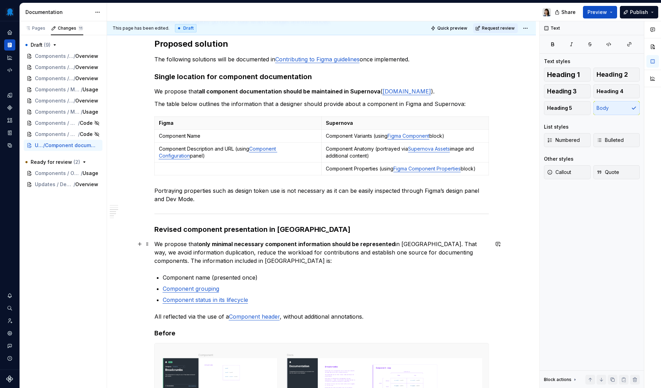
click at [391, 264] on p "We propose that only minimal necessary component information should be represen…" at bounding box center [321, 252] width 335 height 25
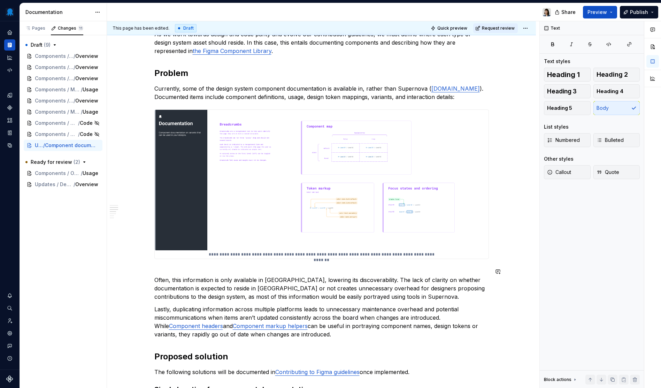
scroll to position [150, 0]
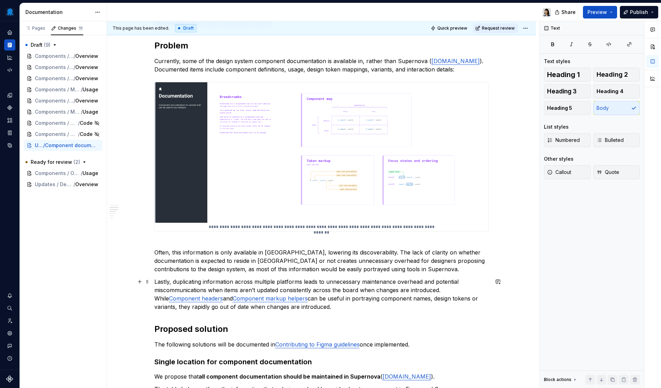
click at [353, 310] on p "Lastly, duplicating information across multiple platforms leads to unnecessary …" at bounding box center [321, 293] width 335 height 33
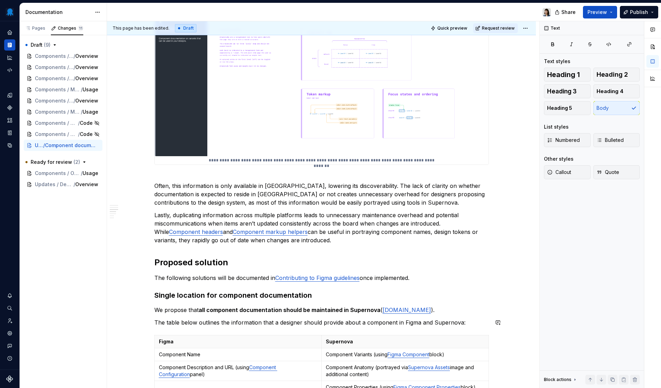
scroll to position [250, 0]
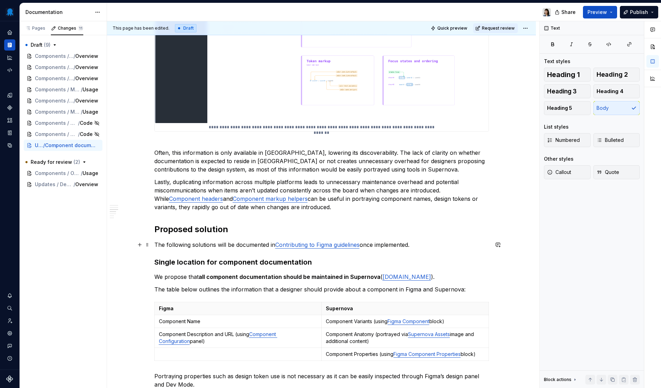
click at [436, 244] on p "The following solutions will be documented in Contributing to Figma guidelines …" at bounding box center [321, 244] width 335 height 8
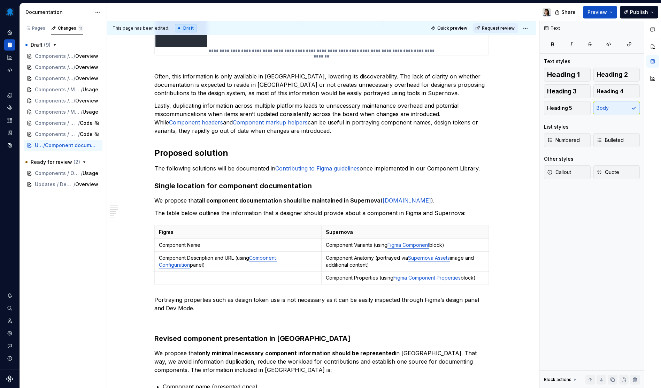
scroll to position [307, 0]
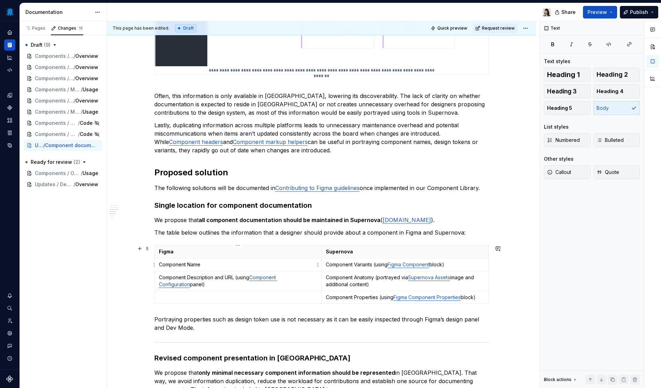
click at [217, 264] on p "Component Name" at bounding box center [238, 264] width 159 height 7
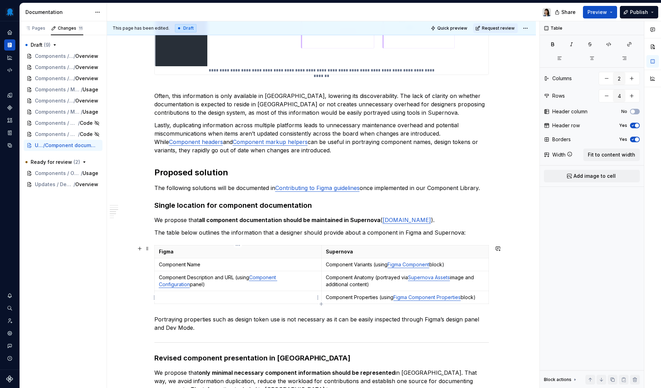
click at [182, 293] on td at bounding box center [237, 297] width 167 height 13
click at [323, 304] on icon "button" at bounding box center [322, 304] width 6 height 6
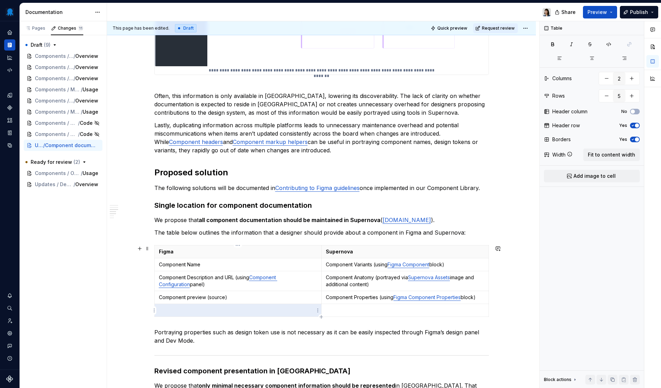
click at [242, 308] on p at bounding box center [238, 310] width 159 height 7
click at [214, 269] on td "Component Name" at bounding box center [237, 264] width 167 height 13
click at [203, 287] on p "Component Description and URL (using Component Configuration panel)" at bounding box center [238, 281] width 159 height 14
click at [322, 316] on icon "button" at bounding box center [322, 317] width 6 height 6
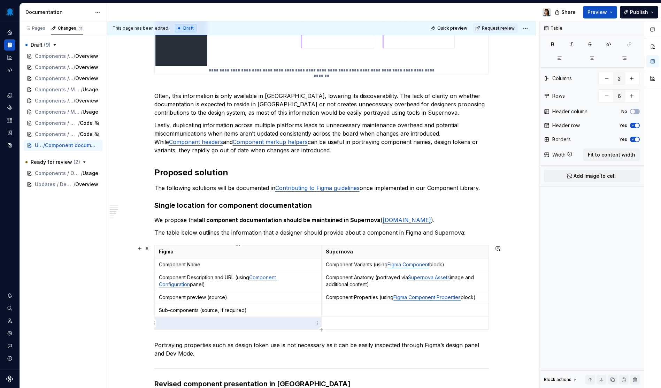
click at [274, 322] on p at bounding box center [238, 323] width 159 height 7
click at [217, 267] on p "Component Name" at bounding box center [238, 264] width 159 height 7
click at [188, 278] on p "Component Description and URL (using Component Configuration panel)" at bounding box center [238, 281] width 159 height 14
click at [210, 261] on td "Component Name" at bounding box center [237, 264] width 167 height 13
click at [210, 284] on p "Component Name, Description and URL (using Component Configuration panel)" at bounding box center [238, 281] width 159 height 14
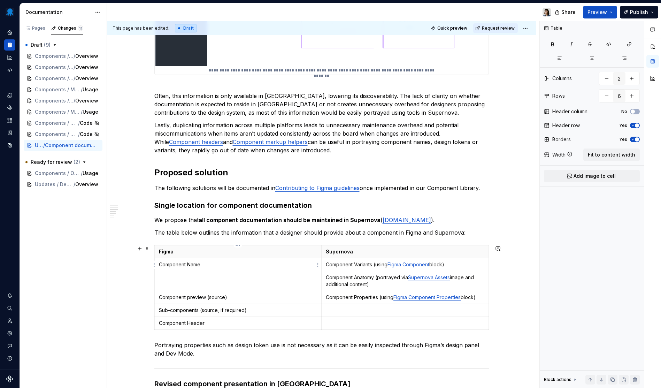
click at [251, 267] on p "Component Name" at bounding box center [238, 264] width 159 height 7
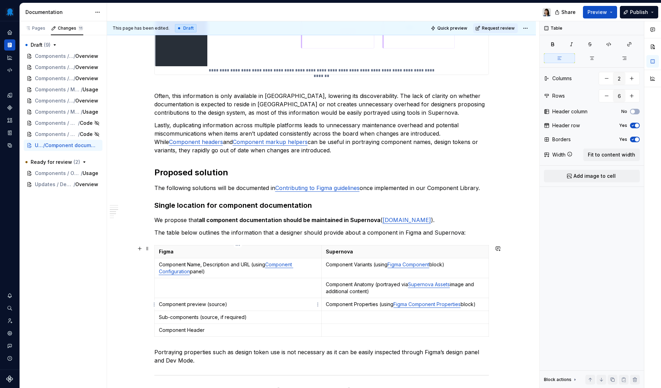
click at [192, 301] on p "Component preview (source)" at bounding box center [238, 304] width 159 height 7
click at [268, 287] on p at bounding box center [238, 284] width 159 height 7
click at [215, 319] on p "Sub-components (source, if required)" at bounding box center [238, 317] width 159 height 7
click at [270, 306] on p at bounding box center [238, 304] width 159 height 7
click at [185, 330] on p "Component Header" at bounding box center [238, 330] width 159 height 7
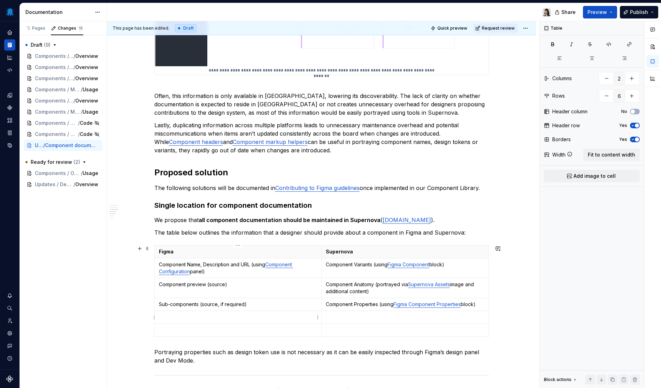
click at [238, 317] on p at bounding box center [238, 317] width 159 height 7
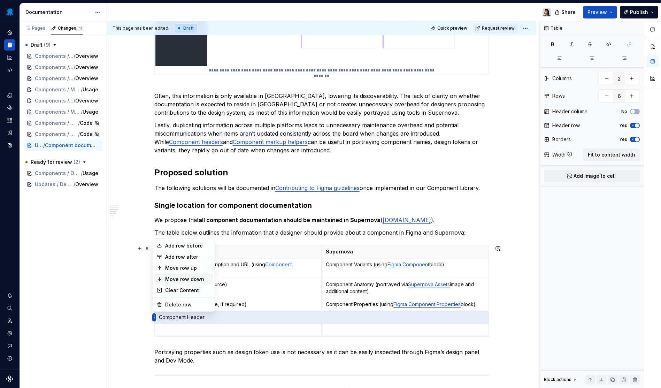
click at [154, 283] on body "Octopus Design System Design system data Documentation Share Preview Publish Pa…" at bounding box center [330, 194] width 661 height 388
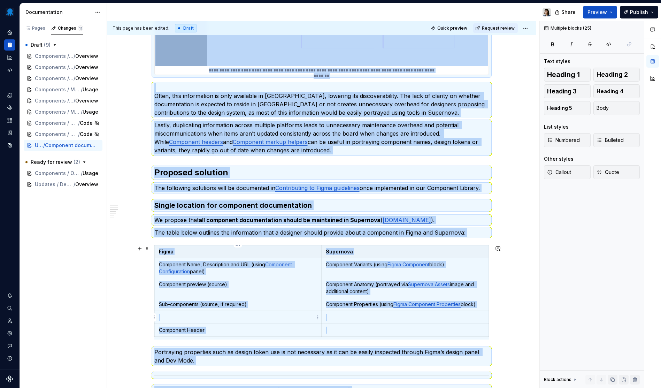
click at [230, 319] on p at bounding box center [238, 317] width 159 height 7
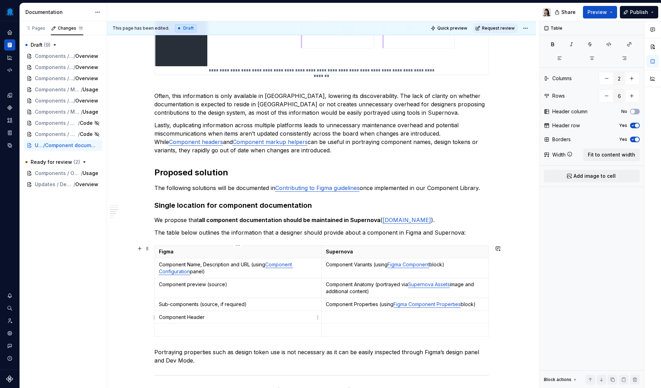
click at [222, 316] on p "Component Header" at bounding box center [238, 317] width 159 height 7
click at [155, 329] on html "Octopus Design System Design system data Documentation Share Preview Publish Pa…" at bounding box center [330, 194] width 661 height 388
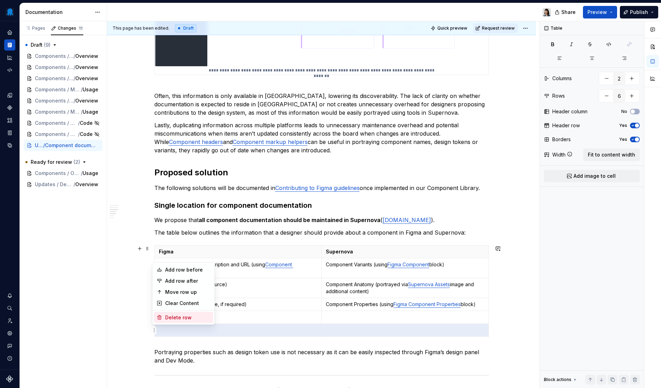
click at [168, 315] on div "Delete row" at bounding box center [187, 317] width 45 height 7
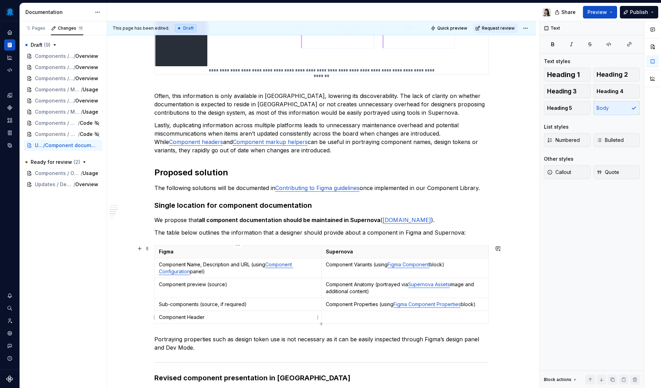
click at [240, 317] on p "Component Header" at bounding box center [238, 317] width 159 height 7
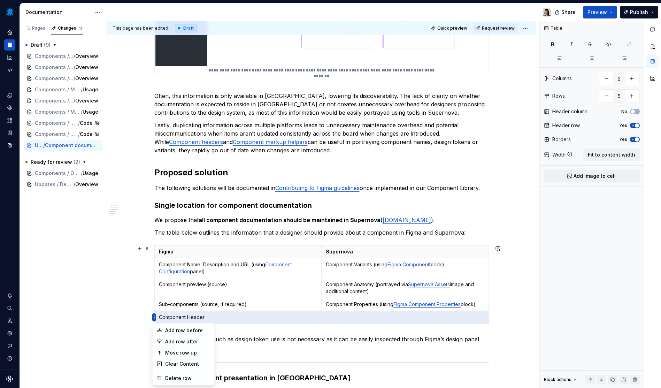
click at [159, 279] on html "Octopus Design System Design system data Documentation Share Preview Publish Pa…" at bounding box center [330, 194] width 661 height 388
click at [172, 352] on div "Move row up" at bounding box center [187, 352] width 45 height 7
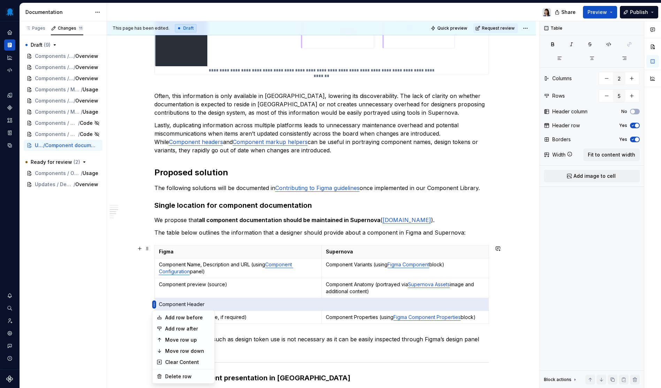
click at [154, 305] on html "Octopus Design System Design system data Documentation Share Preview Publish Pa…" at bounding box center [330, 194] width 661 height 388
click at [170, 339] on div "Move row up" at bounding box center [187, 339] width 45 height 7
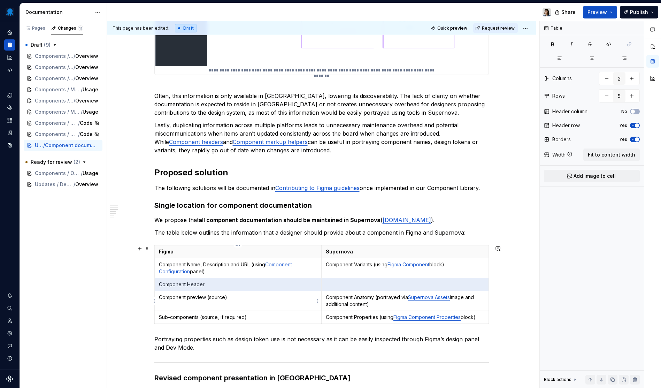
click at [243, 299] on p "Component preview (source)" at bounding box center [238, 297] width 159 height 7
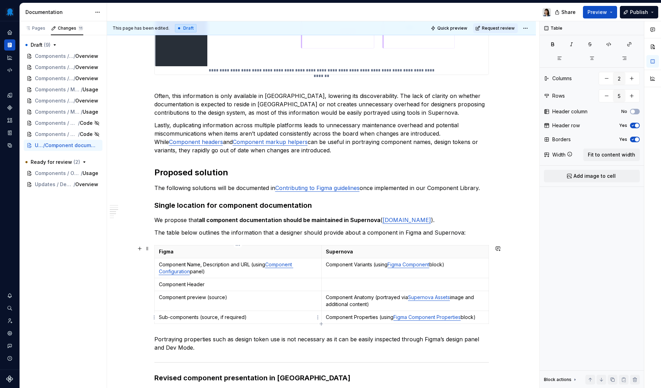
click at [257, 319] on p "Sub-components (source, if required)" at bounding box center [238, 317] width 159 height 7
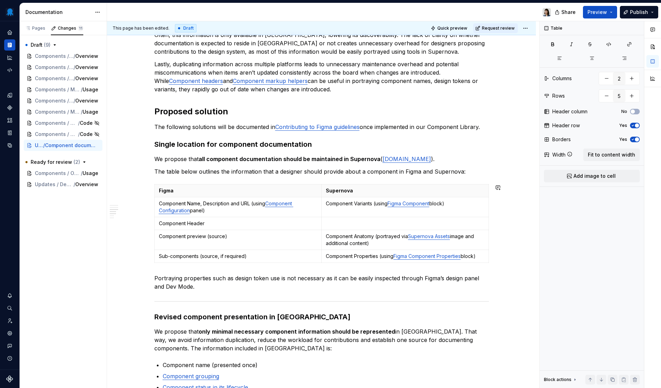
scroll to position [368, 0]
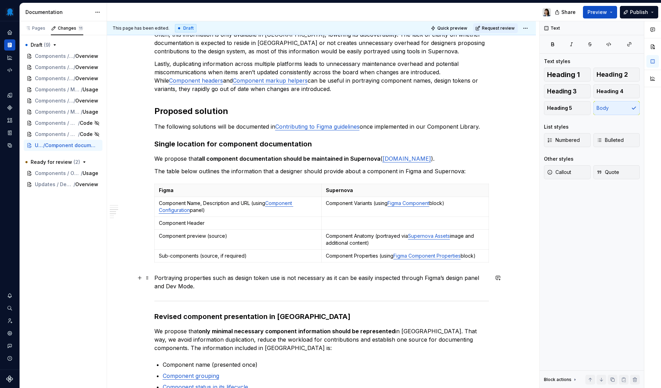
click at [281, 290] on p "Portraying properties such as design token use is not necessary as it can be ea…" at bounding box center [321, 282] width 335 height 17
click at [429, 158] on p "We propose that all component documentation should be maintained in Supernova (…" at bounding box center [321, 158] width 335 height 8
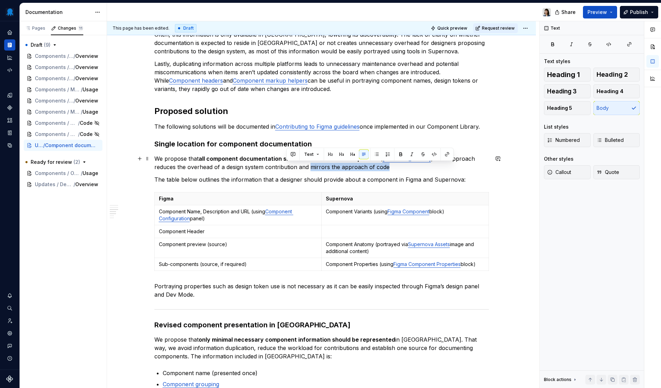
drag, startPoint x: 374, startPoint y: 168, endPoint x: 287, endPoint y: 166, distance: 86.4
click at [287, 166] on p "We propose that all component documentation should be maintained in Supernova (…" at bounding box center [321, 162] width 335 height 17
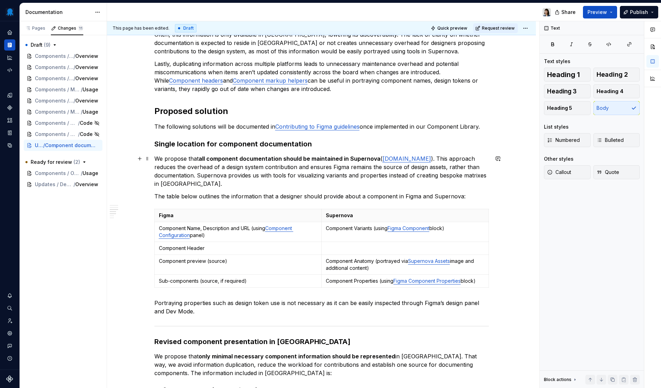
click at [275, 182] on p "We propose that all component documentation should be maintained in Supernova (…" at bounding box center [321, 170] width 335 height 33
click at [338, 263] on p "Component Anatomy (portrayed via Supernova Assets image and additional content)" at bounding box center [405, 265] width 159 height 14
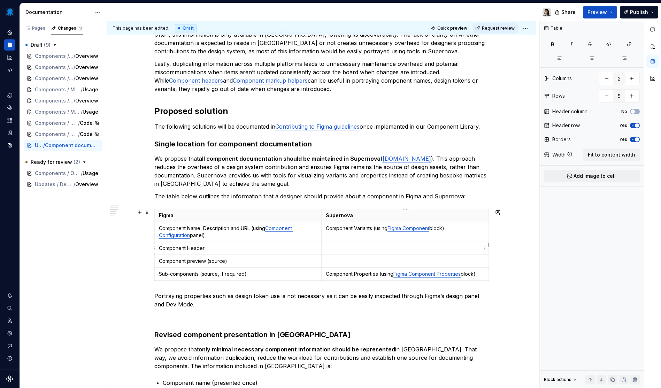
click at [416, 250] on p at bounding box center [405, 248] width 159 height 7
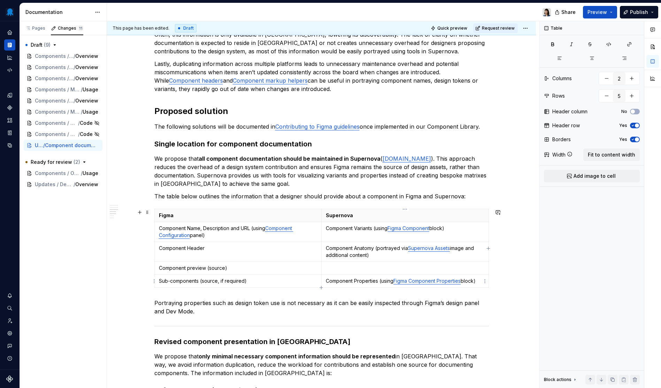
click at [350, 283] on p "Component Properties (using Figma Component Properties block)" at bounding box center [405, 280] width 159 height 7
click at [435, 269] on p at bounding box center [405, 267] width 159 height 7
click at [344, 284] on p at bounding box center [405, 280] width 159 height 7
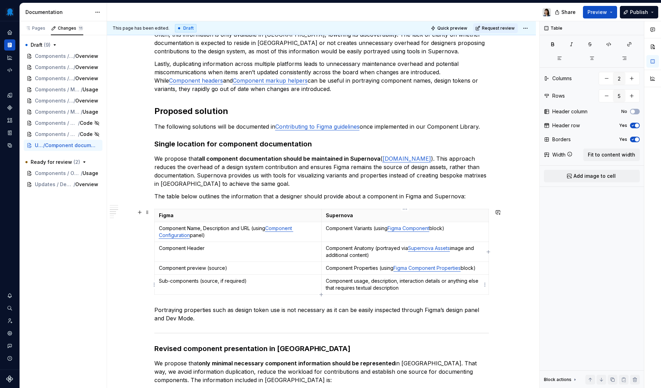
click at [377, 279] on p "Component usage, description, interaction details or anything else that require…" at bounding box center [405, 284] width 159 height 14
click at [398, 289] on p "Component usage, interaction details or anything else that requires textual des…" at bounding box center [405, 284] width 159 height 14
click at [307, 320] on p "Portraying properties such as design token use is not necessary as it can be ea…" at bounding box center [321, 314] width 335 height 17
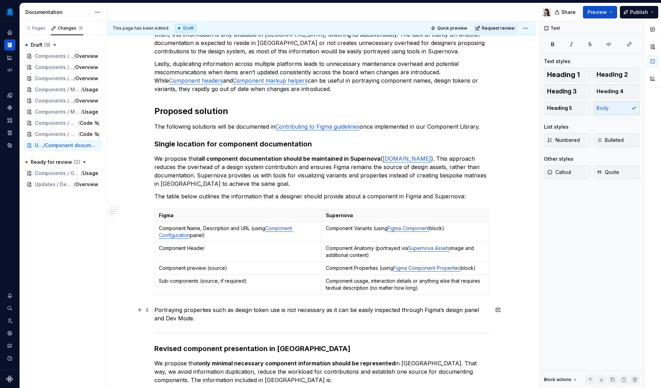
click at [277, 310] on p "Portraying properties such as design token use is not necessary as it can be ea…" at bounding box center [321, 314] width 335 height 17
click at [259, 323] on div "**********" at bounding box center [321, 260] width 335 height 985
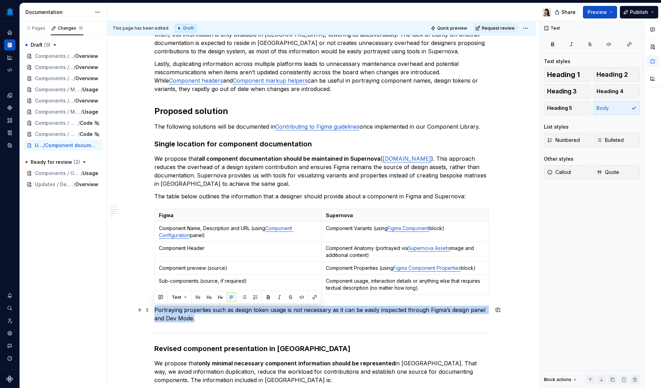
drag, startPoint x: 206, startPoint y: 319, endPoint x: 155, endPoint y: 311, distance: 51.8
click at [155, 311] on p "Portraying properties such as design token usage is not necessary as it can be …" at bounding box center [321, 314] width 335 height 17
copy p "Portraying properties such as design token usage is not necessary as it can be …"
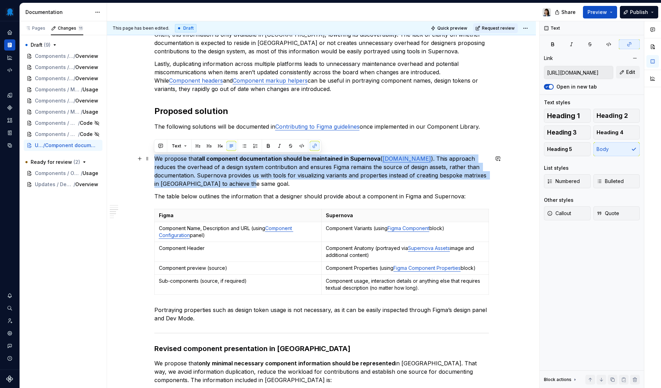
drag, startPoint x: 332, startPoint y: 182, endPoint x: 152, endPoint y: 159, distance: 181.9
click at [152, 159] on div "**********" at bounding box center [321, 314] width 429 height 1126
copy p "We propose that all component documentation should be maintained in Supernova (…"
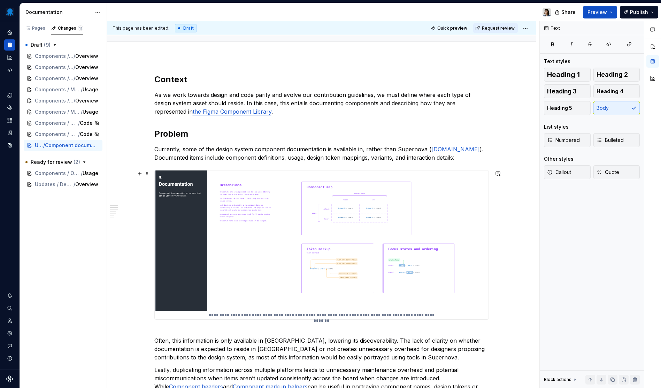
scroll to position [0, 0]
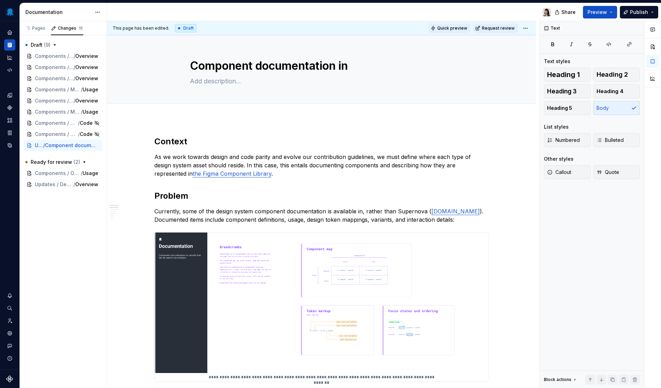
click at [458, 31] on span "Quick preview" at bounding box center [452, 28] width 30 height 6
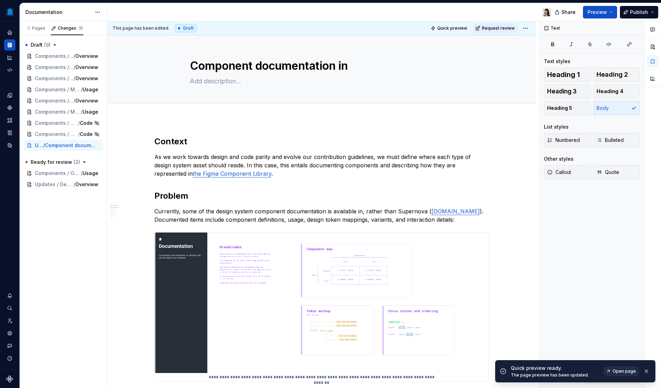
click at [627, 372] on span "Open page" at bounding box center [624, 371] width 23 height 6
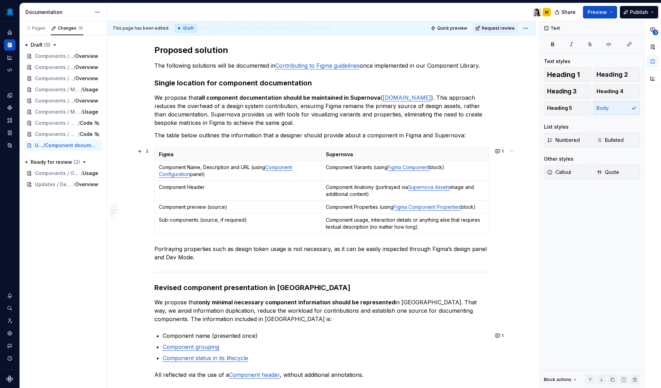
scroll to position [244, 0]
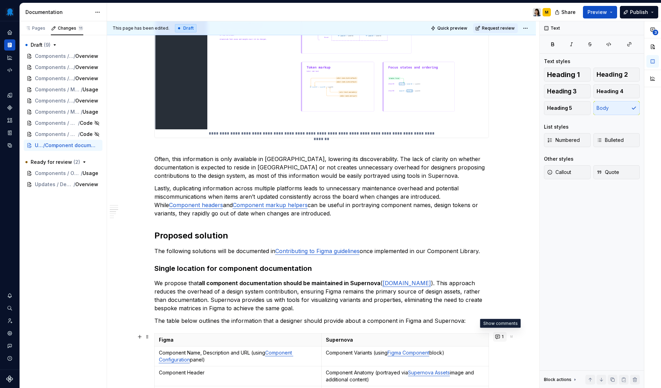
click at [501, 337] on button "1" at bounding box center [500, 337] width 14 height 10
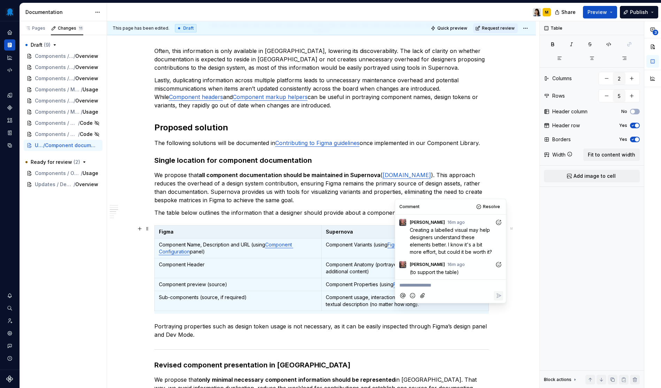
scroll to position [371, 0]
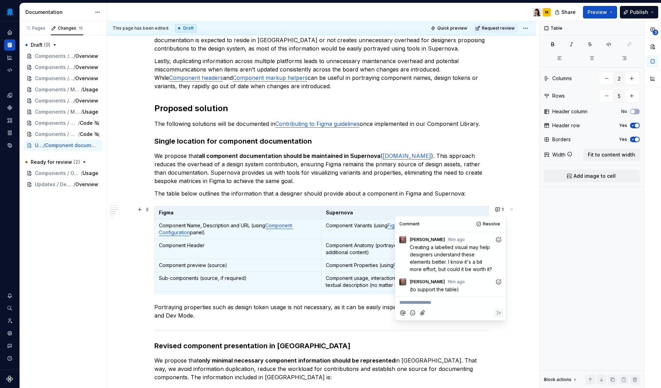
click at [523, 282] on div "**********" at bounding box center [321, 311] width 429 height 1126
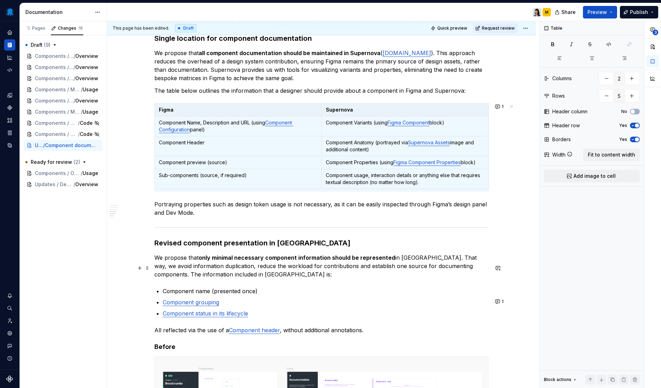
scroll to position [482, 0]
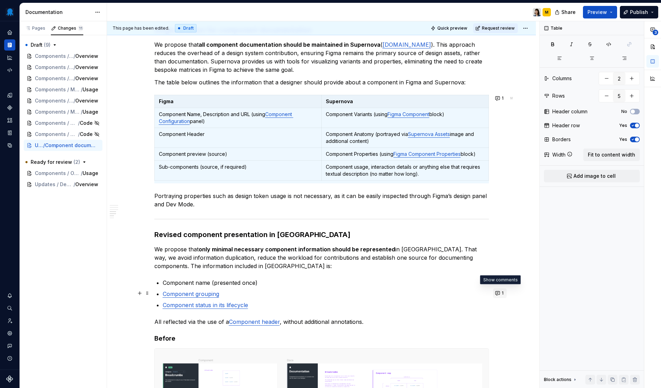
click at [497, 295] on button "1" at bounding box center [500, 293] width 14 height 10
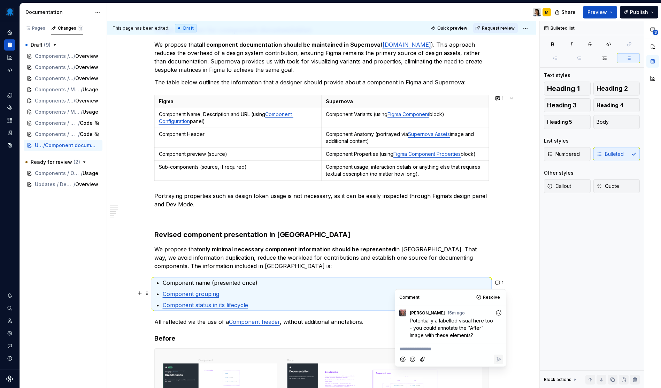
click at [320, 313] on div "**********" at bounding box center [321, 146] width 335 height 985
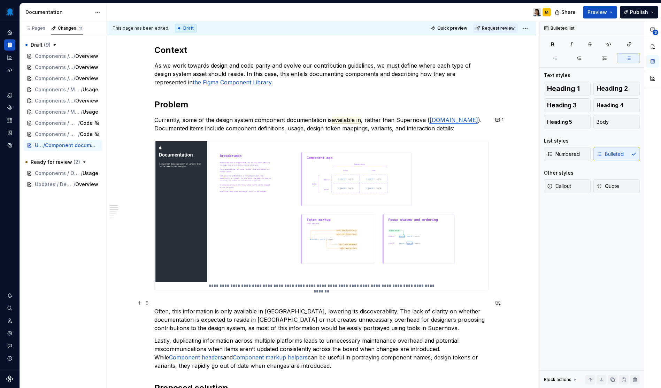
scroll to position [0, 0]
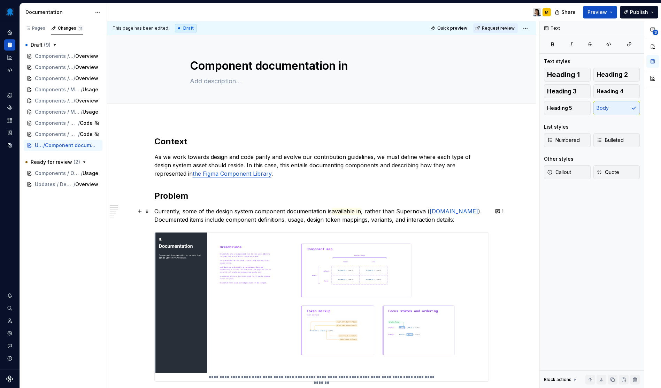
click at [354, 212] on span "available in" at bounding box center [346, 211] width 29 height 7
click at [360, 211] on span "available in" at bounding box center [346, 211] width 29 height 7
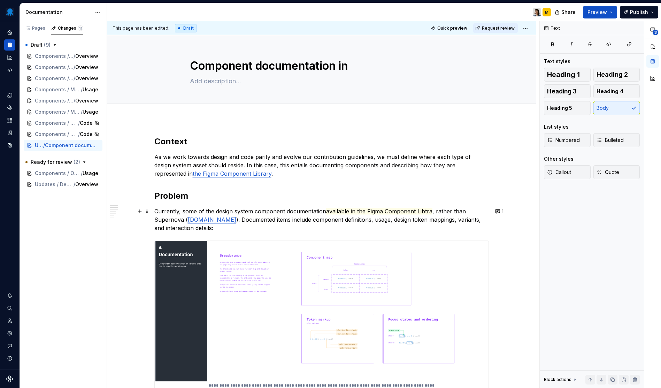
click at [431, 211] on span "available in the Figma Component Libtra" at bounding box center [379, 211] width 106 height 7
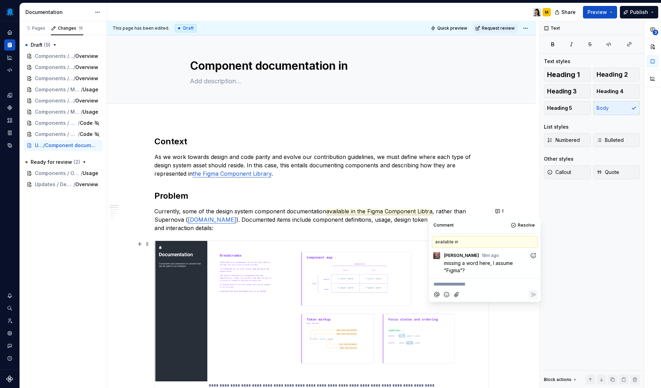
click at [460, 281] on p "**********" at bounding box center [484, 284] width 103 height 7
click at [538, 291] on div "Comment Resolve available in RB [PERSON_NAME] 18m ago missing a word here, I as…" at bounding box center [485, 259] width 112 height 84
click at [538, 292] on button "Reply" at bounding box center [533, 294] width 9 height 9
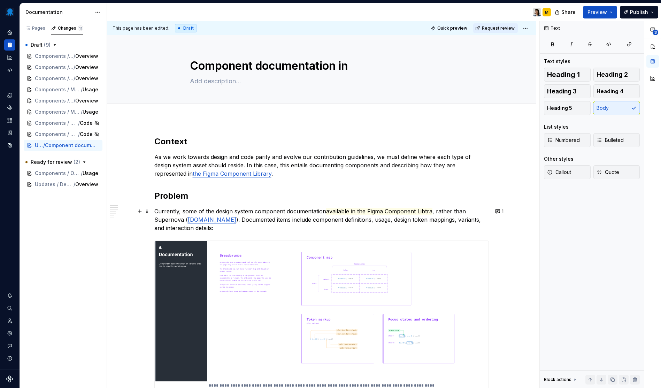
click at [432, 212] on p "Currently, some of the design system component documentation available in the F…" at bounding box center [321, 219] width 335 height 25
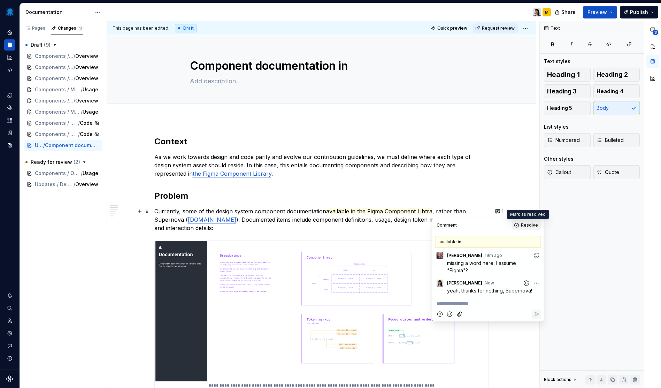
click at [530, 223] on span "Resolve" at bounding box center [529, 225] width 17 height 6
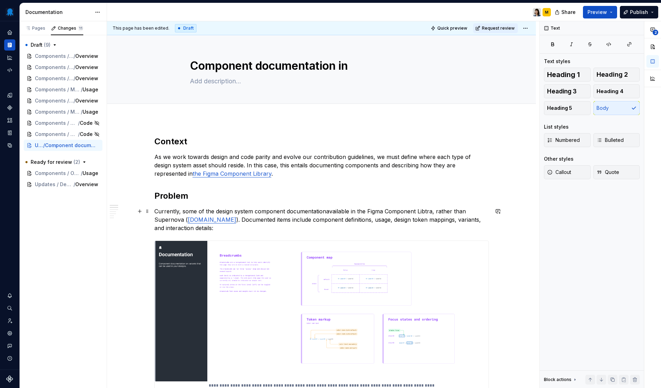
click at [433, 212] on p "Currently, some of the design system component documentation available in the F…" at bounding box center [321, 219] width 335 height 25
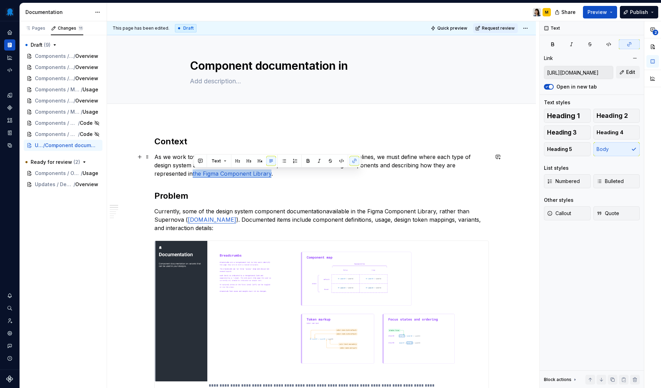
drag, startPoint x: 272, startPoint y: 174, endPoint x: 194, endPoint y: 176, distance: 77.7
click at [194, 176] on p "As we work towards design and code parity and evolve our contribution guideline…" at bounding box center [321, 165] width 335 height 25
copy link "the Figma Component Library"
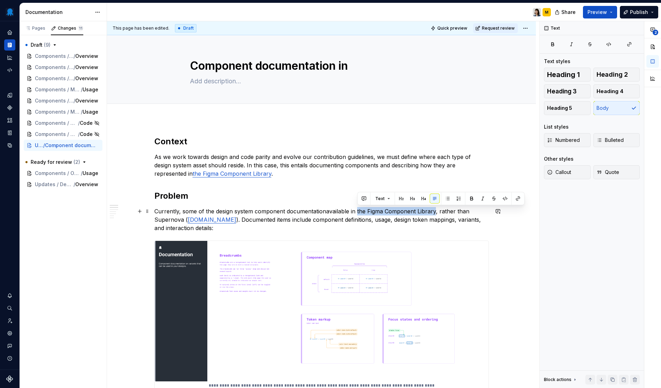
drag, startPoint x: 435, startPoint y: 212, endPoint x: 357, endPoint y: 213, distance: 78.1
click at [357, 213] on commenthighlight "available in the Figma Component Library" at bounding box center [381, 211] width 110 height 7
click at [472, 212] on p "Currently, some of the design system component documentation available in the F…" at bounding box center [321, 219] width 335 height 25
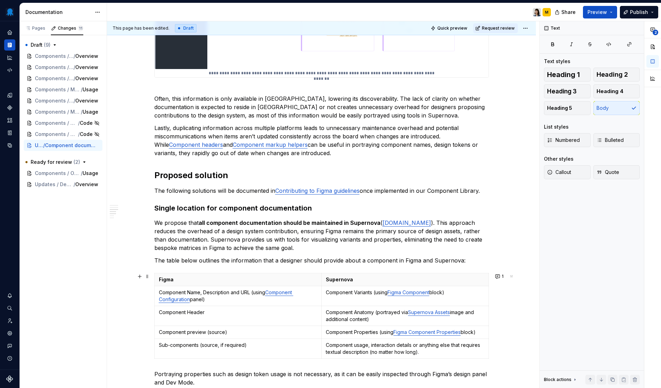
scroll to position [373, 0]
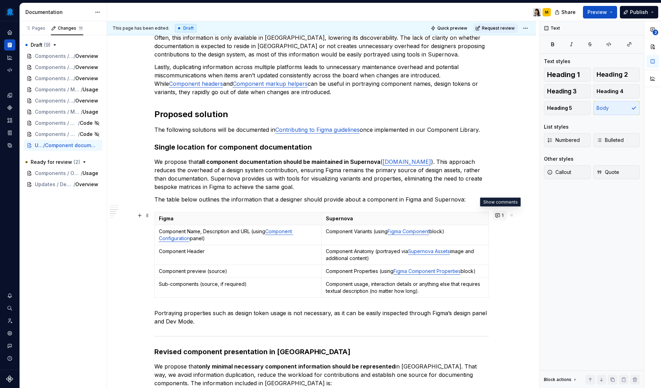
click at [497, 213] on button "1" at bounding box center [500, 215] width 14 height 10
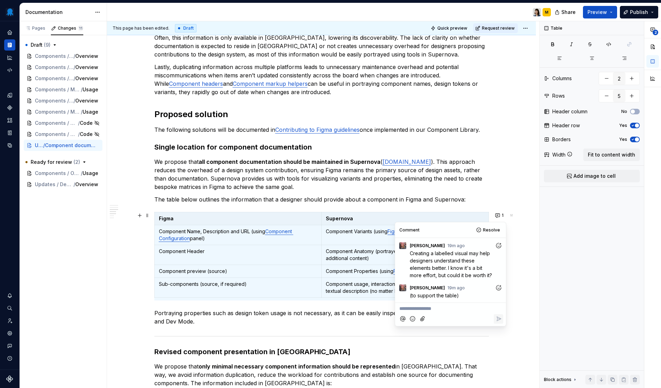
click at [387, 187] on p "We propose that all component documentation should be maintained in Supernova (…" at bounding box center [321, 174] width 335 height 33
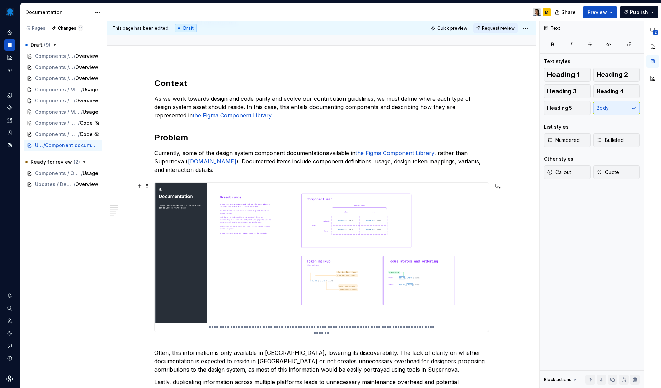
scroll to position [0, 0]
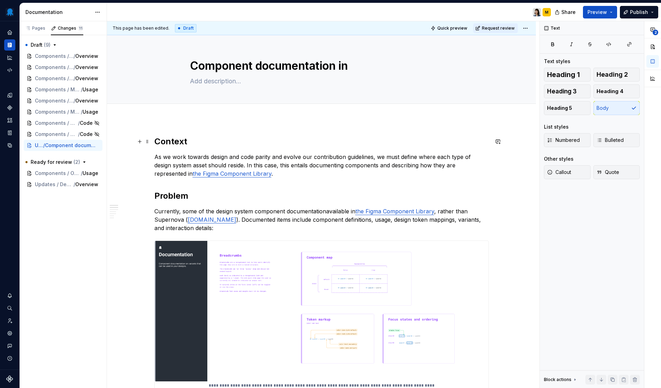
click at [156, 143] on h2 "Context" at bounding box center [321, 141] width 335 height 11
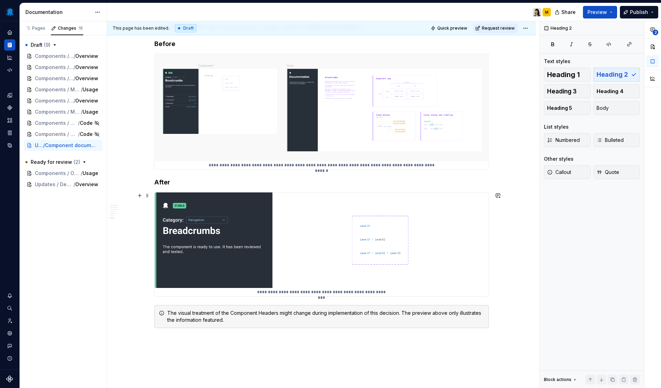
scroll to position [866, 0]
